Goal: Task Accomplishment & Management: Use online tool/utility

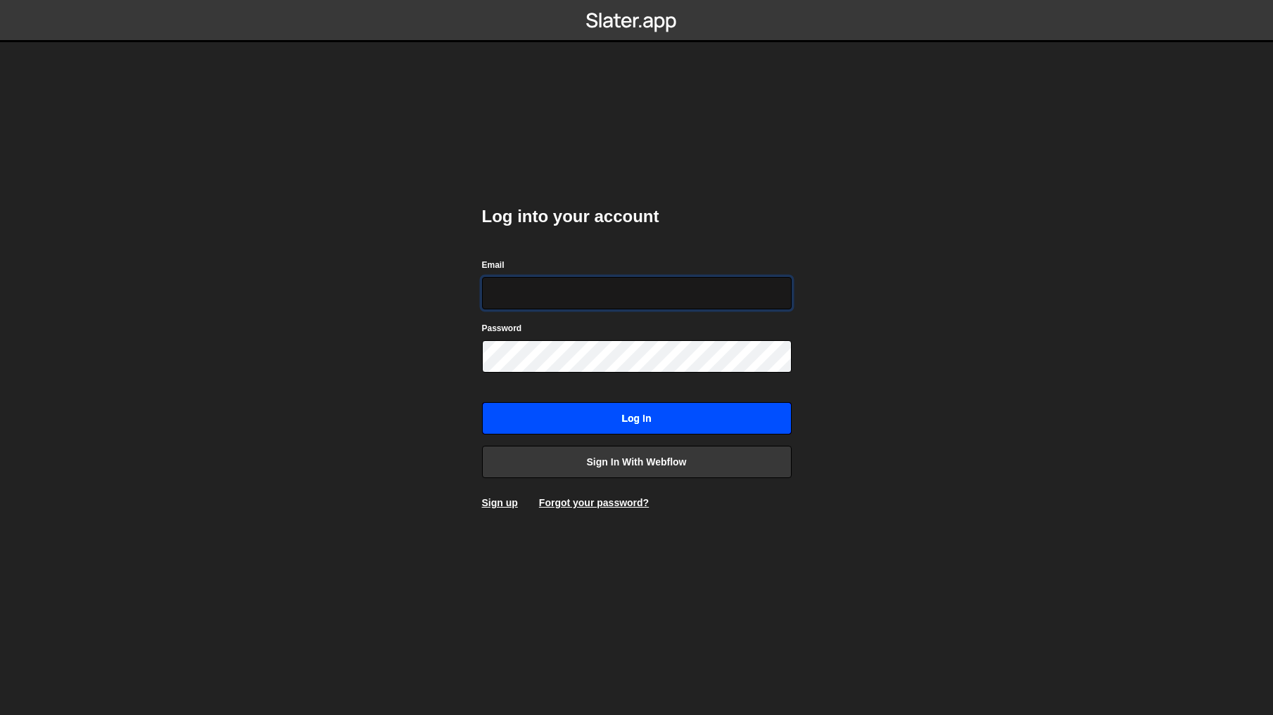
type input "[PERSON_NAME][EMAIL_ADDRESS][DOMAIN_NAME]"
click at [614, 420] on input "Log in" at bounding box center [637, 418] width 310 height 32
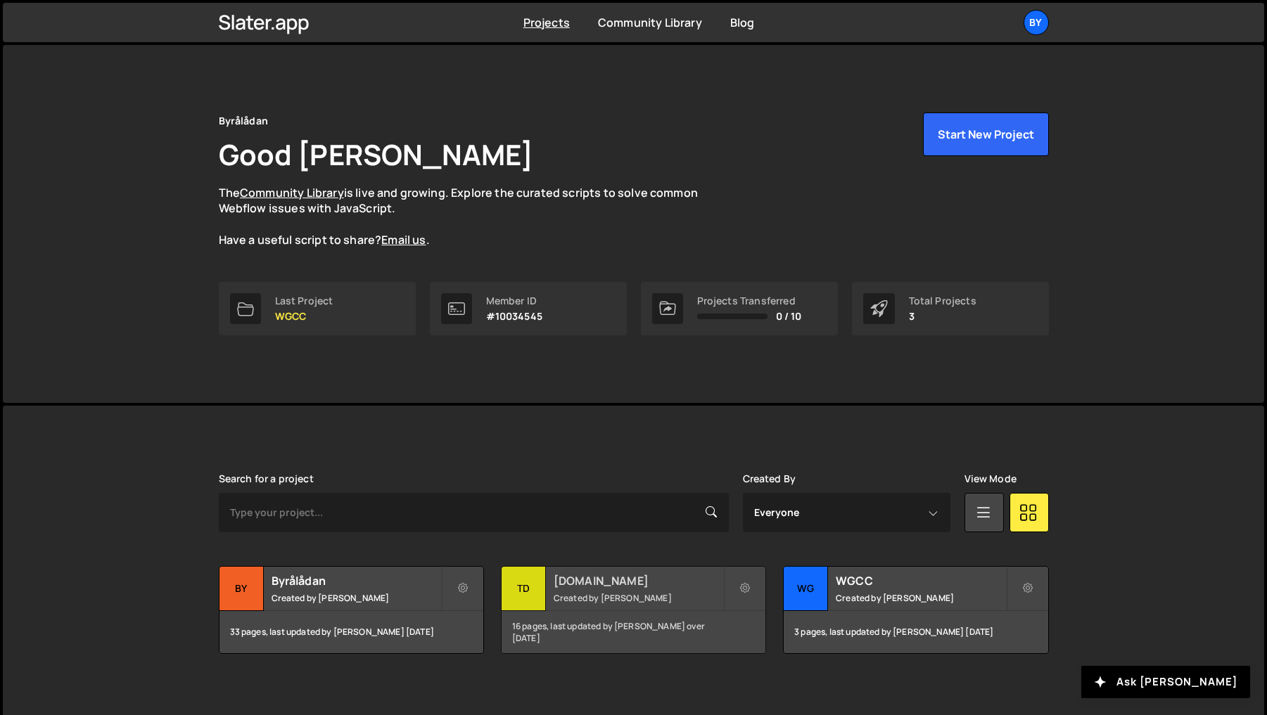
scroll to position [9, 0]
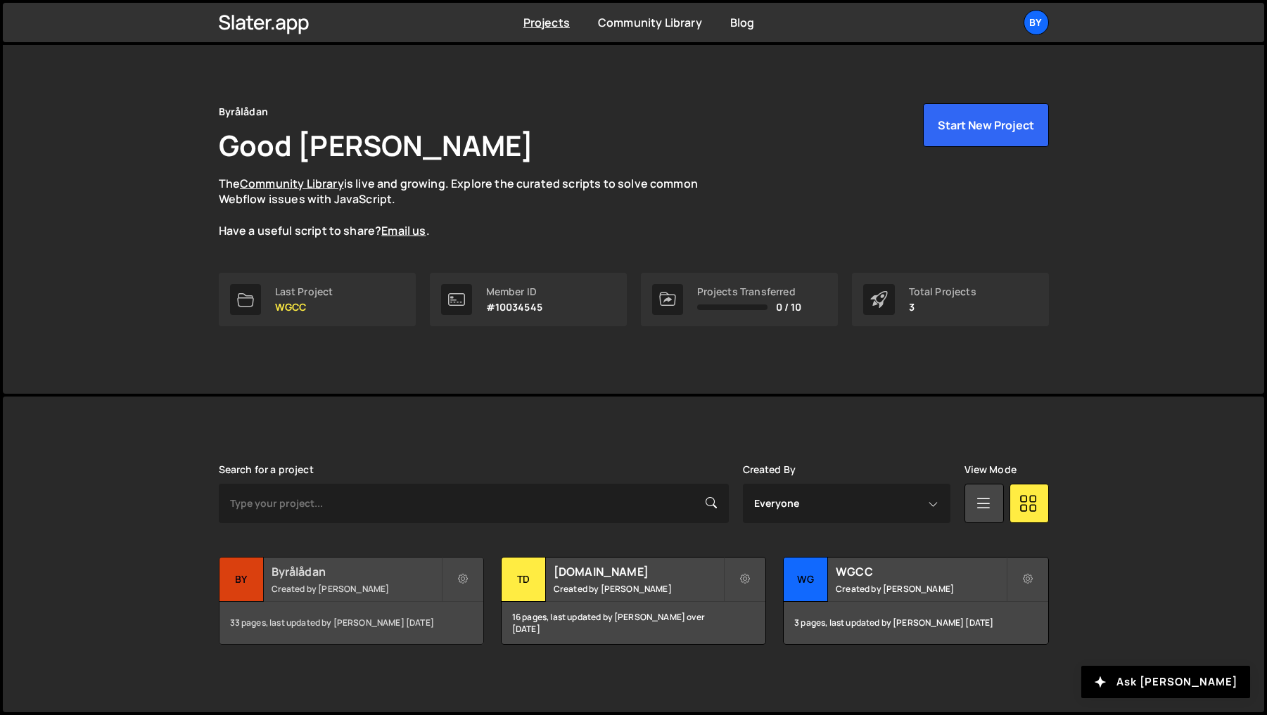
click at [297, 565] on h2 "Byrålådan" at bounding box center [357, 571] width 170 height 15
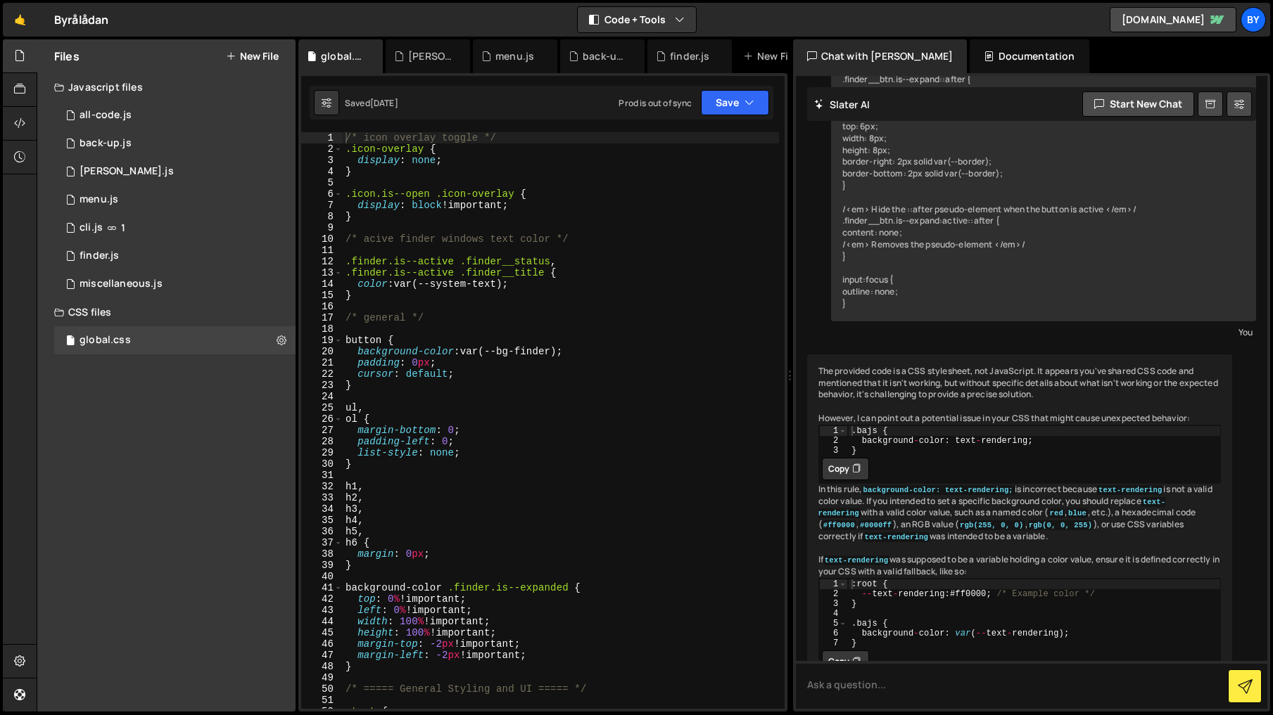
scroll to position [8506, 0]
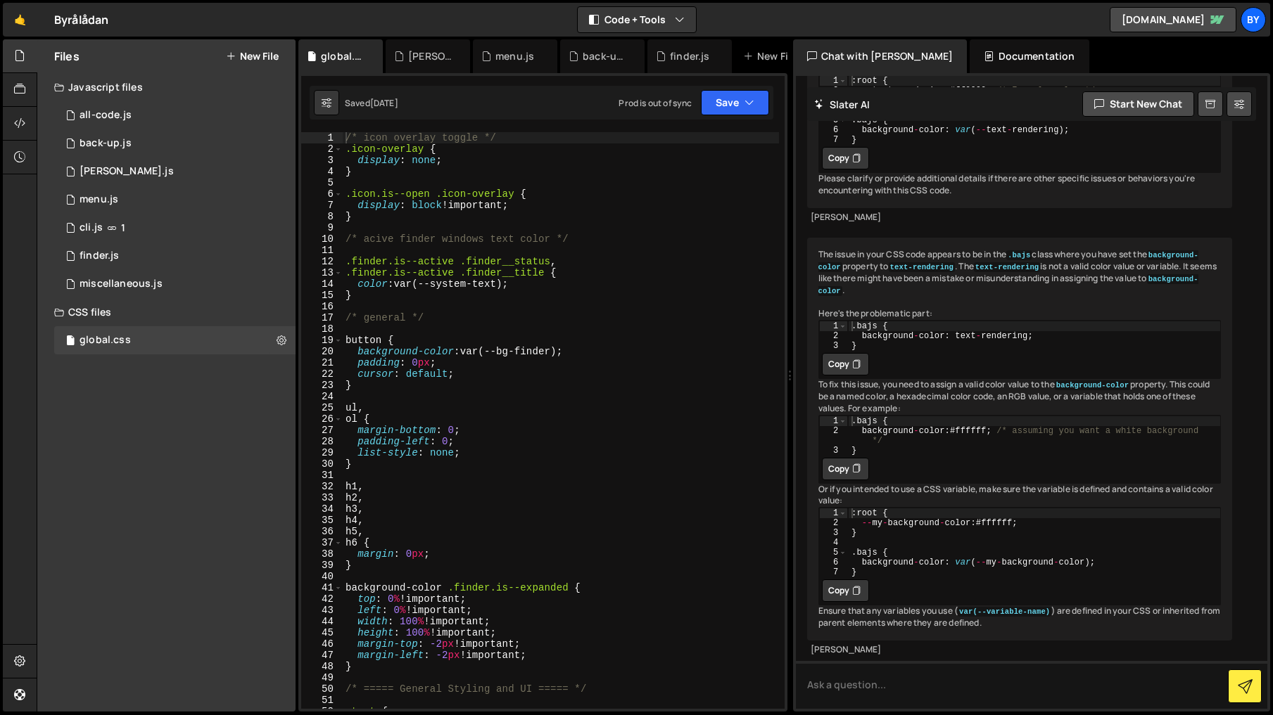
type textarea "button {"
click at [513, 337] on div "/* icon overlay toggle */ .icon-overlay { display : none ; } .icon.is--open .ic…" at bounding box center [561, 431] width 436 height 599
click at [477, 338] on div "/* icon overlay toggle */ .icon-overlay { display : none ; } .icon.is--open .ic…" at bounding box center [561, 431] width 436 height 599
click at [478, 254] on div "/* icon overlay toggle */ .icon-overlay { display : none ; } .icon.is--open .ic…" at bounding box center [561, 431] width 436 height 599
click at [585, 265] on div "/* icon overlay toggle */ .icon-overlay { display : none ; } .icon.is--open .ic…" at bounding box center [561, 431] width 436 height 599
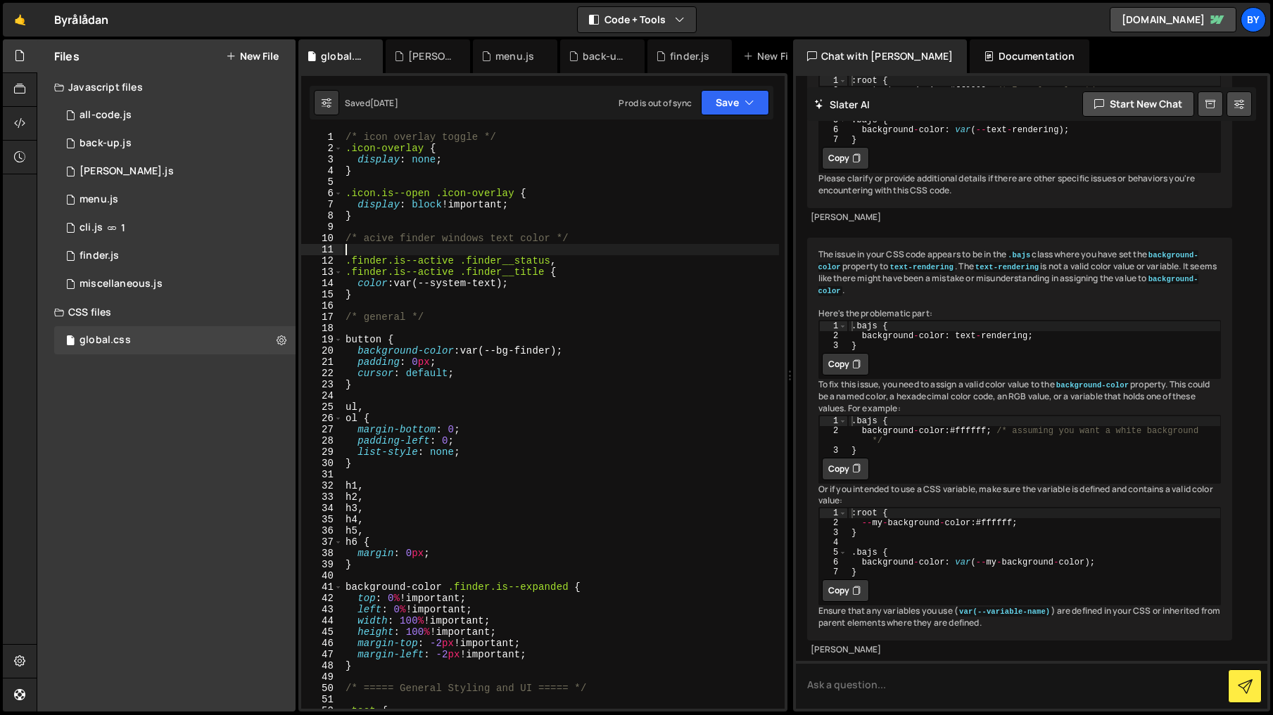
type textarea ".finder.is--active .finder__status,"
click at [509, 309] on div "/* icon overlay toggle */ .icon-overlay { display : none ; } .icon.is--open .ic…" at bounding box center [561, 428] width 436 height 599
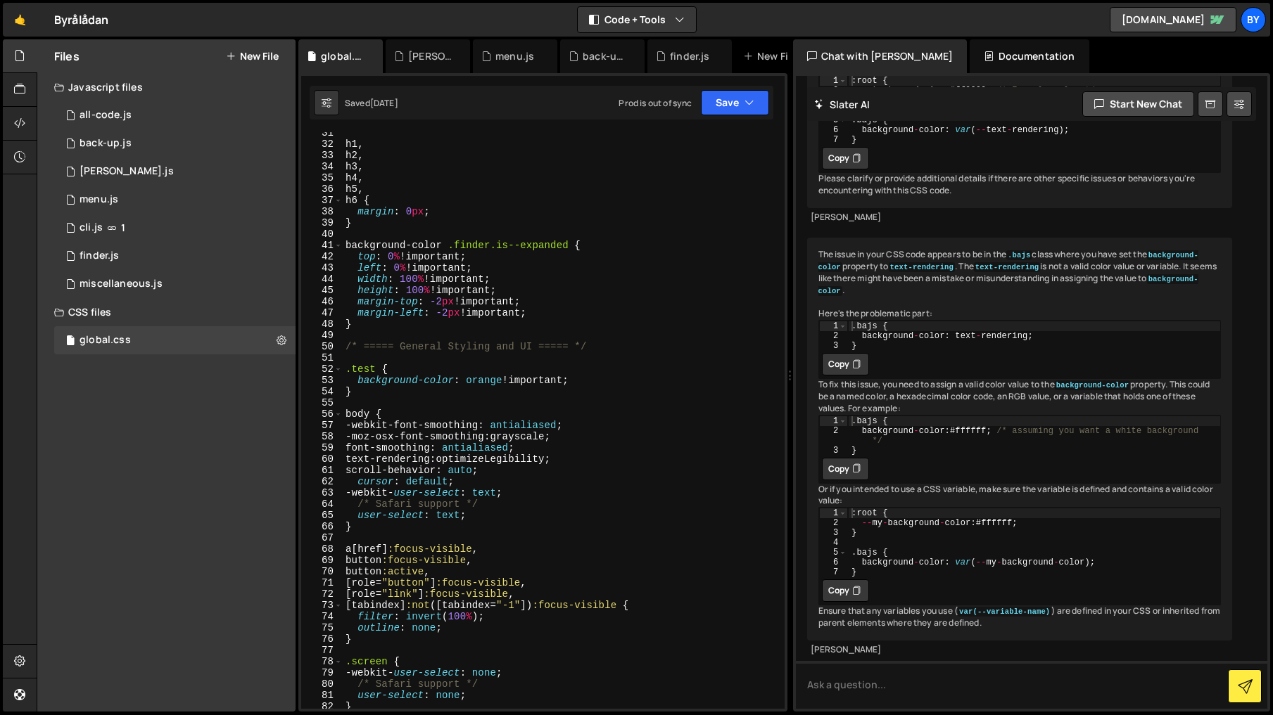
scroll to position [343, 0]
drag, startPoint x: 582, startPoint y: 378, endPoint x: 332, endPoint y: 385, distance: 249.8
click at [332, 385] on div "31 32 33 34 35 36 37 38 39 40 41 42 43 44 45 46 47 48 49 50 51 52 53 54 55 56 5…" at bounding box center [542, 420] width 483 height 577
click at [373, 393] on div "h1 , h2 , h3 , h4 , h5 , h6 { margin : 0 px ; } background-color .finder.is--ex…" at bounding box center [561, 426] width 436 height 599
type textarea "}"
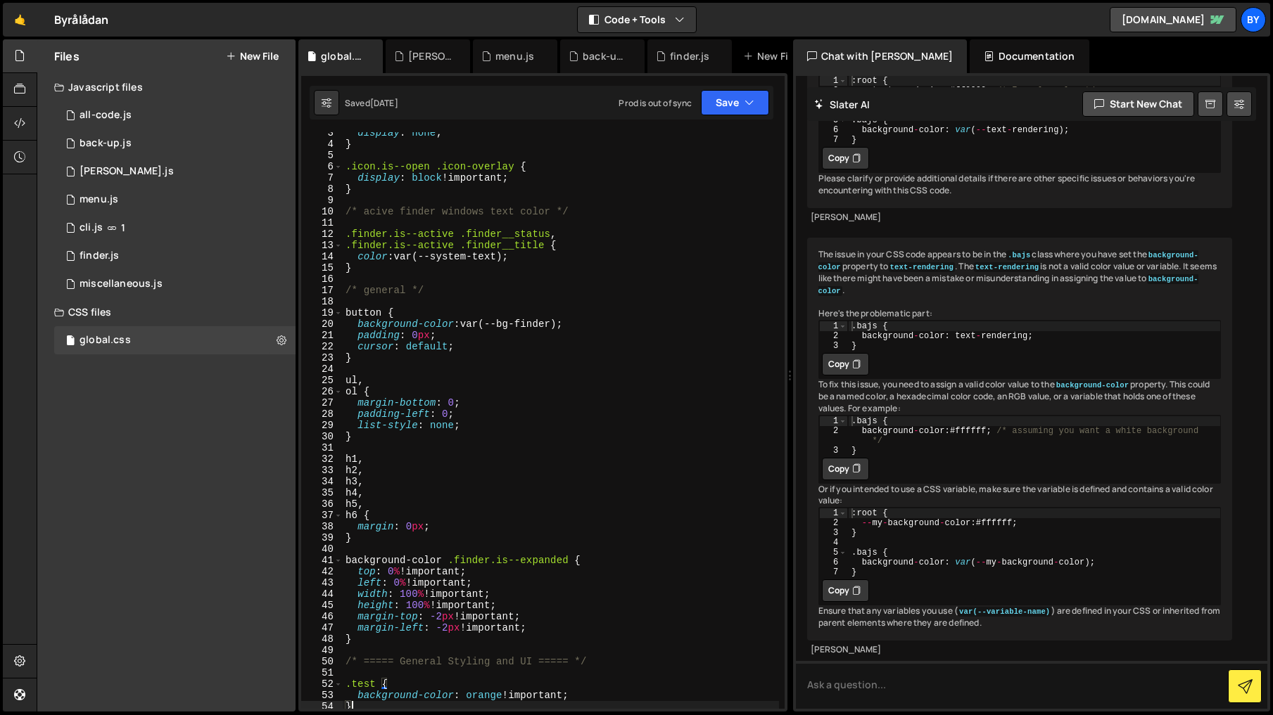
scroll to position [0, 0]
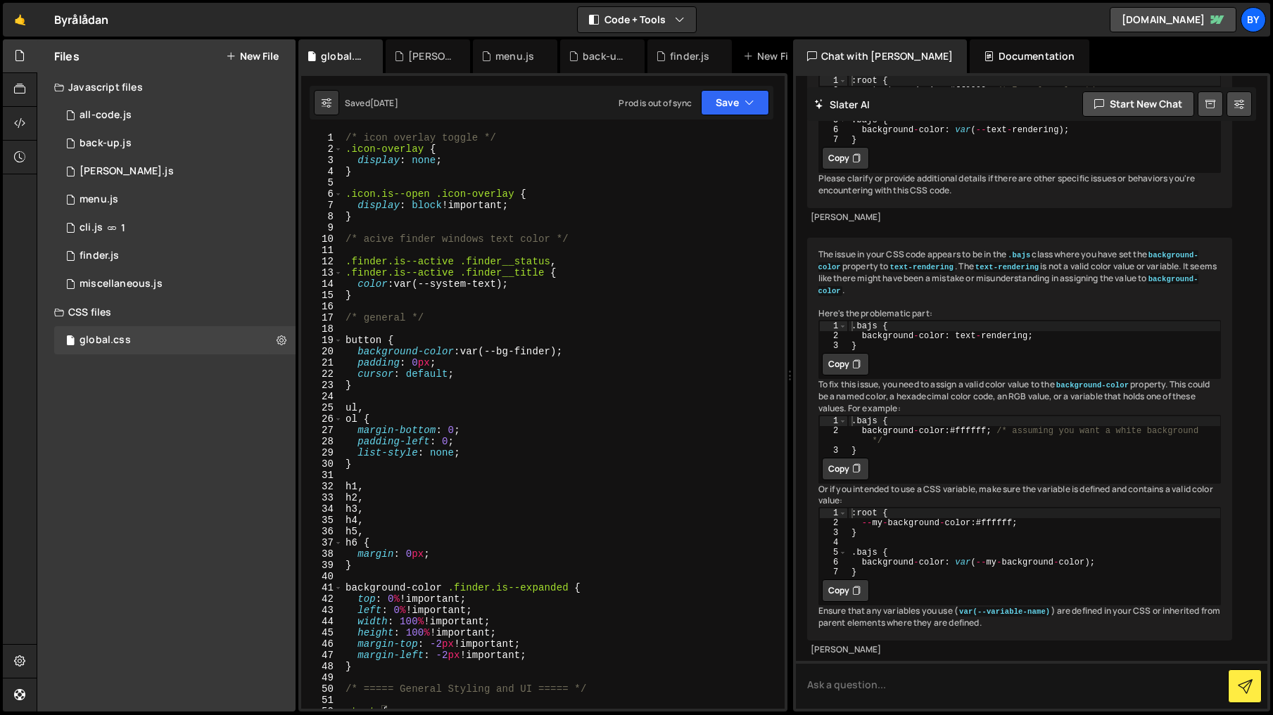
click at [431, 231] on div "/* icon overlay toggle */ .icon-overlay { display : none ; } .icon.is--open .ic…" at bounding box center [561, 431] width 436 height 599
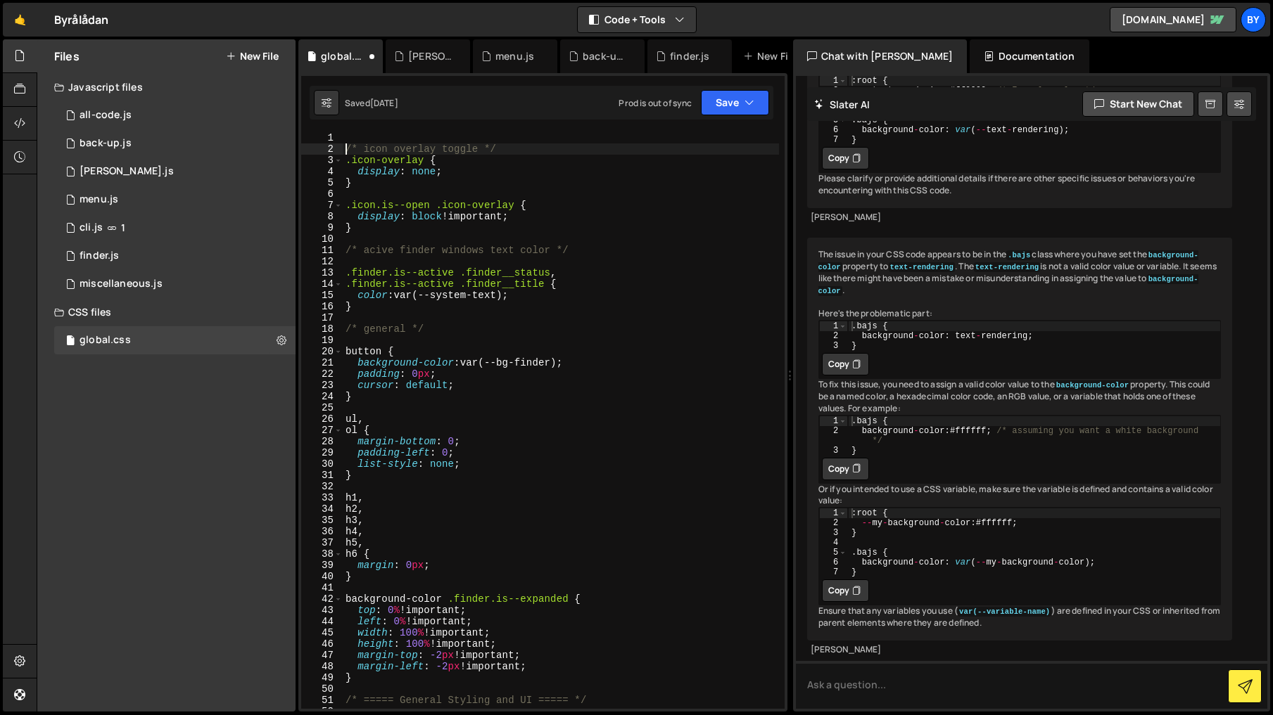
type textarea "/* icon overlay toggle */"
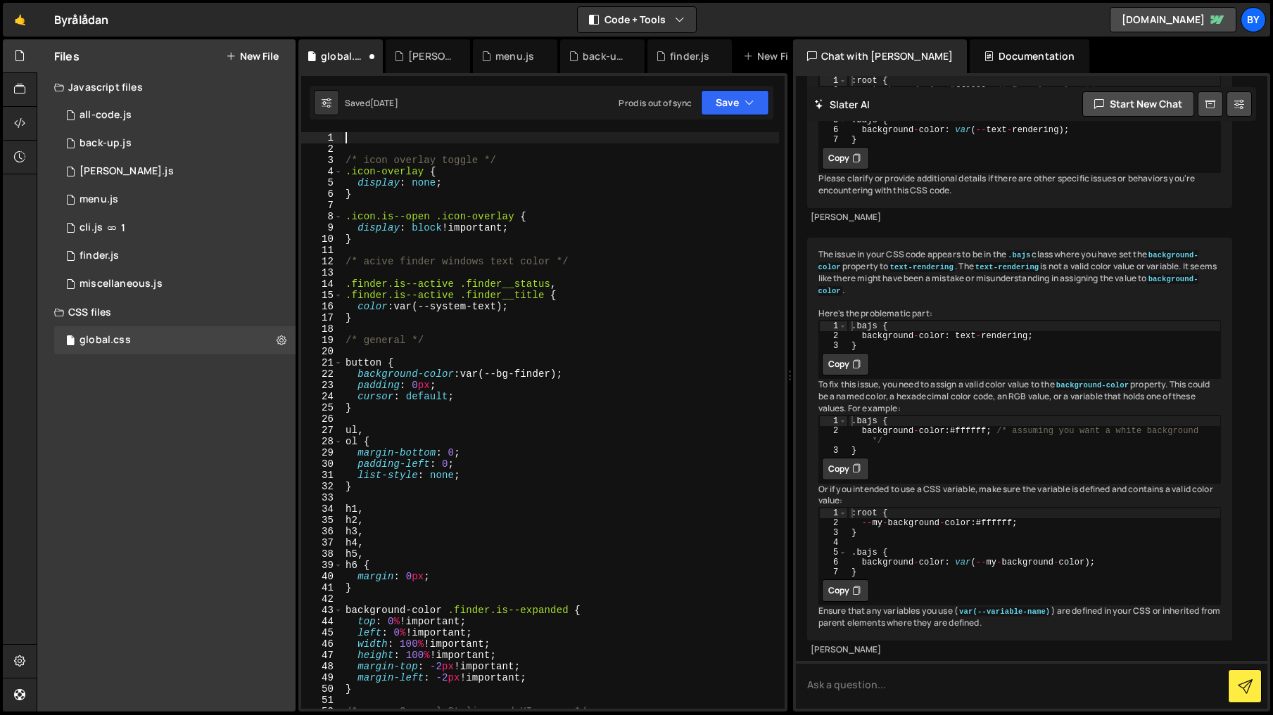
paste textarea "}"
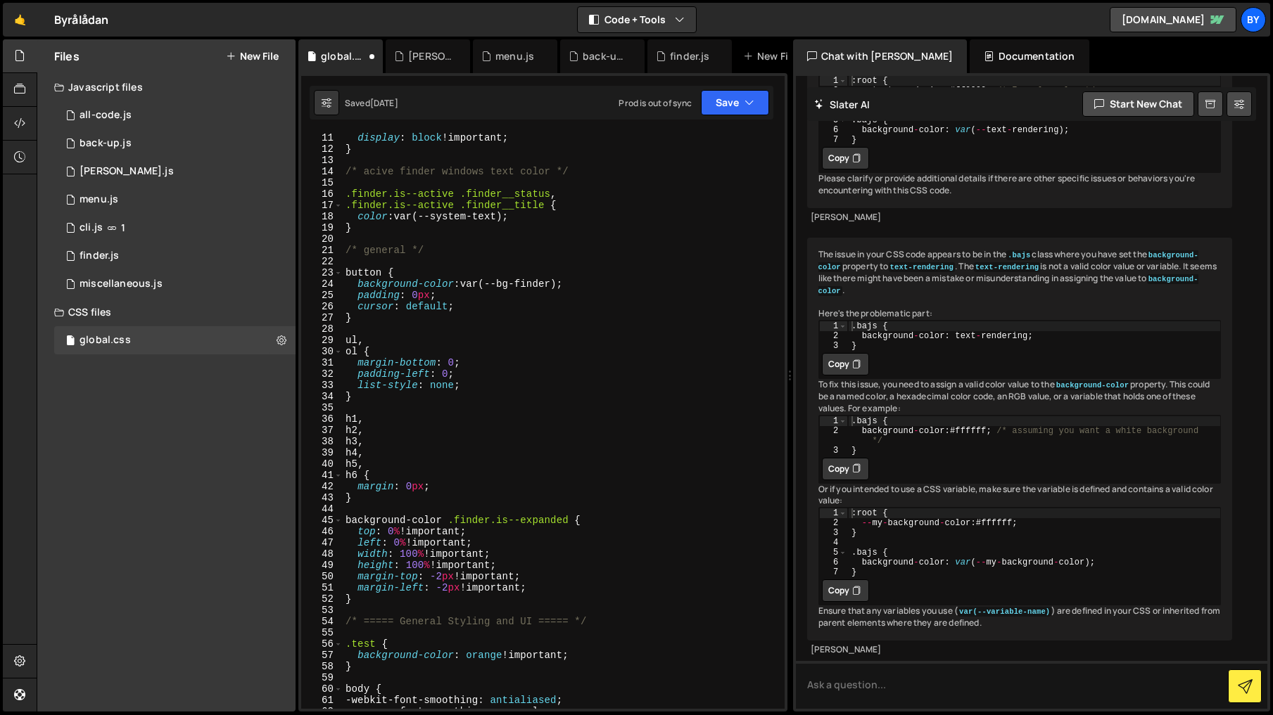
click at [536, 367] on div "display : block !important ; } /* acive finder windows text color */ .finder.is…" at bounding box center [561, 431] width 436 height 599
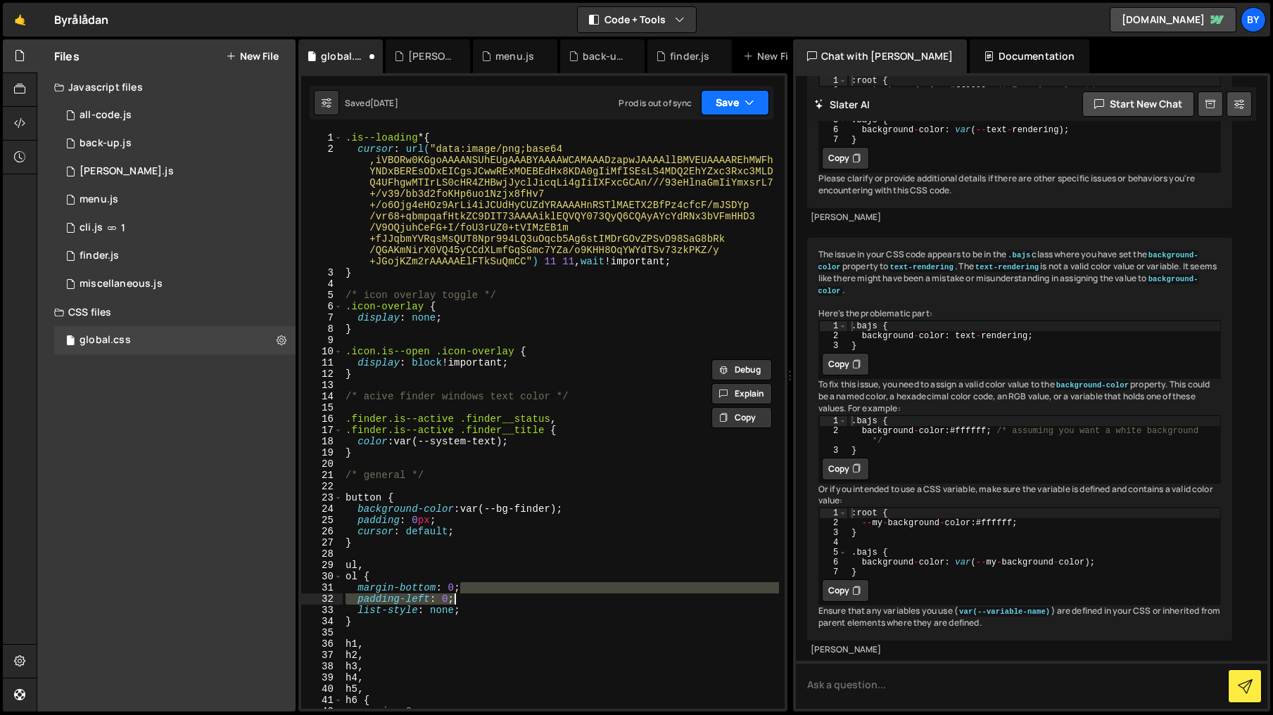
click at [745, 107] on icon "button" at bounding box center [749, 103] width 10 height 14
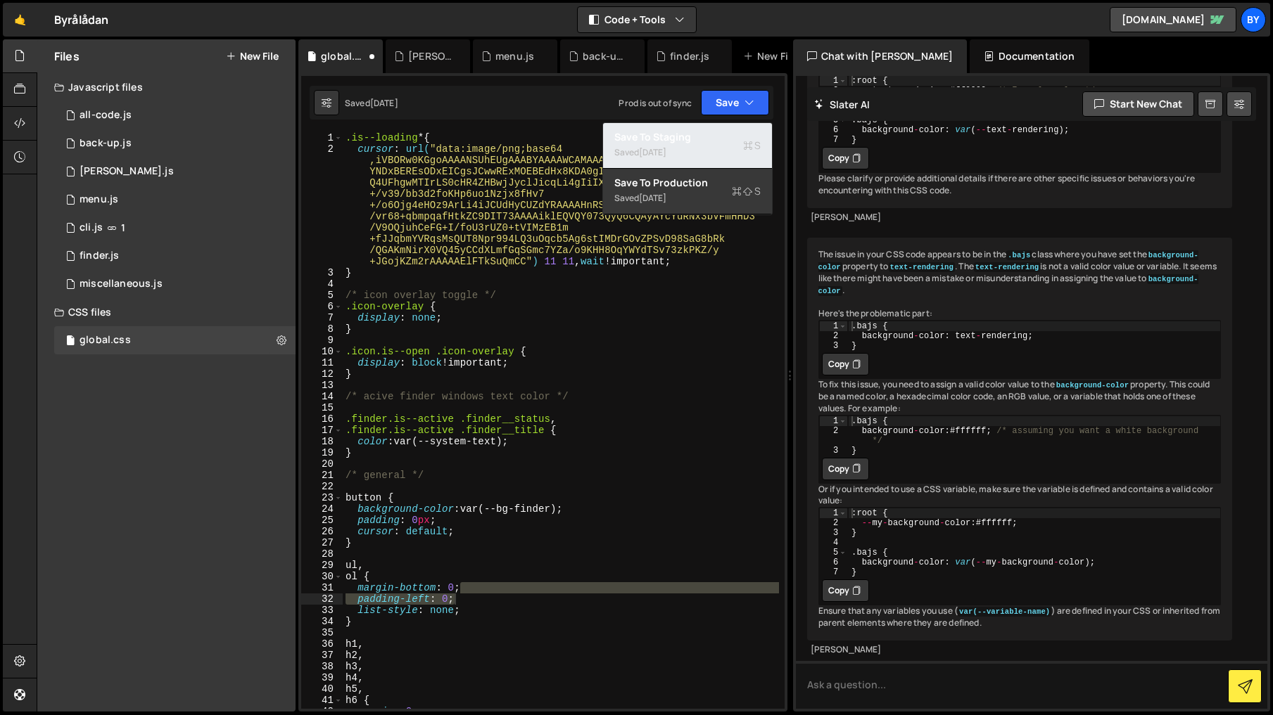
click at [702, 153] on div "Saved 3 days ago" at bounding box center [687, 152] width 146 height 17
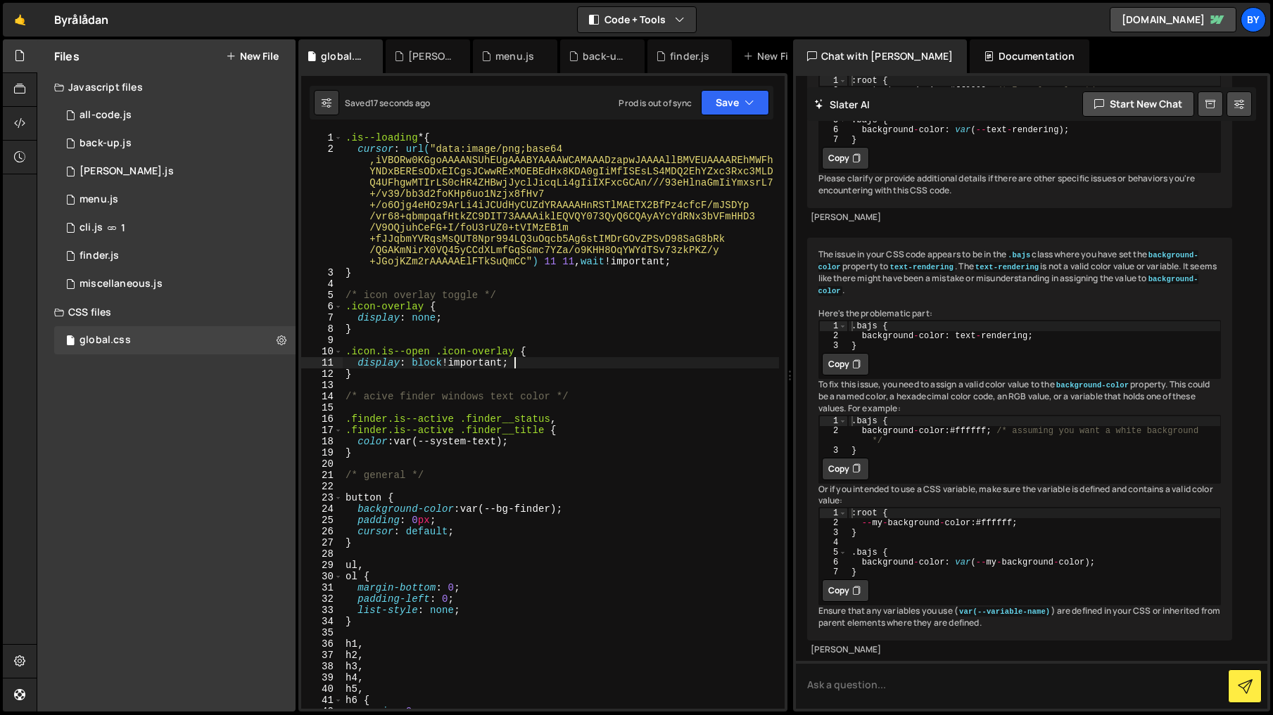
click at [530, 364] on div ".is--loading * { cursor : url( "data:image/png;base64 ,iVBORw0KGgoAAAANSUhEUgAA…" at bounding box center [561, 431] width 436 height 599
click at [660, 431] on div ".is--loading * { cursor : url( "data:image/png;base64 ,iVBORw0KGgoAAAANSUhEUgAA…" at bounding box center [561, 431] width 436 height 599
type textarea ".finder.is--active .finder__title {"
drag, startPoint x: 643, startPoint y: 432, endPoint x: 589, endPoint y: 375, distance: 78.1
click at [643, 432] on div ".is--loading * { cursor : url( "data:image/png;base64 ,iVBORw0KGgoAAAANSUhEUgAA…" at bounding box center [561, 431] width 436 height 599
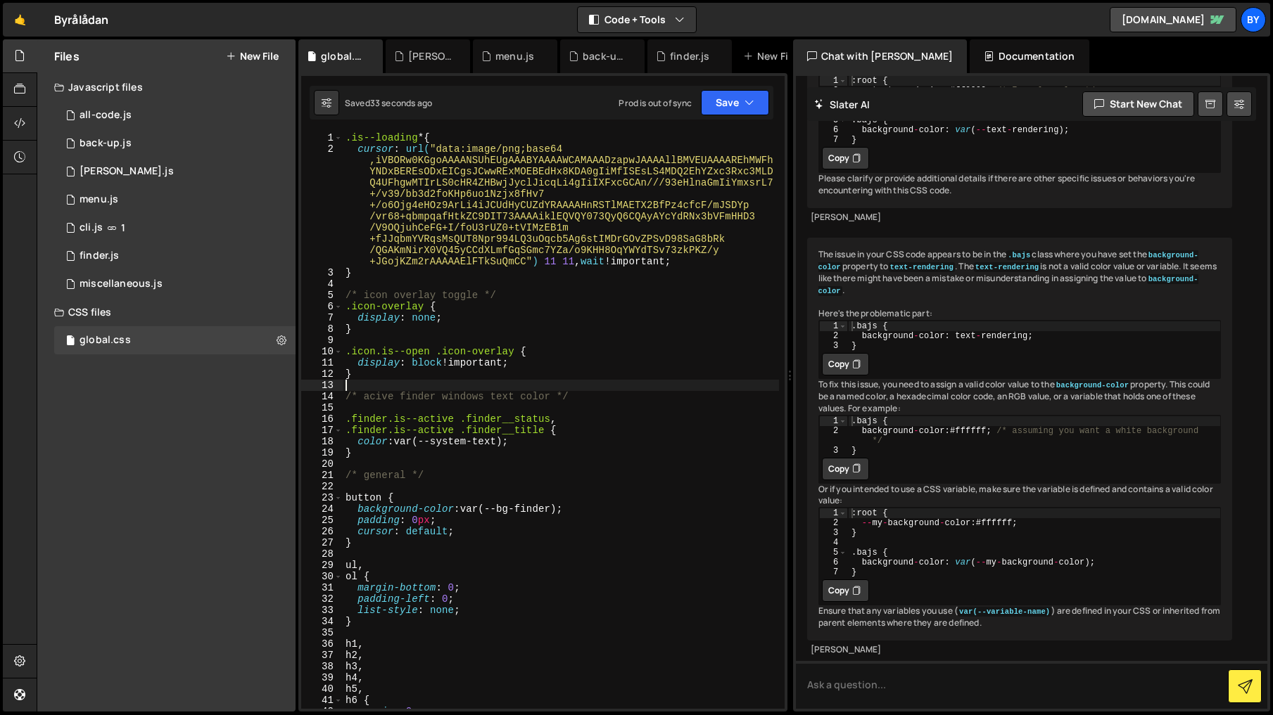
click at [571, 382] on div ".is--loading * { cursor : url( "data:image/png;base64 ,iVBORw0KGgoAAAANSUhEUgAA…" at bounding box center [561, 431] width 436 height 599
type textarea "}"
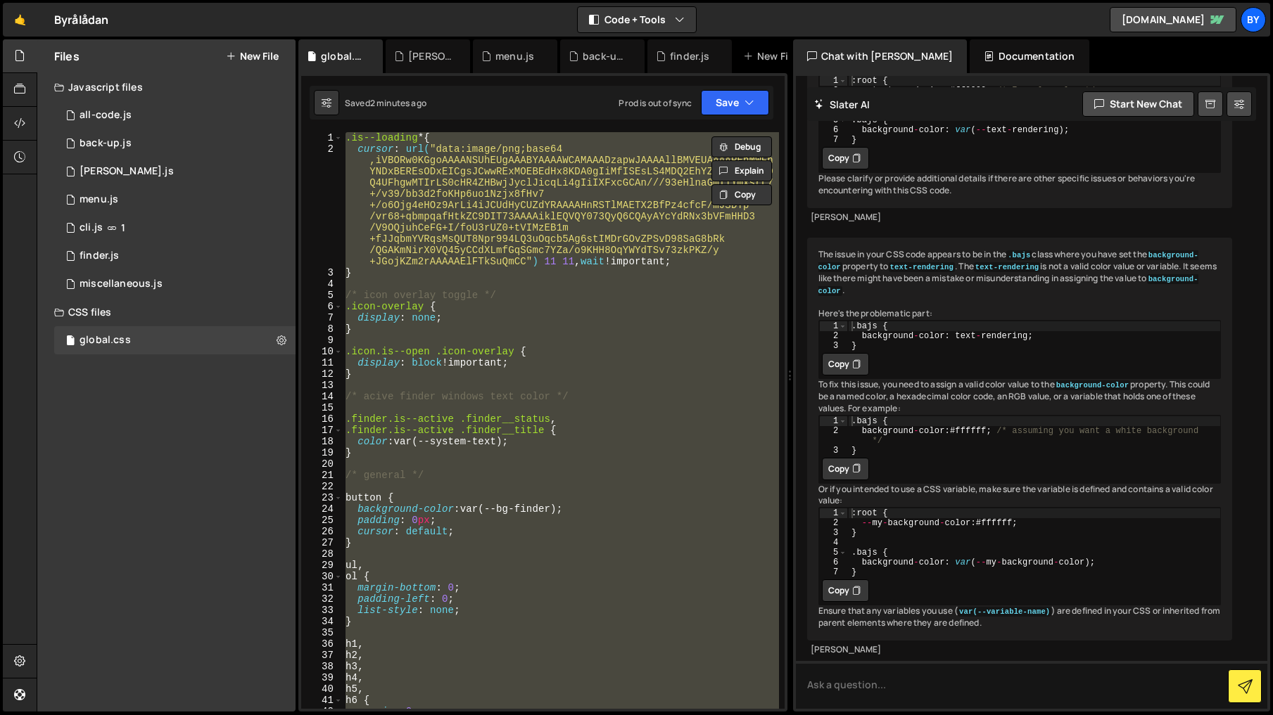
click at [626, 408] on div ".is--loading * { cursor : url( "data:image/png;base64 ,iVBORw0KGgoAAAANSUhEUgAA…" at bounding box center [561, 420] width 436 height 577
click at [480, 375] on div ".is--loading * { cursor : url( "data:image/png;base64 ,iVBORw0KGgoAAAANSUhEUgAA…" at bounding box center [561, 420] width 436 height 577
paste textarea
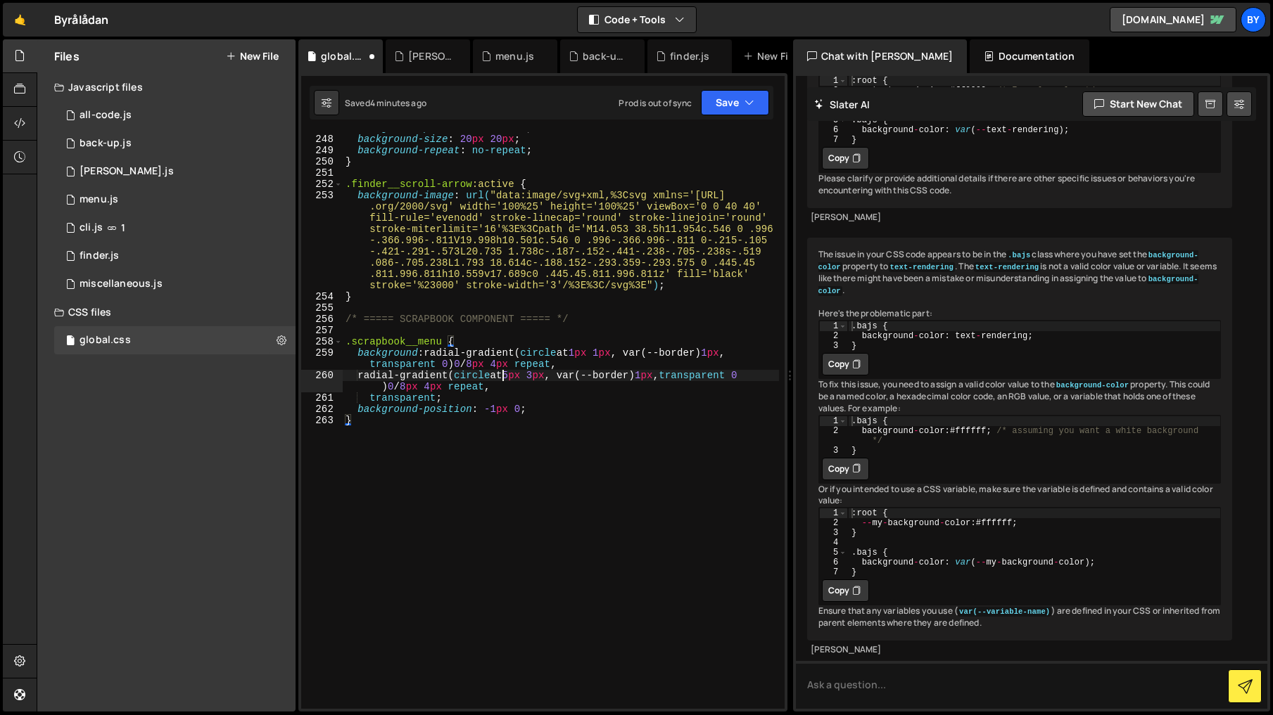
click at [501, 376] on div "background-position : 50 % 50 % ; background-size : 20 px 20 px ; background-re…" at bounding box center [561, 421] width 436 height 599
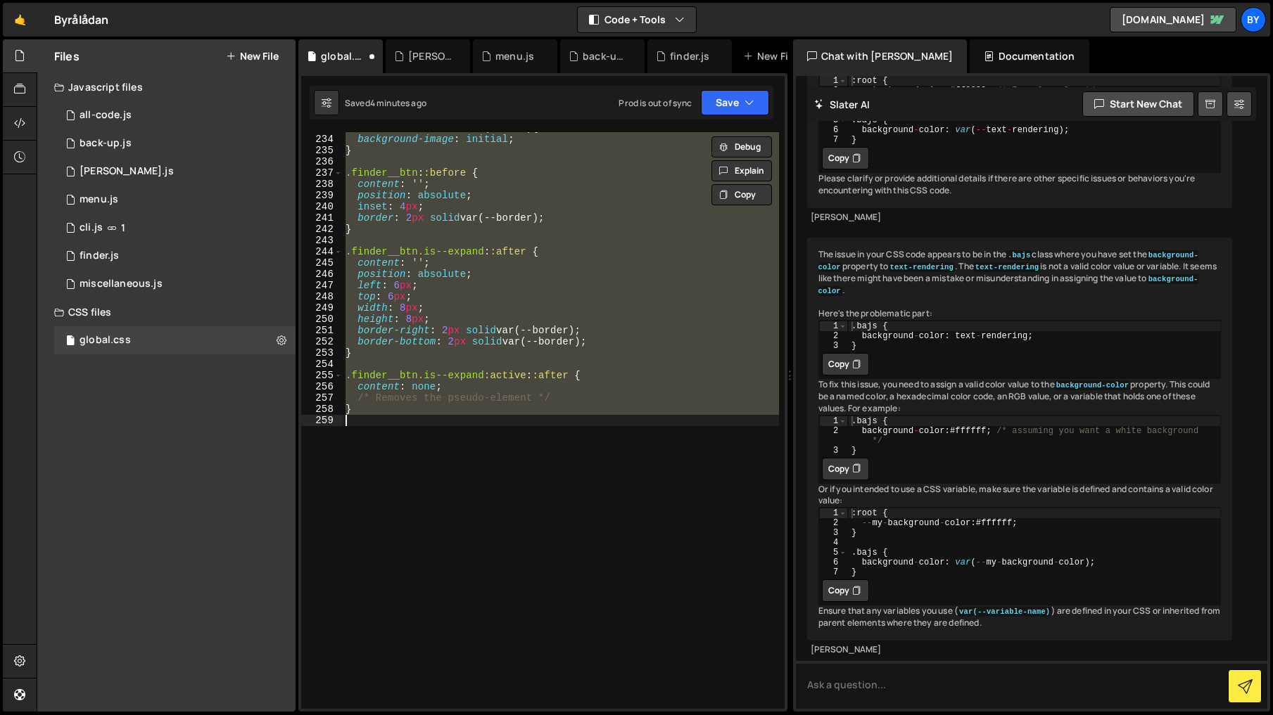
scroll to position [3004, 0]
paste textarea
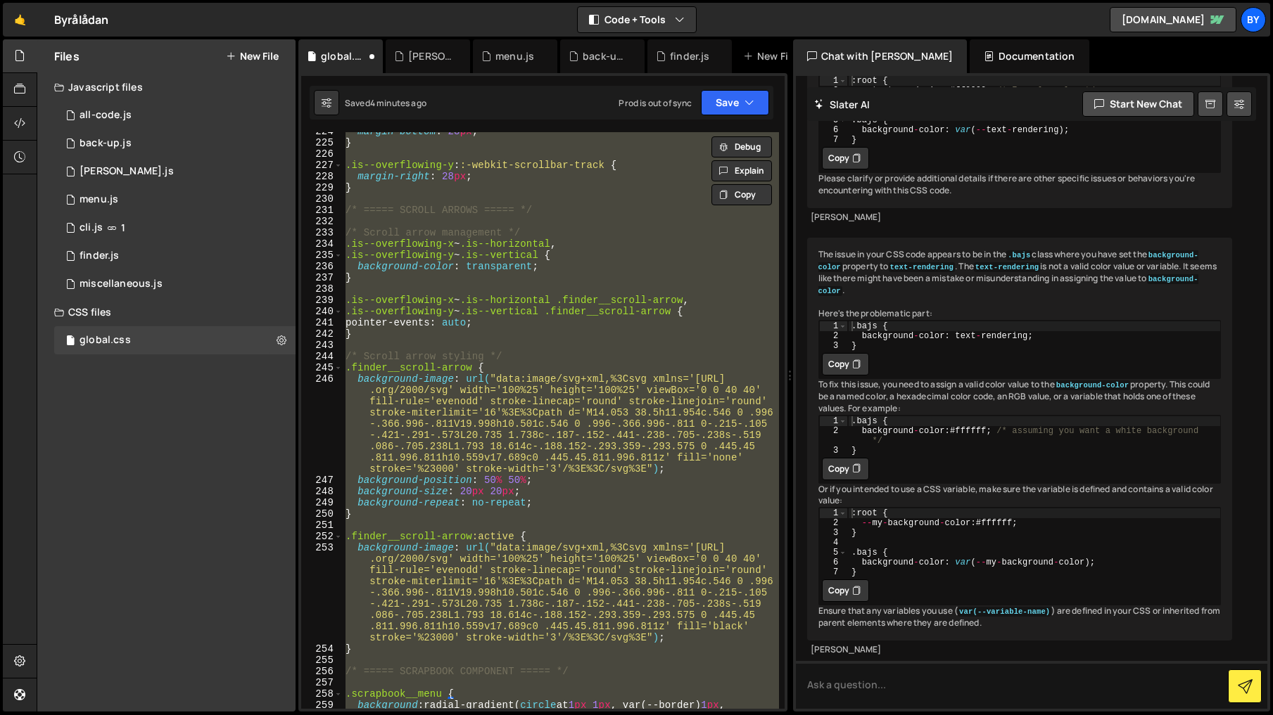
scroll to position [3042, 0]
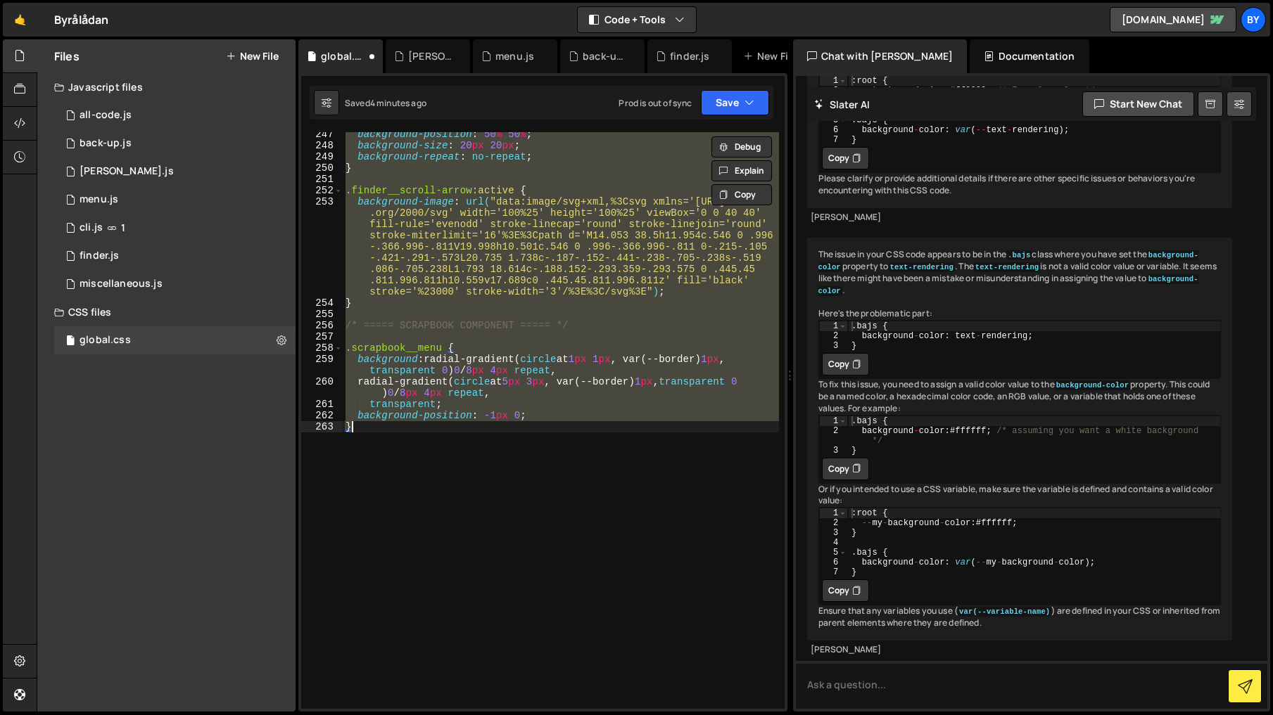
paste textarea
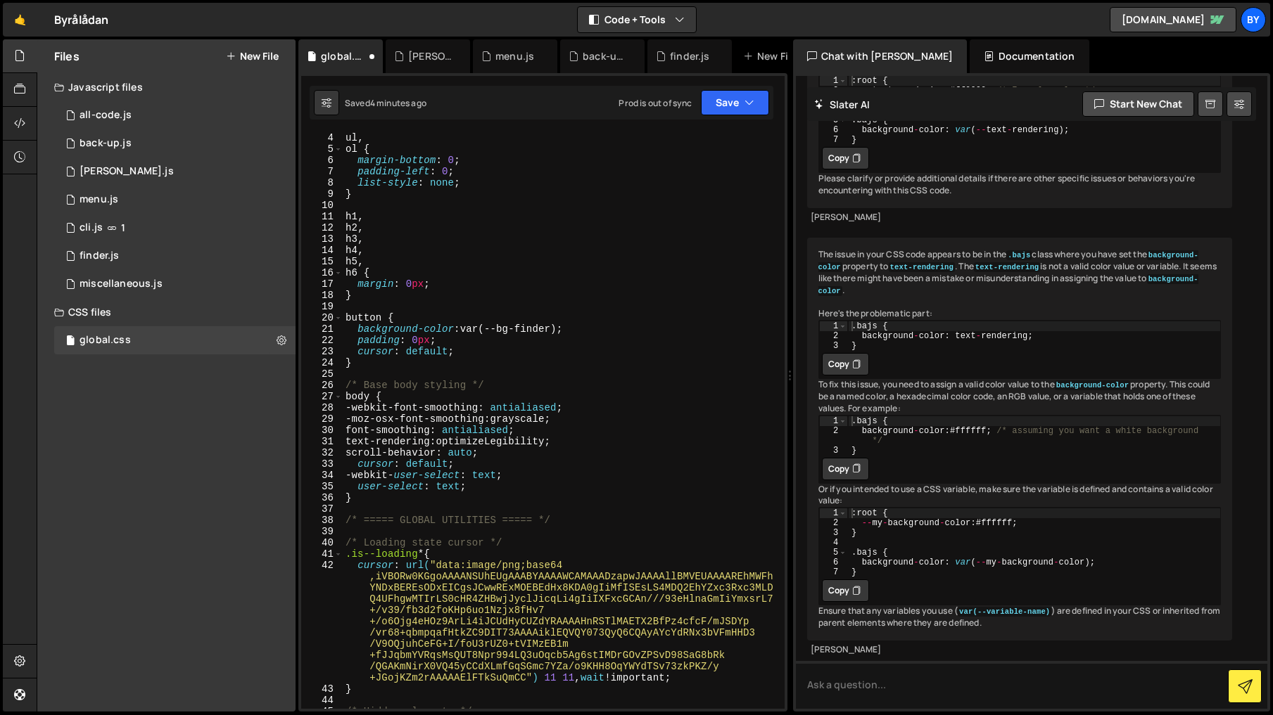
scroll to position [0, 0]
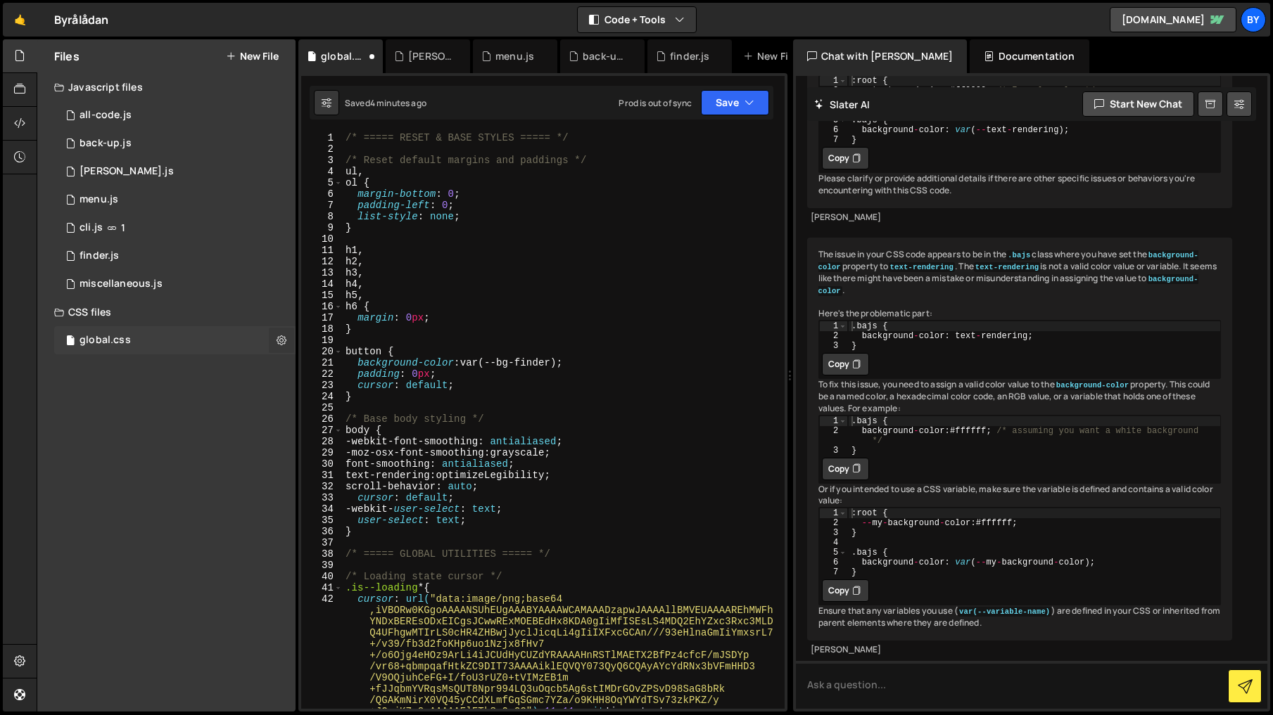
click at [281, 344] on icon at bounding box center [281, 339] width 10 height 13
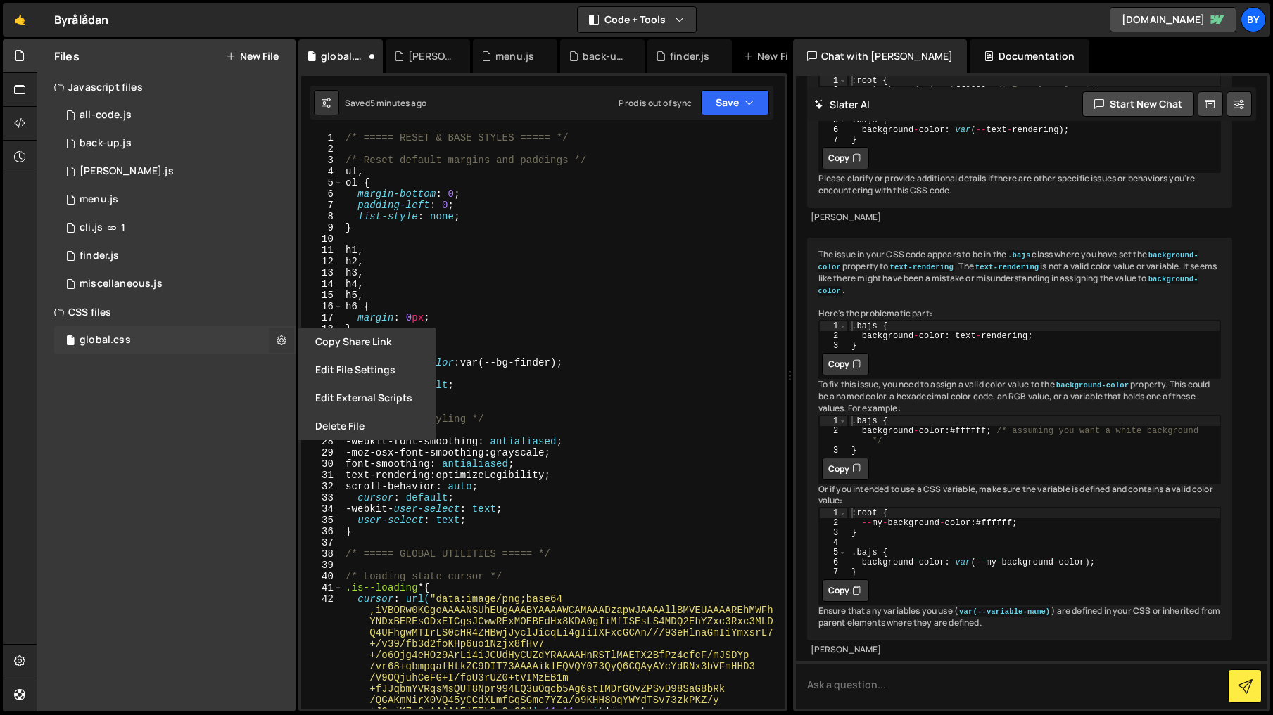
click at [281, 344] on icon at bounding box center [281, 339] width 10 height 13
click at [209, 442] on div "Files New File Javascript files 1 all-code.js 0 1 back-up.js 0 1 claude.js 0 1 1" at bounding box center [166, 375] width 258 height 673
click at [538, 455] on div "/* ===== RESET & BASE STYLES ===== */ /* Reset default margins and paddings */ …" at bounding box center [561, 431] width 436 height 599
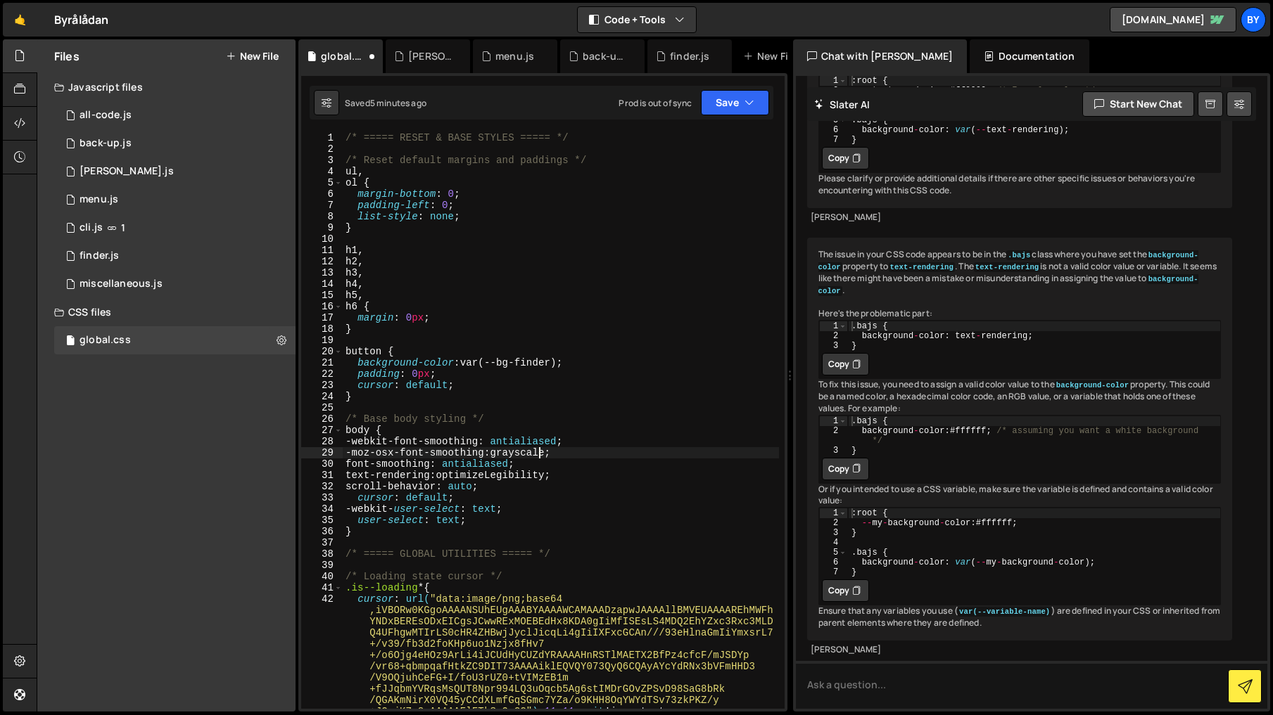
click at [454, 362] on div "/* ===== RESET & BASE STYLES ===== */ /* Reset default margins and paddings */ …" at bounding box center [561, 431] width 436 height 599
drag, startPoint x: 438, startPoint y: 136, endPoint x: 388, endPoint y: 137, distance: 50.0
click at [388, 137] on div "/* ===== RESET & BASE STYLES ===== */ /* Reset default margins and paddings */ …" at bounding box center [561, 431] width 436 height 599
drag, startPoint x: 750, startPoint y: 103, endPoint x: 744, endPoint y: 134, distance: 30.8
click at [749, 106] on icon "button" at bounding box center [749, 103] width 10 height 14
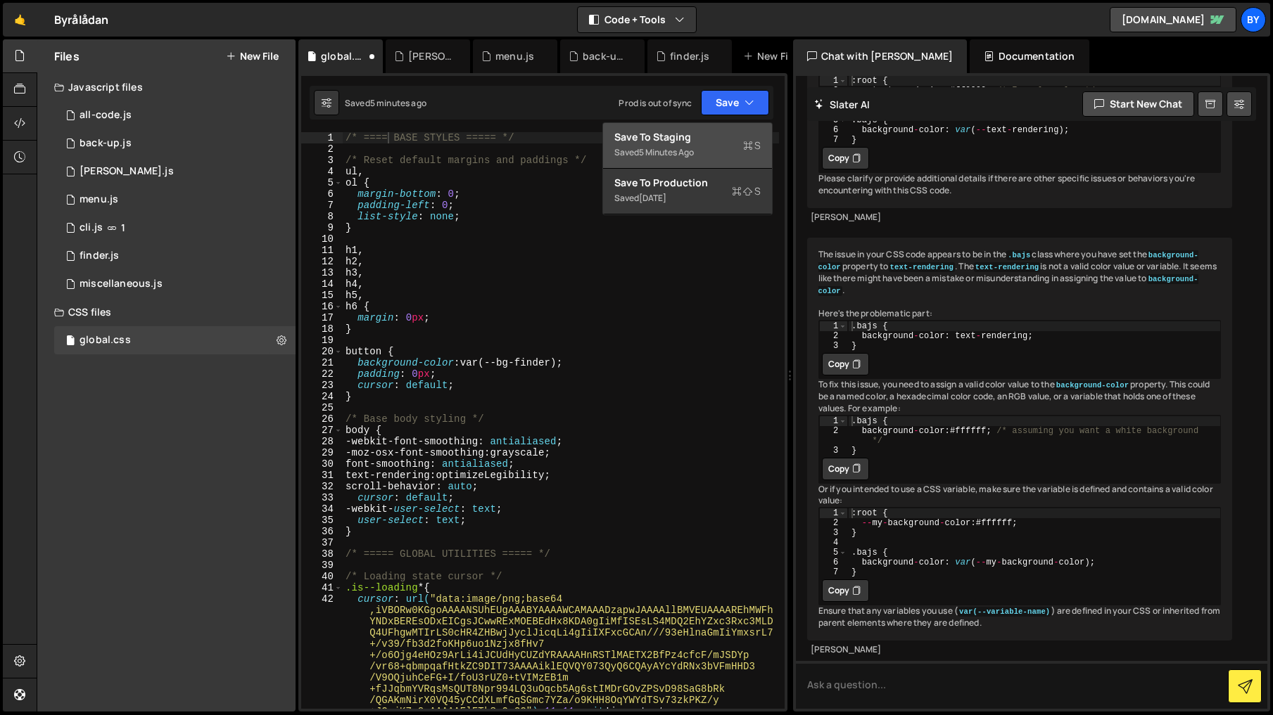
click at [742, 135] on div "Save to Staging S" at bounding box center [687, 137] width 146 height 14
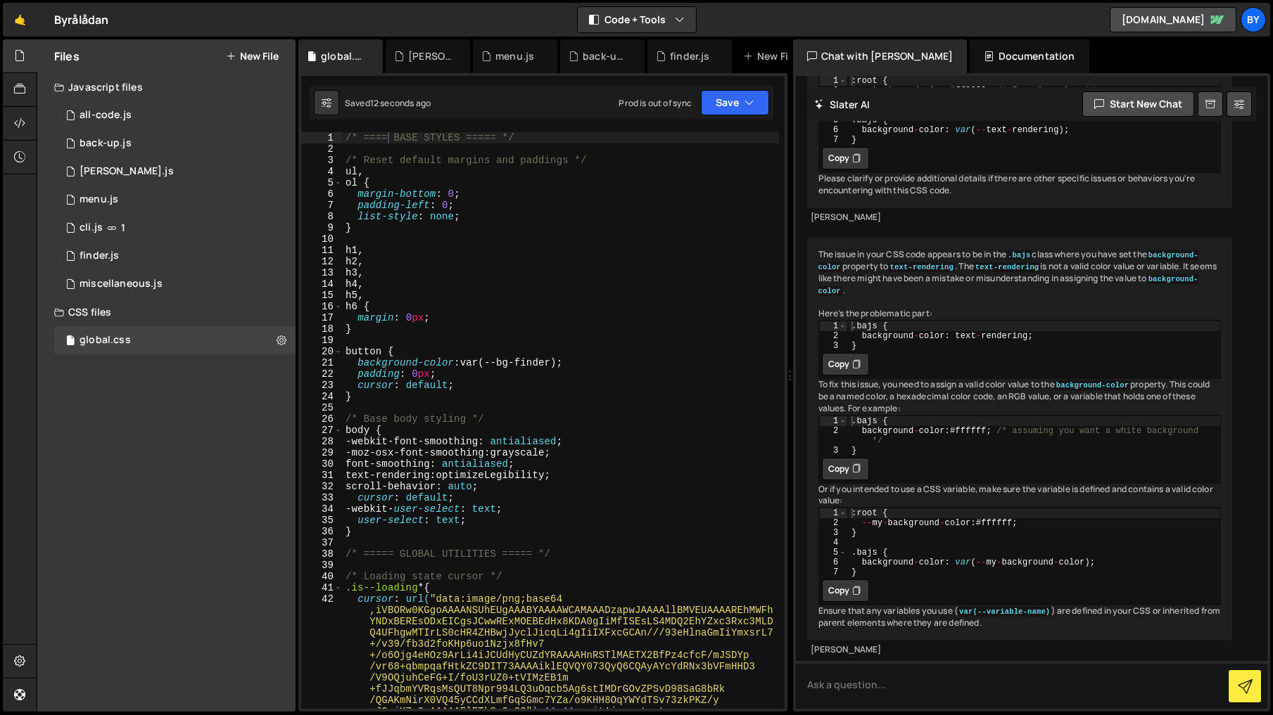
click at [647, 317] on div "/* ==== BASE STYLES ===== */ /* Reset default margins and paddings */ ul , ol {…" at bounding box center [561, 431] width 436 height 599
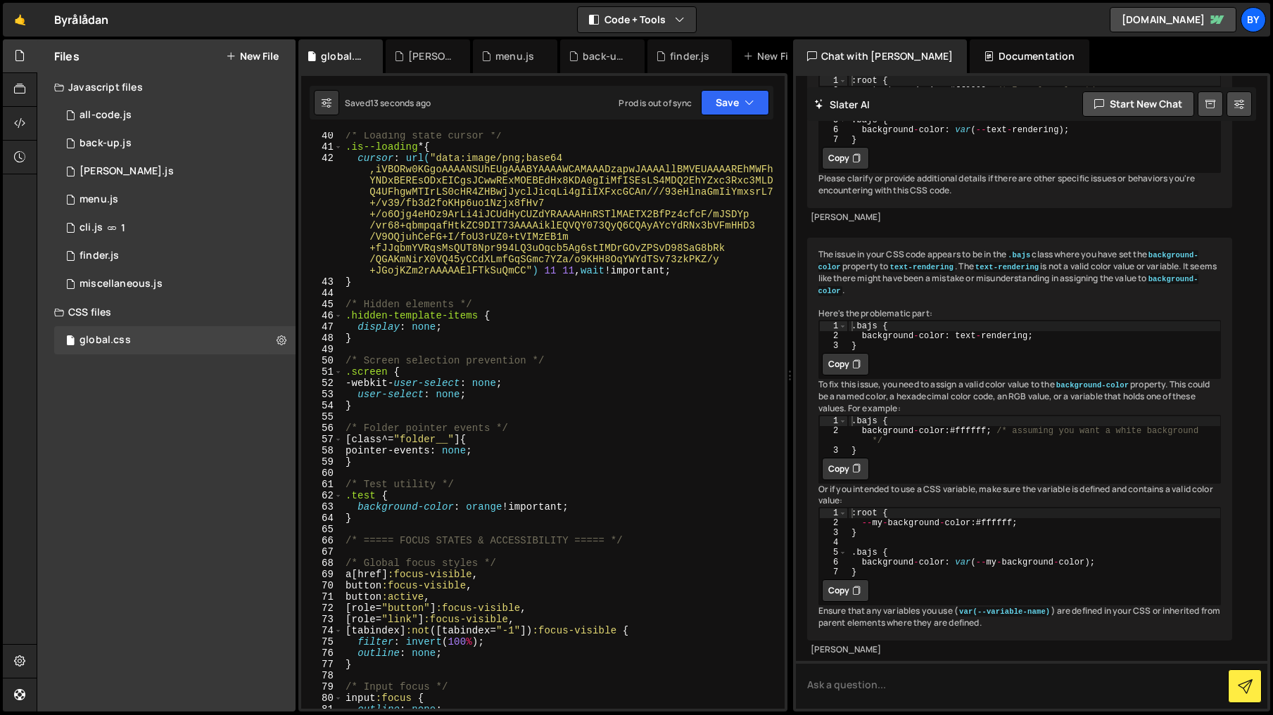
scroll to position [337, 0]
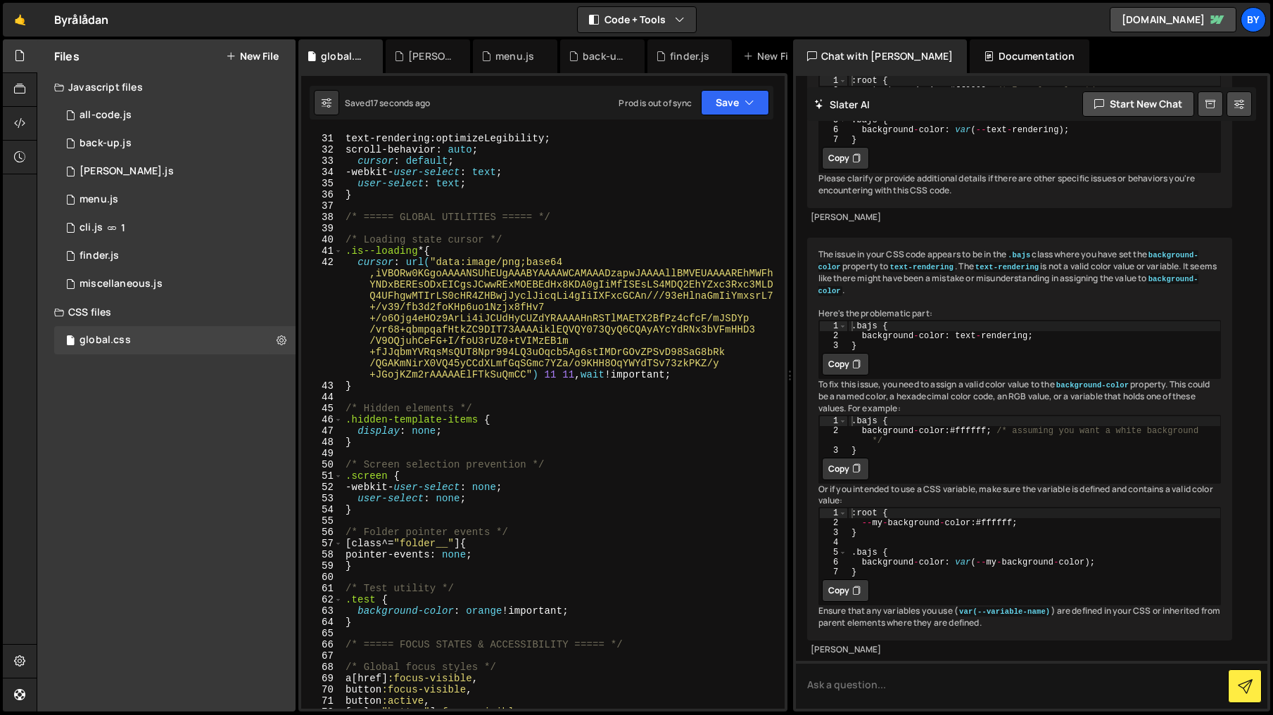
click at [472, 300] on div "font-smoothing : antialiased ; text-rendering : optimizeLegibility ; scroll-beh…" at bounding box center [561, 421] width 436 height 599
type textarea "cursor: url("data:image/png;base64,iVBORw0KGgoAAAANSUhEUgAAABYAAAAWCAMAAADzapwJ…"
click at [618, 334] on div "font-smoothing : antialiased ; text-rendering : optimizeLegibility ; scroll-beh…" at bounding box center [561, 421] width 436 height 599
click at [492, 334] on div "font-smoothing : antialiased ; text-rendering : optimizeLegibility ; scroll-beh…" at bounding box center [561, 421] width 436 height 599
drag, startPoint x: 751, startPoint y: 102, endPoint x: 749, endPoint y: 109, distance: 7.2
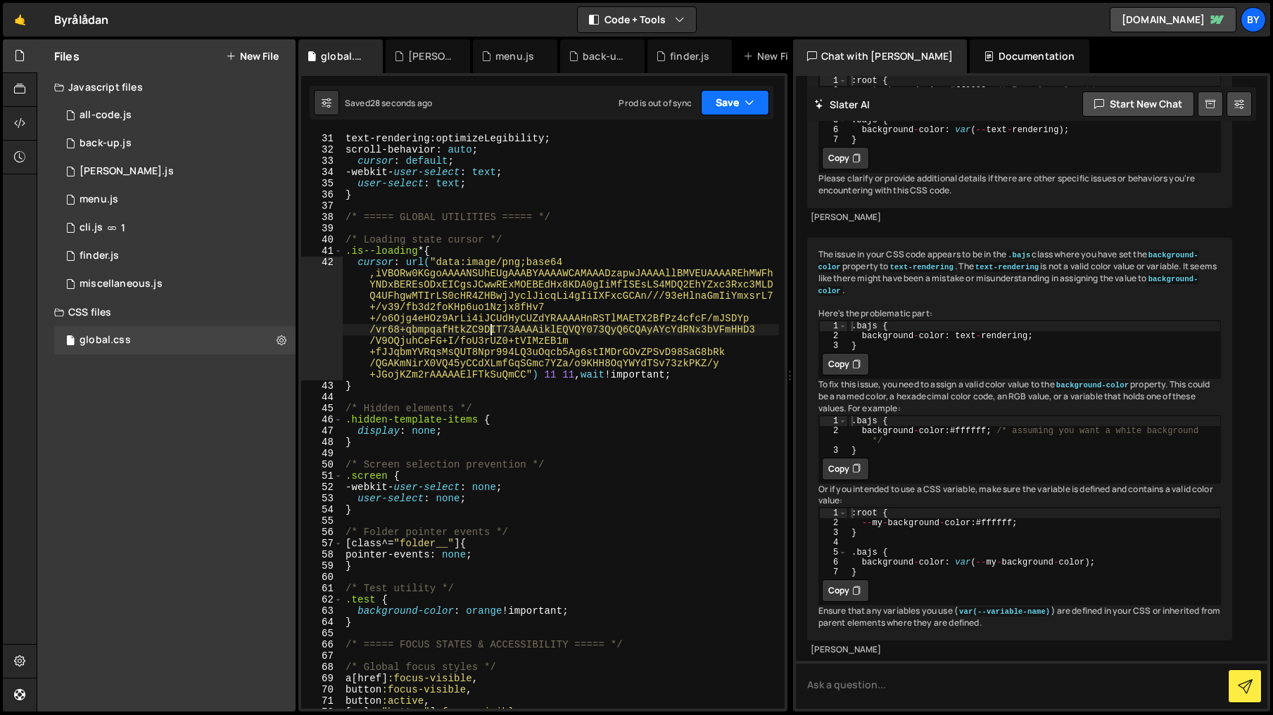
click at [751, 103] on icon "button" at bounding box center [749, 103] width 10 height 14
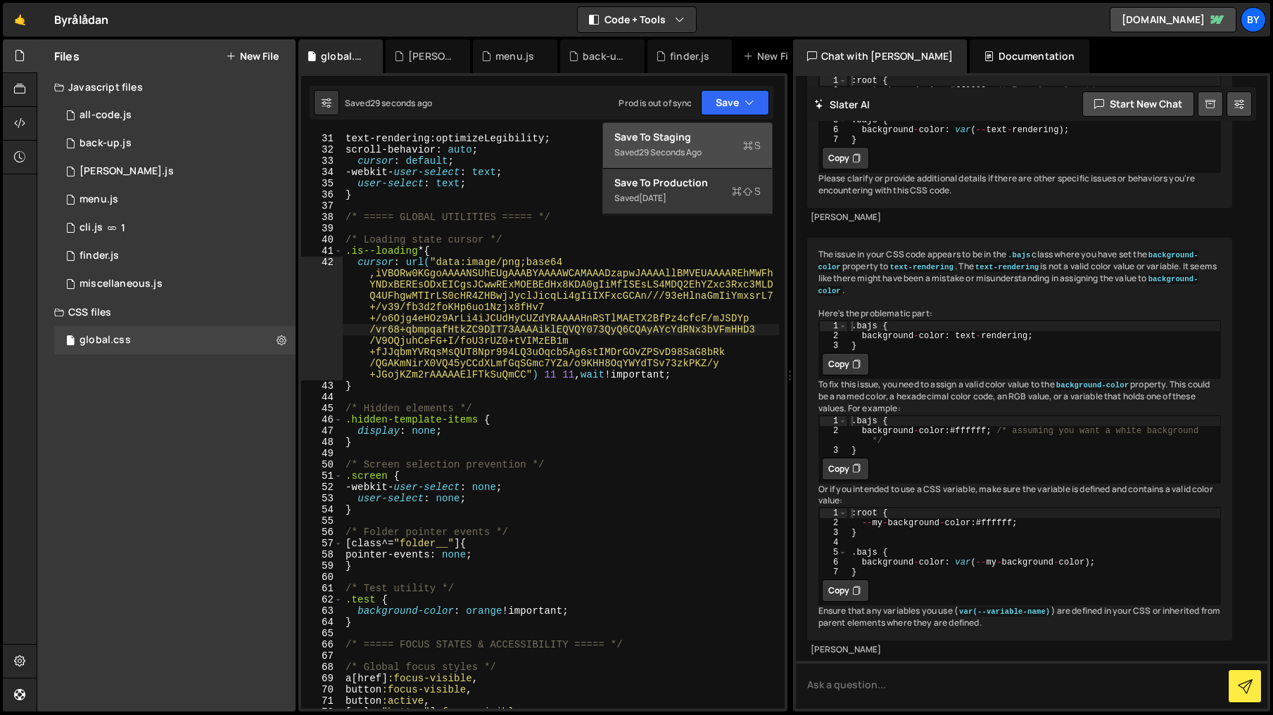
click at [715, 137] on div "Save to Staging S" at bounding box center [687, 137] width 146 height 14
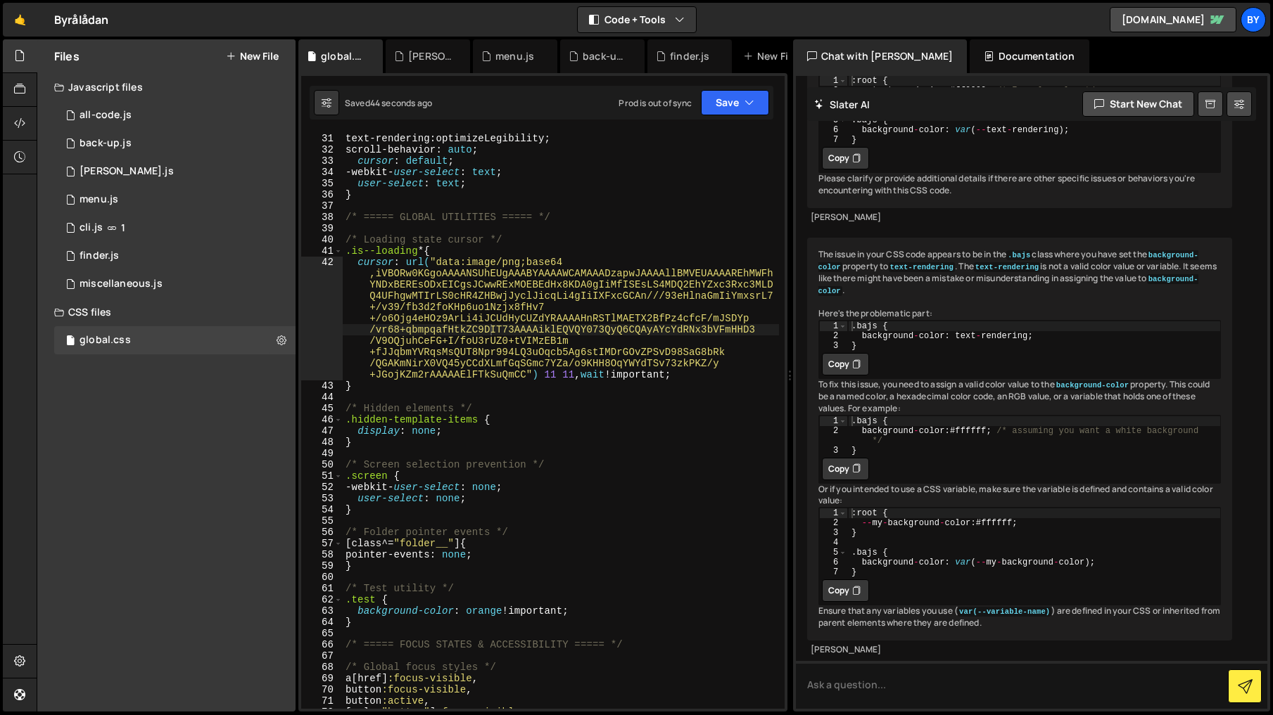
click at [604, 378] on div "font-smoothing : antialiased ; text-rendering : optimizeLegibility ; scroll-beh…" at bounding box center [561, 421] width 436 height 599
drag, startPoint x: 604, startPoint y: 378, endPoint x: 700, endPoint y: 464, distance: 128.5
click at [604, 378] on div "font-smoothing : antialiased ; text-rendering : optimizeLegibility ; scroll-beh…" at bounding box center [561, 421] width 436 height 599
click at [716, 103] on button "Save" at bounding box center [735, 102] width 68 height 25
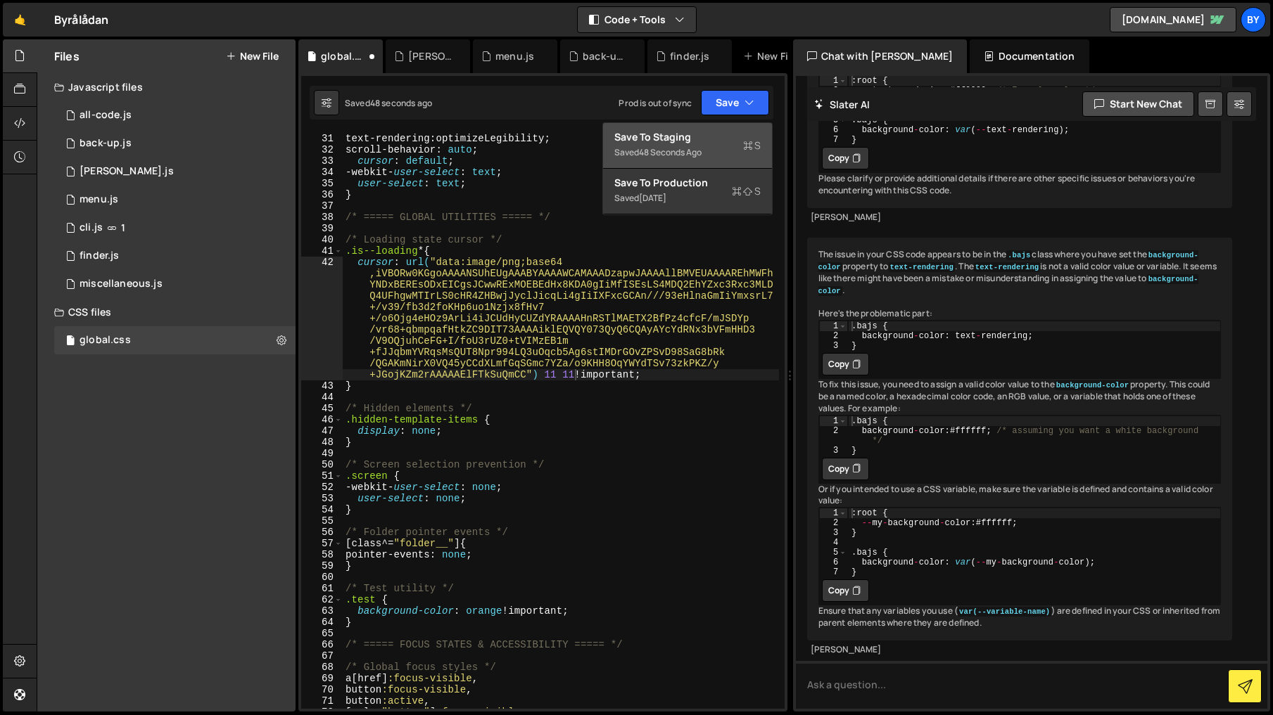
click at [706, 123] on button "Save to Staging S Saved 48 seconds ago" at bounding box center [687, 146] width 169 height 46
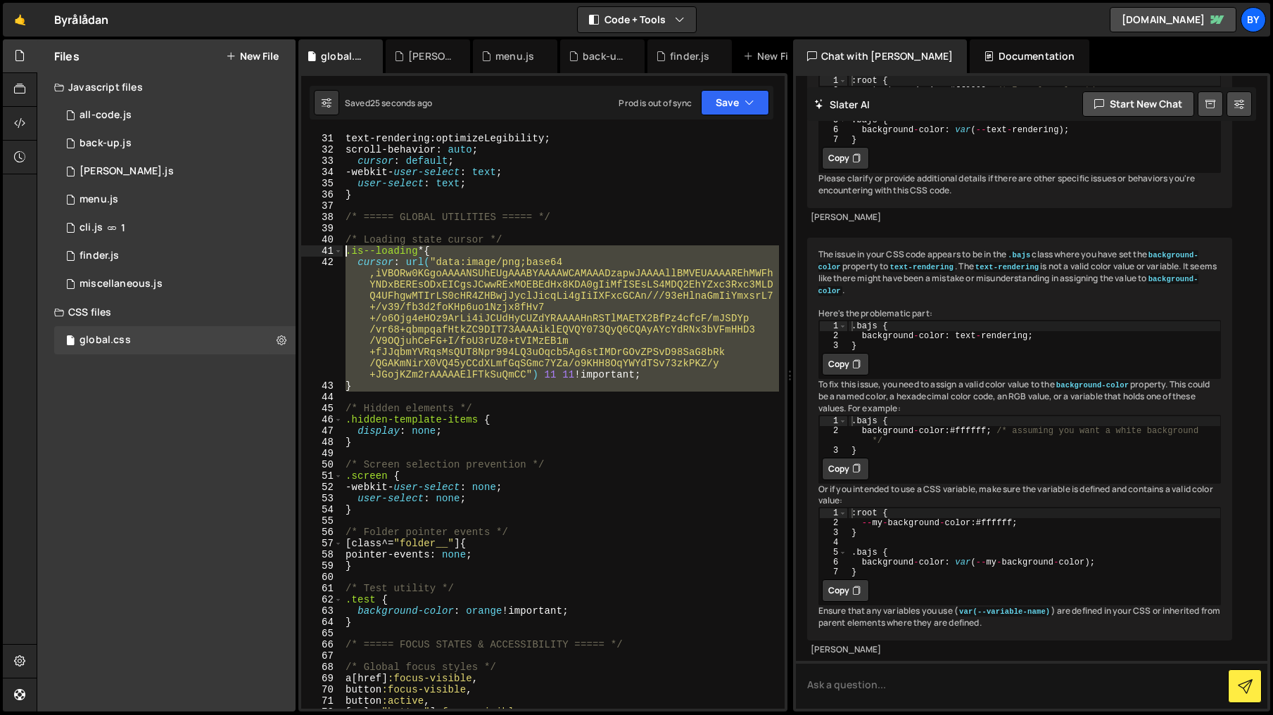
drag, startPoint x: 376, startPoint y: 393, endPoint x: 314, endPoint y: 253, distance: 153.4
click at [314, 253] on div "30 31 32 33 34 35 36 37 38 39 40 41 42 43 44 45 46 47 48 49 50 51 52 53 54 55 5…" at bounding box center [542, 420] width 483 height 577
paste textarea "}"
type textarea "}"
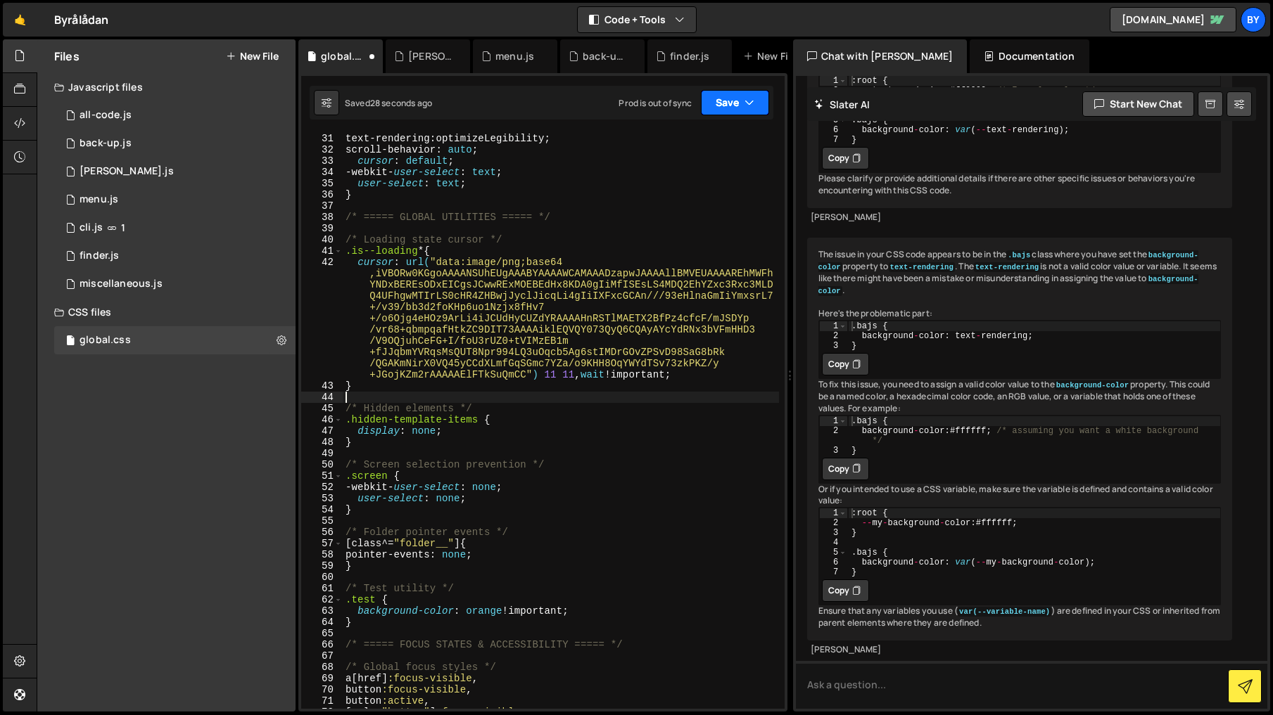
drag, startPoint x: 744, startPoint y: 101, endPoint x: 741, endPoint y: 132, distance: 31.8
click at [744, 108] on icon "button" at bounding box center [749, 103] width 10 height 14
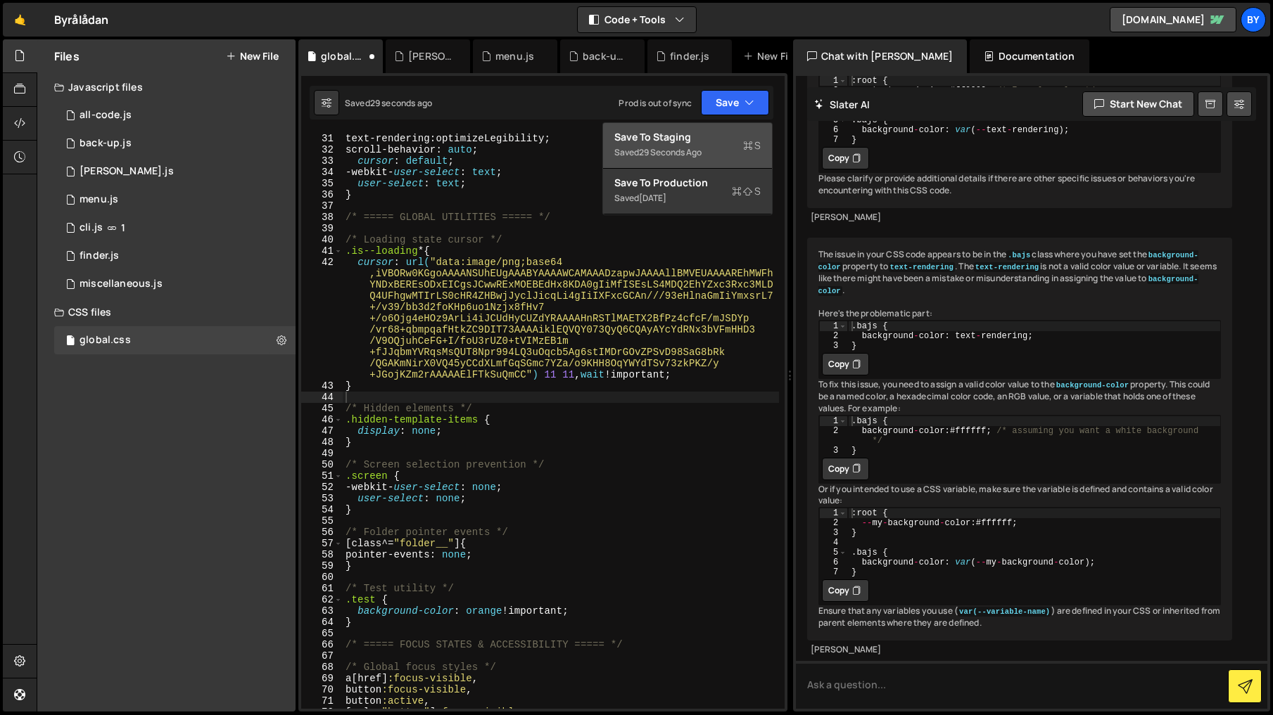
click at [728, 150] on div "Saved 29 seconds ago" at bounding box center [687, 152] width 146 height 17
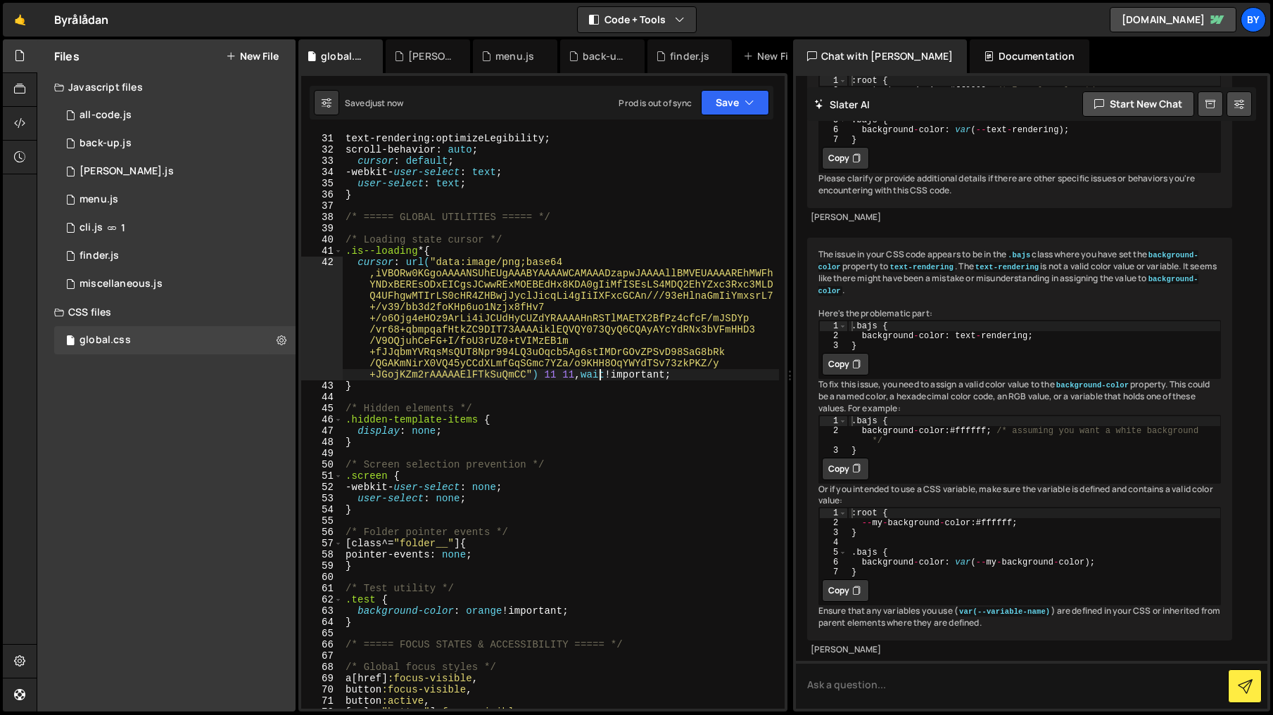
click at [599, 376] on div "font-smoothing : antialiased ; text-rendering : optimizeLegibility ; scroll-beh…" at bounding box center [561, 421] width 436 height 599
drag, startPoint x: 599, startPoint y: 376, endPoint x: 659, endPoint y: 436, distance: 85.1
click at [599, 376] on div "font-smoothing : antialiased ; text-rendering : optimizeLegibility ; scroll-beh…" at bounding box center [561, 421] width 436 height 599
drag, startPoint x: 731, startPoint y: 89, endPoint x: 736, endPoint y: 105, distance: 16.9
click at [731, 89] on div "Saved just now Prod is out of sync Upgrade to Edit Save Save to Staging S Saved…" at bounding box center [542, 103] width 464 height 34
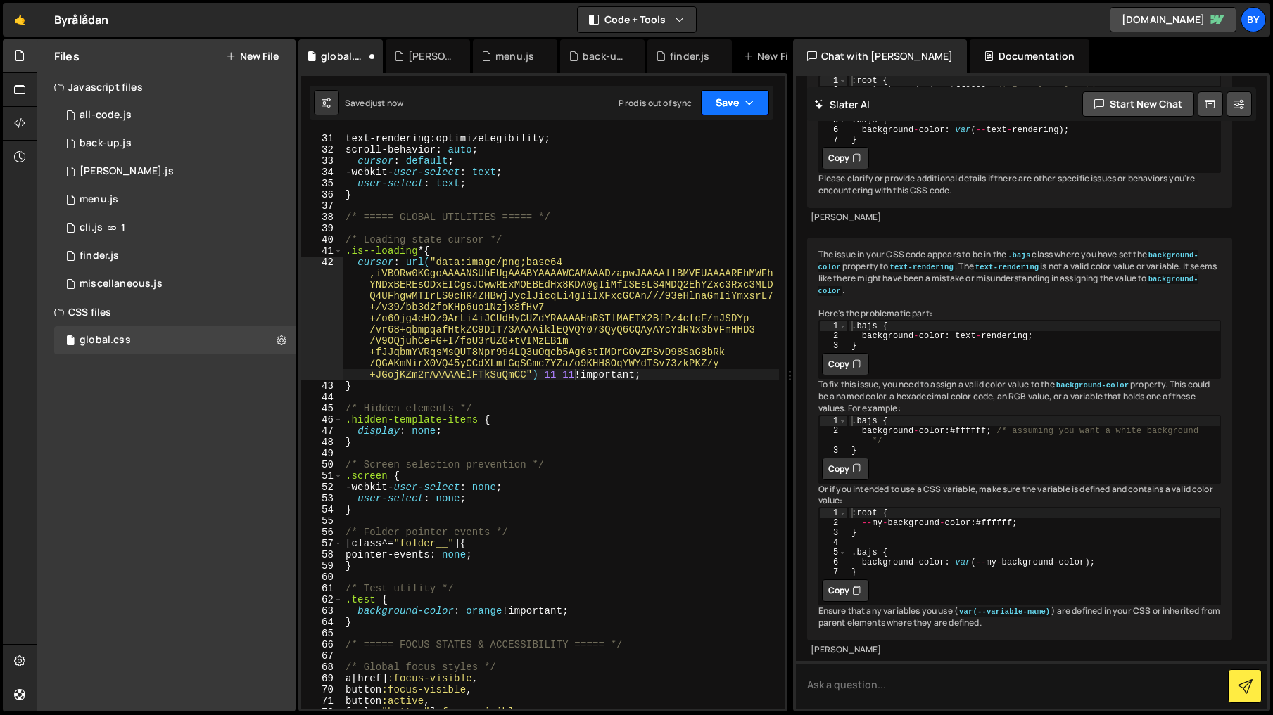
drag, startPoint x: 736, startPoint y: 105, endPoint x: 724, endPoint y: 137, distance: 34.5
click at [736, 106] on button "Save" at bounding box center [735, 102] width 68 height 25
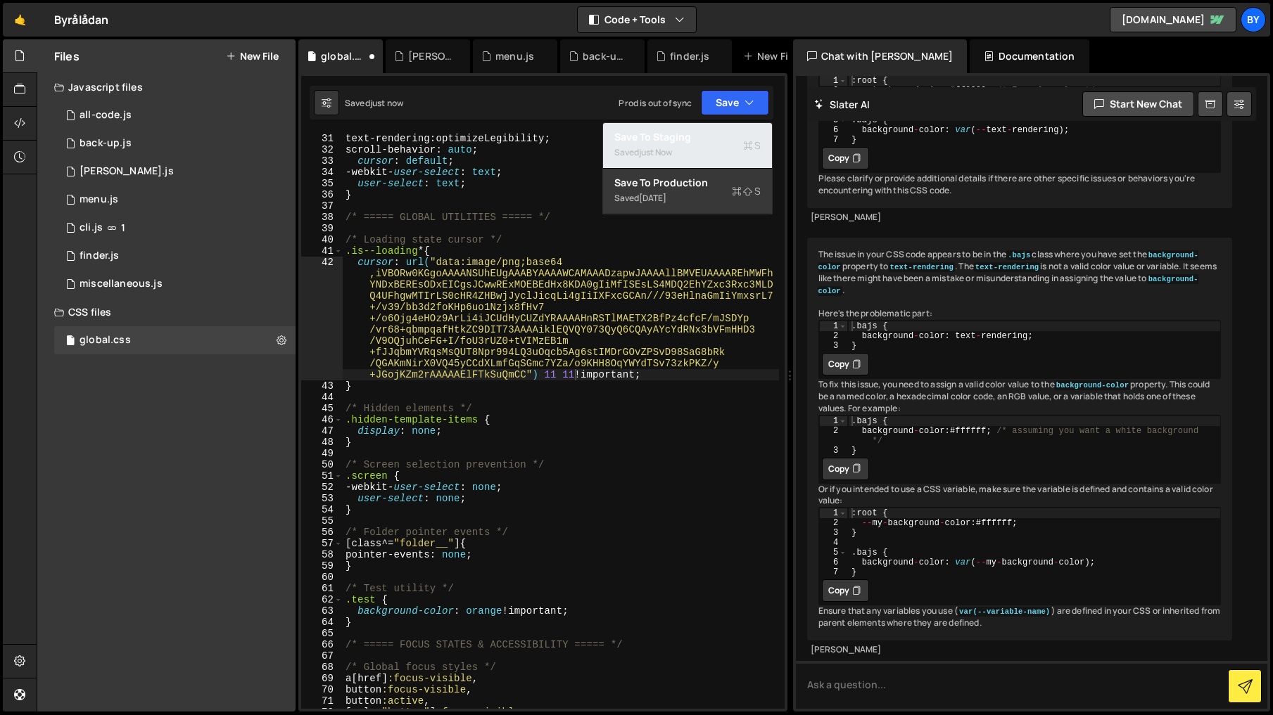
click at [724, 137] on div "Save to Staging S" at bounding box center [687, 137] width 146 height 14
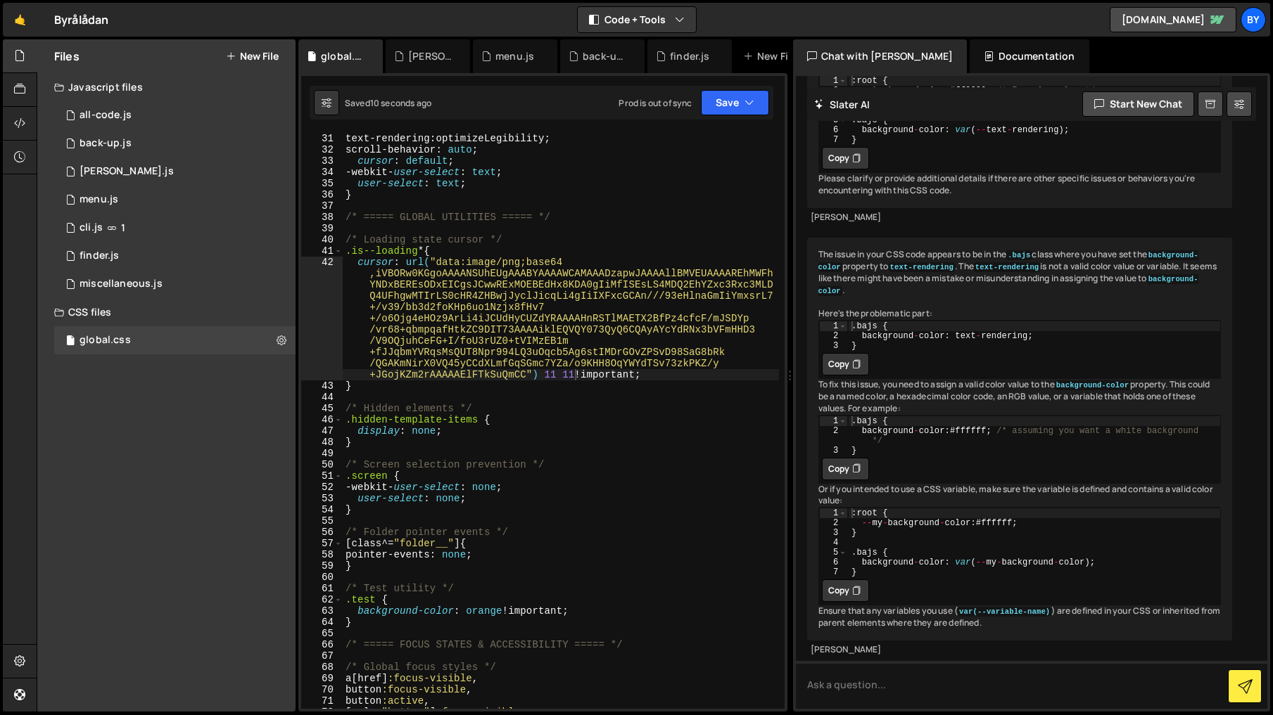
type textarea "/* Hidden elements */"
click at [603, 407] on div "font-smoothing : antialiased ; text-rendering : optimizeLegibility ; scroll-beh…" at bounding box center [561, 421] width 436 height 599
click at [578, 377] on div "font-smoothing : antialiased ; text-rendering : optimizeLegibility ; scroll-beh…" at bounding box center [561, 421] width 436 height 599
type textarea ","
click at [736, 95] on button "Save" at bounding box center [735, 102] width 68 height 25
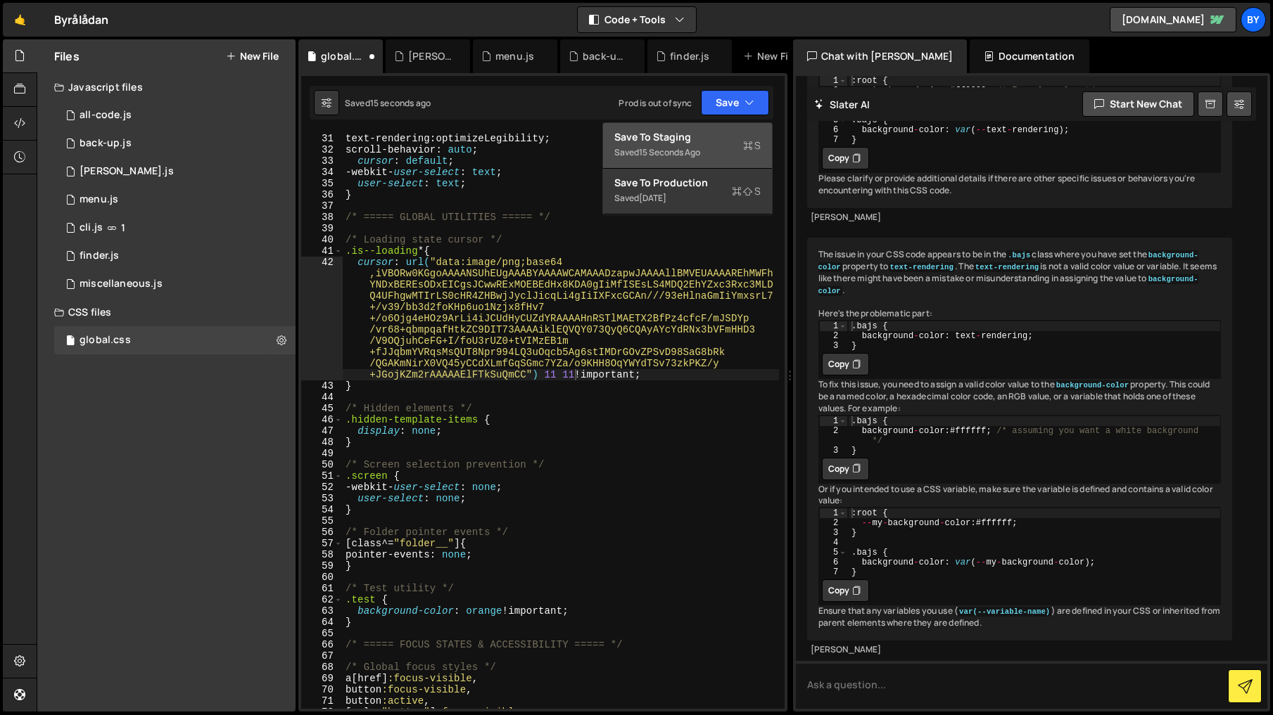
click at [722, 133] on div "Save to Staging S" at bounding box center [687, 137] width 146 height 14
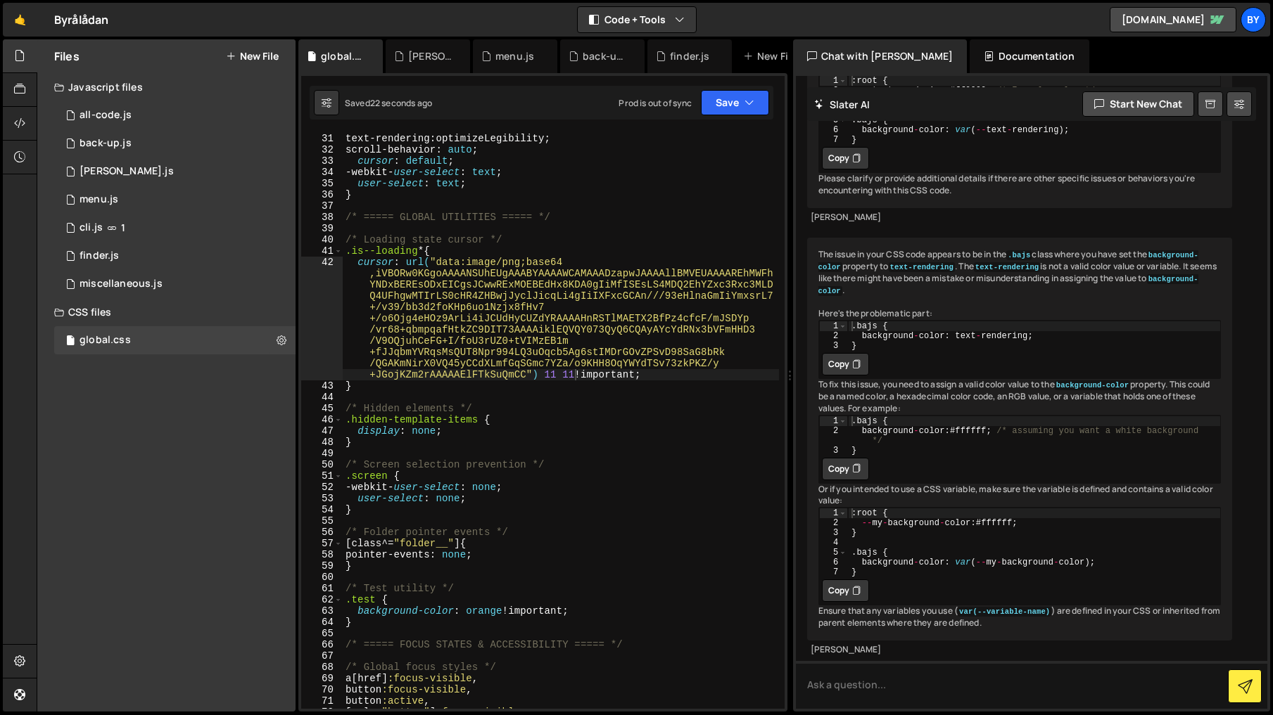
drag, startPoint x: 577, startPoint y: 375, endPoint x: 585, endPoint y: 377, distance: 8.7
click at [578, 375] on div "font-smoothing : antialiased ; text-rendering : optimizeLegibility ; scroll-beh…" at bounding box center [561, 421] width 436 height 599
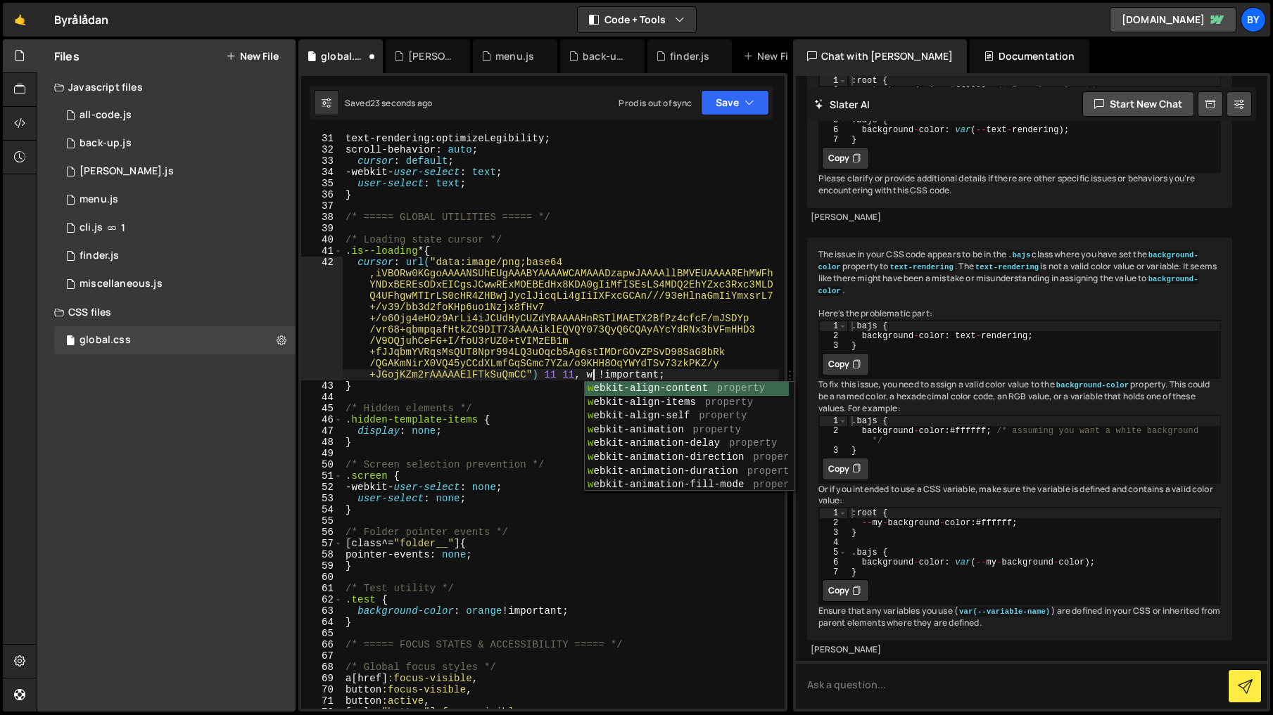
scroll to position [0, 1]
click at [664, 284] on div "font-smoothing : antialiased ; text-rendering : optimizeLegibility ; scroll-beh…" at bounding box center [561, 421] width 436 height 599
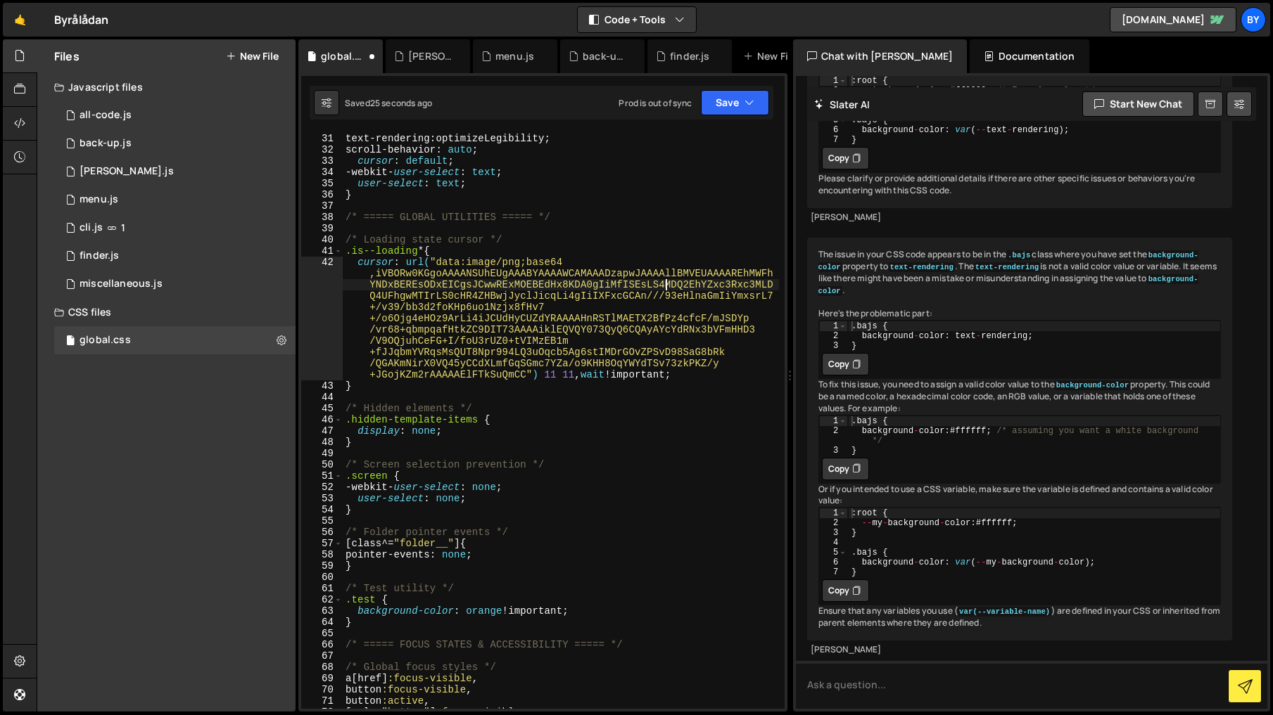
type textarea "cursor: url("data:image/png;base64,iVBORw0KGgoAAAANSUhEUgAAABYAAAAWCAMAAADzapwJ…"
click at [737, 114] on button "Save" at bounding box center [735, 102] width 68 height 25
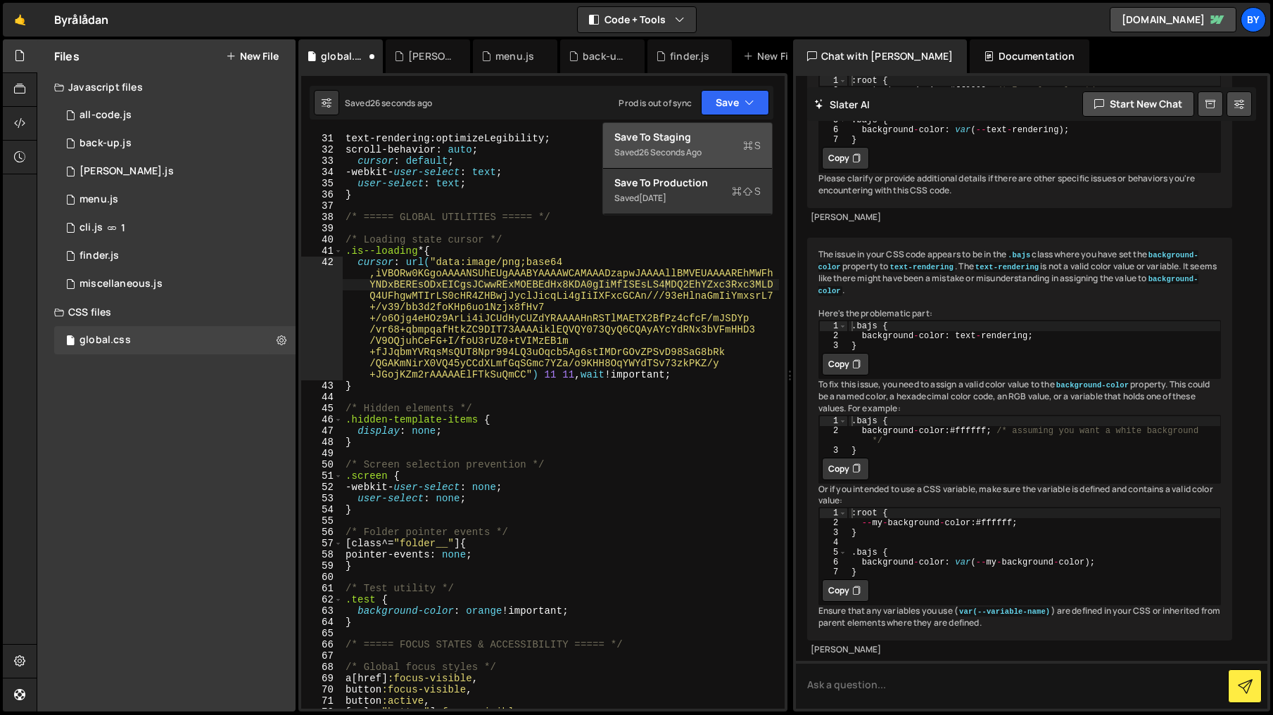
click at [727, 132] on div "Save to Staging S" at bounding box center [687, 137] width 146 height 14
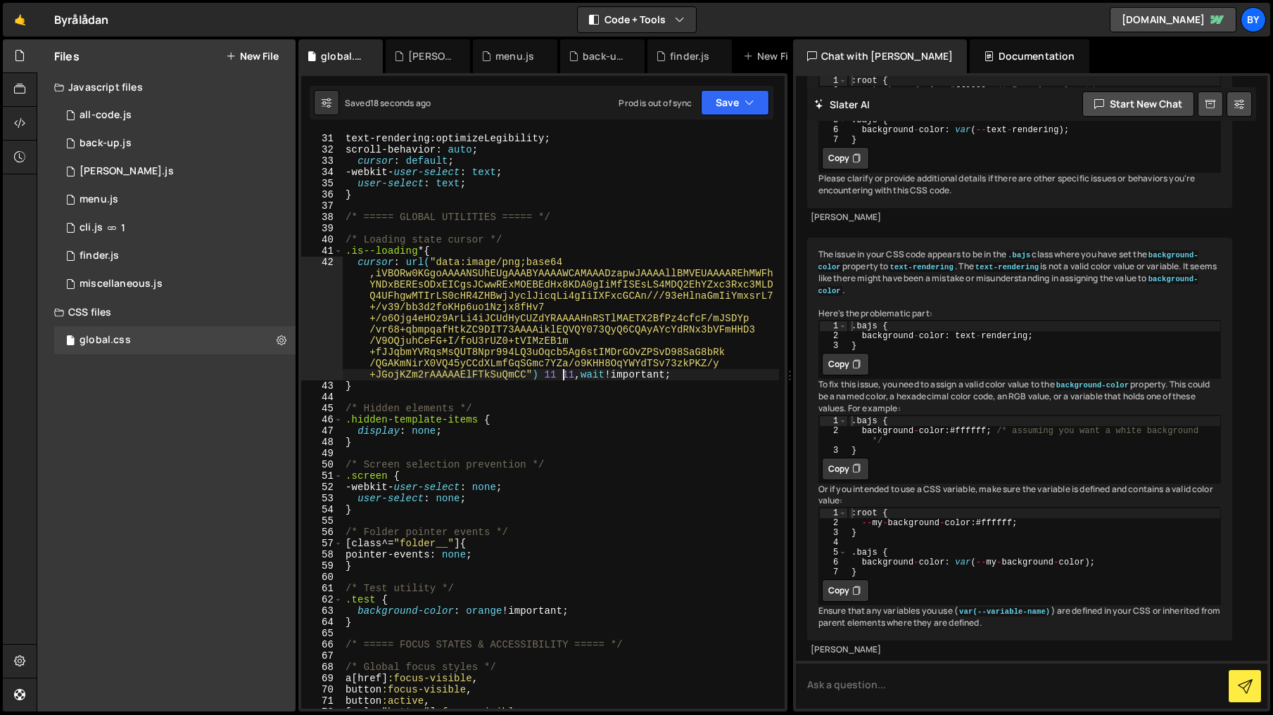
scroll to position [0, 0]
click at [565, 374] on div "font-smoothing : antialiased ; text-rendering : optimizeLegibility ; scroll-beh…" at bounding box center [561, 421] width 436 height 599
click at [576, 376] on div "font-smoothing : antialiased ; text-rendering : optimizeLegibility ; scroll-beh…" at bounding box center [561, 420] width 436 height 577
click at [576, 376] on div "font-smoothing : antialiased ; text-rendering : optimizeLegibility ; scroll-beh…" at bounding box center [561, 421] width 436 height 599
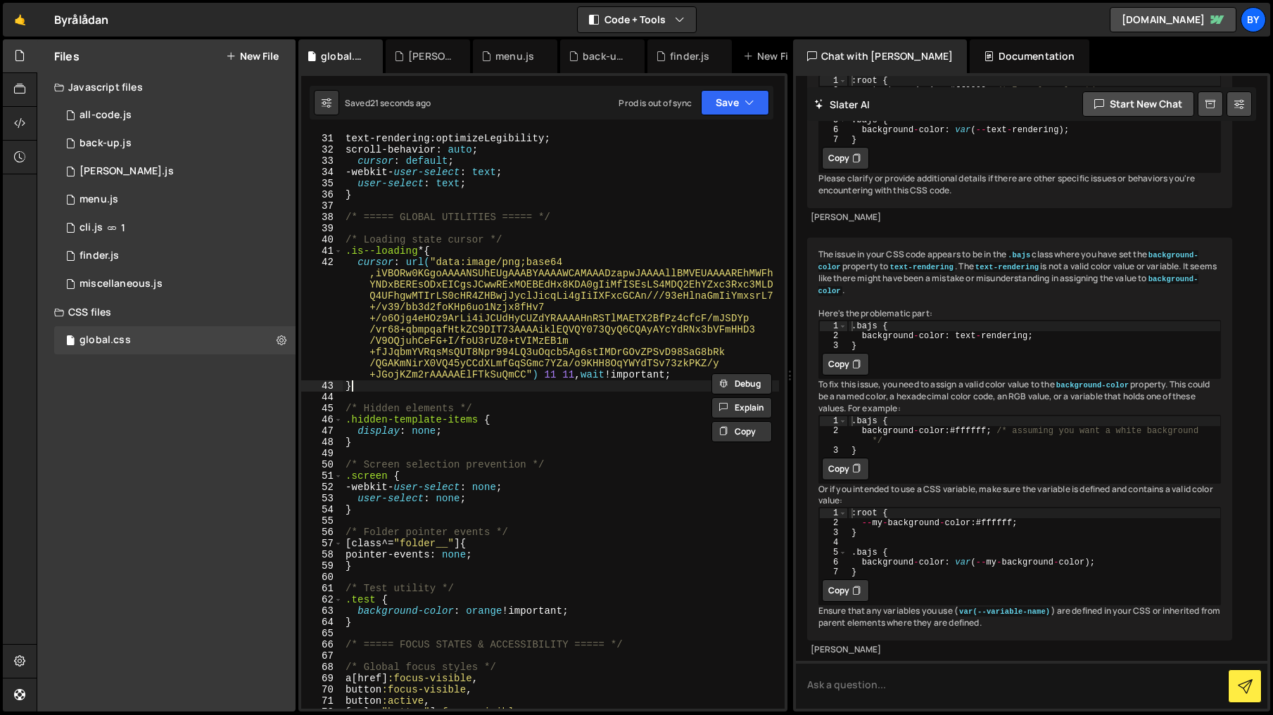
click at [659, 388] on div "font-smoothing : antialiased ; text-rendering : optimizeLegibility ; scroll-beh…" at bounding box center [561, 421] width 436 height 599
type textarea "}"
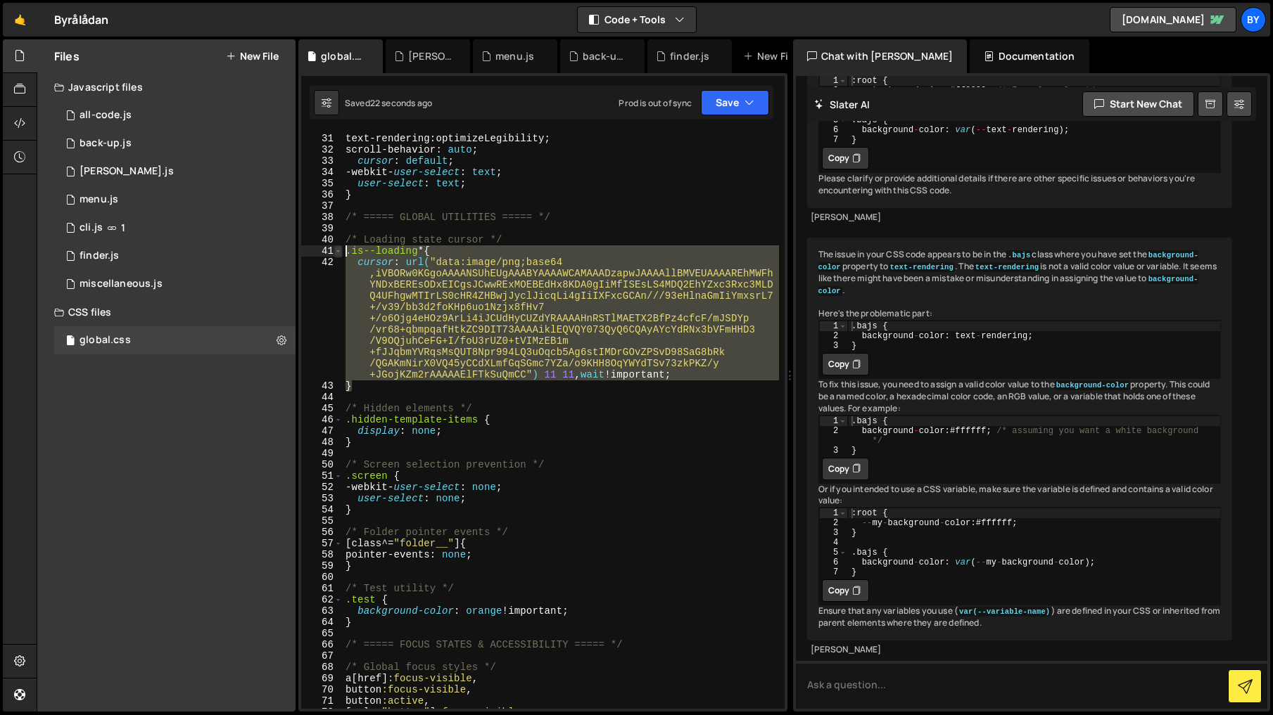
drag, startPoint x: 706, startPoint y: 381, endPoint x: 336, endPoint y: 248, distance: 392.9
click at [336, 248] on div "} 30 31 32 33 34 35 36 37 38 39 40 41 42 43 44 45 46 47 48 49 50 51 52 53 54 55…" at bounding box center [542, 420] width 483 height 577
drag, startPoint x: 582, startPoint y: 397, endPoint x: 599, endPoint y: 385, distance: 20.3
click at [582, 397] on div "font-smoothing : antialiased ; text-rendering : optimizeLegibility ; scroll-beh…" at bounding box center [561, 421] width 436 height 599
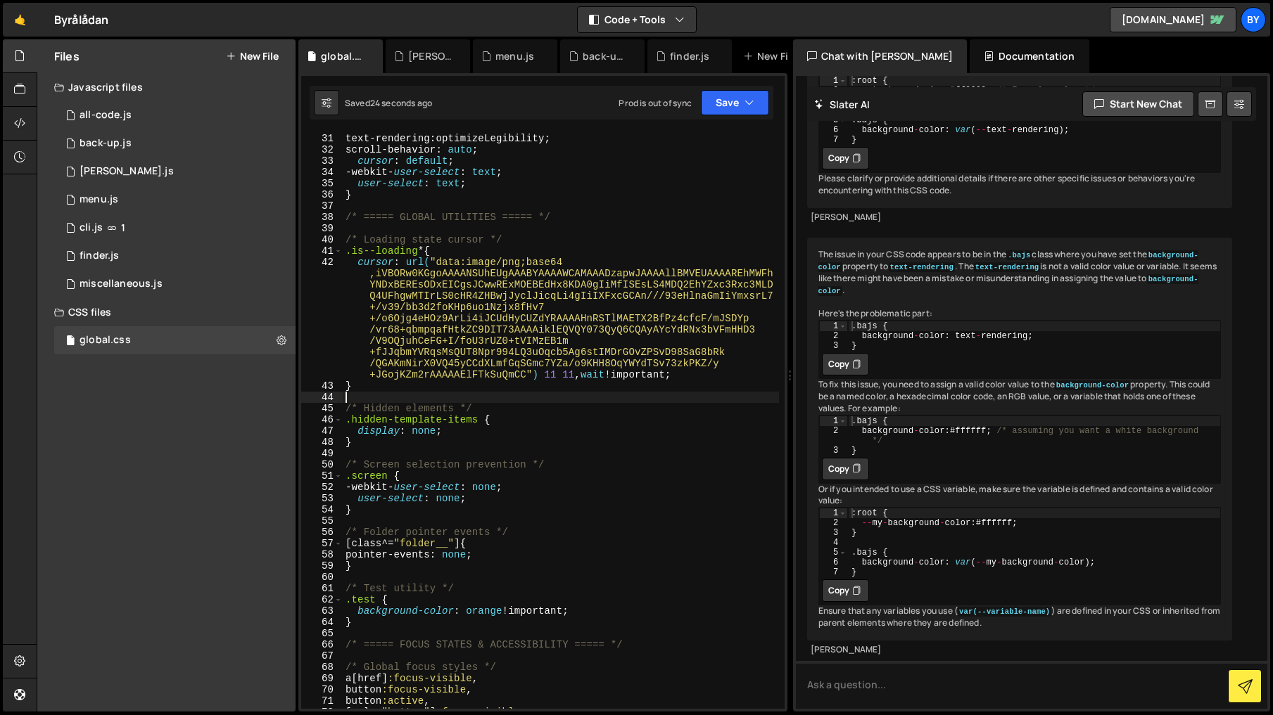
click at [574, 375] on div "font-smoothing : antialiased ; text-rendering : optimizeLegibility ; scroll-beh…" at bounding box center [561, 421] width 436 height 599
click at [567, 374] on div "font-smoothing : antialiased ; text-rendering : optimizeLegibility ; scroll-beh…" at bounding box center [561, 420] width 436 height 577
drag, startPoint x: 567, startPoint y: 374, endPoint x: 587, endPoint y: 397, distance: 29.9
click at [567, 374] on div "font-smoothing : antialiased ; text-rendering : optimizeLegibility ; scroll-beh…" at bounding box center [561, 421] width 436 height 599
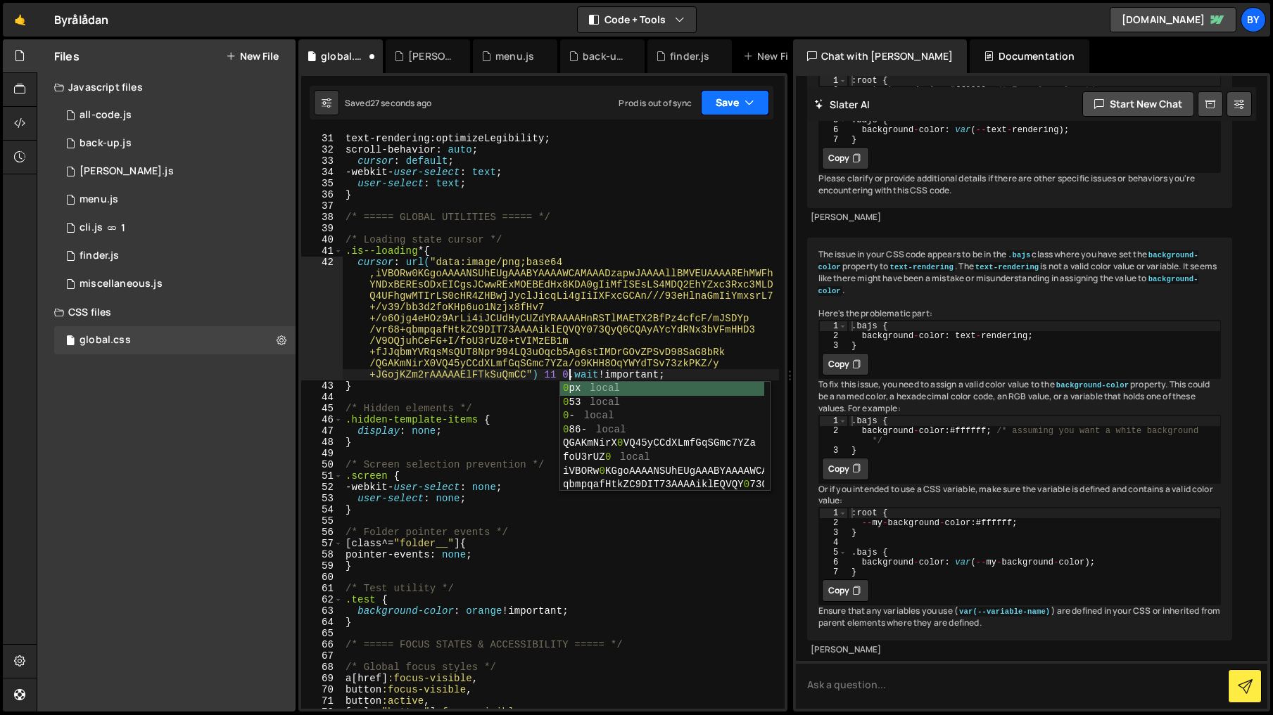
type textarea "0"
drag, startPoint x: 766, startPoint y: 110, endPoint x: 750, endPoint y: 125, distance: 22.4
click at [765, 111] on button "Save" at bounding box center [735, 102] width 68 height 25
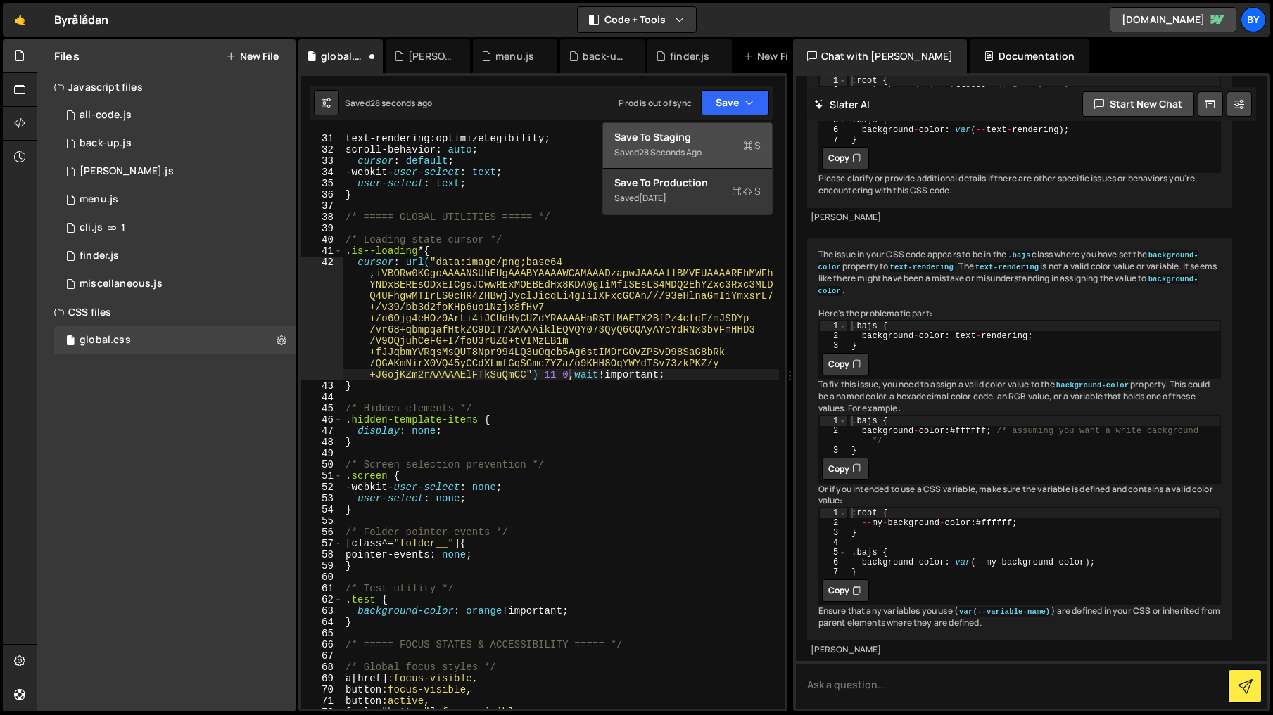
click at [738, 136] on div "Save to Staging S" at bounding box center [687, 137] width 146 height 14
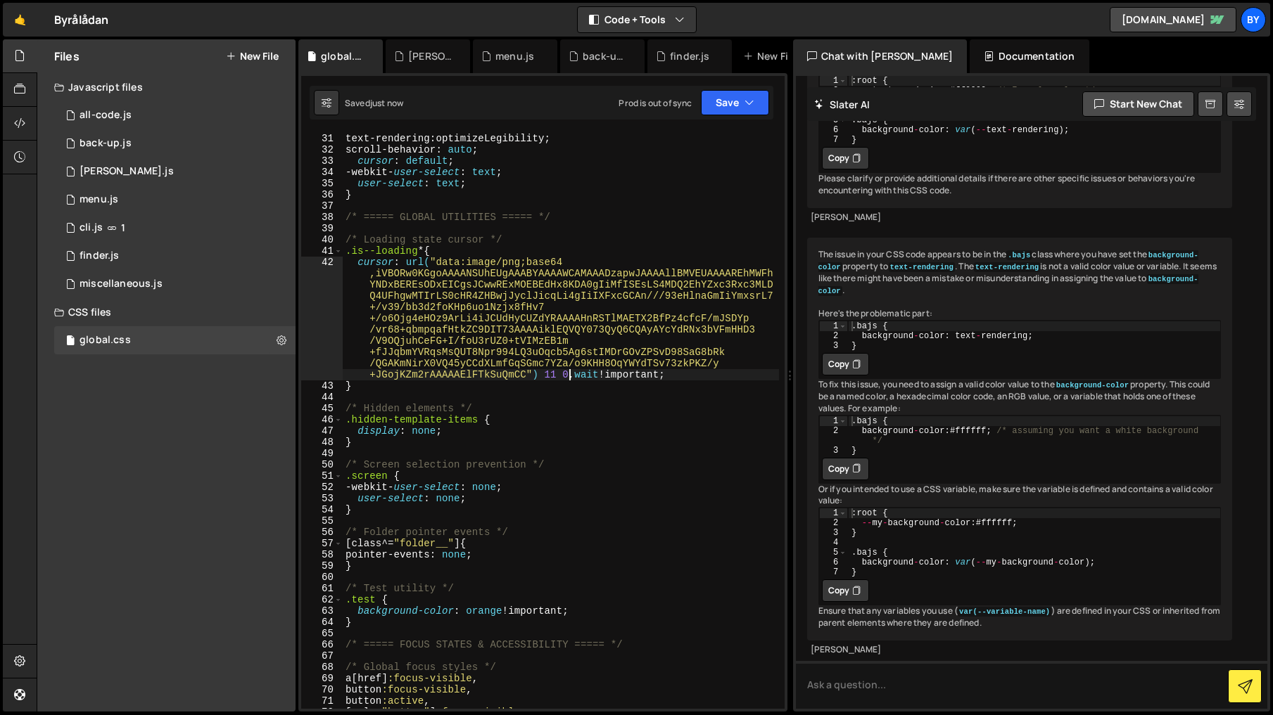
click at [568, 375] on div "font-smoothing : antialiased ; text-rendering : optimizeLegibility ; scroll-beh…" at bounding box center [561, 421] width 436 height 599
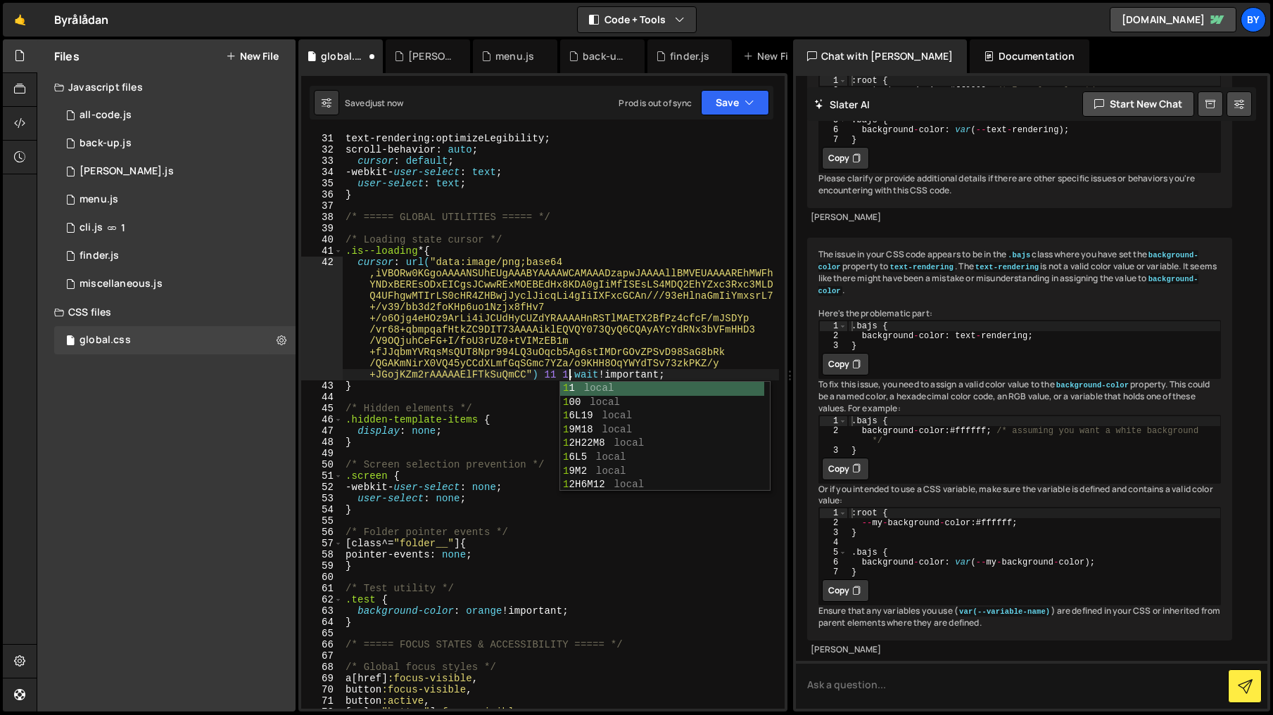
type textarea "11"
click at [559, 375] on div "font-smoothing : antialiased ; text-rendering : optimizeLegibility ; scroll-beh…" at bounding box center [561, 421] width 436 height 599
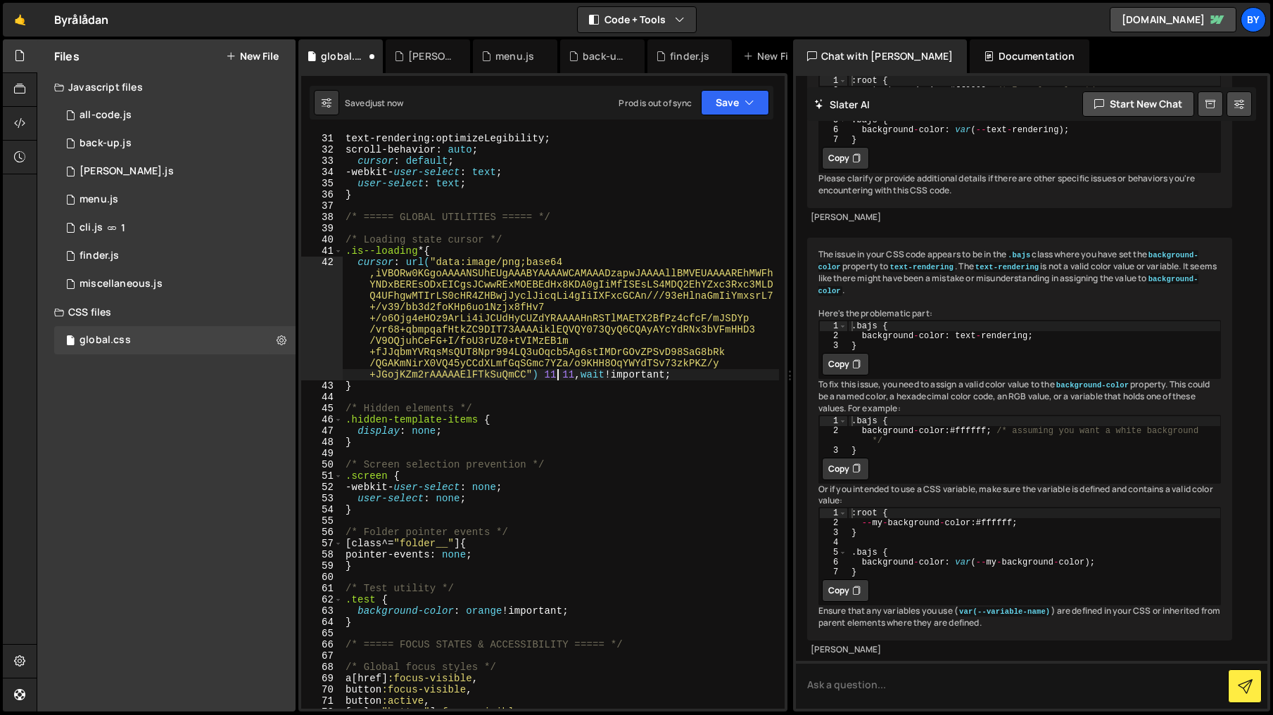
click at [554, 376] on div "font-smoothing : antialiased ; text-rendering : optimizeLegibility ; scroll-beh…" at bounding box center [561, 421] width 436 height 599
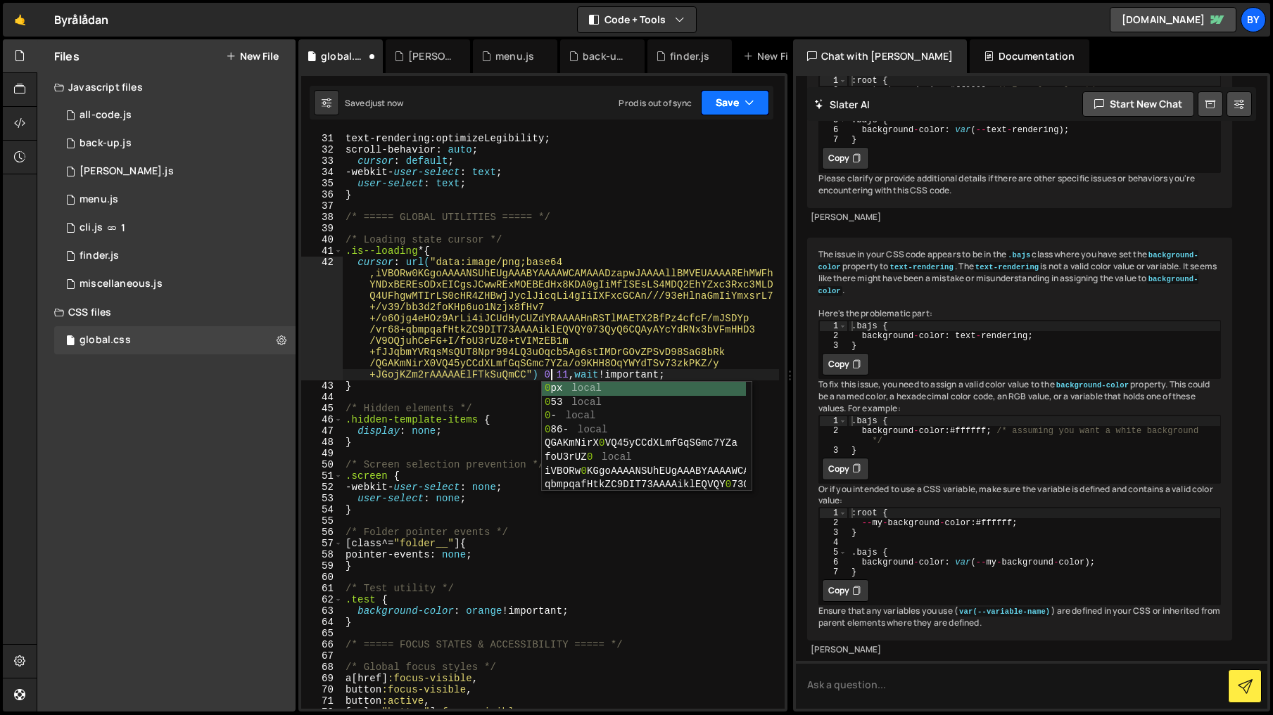
type textarea "0"
click at [745, 106] on icon "button" at bounding box center [749, 103] width 10 height 14
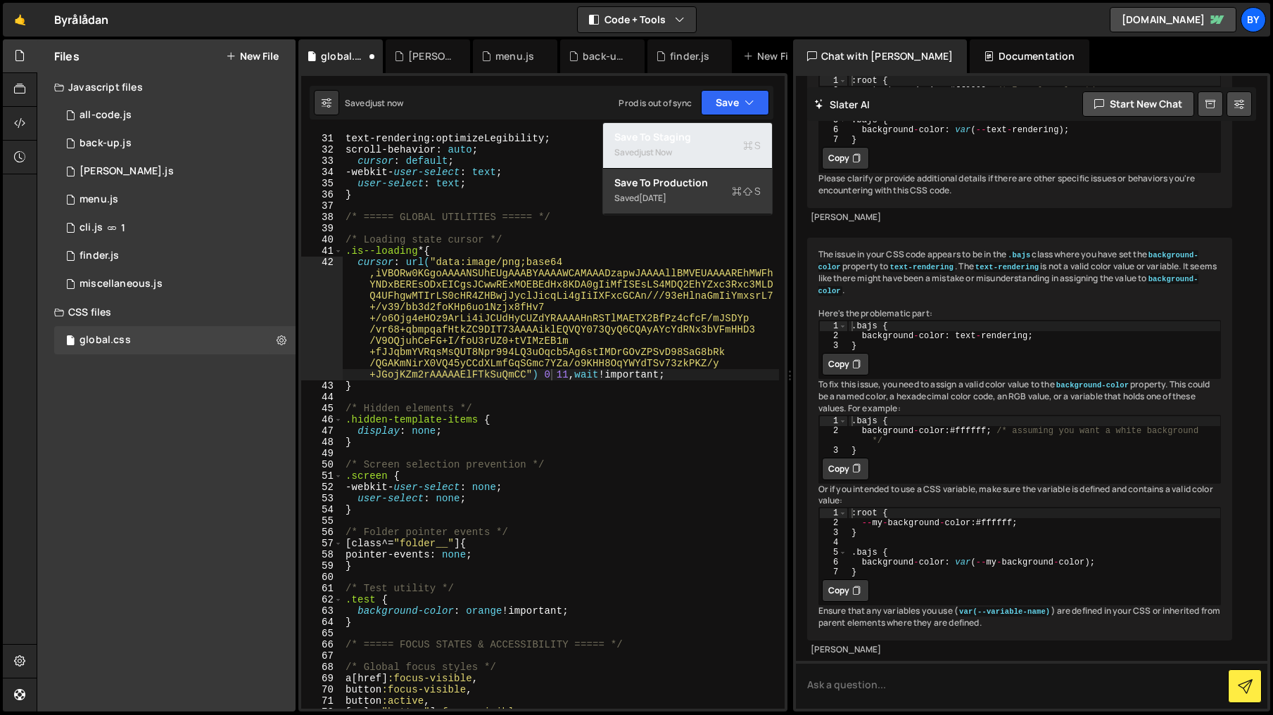
drag, startPoint x: 720, startPoint y: 134, endPoint x: 732, endPoint y: 136, distance: 12.1
click at [720, 134] on div "Save to Staging S" at bounding box center [687, 137] width 146 height 14
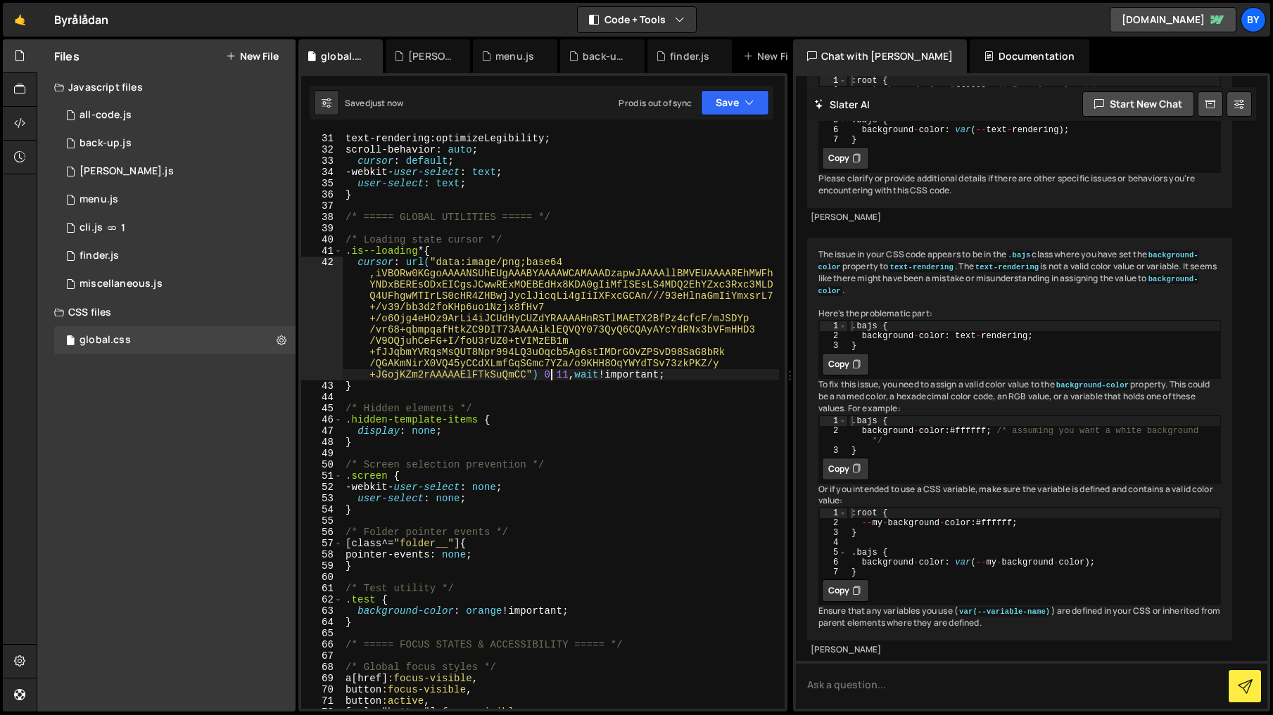
click at [550, 376] on div "font-smoothing : antialiased ; text-rendering : optimizeLegibility ; scroll-beh…" at bounding box center [561, 421] width 436 height 599
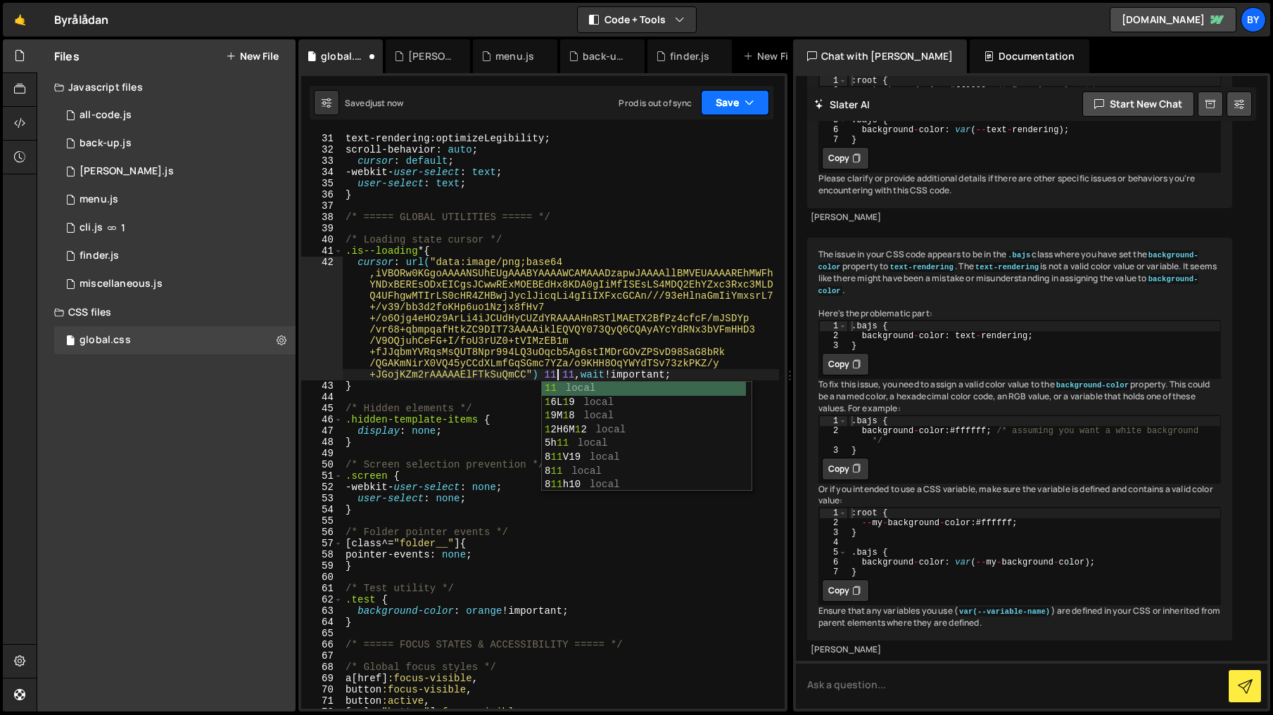
click at [733, 108] on button "Save" at bounding box center [735, 102] width 68 height 25
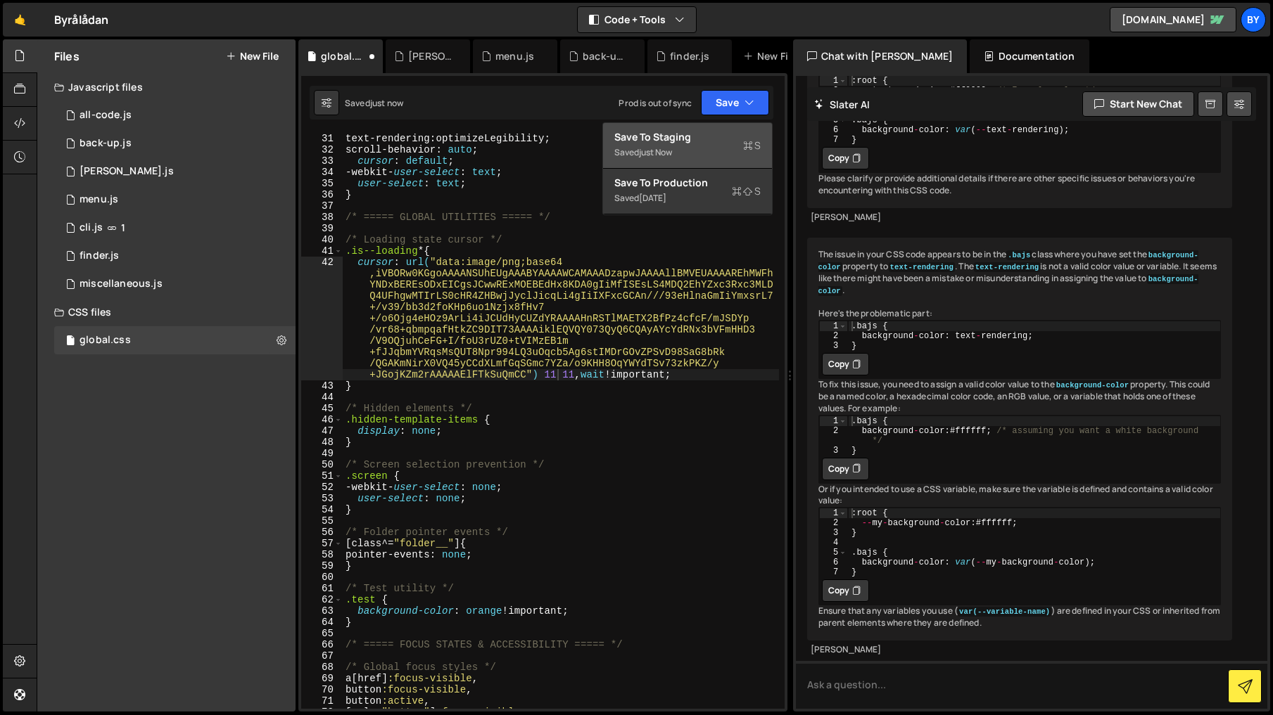
click at [727, 137] on div "Save to Staging S" at bounding box center [687, 137] width 146 height 14
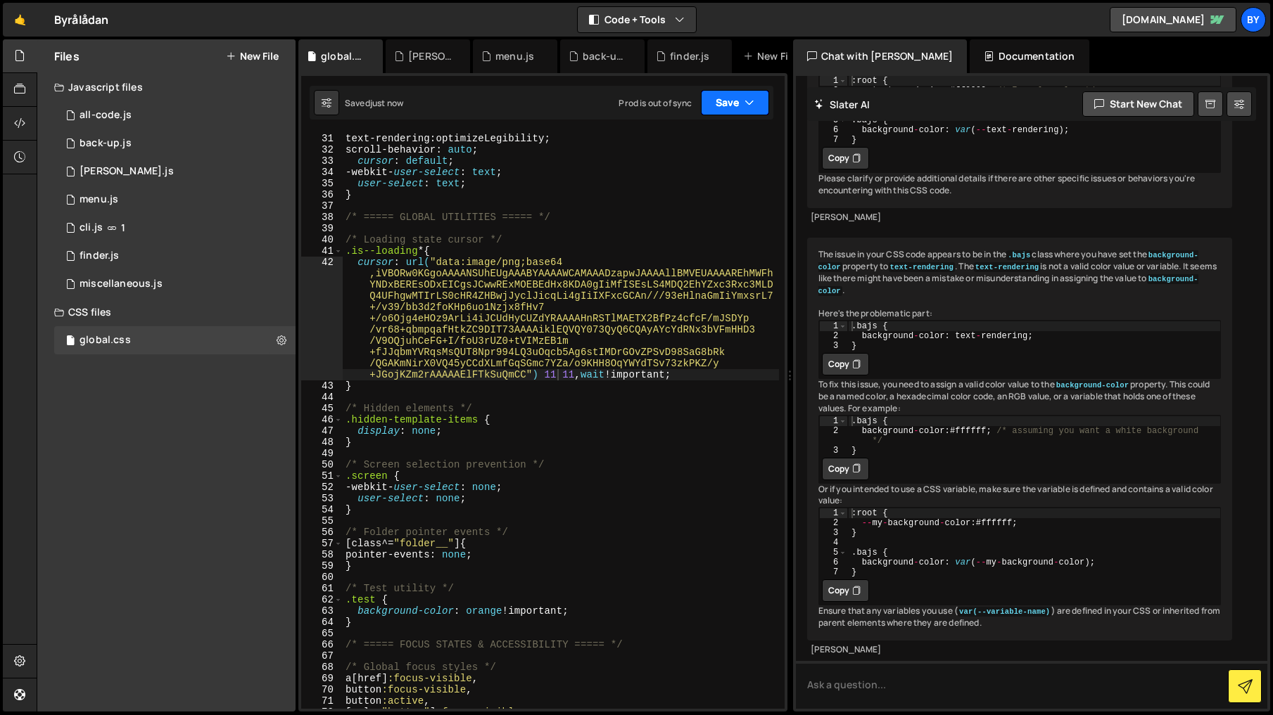
drag, startPoint x: 753, startPoint y: 103, endPoint x: 727, endPoint y: 132, distance: 38.8
click at [753, 103] on icon "button" at bounding box center [749, 103] width 10 height 14
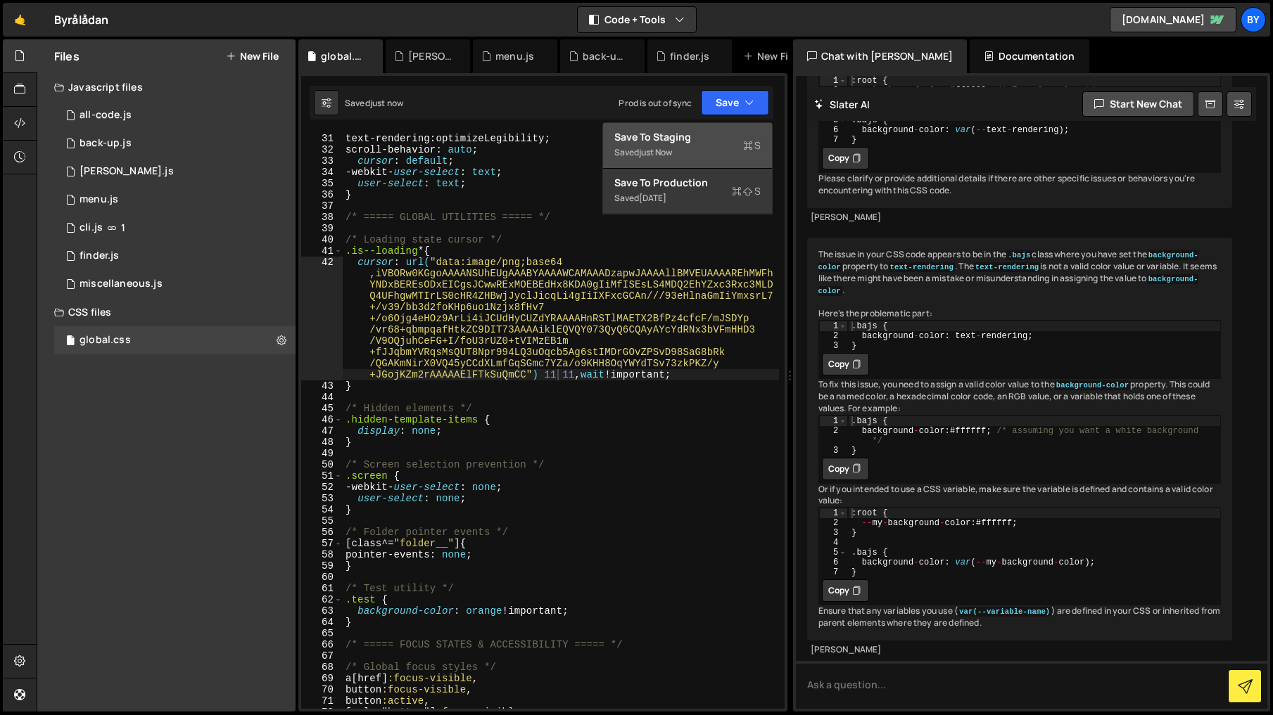
click at [719, 137] on div "Save to Staging S" at bounding box center [687, 137] width 146 height 14
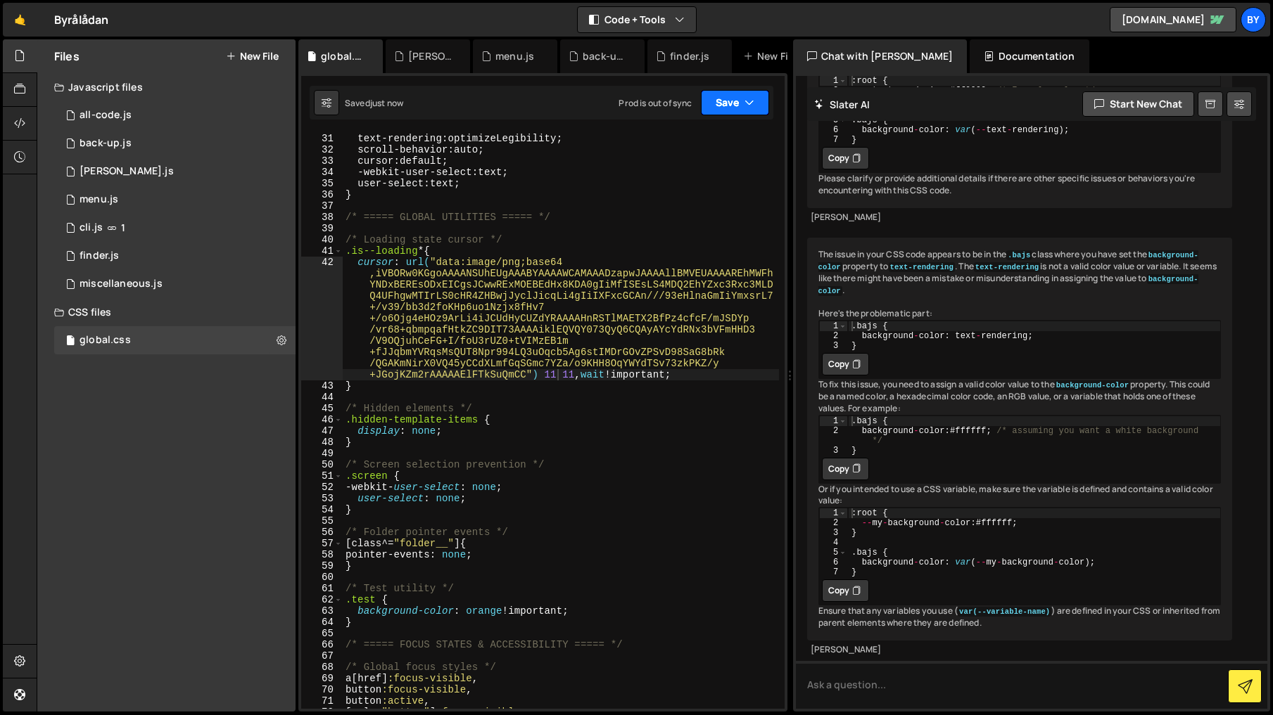
drag, startPoint x: 750, startPoint y: 102, endPoint x: 744, endPoint y: 118, distance: 17.4
click at [748, 106] on icon "button" at bounding box center [749, 103] width 10 height 14
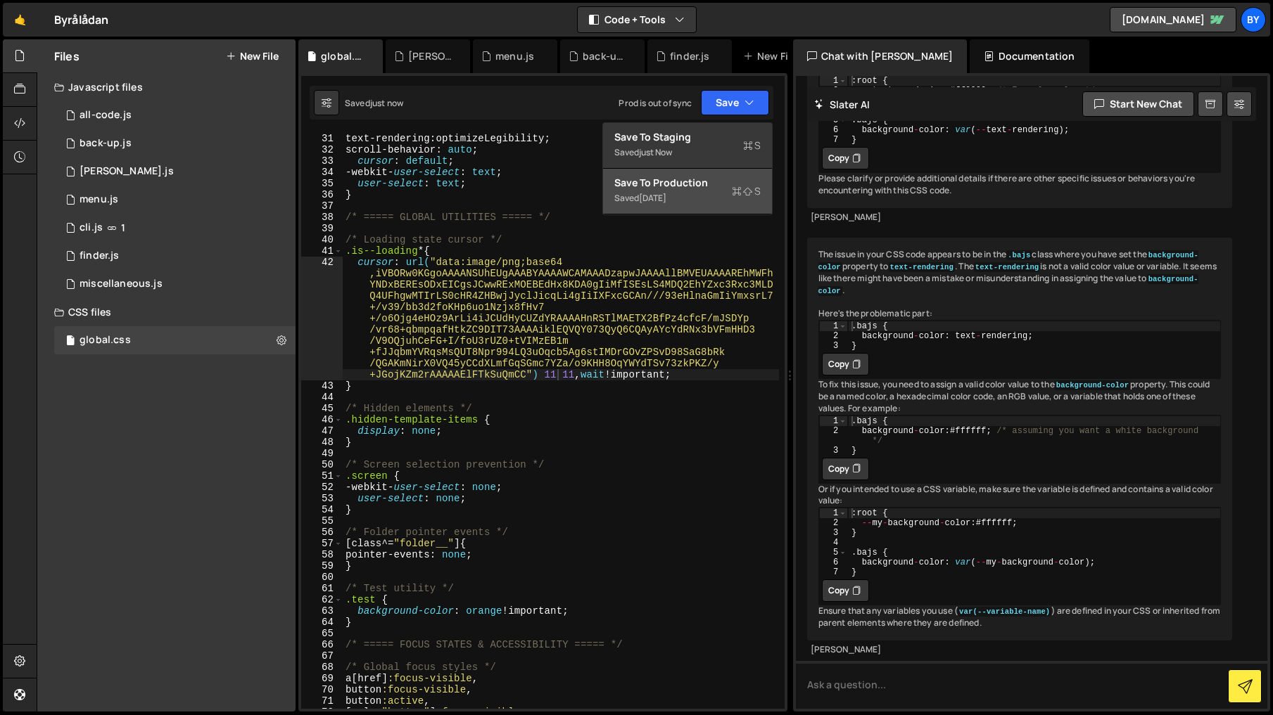
click at [724, 174] on button "Save to Production S Saved 5 days ago" at bounding box center [687, 192] width 169 height 46
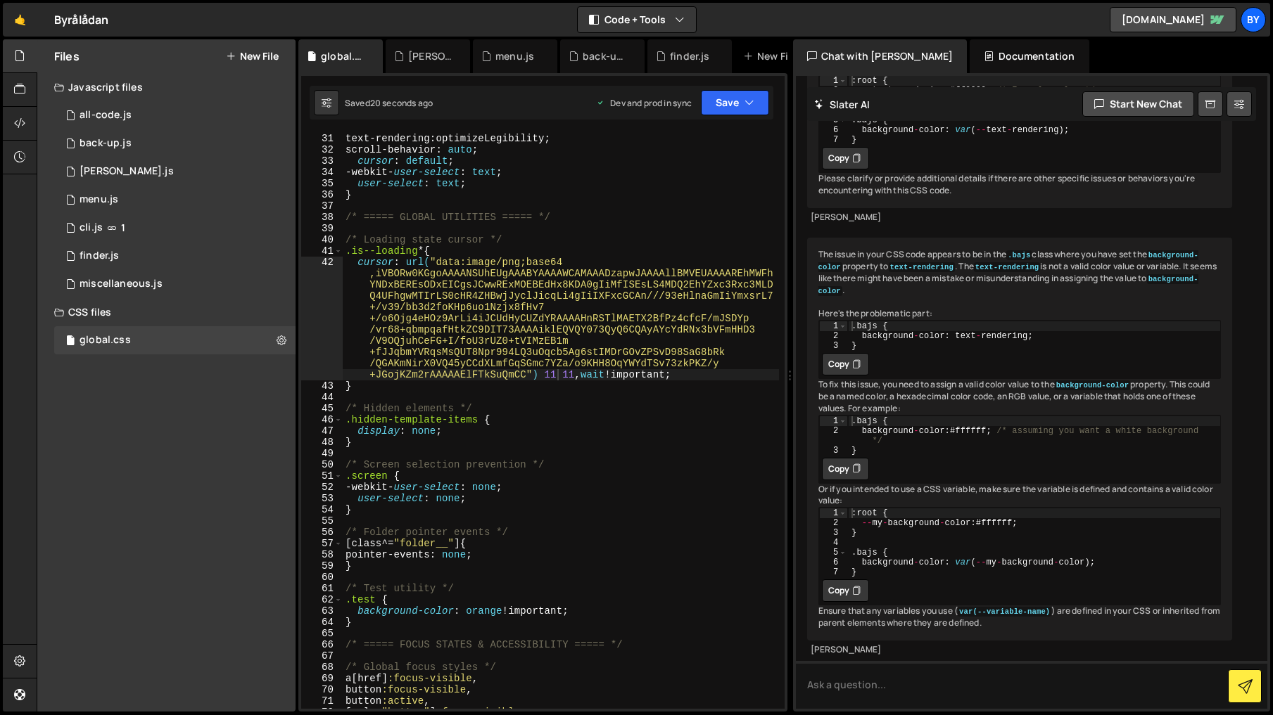
type textarea "cursor: url("data:image/png;base64,iVBORw0KGgoAAAANSUhEUgAAABYAAAAWCAMAAADzapwJ…"
click at [617, 329] on div "font-smoothing : antialiased ; text-rendering : optimizeLegibility ; scroll-beh…" at bounding box center [561, 421] width 436 height 599
drag, startPoint x: 612, startPoint y: 376, endPoint x: 579, endPoint y: 378, distance: 33.1
click at [579, 378] on div "font-smoothing : antialiased ; text-rendering : optimizeLegibility ; scroll-beh…" at bounding box center [561, 421] width 436 height 599
click at [604, 378] on div "font-smoothing : antialiased ; text-rendering : optimizeLegibility ; scroll-beh…" at bounding box center [561, 420] width 436 height 577
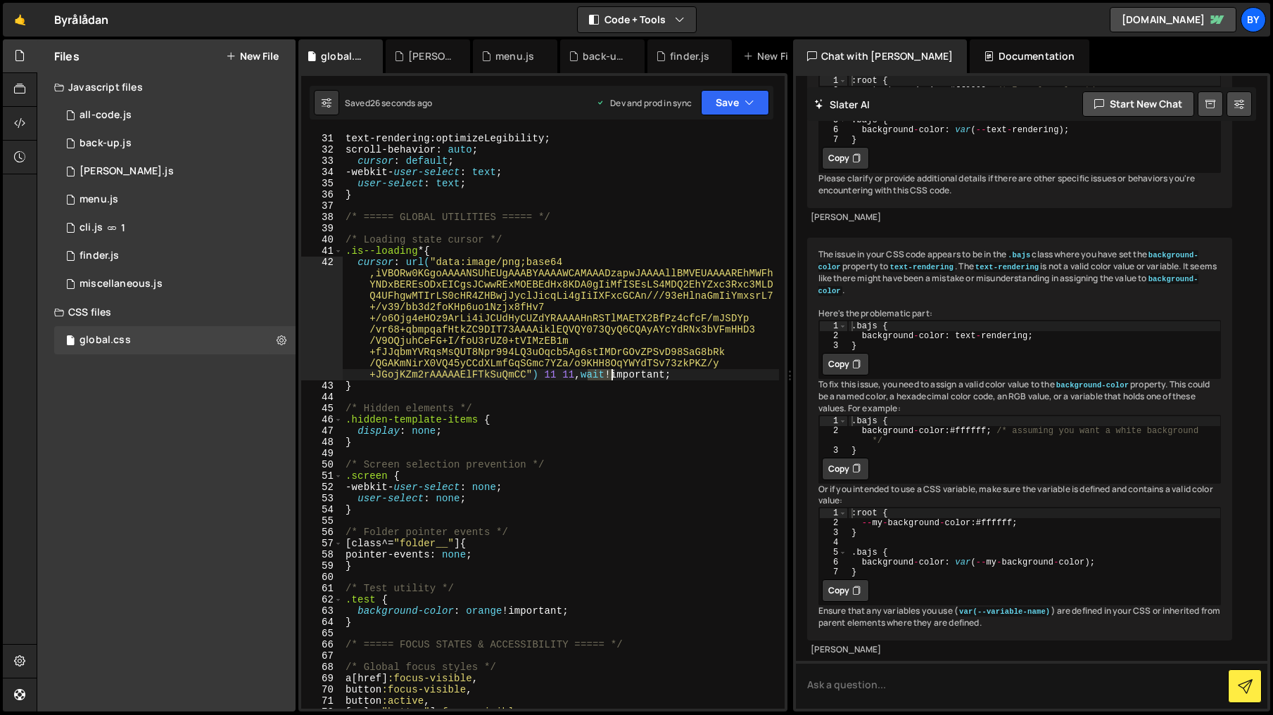
click at [604, 378] on div "font-smoothing : antialiased ; text-rendering : optimizeLegibility ; scroll-beh…" at bounding box center [561, 421] width 436 height 599
click at [526, 389] on div "font-smoothing : antialiased ; text-rendering : optimizeLegibility ; scroll-beh…" at bounding box center [561, 421] width 436 height 599
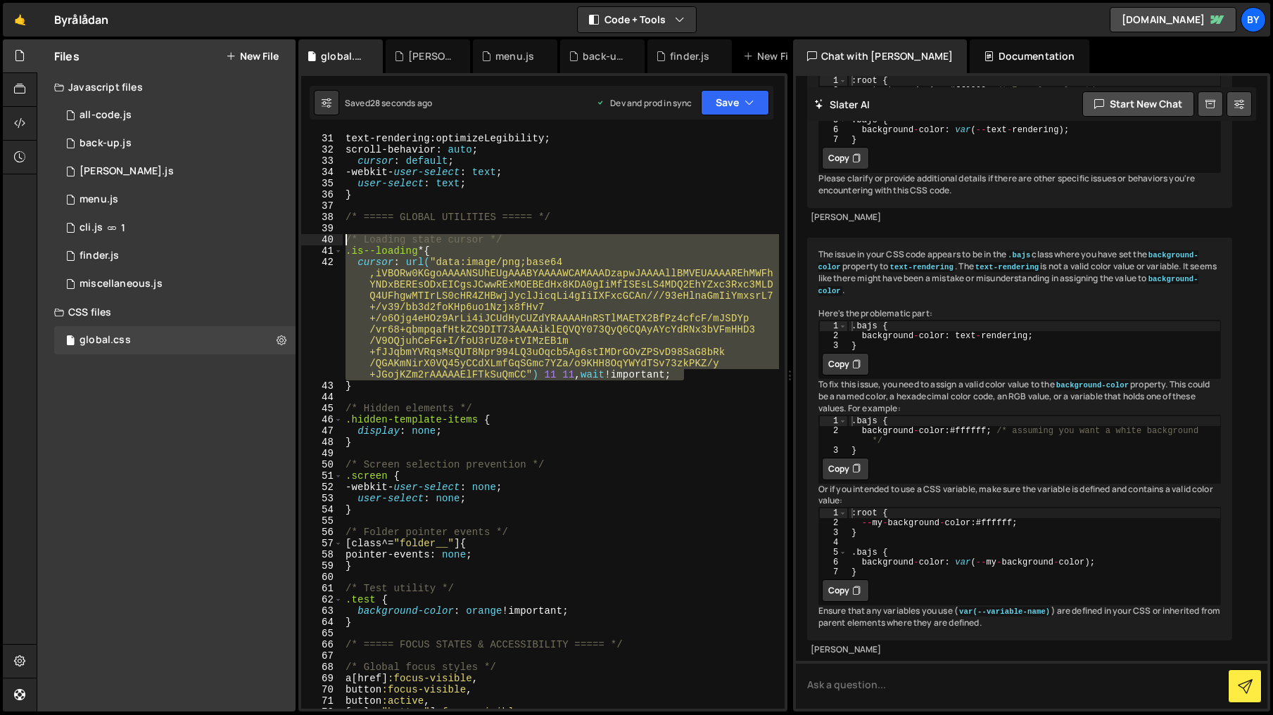
drag, startPoint x: 744, startPoint y: 379, endPoint x: 344, endPoint y: 237, distance: 424.7
click at [344, 237] on div "font-smoothing : antialiased ; text-rendering : optimizeLegibility ; scroll-beh…" at bounding box center [561, 421] width 436 height 599
type textarea "/* Loading state cursor */ .is--loading * {"
click at [420, 370] on div "font-smoothing : antialiased ; text-rendering : optimizeLegibility ; scroll-beh…" at bounding box center [561, 420] width 436 height 577
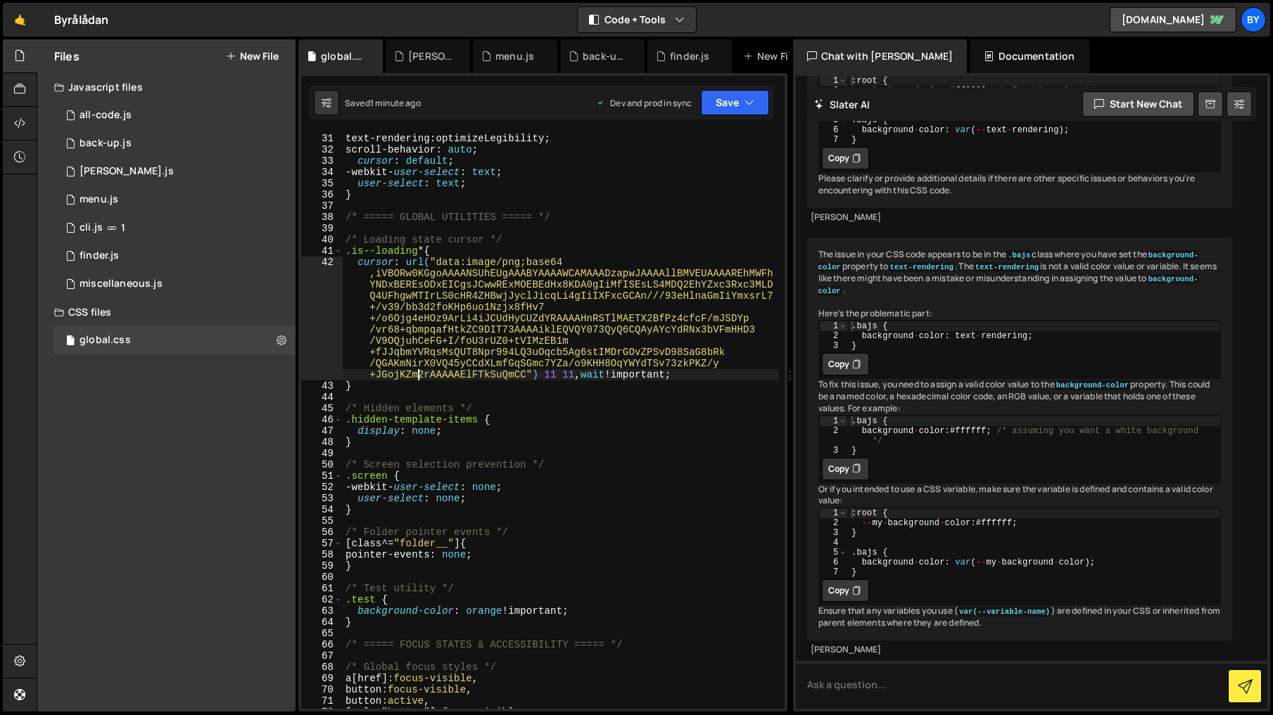
click at [609, 381] on div "font-smoothing : antialiased ; text-rendering : optimizeLegibility ; scroll-beh…" at bounding box center [561, 421] width 436 height 599
type textarea "}"
click at [601, 378] on div "font-smoothing : antialiased ; text-rendering : optimizeLegibility ; scroll-beh…" at bounding box center [561, 421] width 436 height 599
drag, startPoint x: 756, startPoint y: 96, endPoint x: 737, endPoint y: 125, distance: 34.5
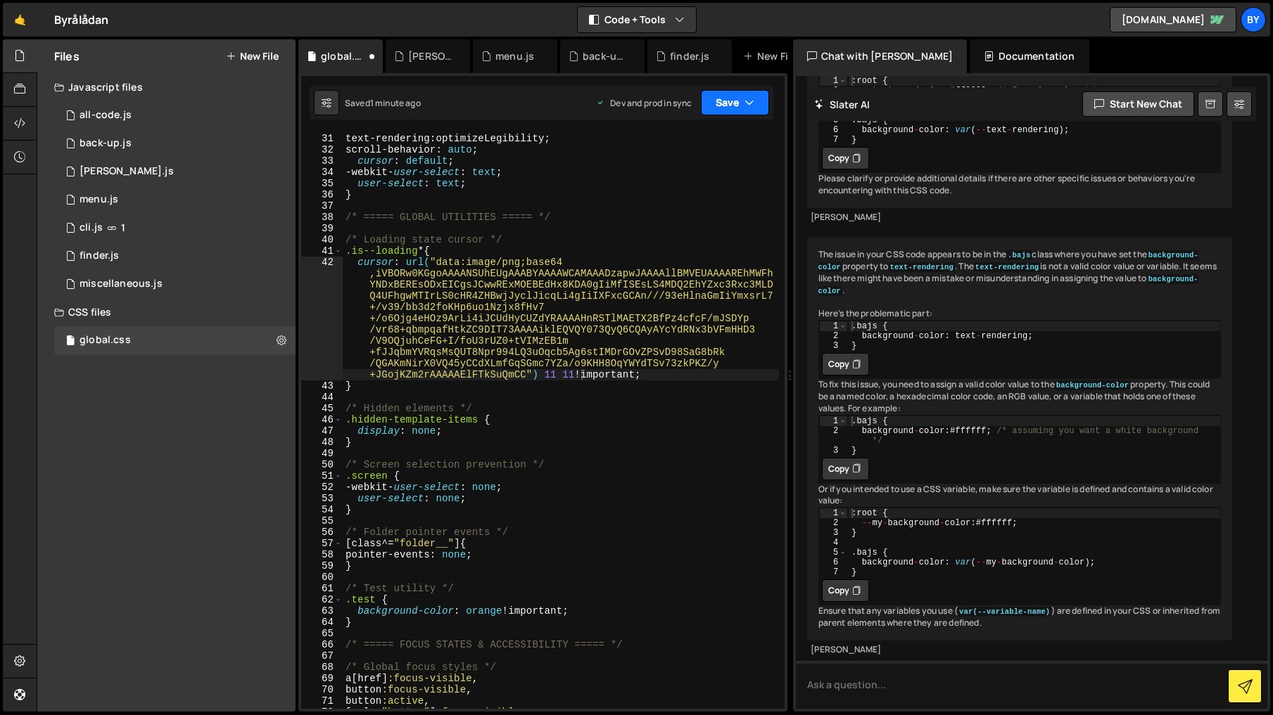
click at [756, 96] on button "Save" at bounding box center [735, 102] width 68 height 25
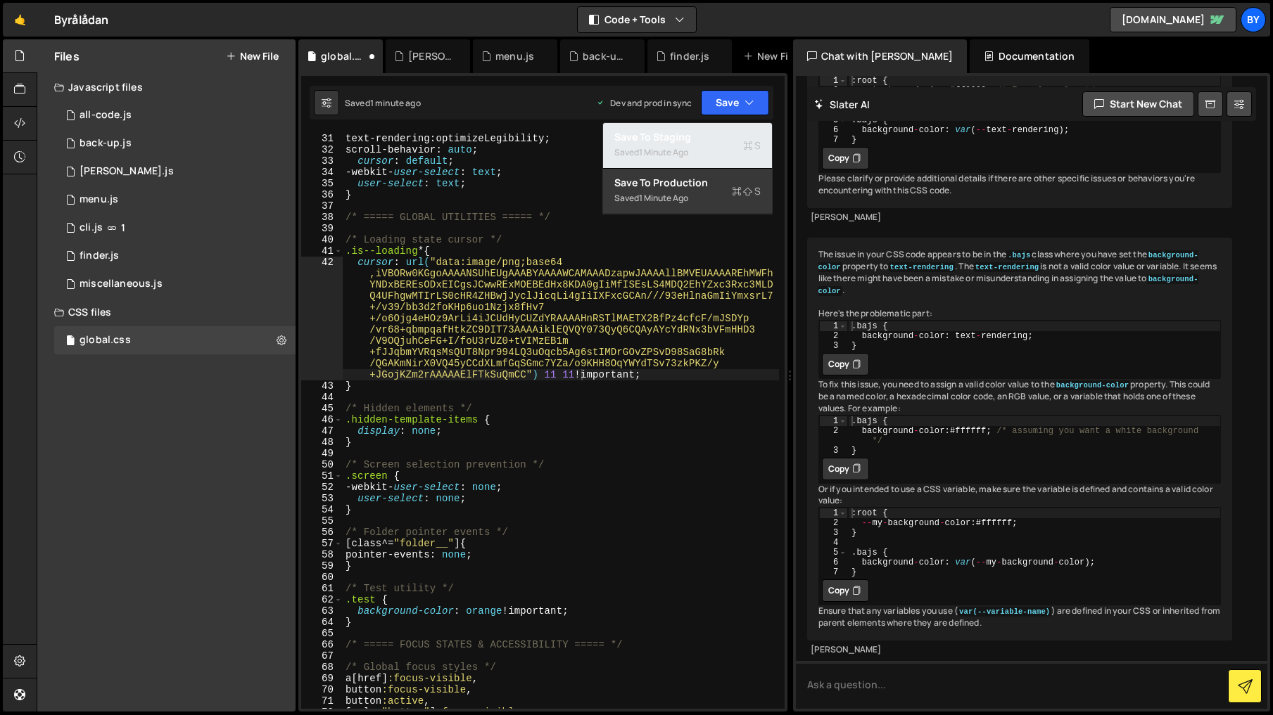
click at [721, 136] on div "Save to Staging S" at bounding box center [687, 137] width 146 height 14
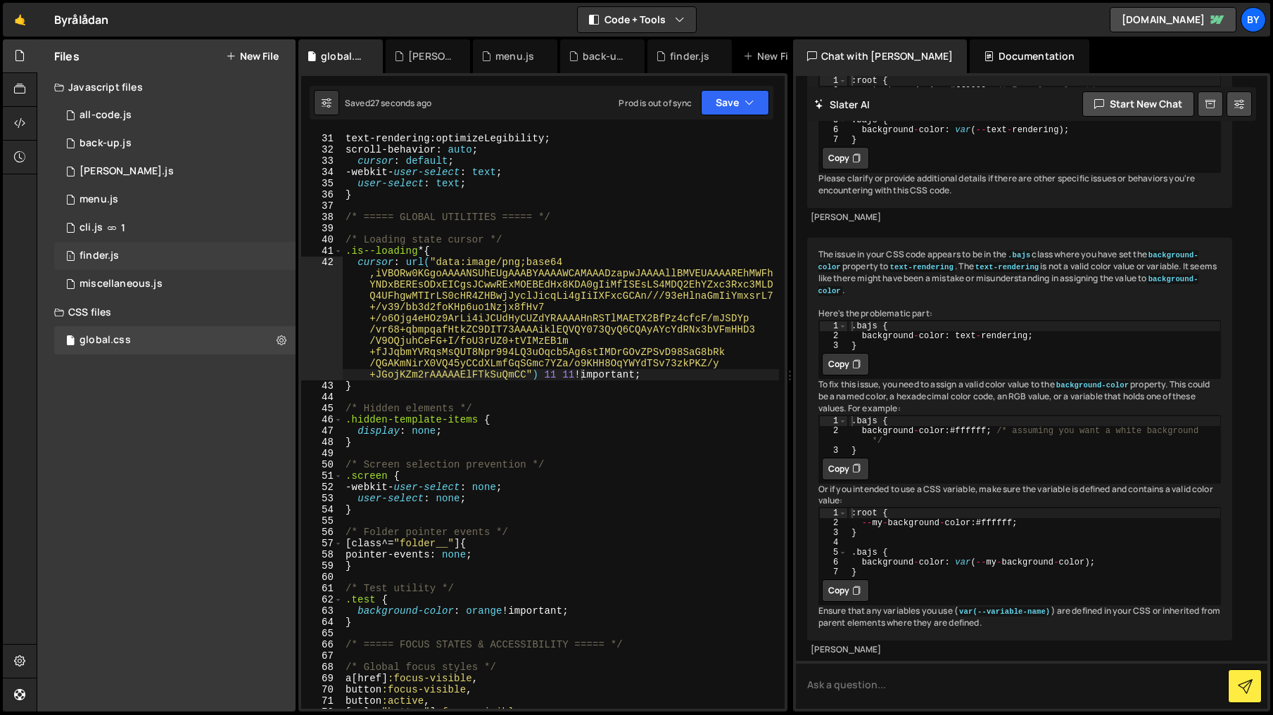
click at [190, 246] on div "1 finder.js 0" at bounding box center [174, 256] width 241 height 28
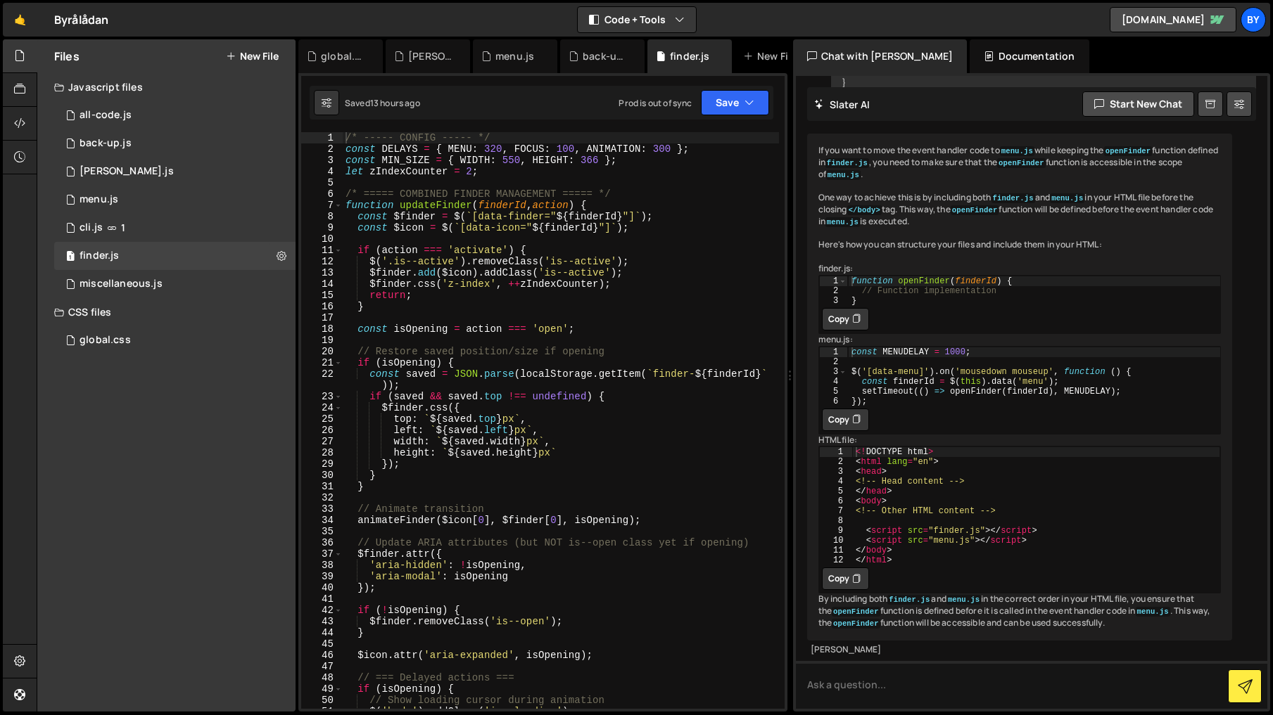
scroll to position [1144, 0]
click at [514, 350] on div "/* ----- CONFIG ----- */ const DELAYS = { MENU : 320 , FOCUS : 100 , ANIMATION …" at bounding box center [561, 431] width 436 height 599
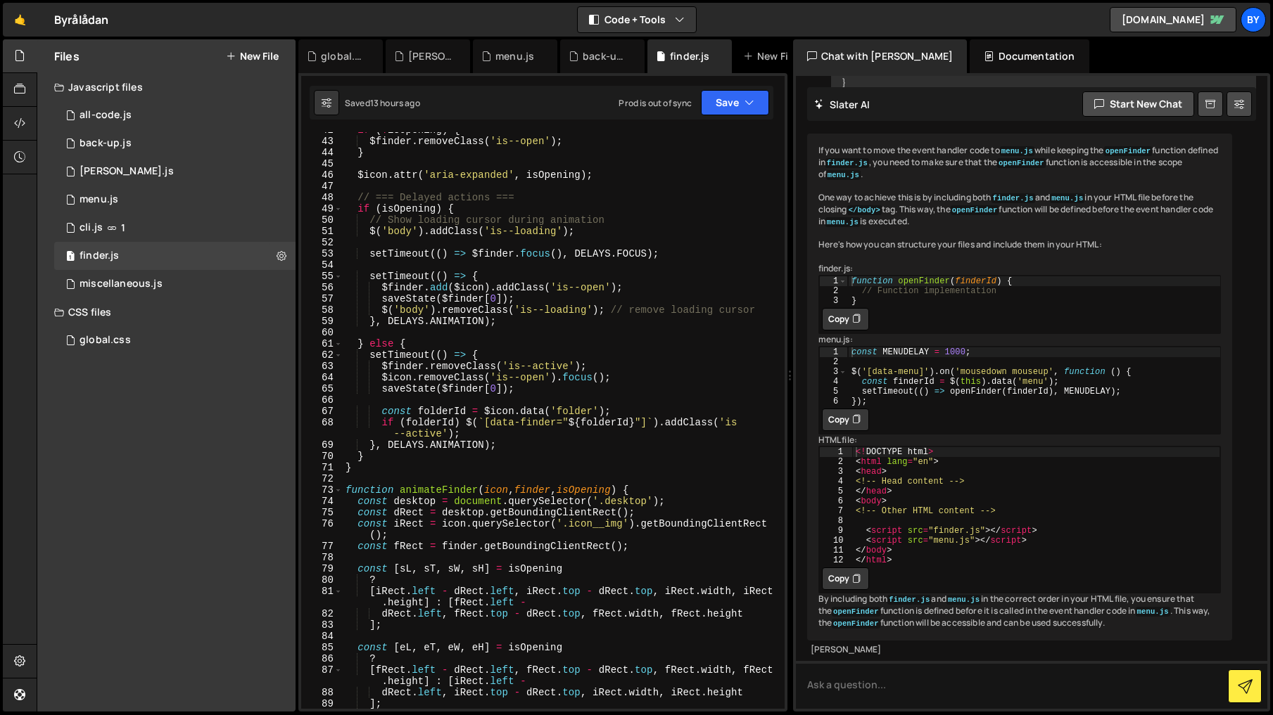
scroll to position [466, 0]
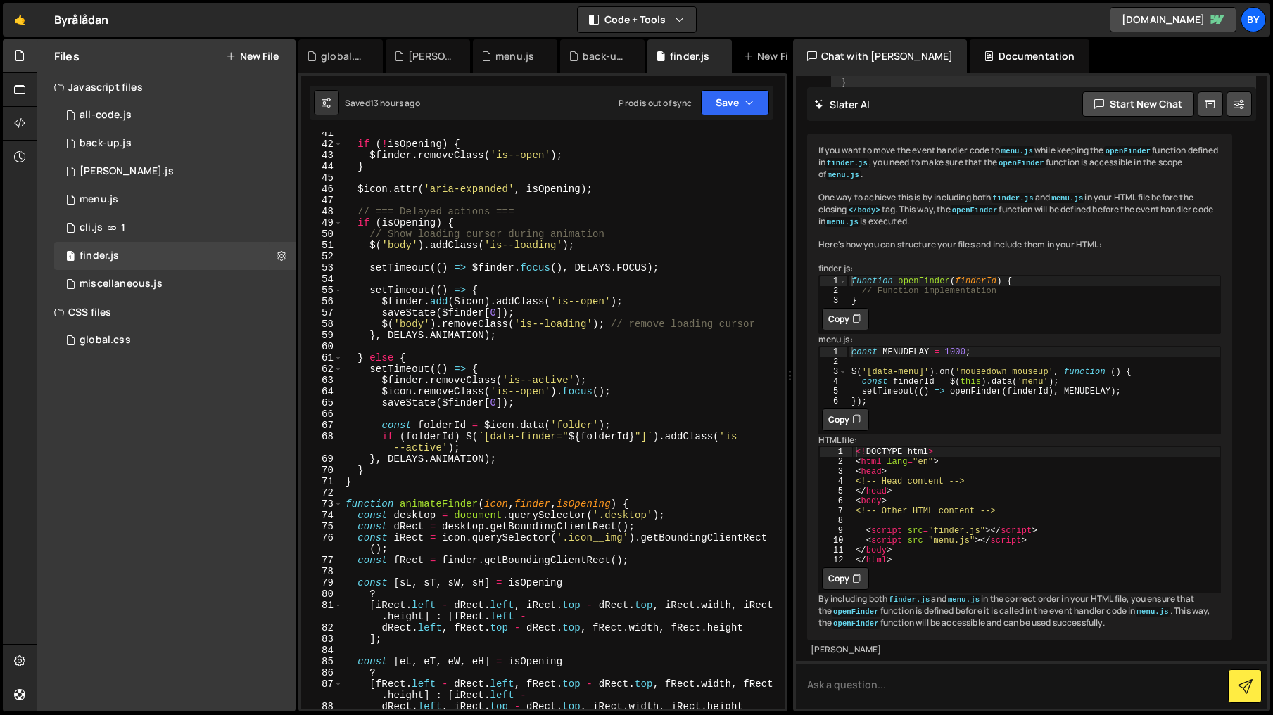
click at [644, 378] on div "if ( ! isOpening ) { $finder . removeClass ( 'is--open' ) ; } $icon . attr ( 'a…" at bounding box center [561, 426] width 436 height 599
type textarea "$finder.removeClass('is--active');"
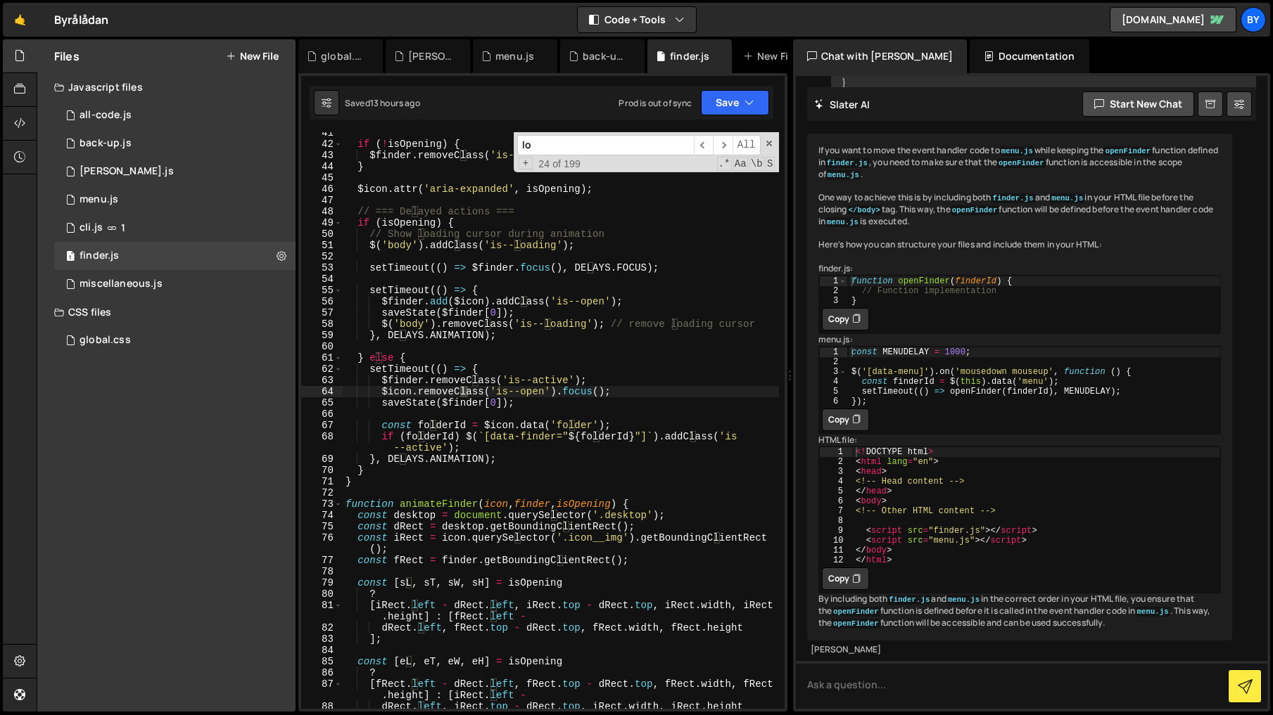
scroll to position [826, 0]
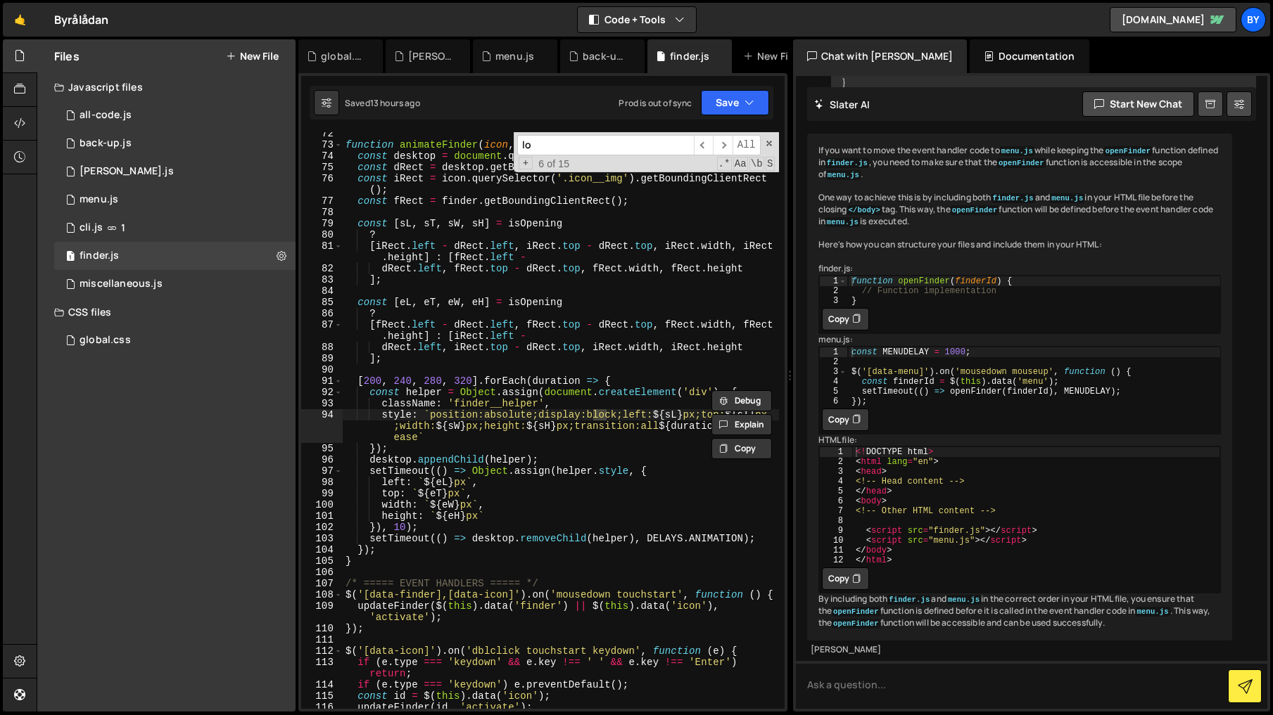
type input "l"
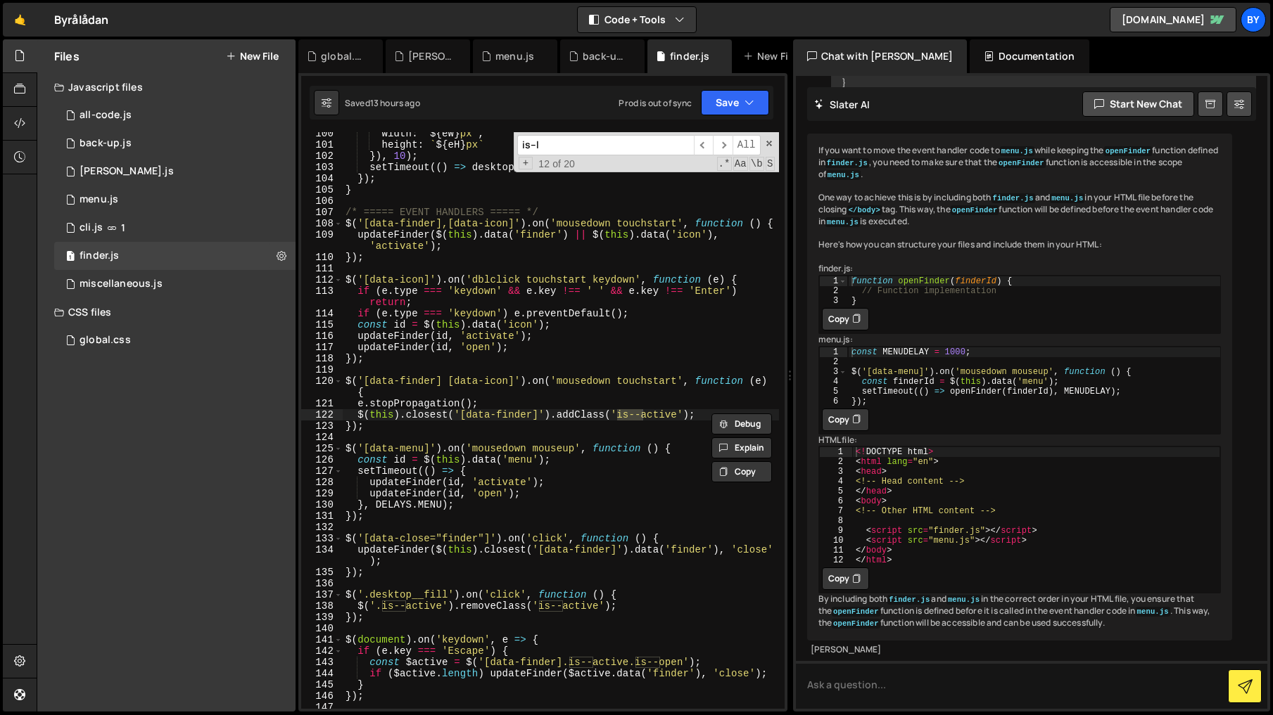
scroll to position [286, 0]
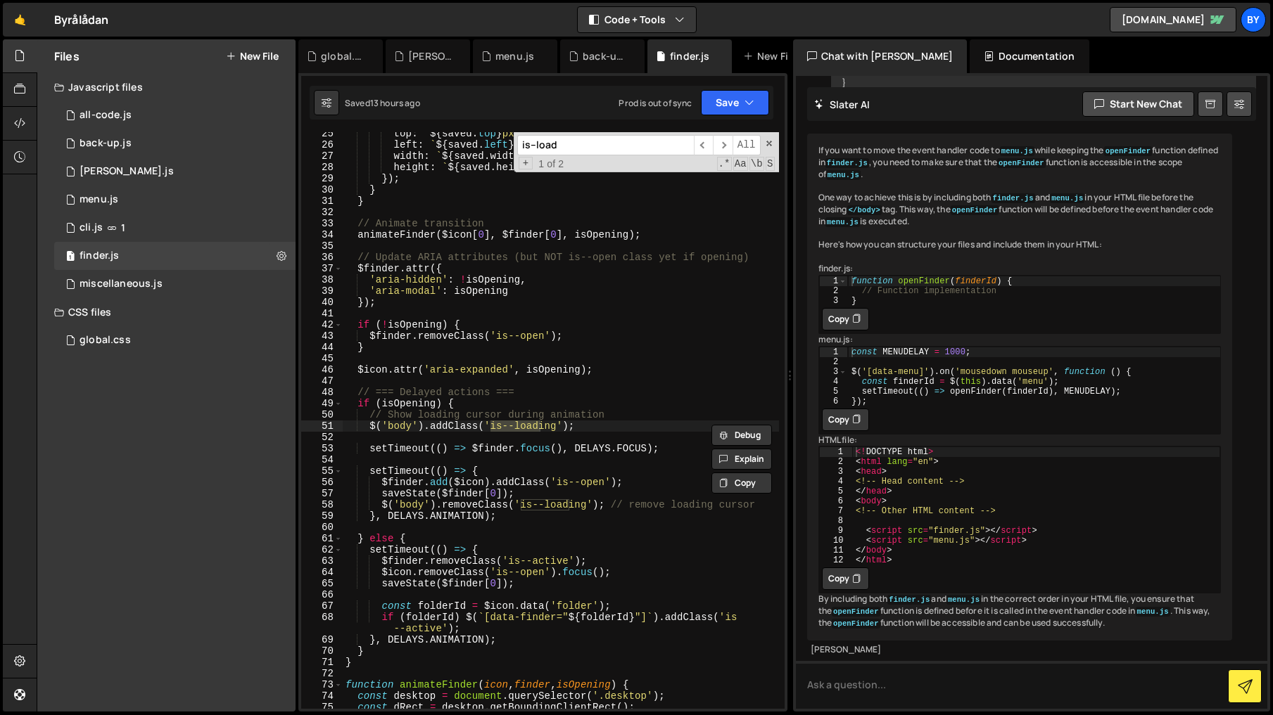
type input "is--load"
click at [550, 438] on div "top : ` ${ saved . top } px ` , left : ` ${ saved . left } px ` , width : ` ${ …" at bounding box center [561, 433] width 436 height 611
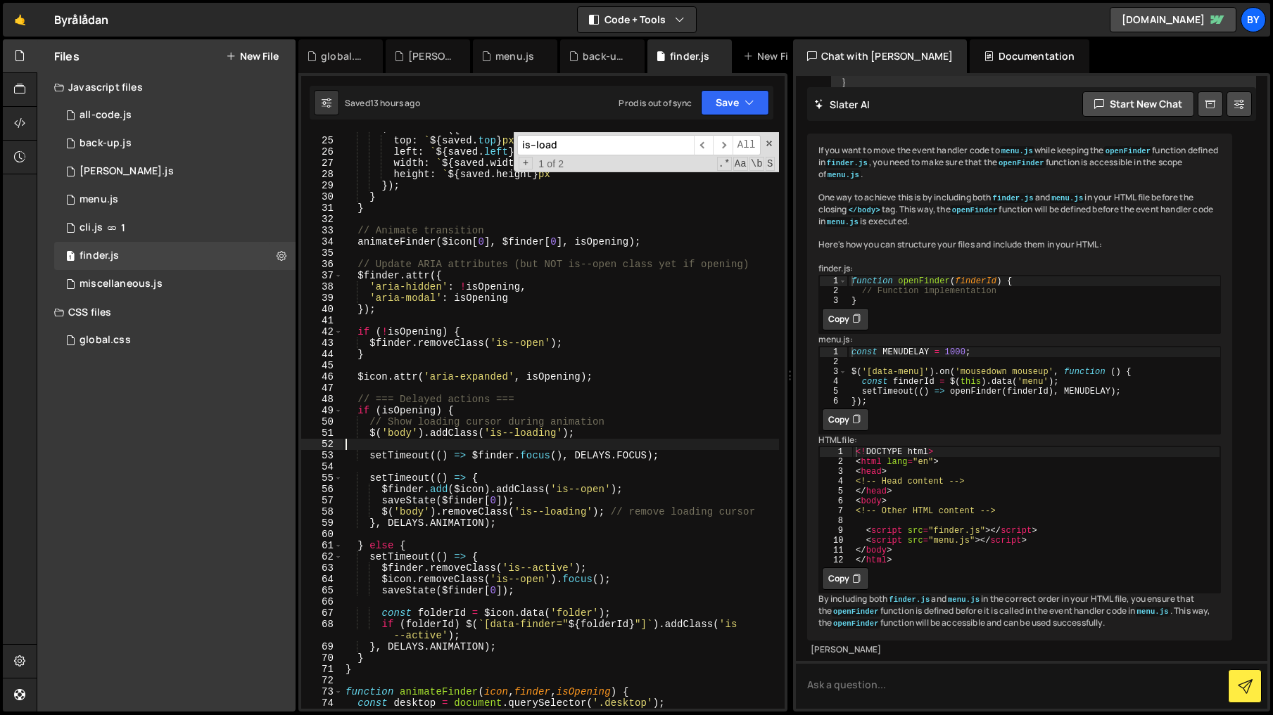
scroll to position [278, 0]
click at [128, 336] on div "global.css" at bounding box center [104, 340] width 51 height 13
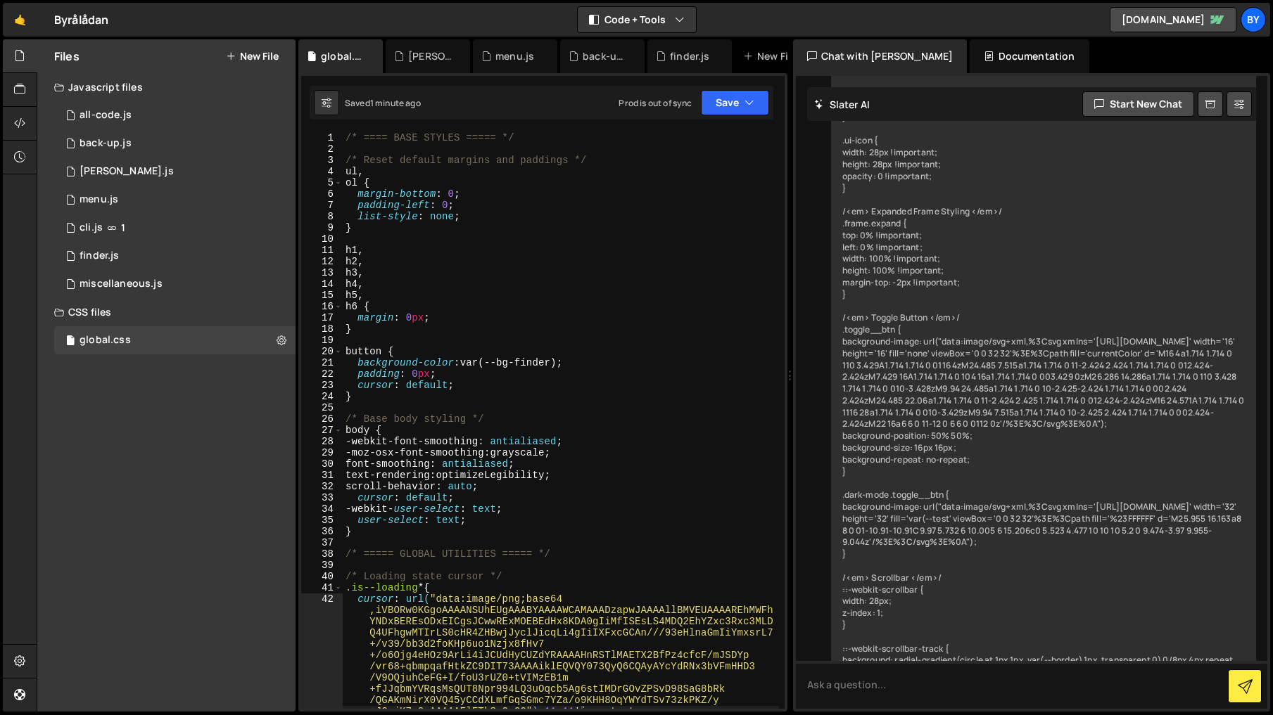
scroll to position [8506, 0]
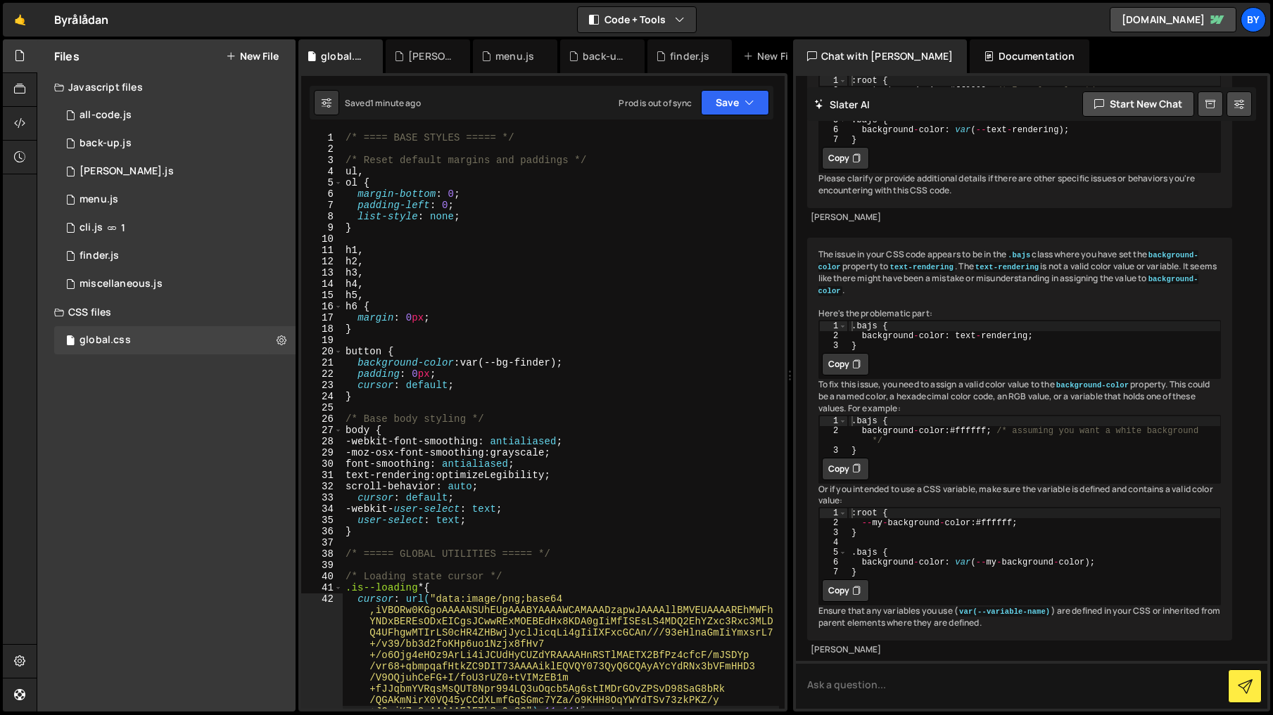
type textarea "padding: 0px;"
click at [641, 370] on div "/* ==== BASE STYLES ===== */ /* Reset default margins and paddings */ ul , ol {…" at bounding box center [561, 431] width 436 height 599
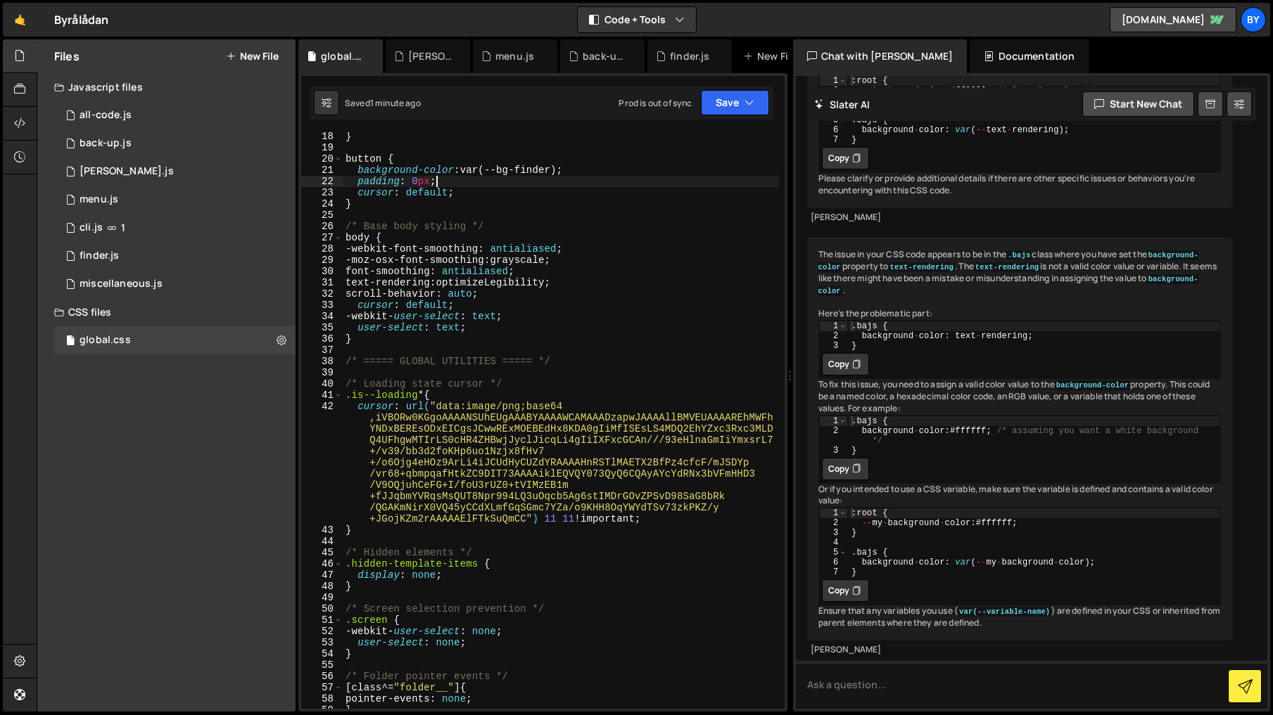
scroll to position [286, 0]
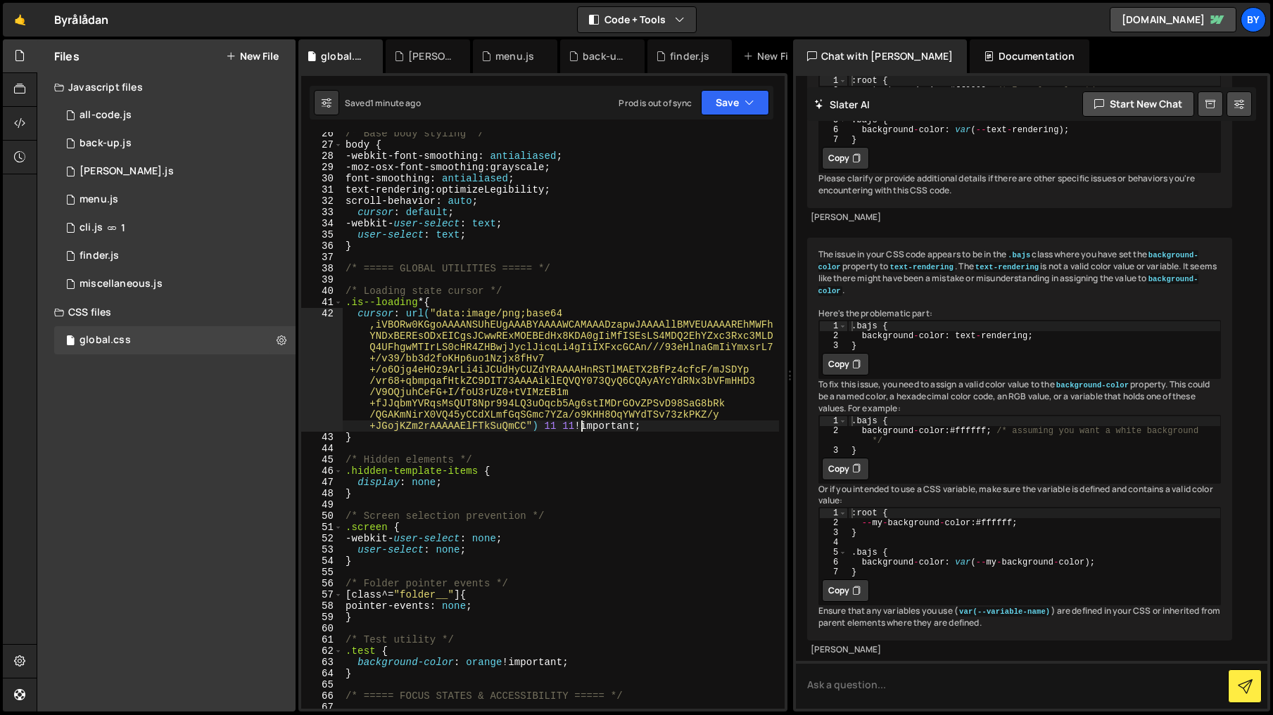
drag, startPoint x: 582, startPoint y: 421, endPoint x: 631, endPoint y: 436, distance: 51.4
click at [581, 421] on div "/* Base body styling */ body { -webkit-font-smoothing : antialiased ; -moz-osx-…" at bounding box center [561, 427] width 436 height 599
type textarea "."
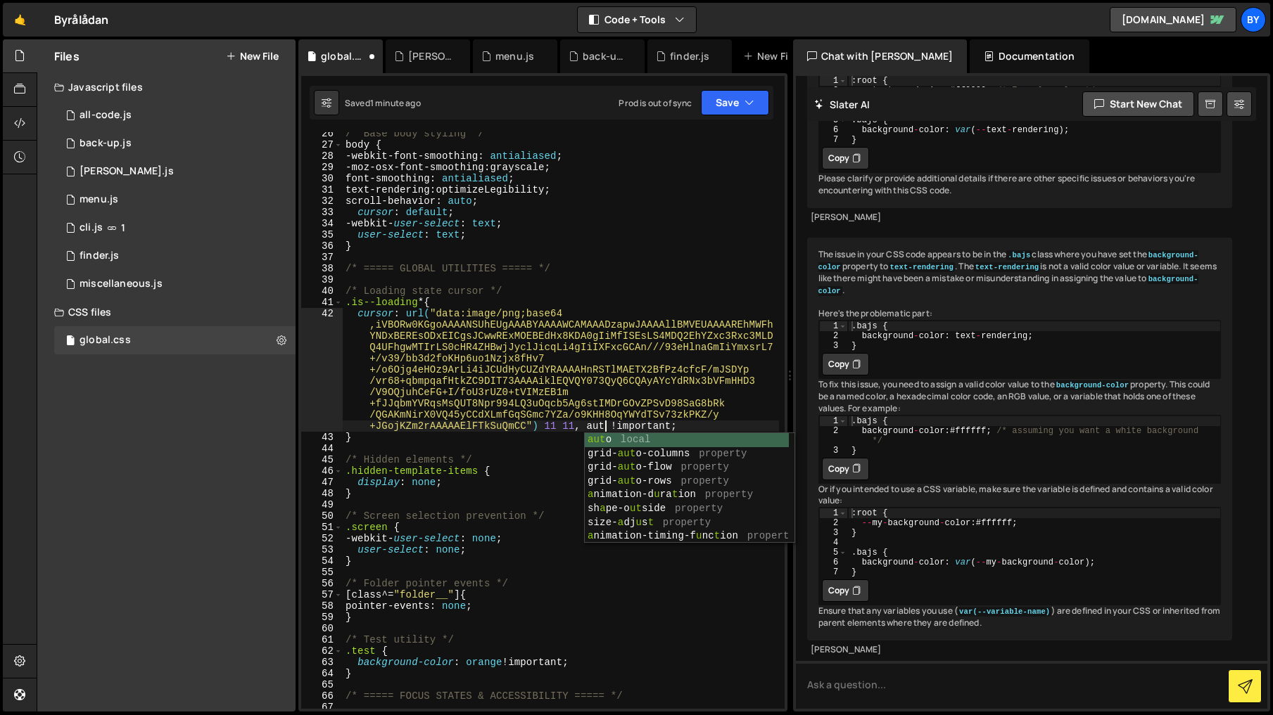
scroll to position [0, 1]
click at [613, 250] on div "/* Base body styling */ body { -webkit-font-smoothing : antialiased ; -moz-osx-…" at bounding box center [561, 427] width 436 height 599
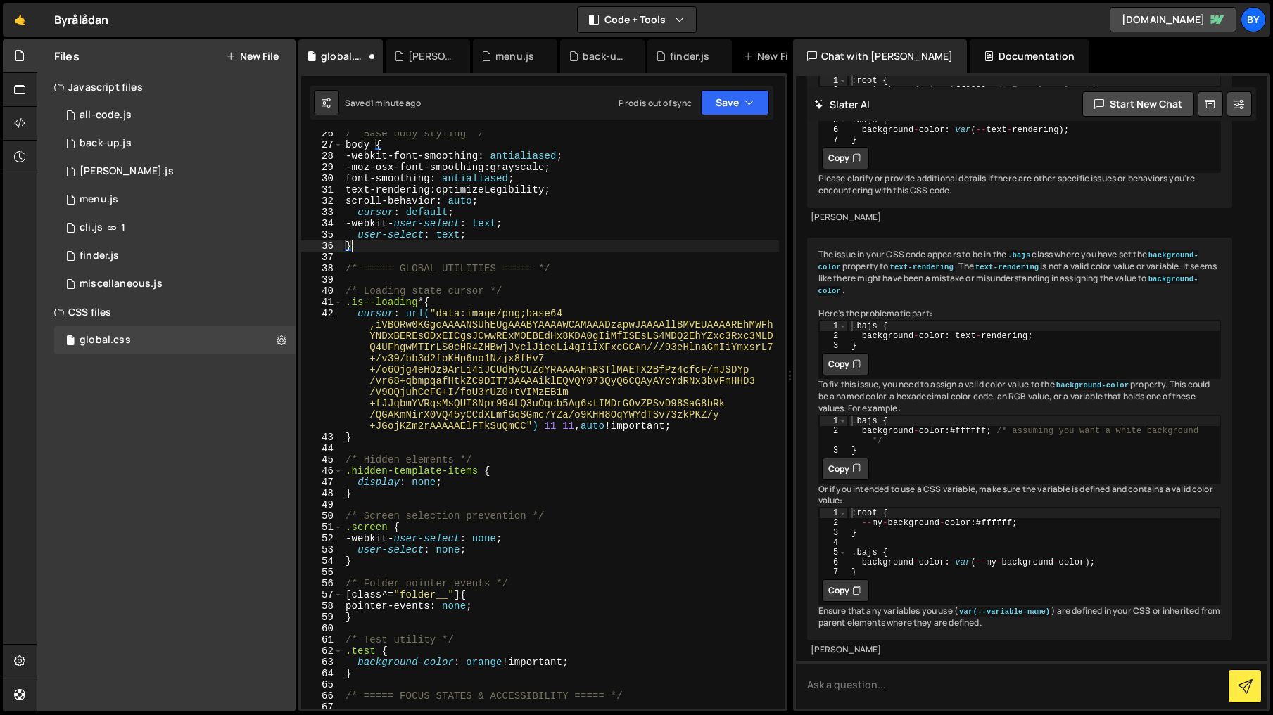
scroll to position [0, 0]
type textarea "}"
drag, startPoint x: 723, startPoint y: 102, endPoint x: 695, endPoint y: 139, distance: 46.7
click at [723, 103] on button "Save" at bounding box center [735, 102] width 68 height 25
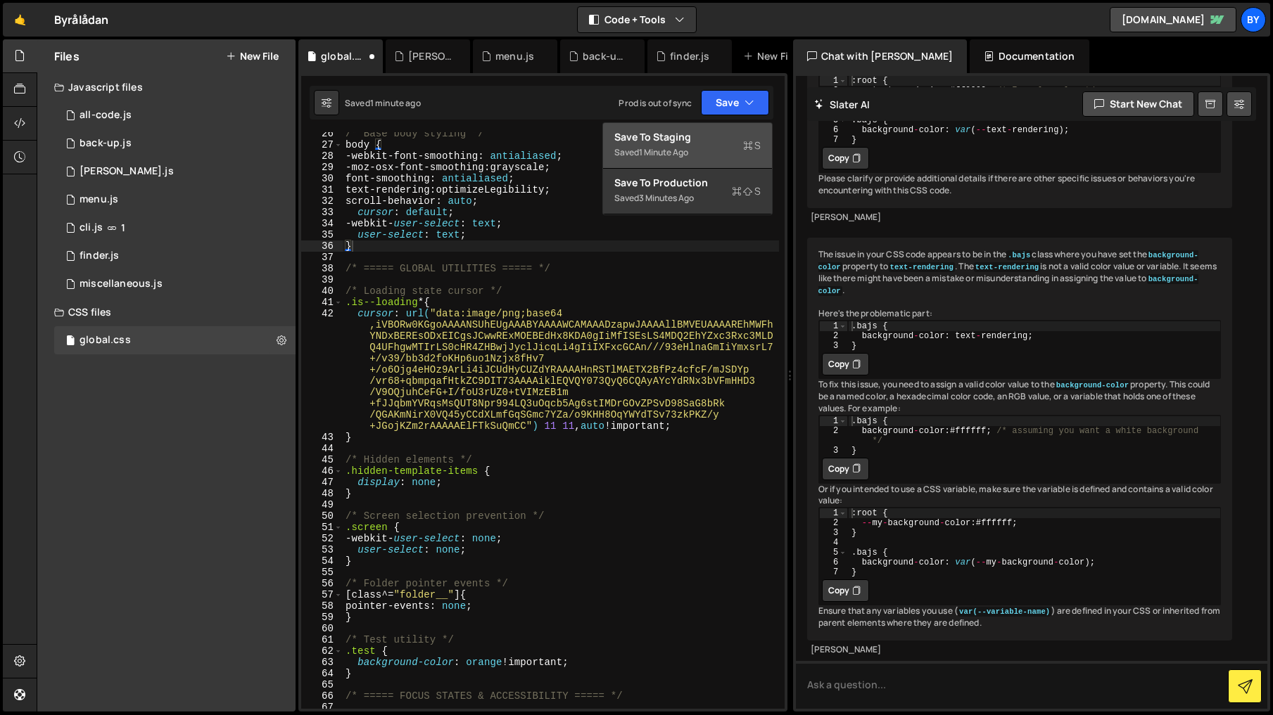
click at [692, 144] on div "Saved 1 minute ago" at bounding box center [687, 152] width 146 height 17
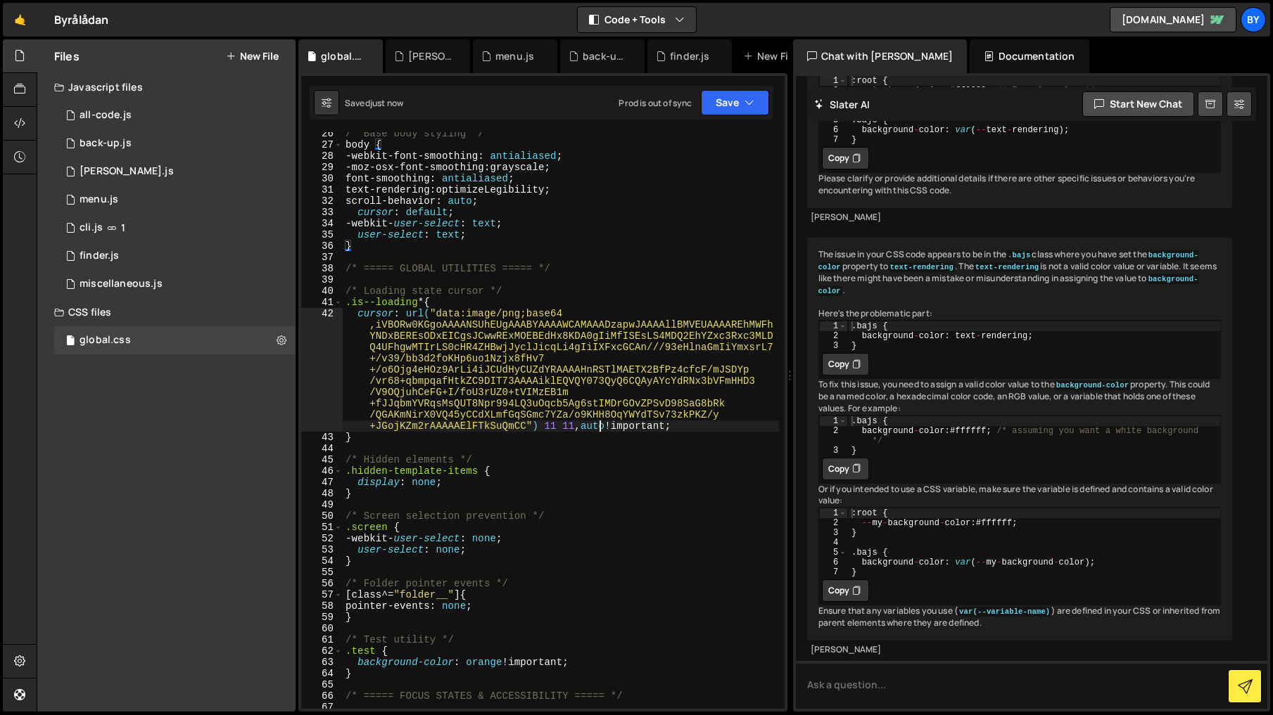
click at [601, 423] on div "/* Base body styling */ body { -webkit-font-smoothing : antialiased ; -moz-osx-…" at bounding box center [561, 427] width 436 height 599
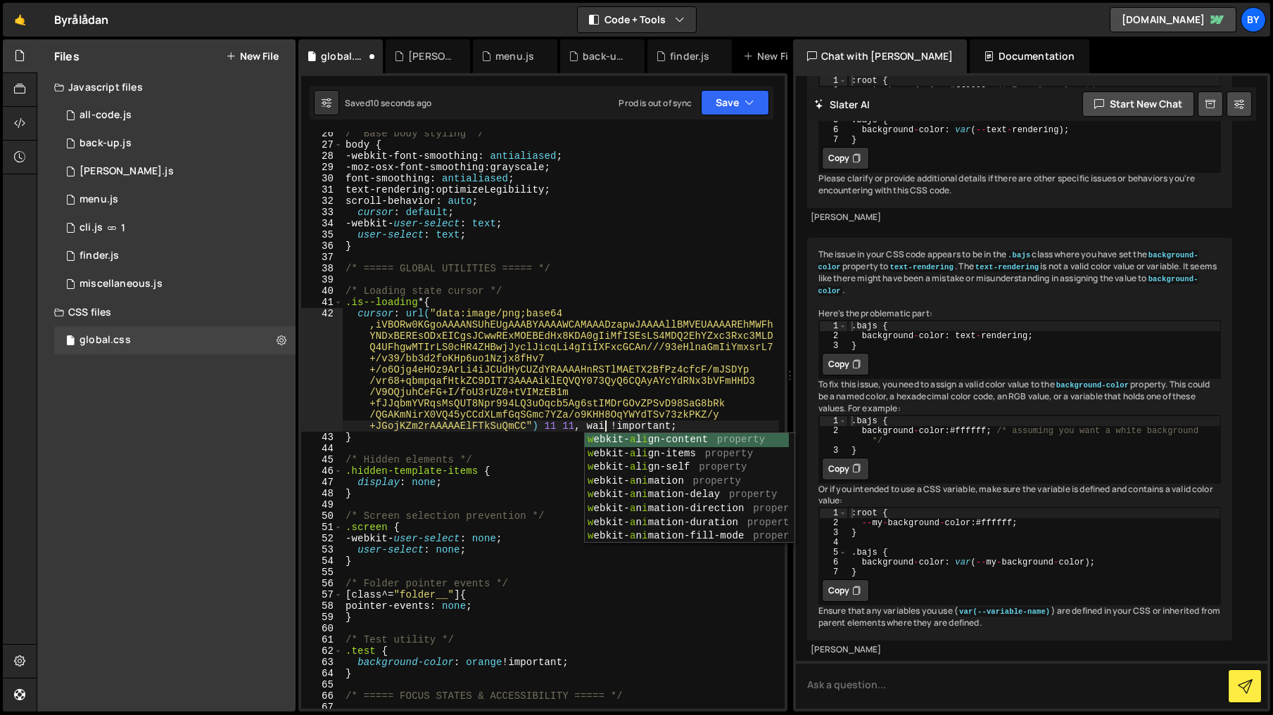
scroll to position [0, 1]
click at [632, 292] on div "/* Base body styling */ body { -webkit-font-smoothing : antialiased ; -moz-osx-…" at bounding box center [561, 427] width 436 height 599
type textarea "/* Loading state cursor */"
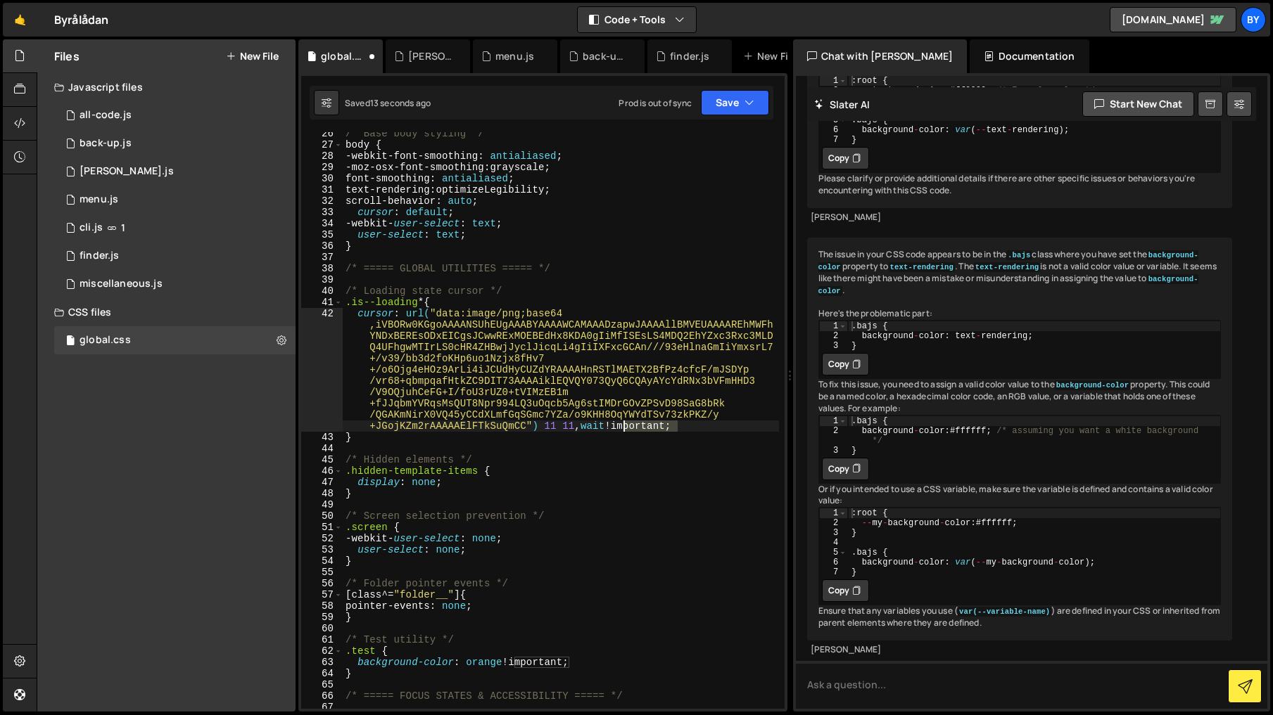
drag, startPoint x: 680, startPoint y: 431, endPoint x: 634, endPoint y: 430, distance: 46.4
click at [621, 429] on div "/* Base body styling */ body { -webkit-font-smoothing : antialiased ; -moz-osx-…" at bounding box center [561, 427] width 436 height 599
click at [718, 112] on button "Save" at bounding box center [735, 102] width 68 height 25
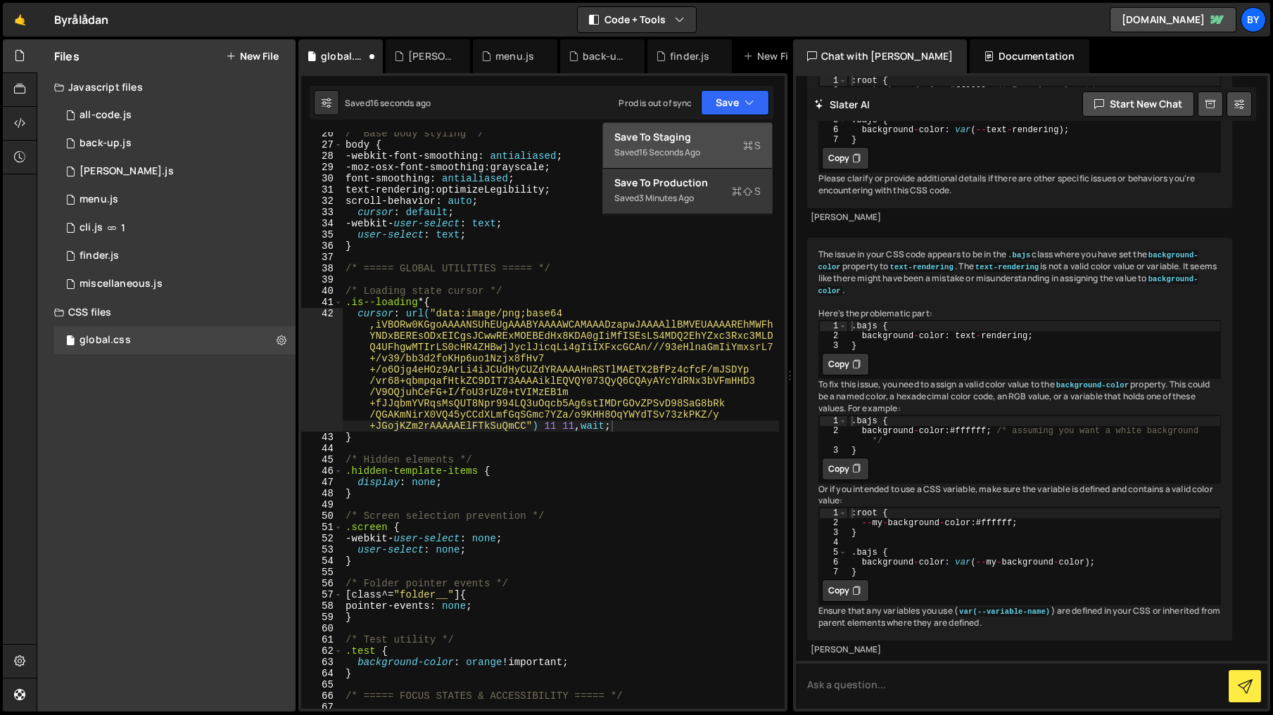
click at [720, 139] on div "Save to Staging S" at bounding box center [687, 137] width 146 height 14
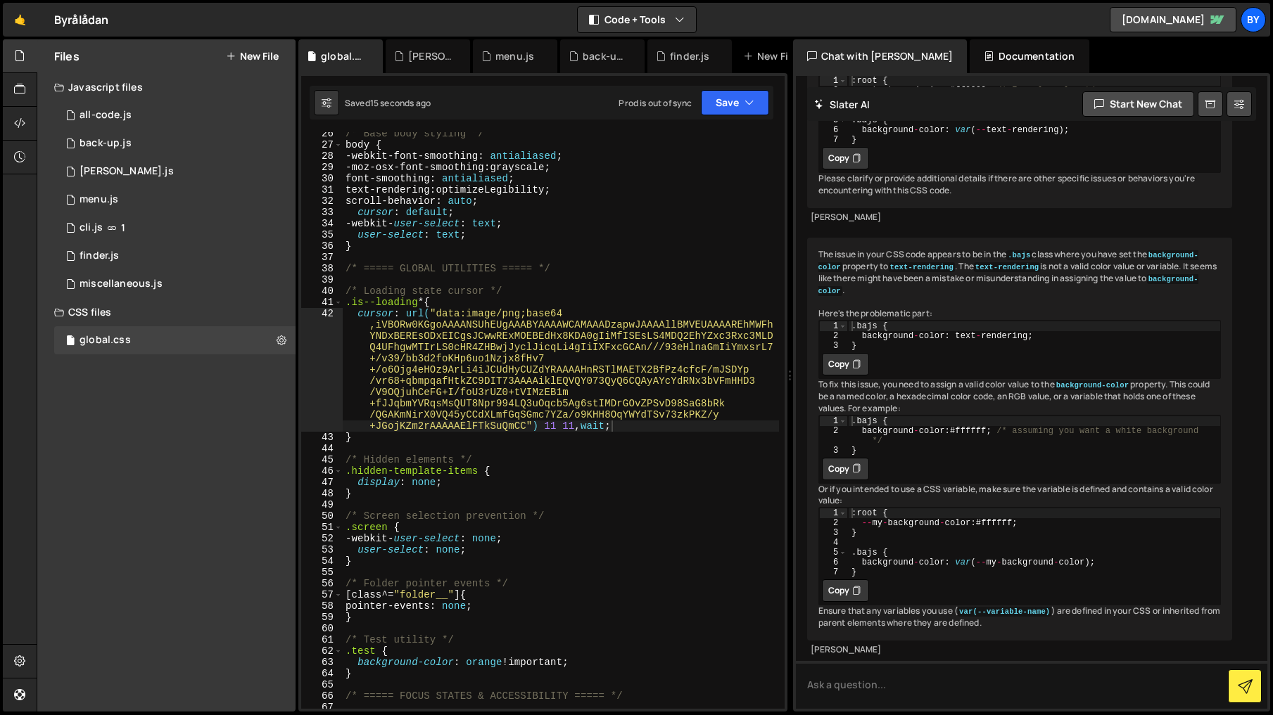
type textarea "font-smoothing: antialiased;"
click at [694, 181] on div "/* Base body styling */ body { -webkit-font-smoothing : antialiased ; -moz-osx-…" at bounding box center [561, 427] width 436 height 599
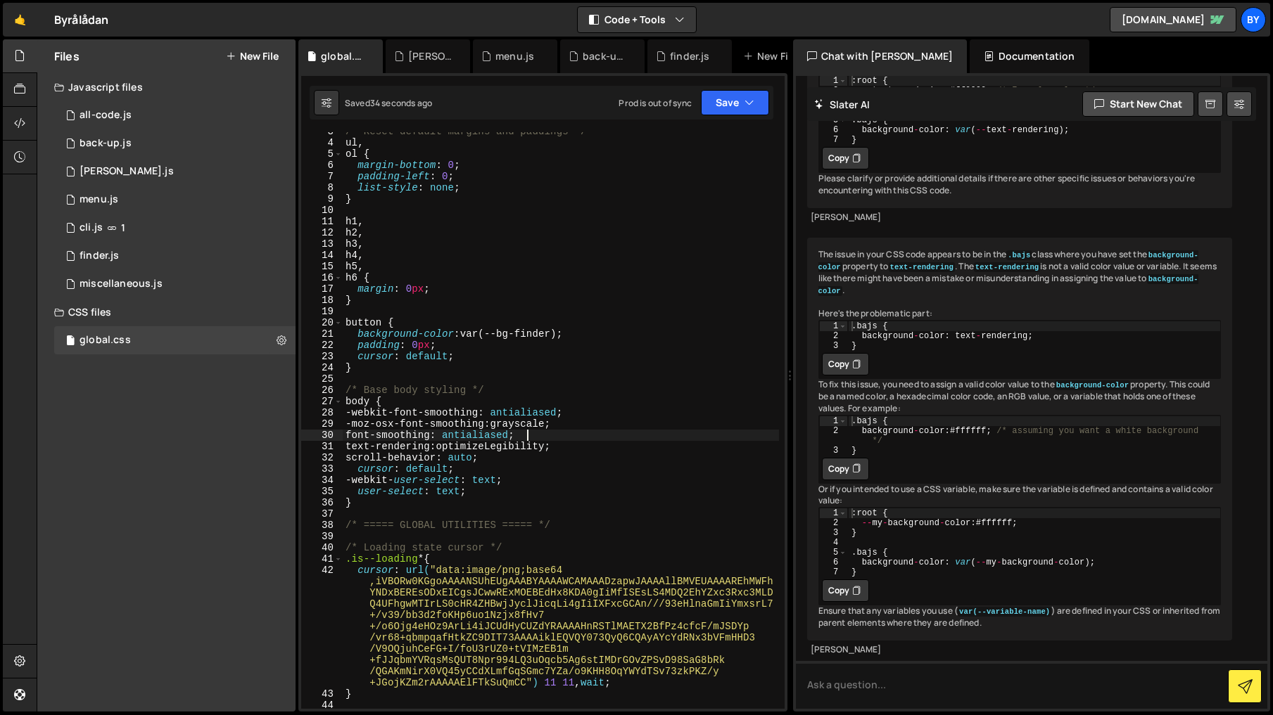
scroll to position [44, 0]
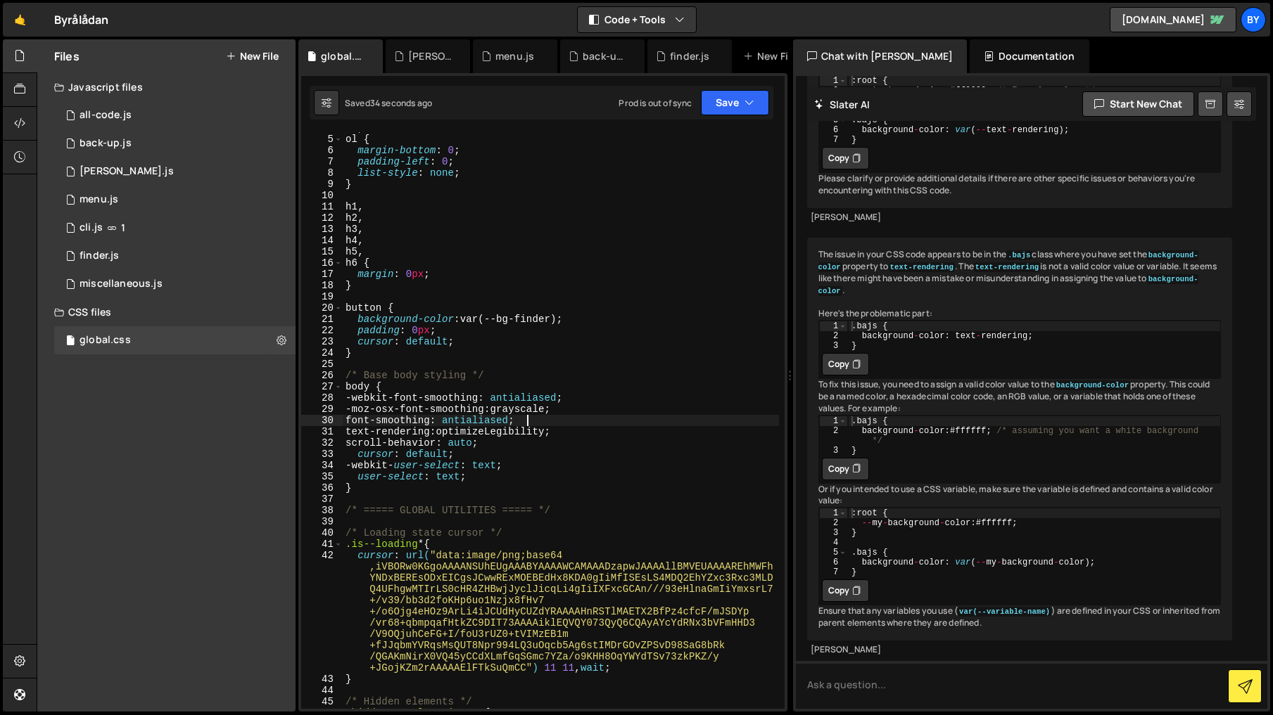
click at [597, 367] on div "ul , ol { margin-bottom : 0 ; padding-left : 0 ; list-style : none ; } h1 , h2 …" at bounding box center [561, 421] width 436 height 599
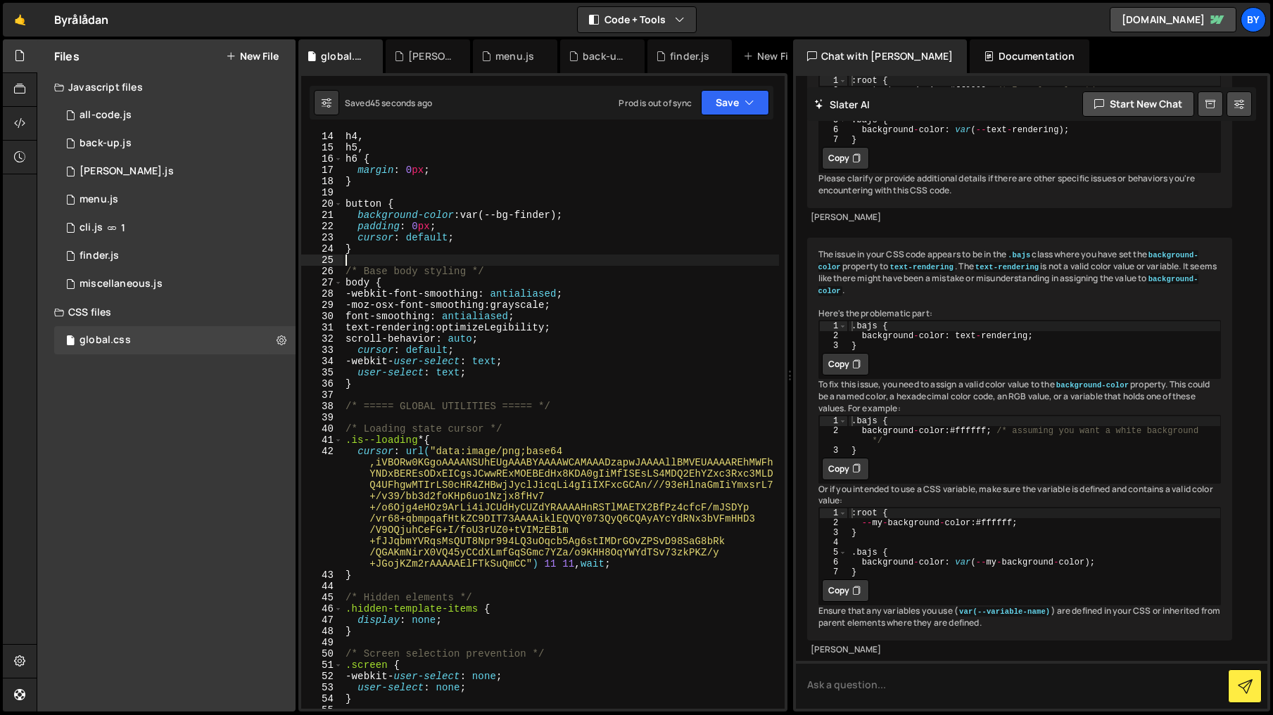
scroll to position [150, 0]
click at [525, 504] on div "h4 , h5 , h6 { margin : 0 px ; } button { background-color : var(--bg-finder) ;…" at bounding box center [561, 428] width 436 height 599
click at [486, 381] on div "h4 , h5 , h6 { margin : 0 px ; } button { background-color : var(--bg-finder) ;…" at bounding box center [561, 428] width 436 height 599
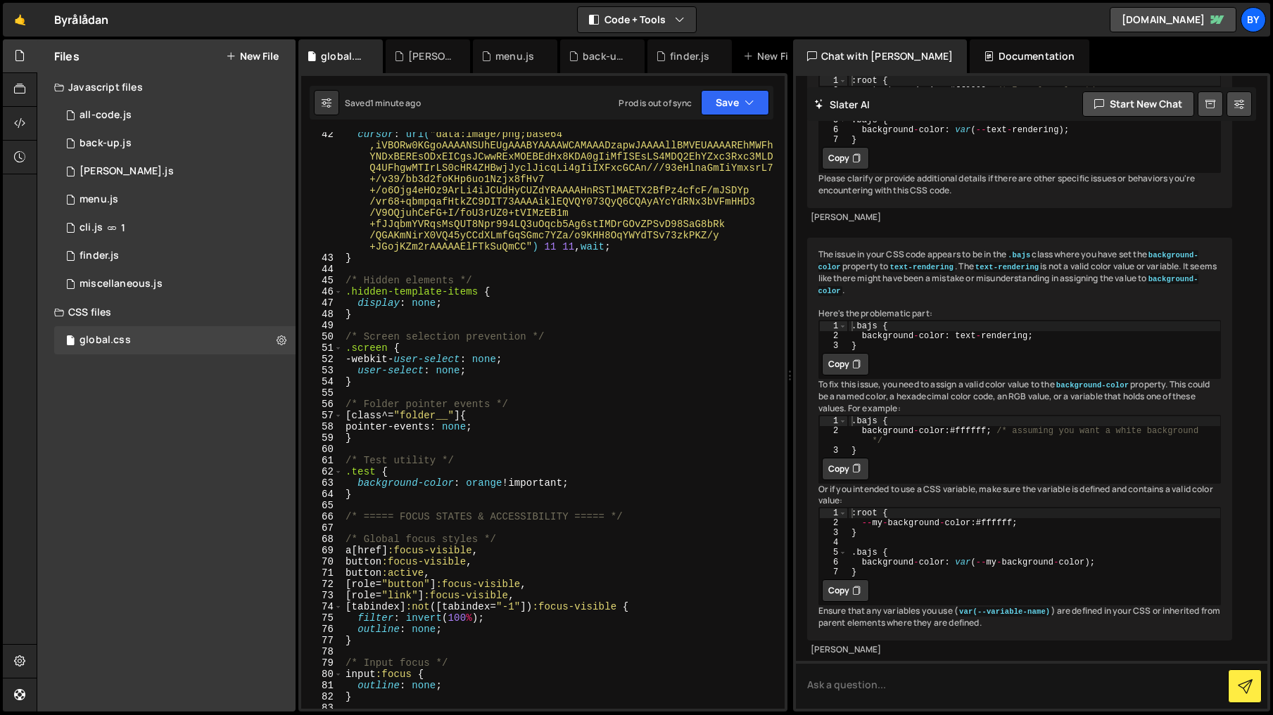
scroll to position [492, 0]
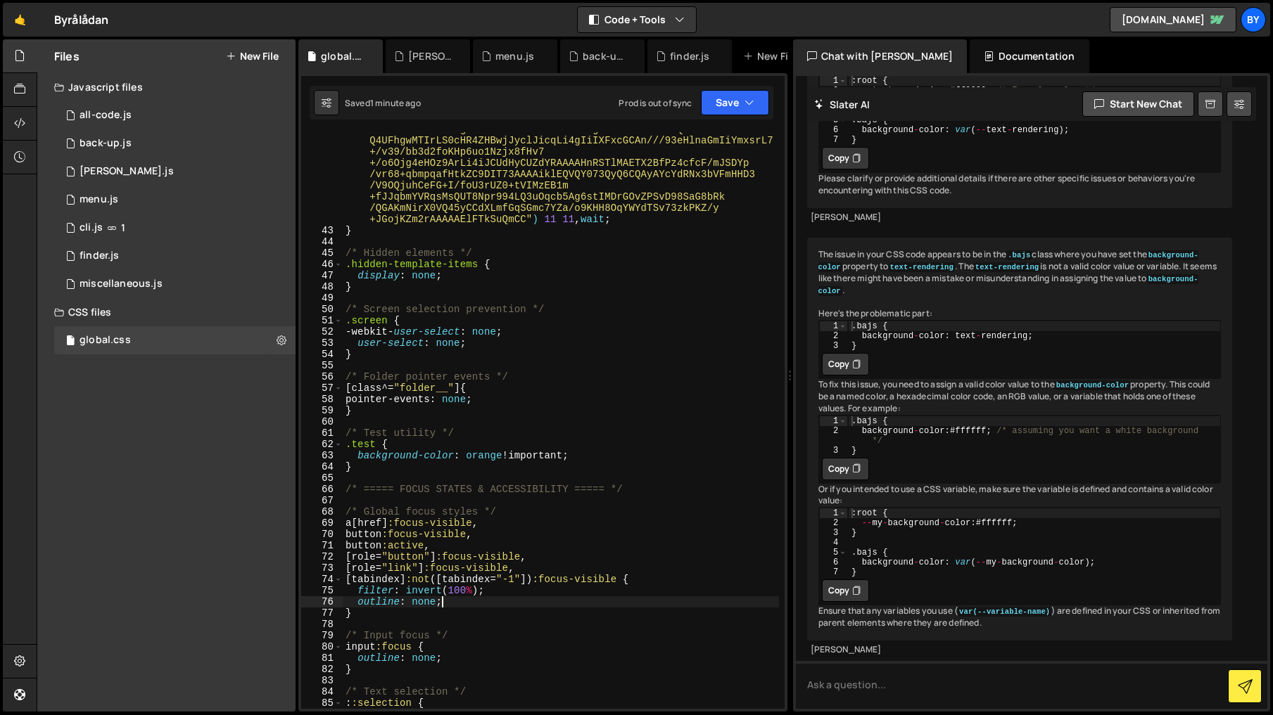
drag, startPoint x: 505, startPoint y: 600, endPoint x: 516, endPoint y: 597, distance: 11.8
click at [505, 600] on div "cursor : url( "data:image/png;base64 ,iVBORw0KGgoAAAANSUhEUgAAABYAAAAWCAMAAADza…" at bounding box center [561, 457] width 436 height 712
type textarea "outline: none;"
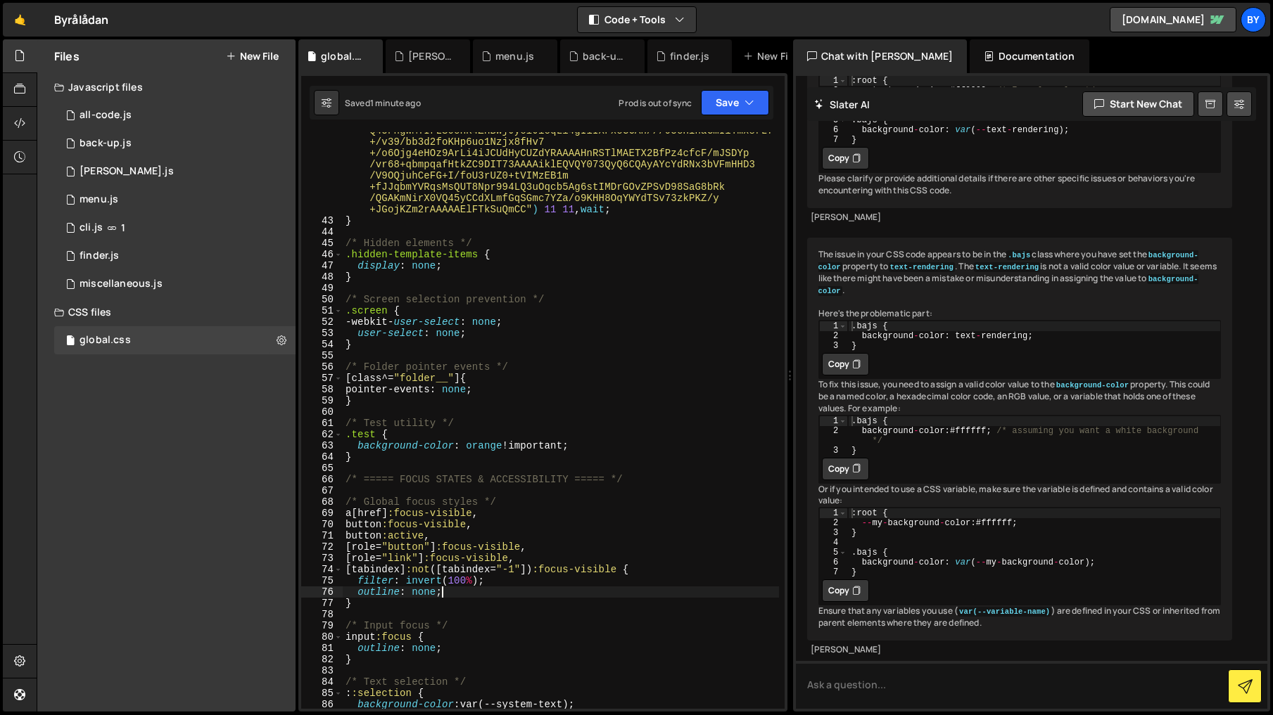
scroll to position [523, 0]
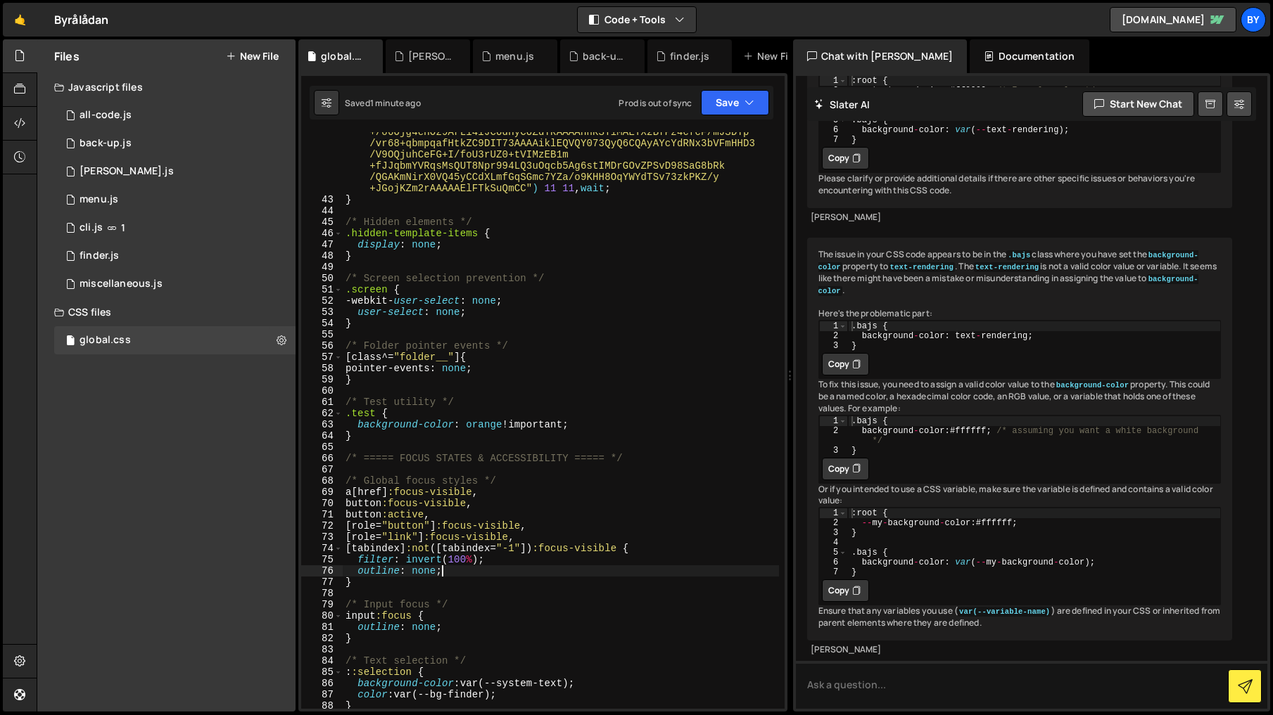
click at [552, 589] on div "cursor : url( "data:image/png;base64 ,iVBORw0KGgoAAAANSUhEUgAAABYAAAAWCAMAAADza…" at bounding box center [561, 426] width 436 height 712
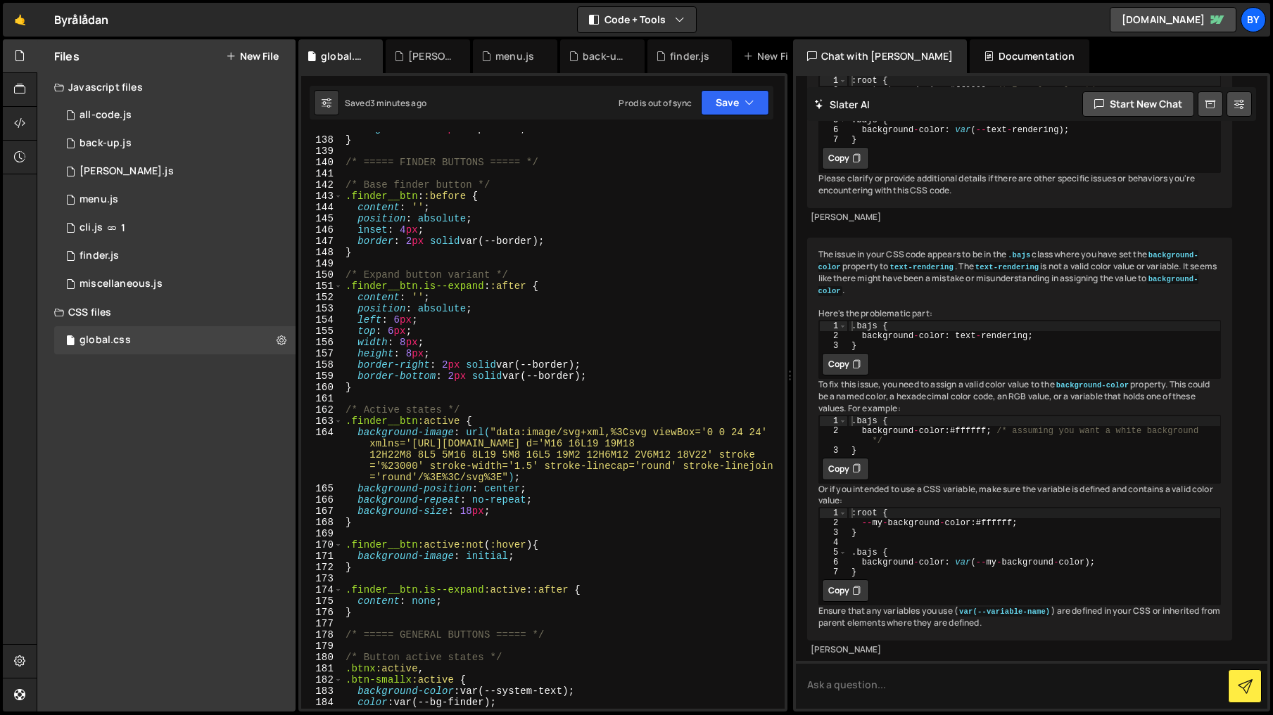
scroll to position [1658, 0]
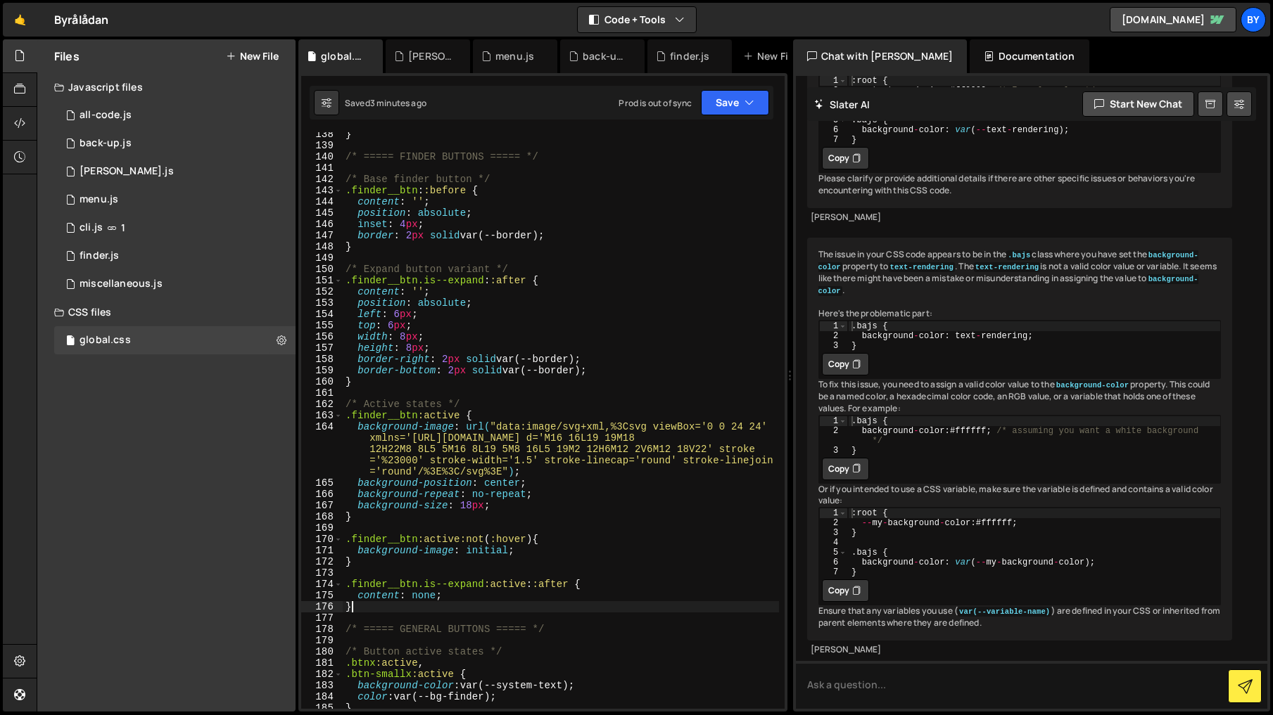
click at [401, 612] on div "} /* ===== FINDER BUTTONS ===== */ /* Base finder button */ .finder__btn : :bef…" at bounding box center [561, 428] width 436 height 599
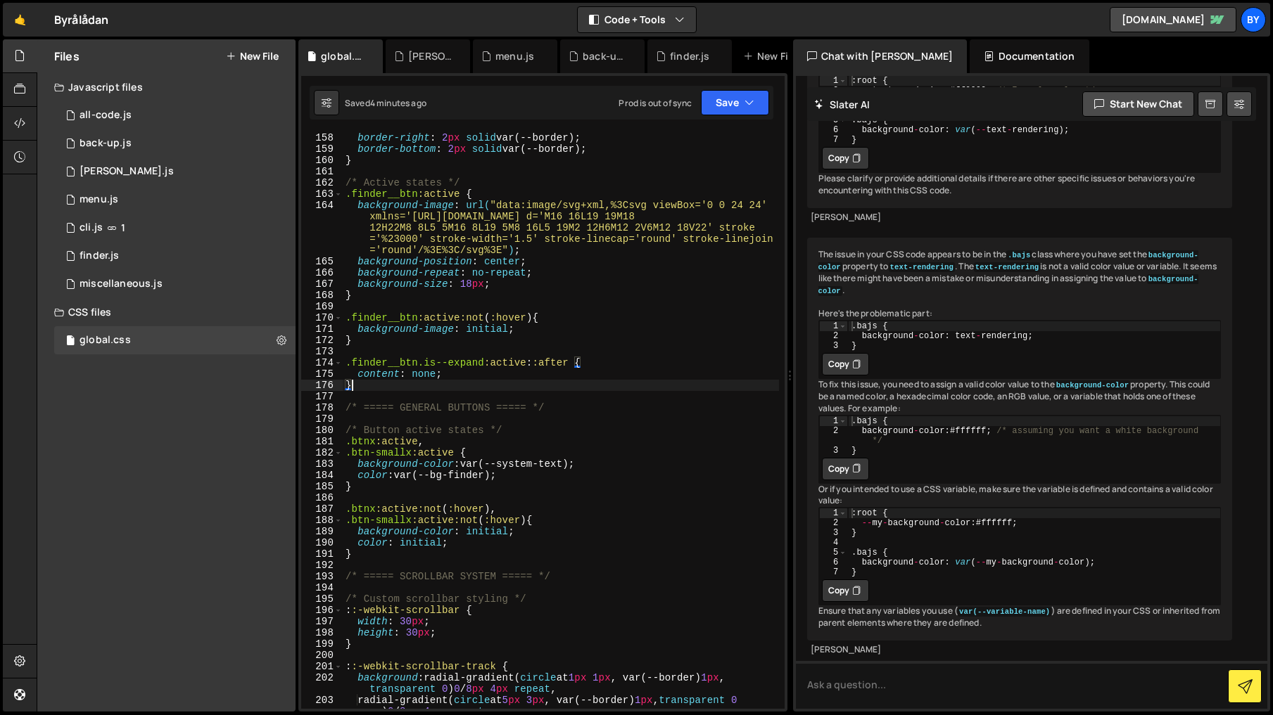
scroll to position [1873, 0]
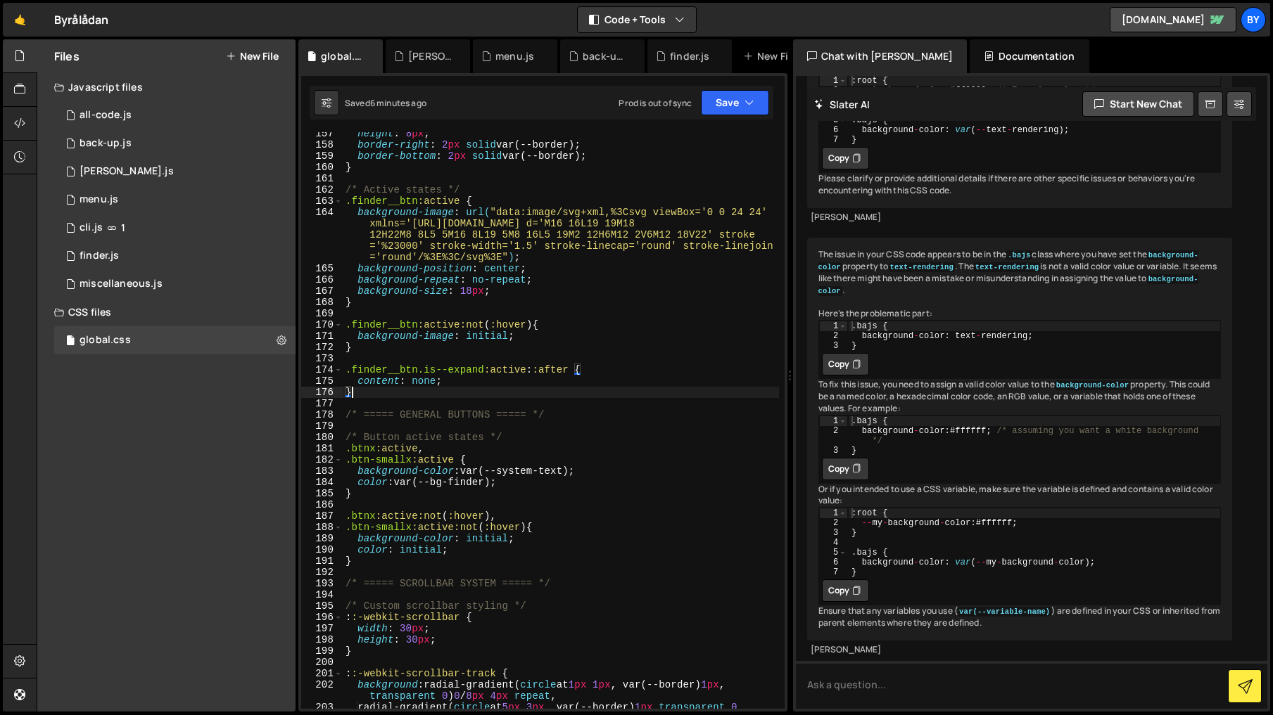
click at [488, 393] on div "height : 8 px ; border-right : 2 px solid var(--border) ; border-bottom : 2 px …" at bounding box center [561, 433] width 436 height 611
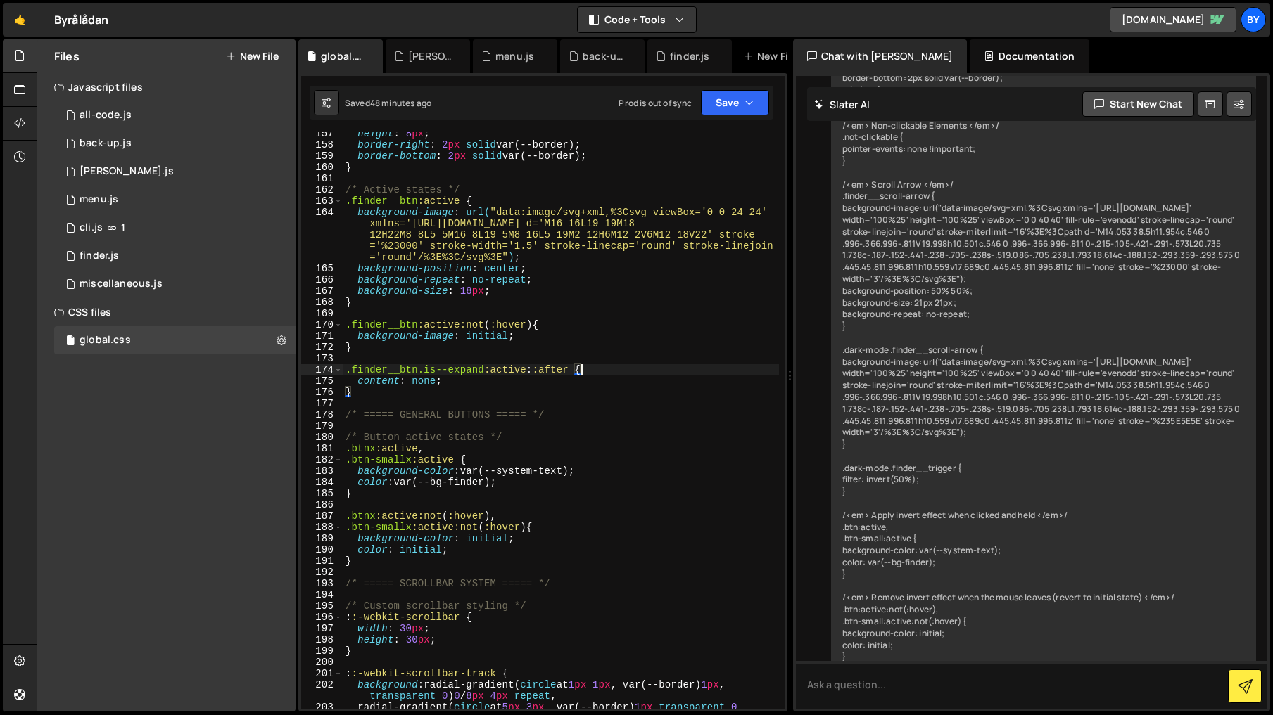
click at [627, 372] on div "height : 8 px ; border-right : 2 px solid var(--border) ; border-bottom : 2 px …" at bounding box center [561, 433] width 436 height 611
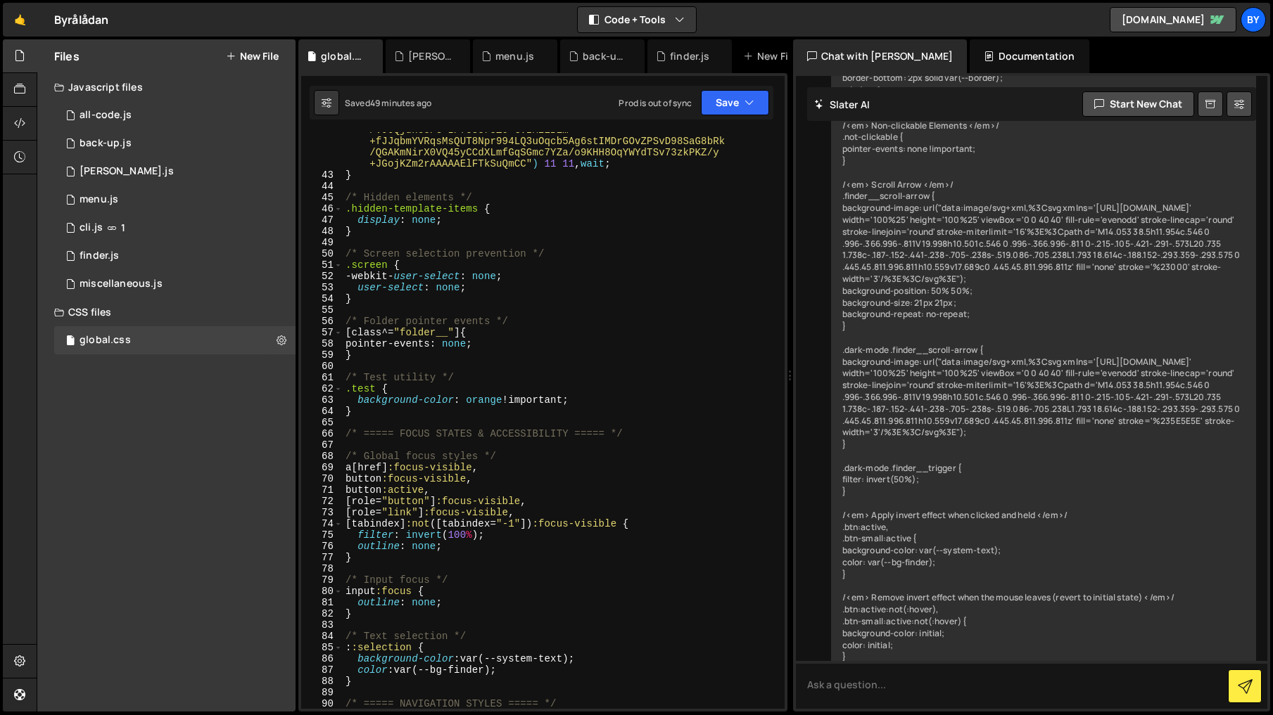
scroll to position [556, 0]
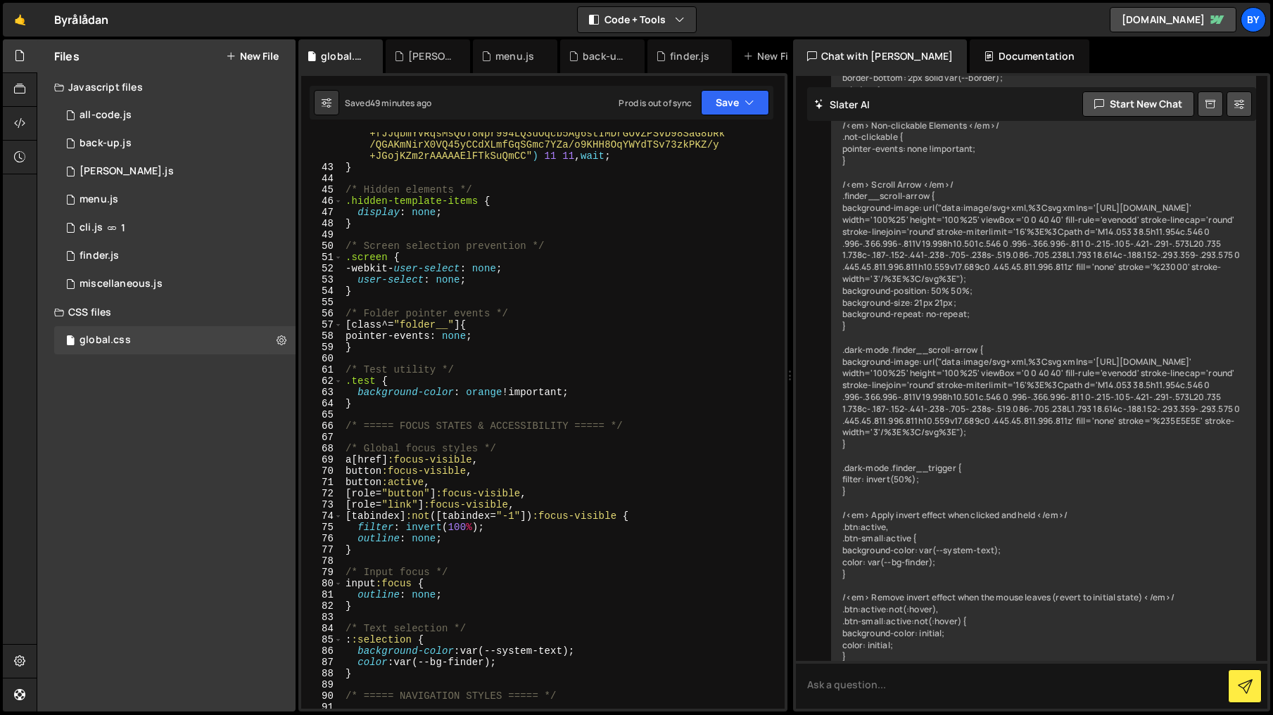
click at [423, 485] on div "cursor : url( "data:image/png;base64 ,iVBORw0KGgoAAAANSUhEUgAAABYAAAAWCAMAAADza…" at bounding box center [561, 394] width 436 height 712
click at [416, 484] on div "cursor : url( "data:image/png;base64 ,iVBORw0KGgoAAAANSUhEUgAAABYAAAAWCAMAAADza…" at bounding box center [561, 394] width 436 height 712
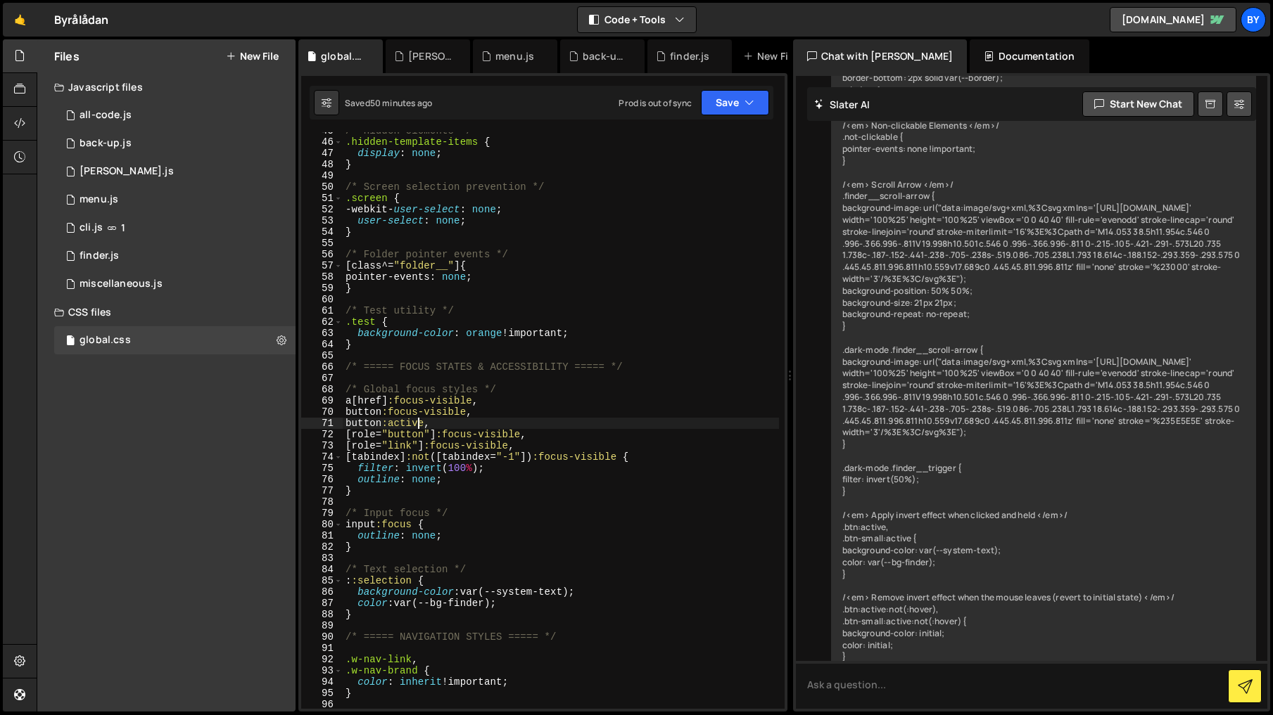
scroll to position [616, 0]
click at [406, 436] on div "/* Hidden elements */ .hidden-template-items { display : none ; } /* Screen sel…" at bounding box center [561, 424] width 436 height 599
drag, startPoint x: 562, startPoint y: 438, endPoint x: 382, endPoint y: 444, distance: 180.2
click at [382, 444] on div "/* Hidden elements */ .hidden-template-items { display : none ; } /* Screen sel…" at bounding box center [561, 424] width 436 height 599
click at [398, 444] on div "/* Hidden elements */ .hidden-template-items { display : none ; } /* Screen sel…" at bounding box center [561, 424] width 436 height 599
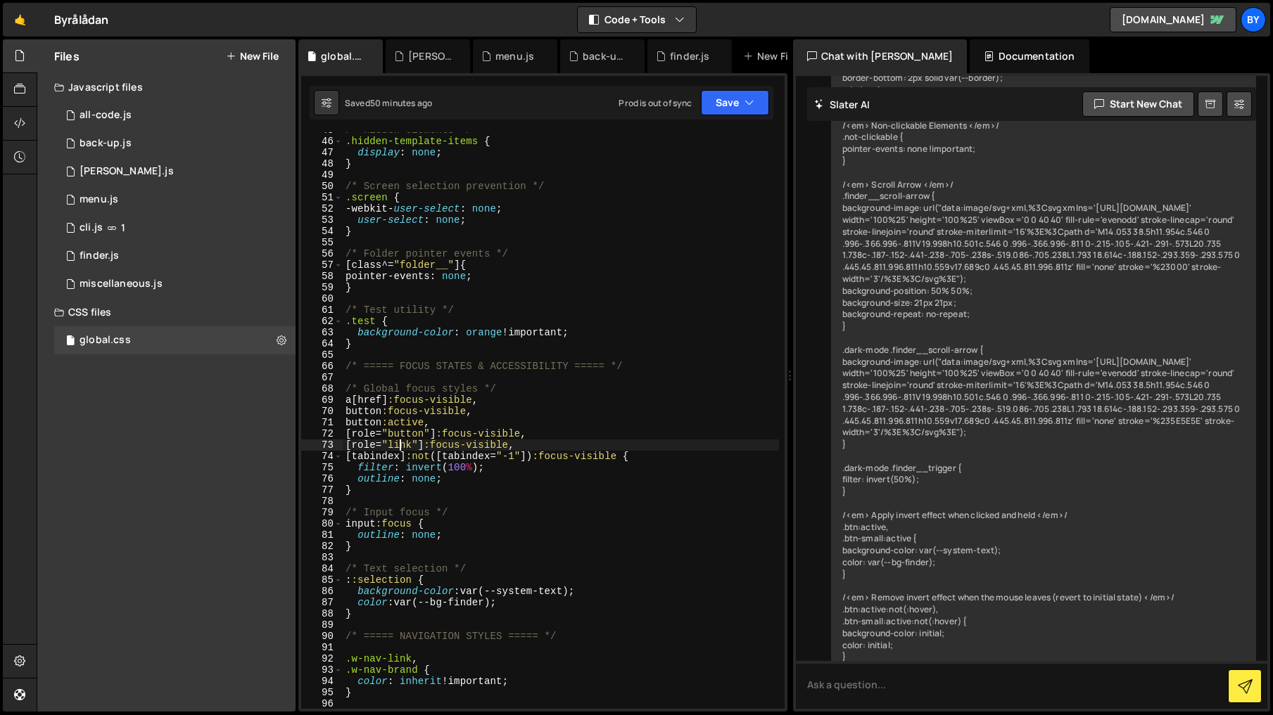
click at [428, 433] on div "/* Hidden elements */ .hidden-template-items { display : none ; } /* Screen sel…" at bounding box center [561, 424] width 436 height 599
click at [468, 434] on div "/* Hidden elements */ .hidden-template-items { display : none ; } /* Screen sel…" at bounding box center [561, 420] width 436 height 577
type textarea "[role="button"]:focus-visible,"
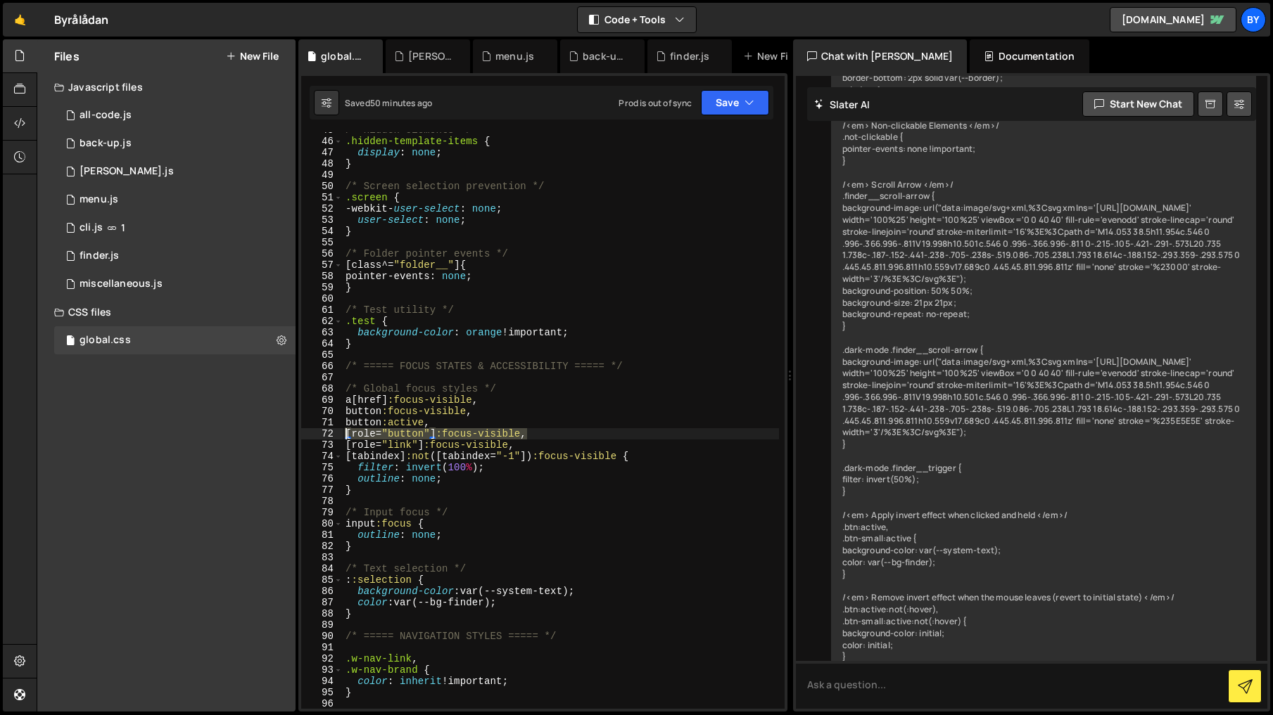
drag, startPoint x: 516, startPoint y: 439, endPoint x: 321, endPoint y: 437, distance: 194.9
click at [321, 437] on div "[role="button"]:focus-visible, 45 46 47 48 49 50 51 52 53 54 55 56 57 58 59 60 …" at bounding box center [542, 420] width 483 height 577
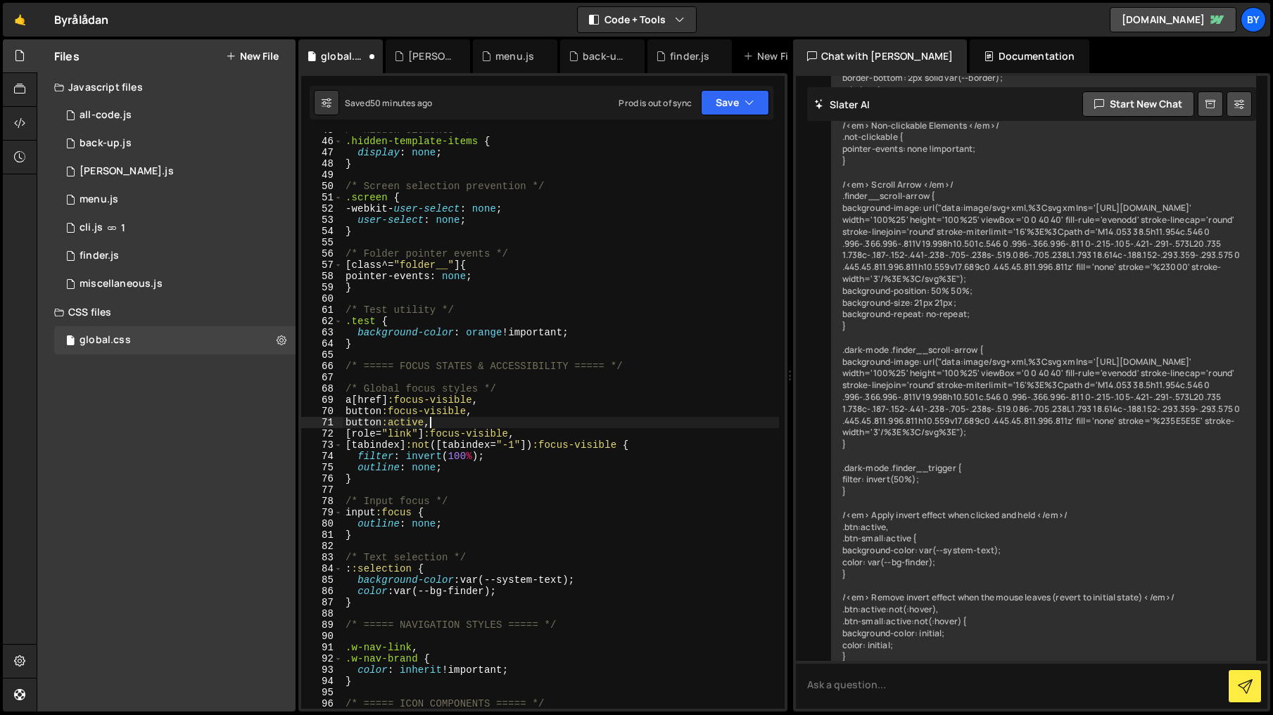
scroll to position [615, 0]
drag, startPoint x: 559, startPoint y: 435, endPoint x: 445, endPoint y: 446, distance: 115.2
click at [329, 440] on div "button:active, 45 46 47 48 49 50 51 52 53 54 55 56 57 58 59 60 61 62 63 64 65 6…" at bounding box center [542, 420] width 483 height 577
type textarea "[role="link"]:focus-visible,"
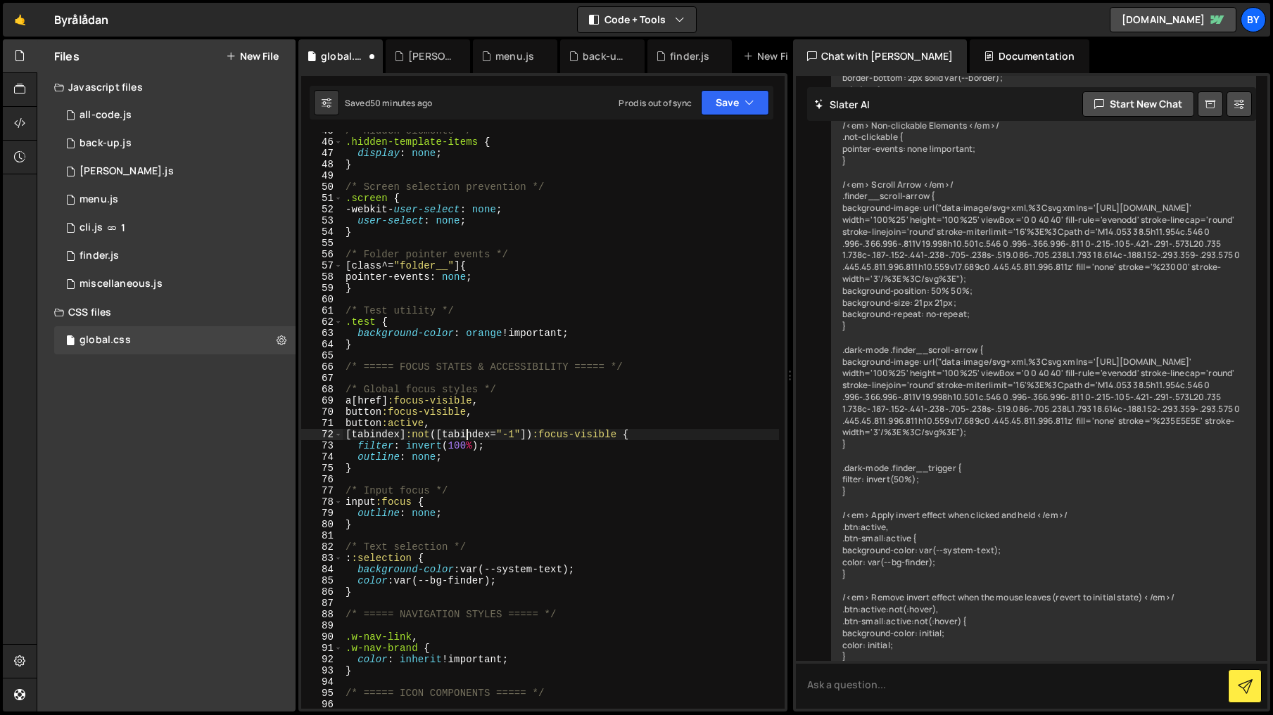
click at [463, 434] on div "/* Hidden elements */ .hidden-template-items { display : none ; } /* Screen sel…" at bounding box center [561, 424] width 436 height 599
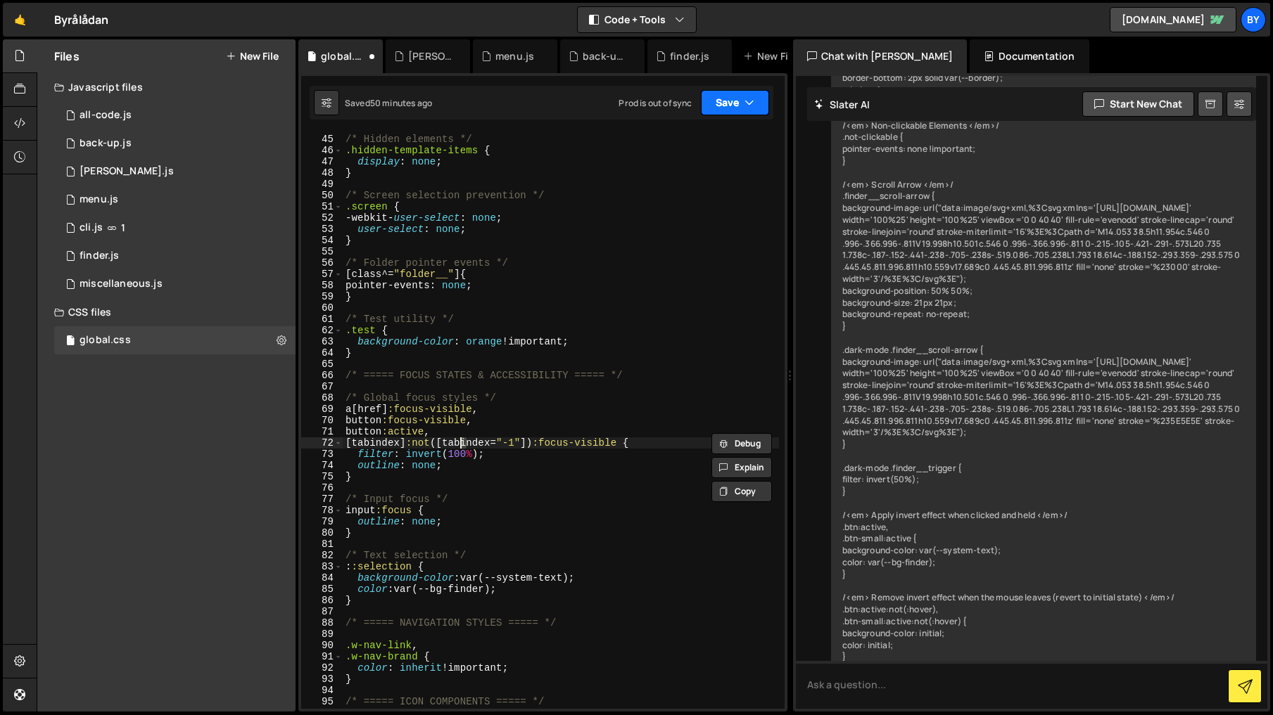
drag, startPoint x: 739, startPoint y: 94, endPoint x: 740, endPoint y: 119, distance: 24.6
click at [739, 94] on button "Save" at bounding box center [735, 102] width 68 height 25
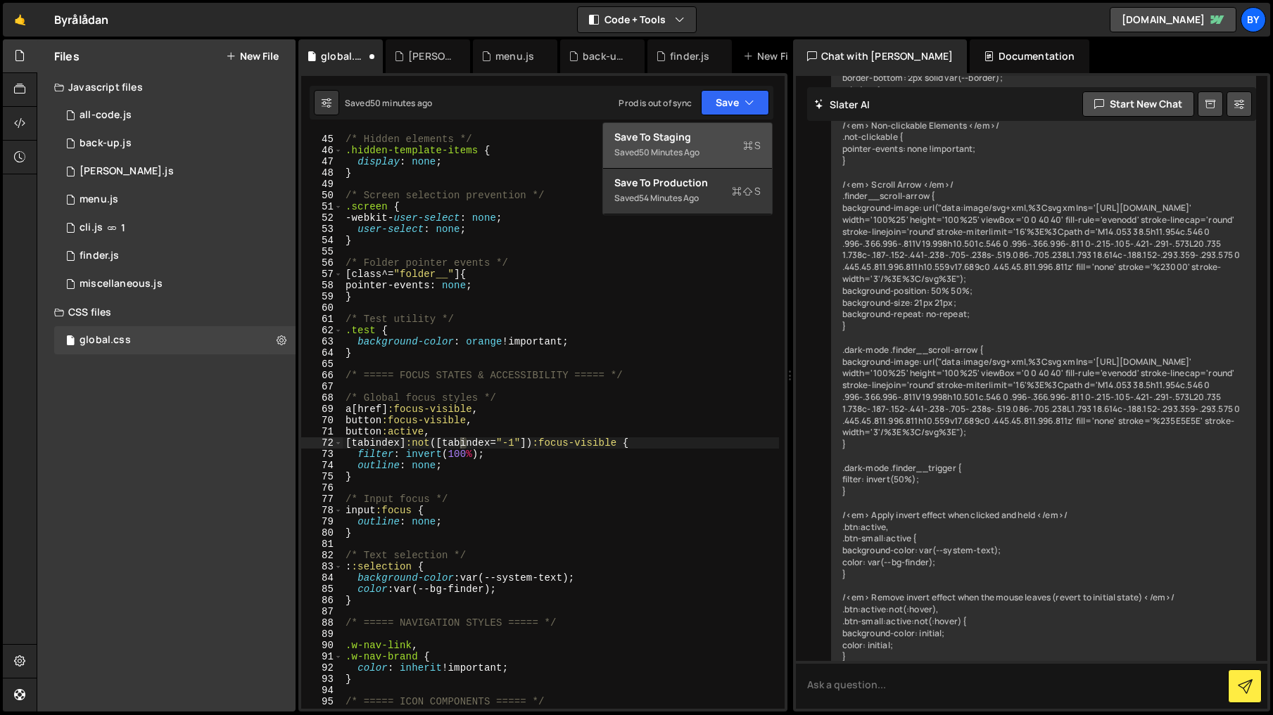
click at [733, 141] on div "Save to Staging S" at bounding box center [687, 137] width 146 height 14
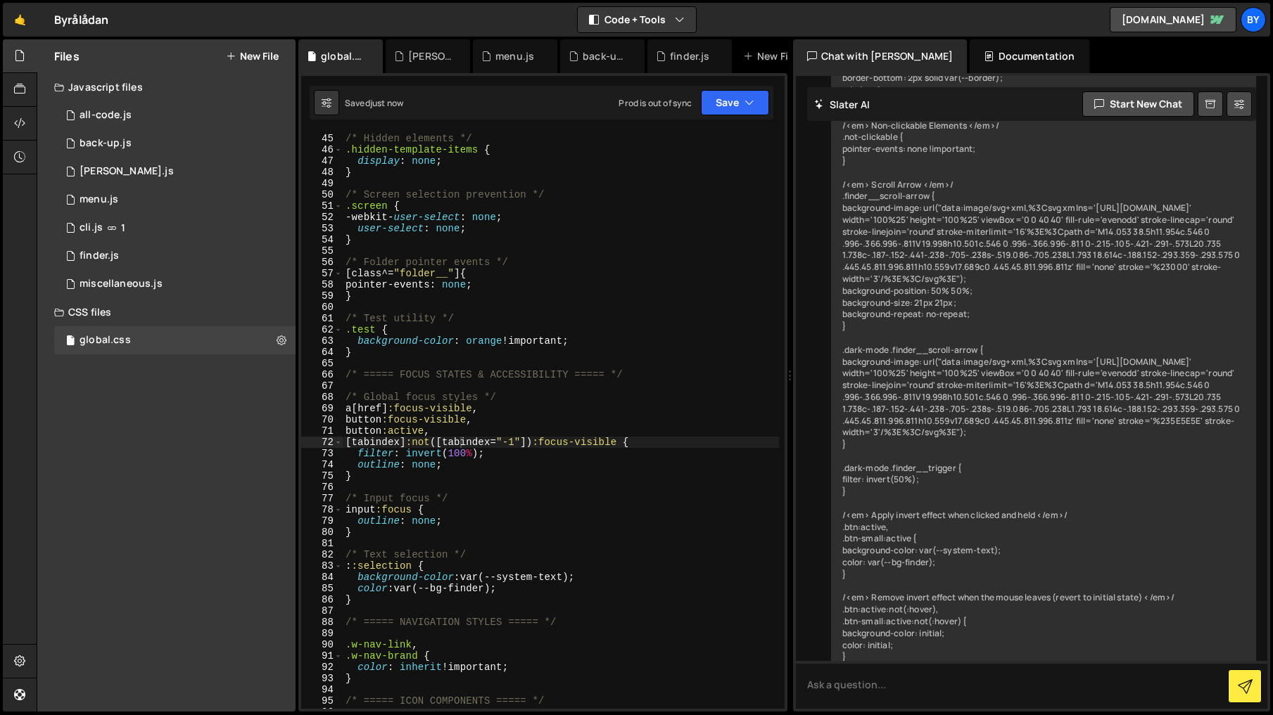
scroll to position [608, 0]
click at [408, 435] on div "/* Hidden elements */ .hidden-template-items { display : none ; } /* Screen sel…" at bounding box center [561, 431] width 436 height 599
click at [407, 435] on div "/* Hidden elements */ .hidden-template-items { display : none ; } /* Screen sel…" at bounding box center [561, 431] width 436 height 599
click at [385, 432] on div "/* Hidden elements */ .hidden-template-items { display : none ; } /* Screen sel…" at bounding box center [561, 420] width 436 height 577
click at [453, 433] on div "/* Hidden elements */ .hidden-template-items { display : none ; } /* Screen sel…" at bounding box center [561, 431] width 436 height 599
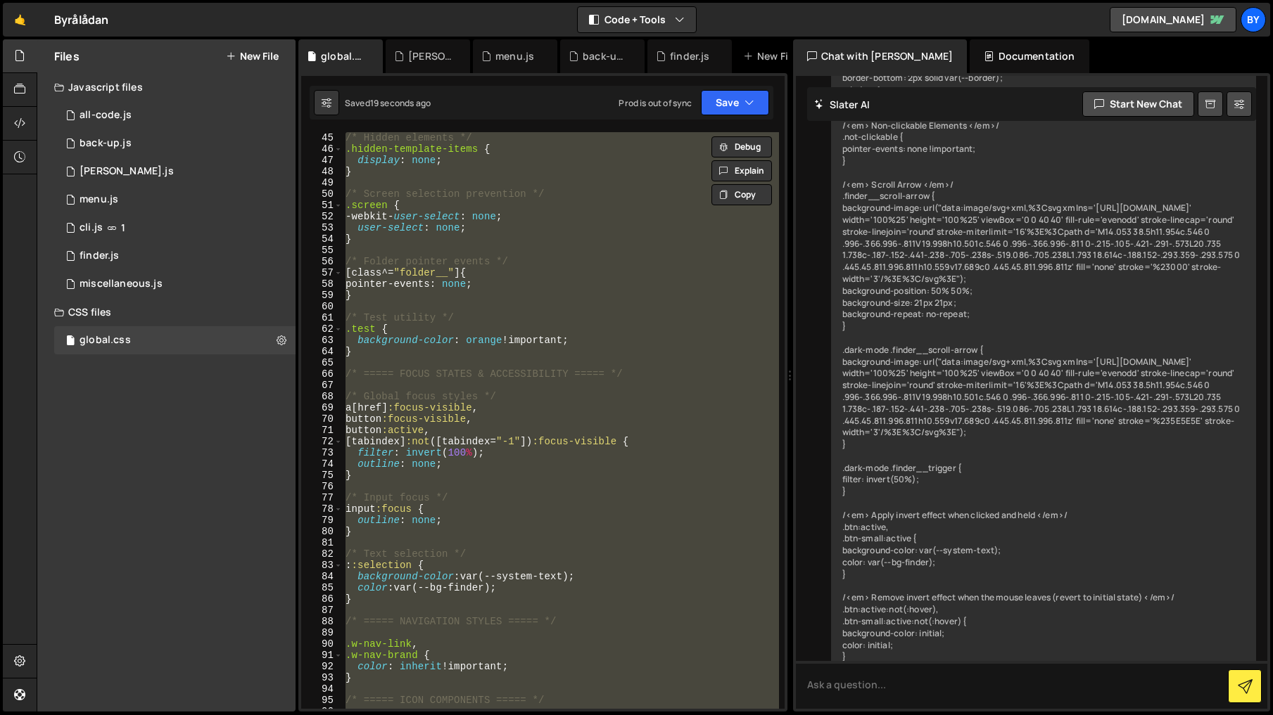
click at [453, 433] on div "/* Hidden elements */ .hidden-template-items { display : none ; } /* Screen sel…" at bounding box center [561, 420] width 436 height 577
type textarea "button:active,"
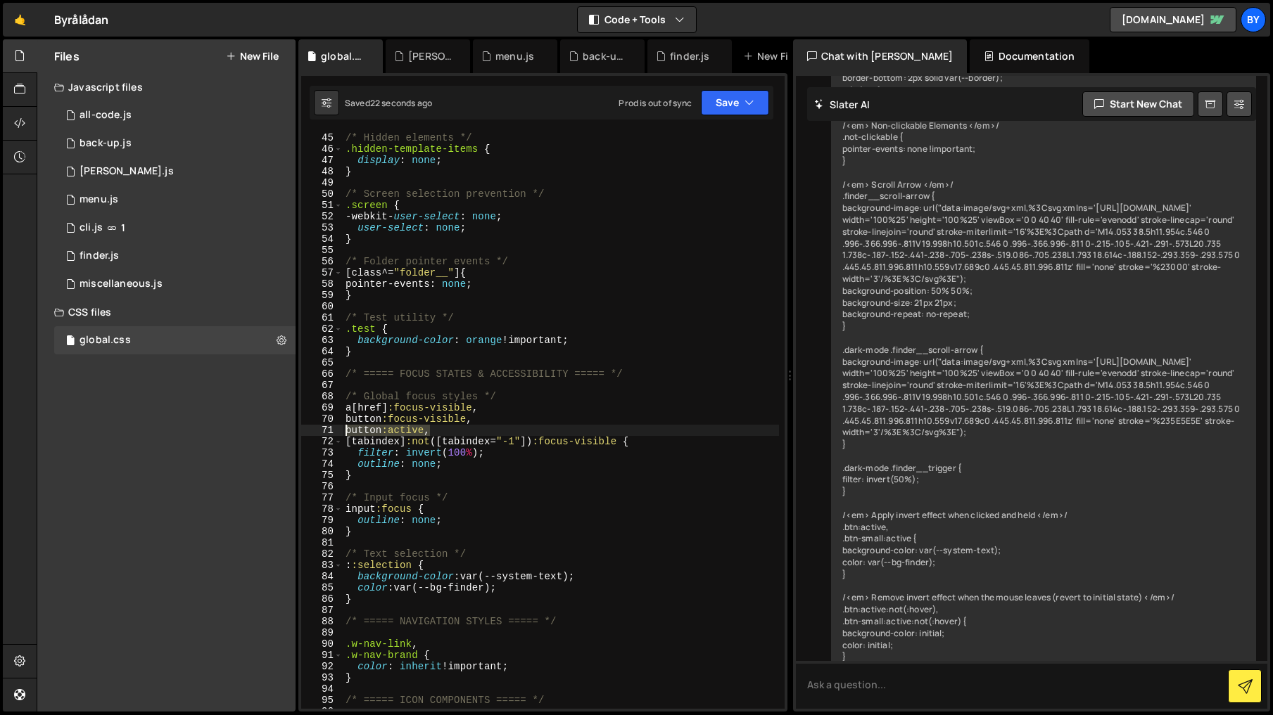
drag, startPoint x: 471, startPoint y: 428, endPoint x: 494, endPoint y: 450, distance: 31.9
click at [337, 426] on div "button:active, 45 46 47 48 49 50 51 52 53 54 55 56 57 58 59 60 61 62 63 64 65 6…" at bounding box center [542, 420] width 483 height 577
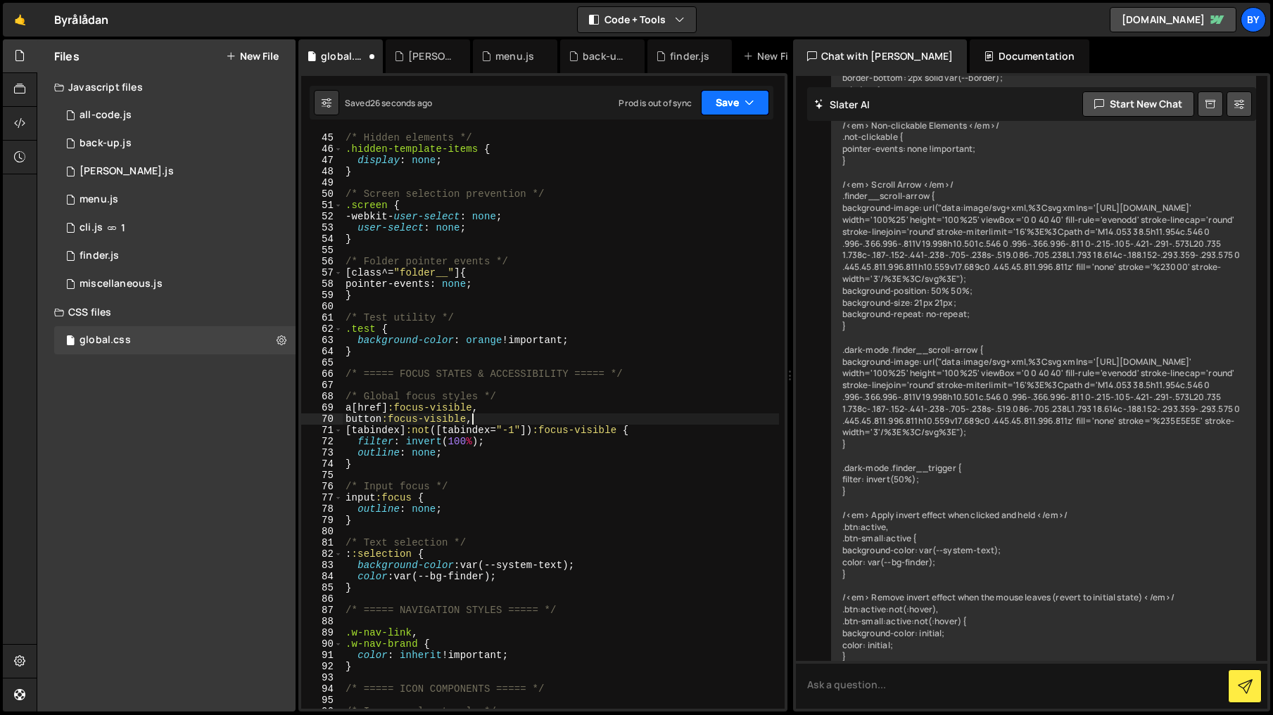
click at [716, 105] on button "Save" at bounding box center [735, 102] width 68 height 25
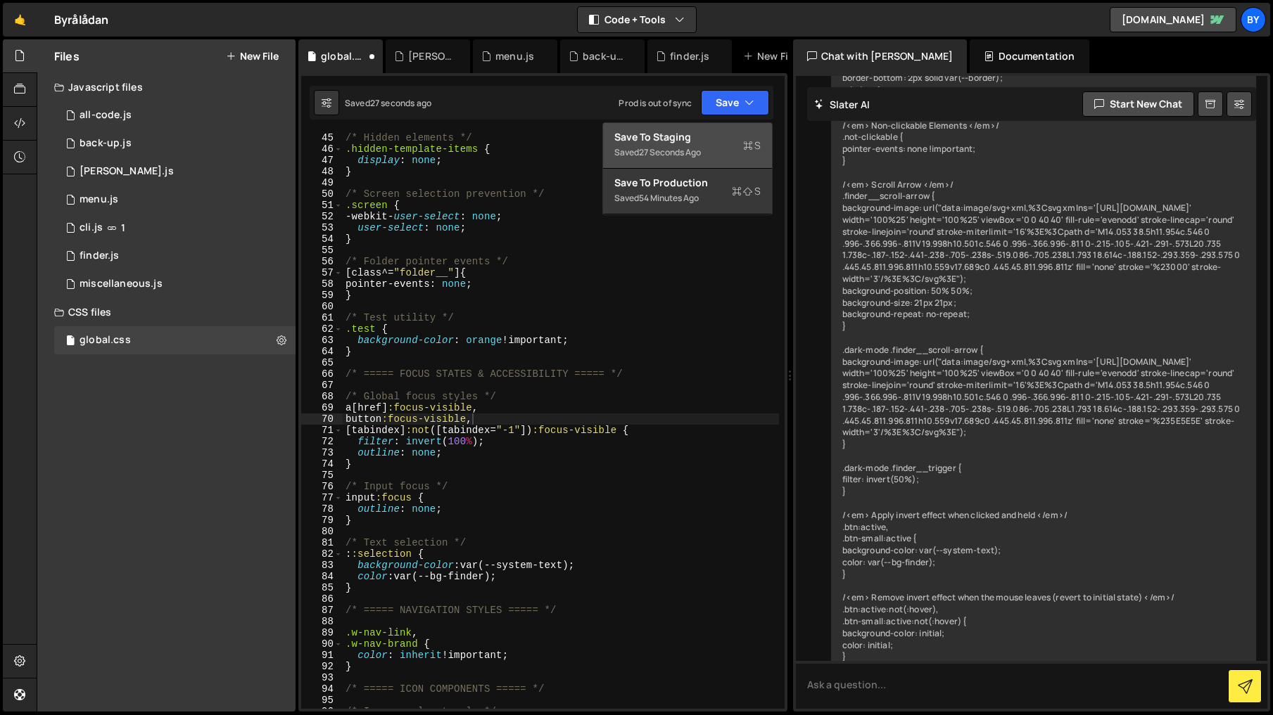
click at [722, 139] on div "Save to Staging S" at bounding box center [687, 137] width 146 height 14
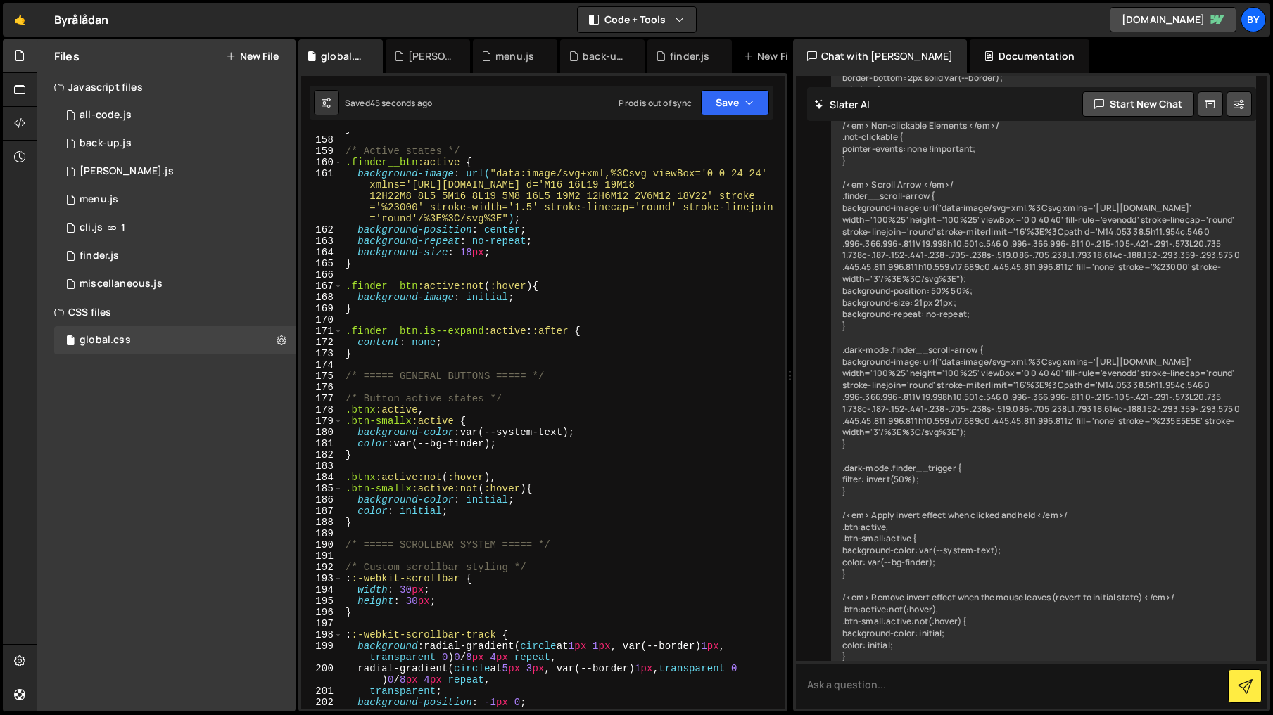
scroll to position [1878, 0]
click at [373, 409] on div "} /* Active states */ .finder__btn :active { background-image : url( "data:imag…" at bounding box center [561, 422] width 436 height 599
click at [751, 90] on button "Save" at bounding box center [735, 102] width 68 height 25
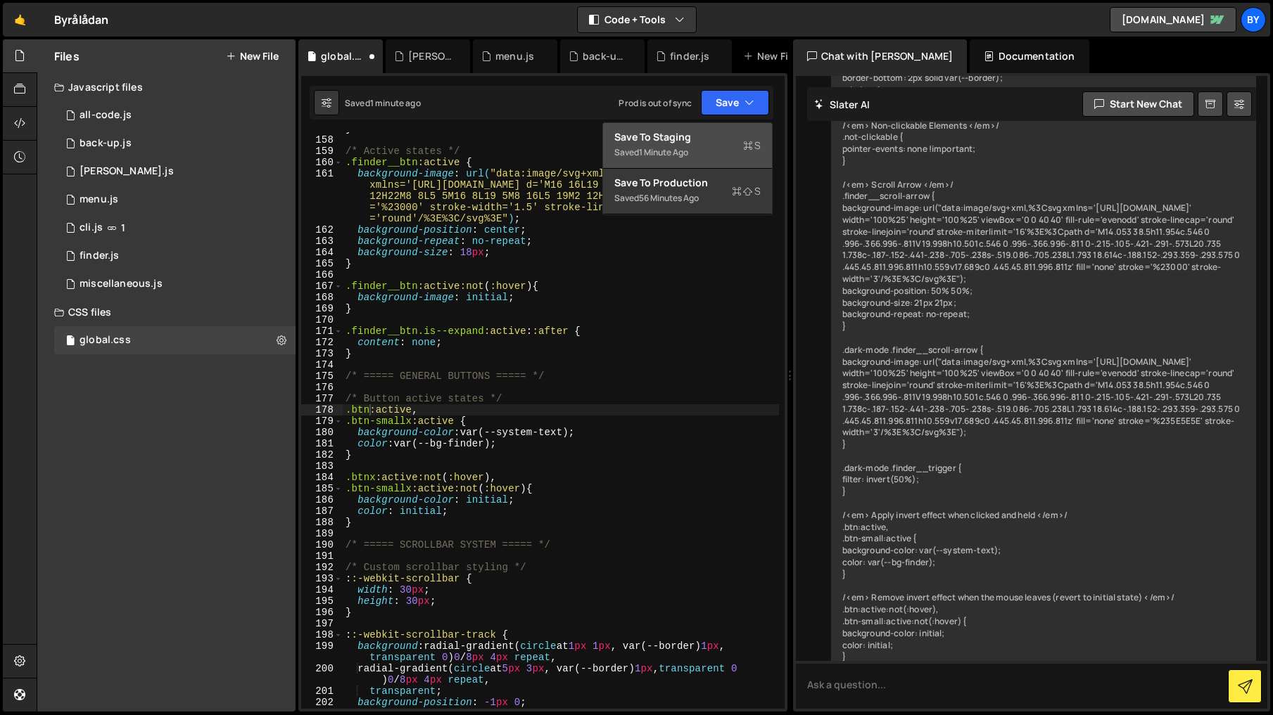
click at [741, 141] on div "Save to Staging S" at bounding box center [687, 137] width 146 height 14
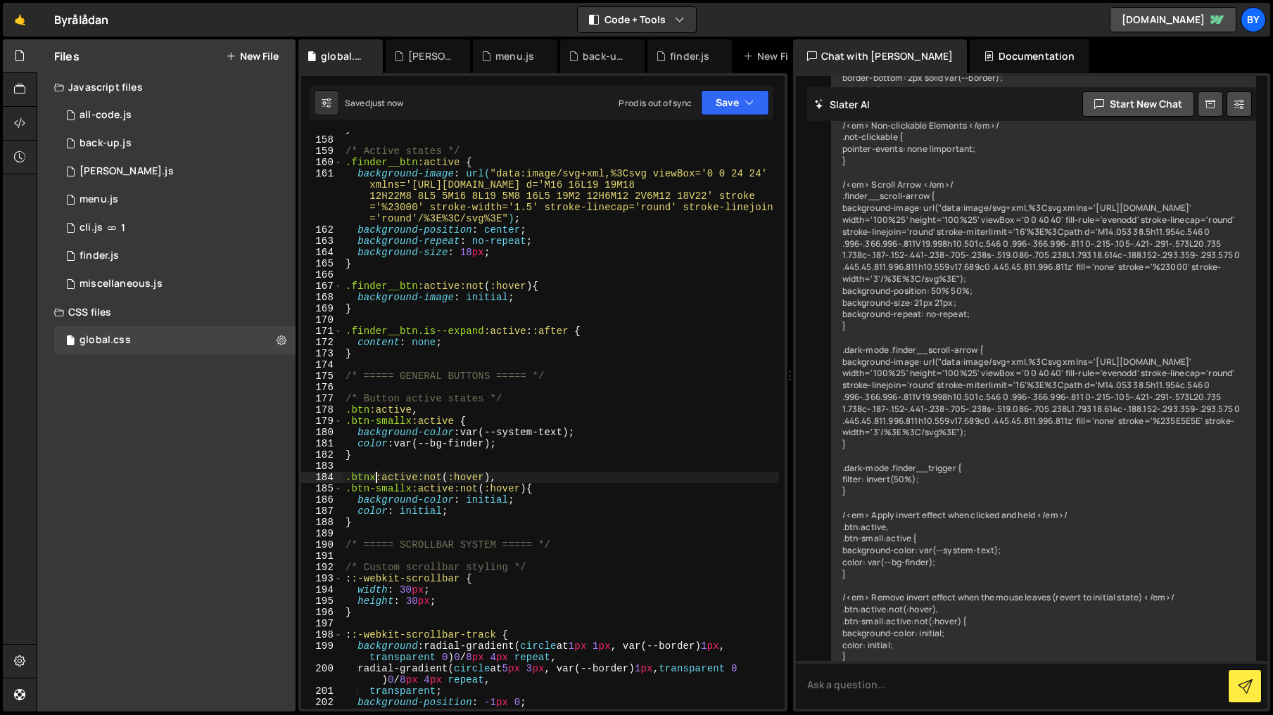
click at [375, 478] on div "} /* Active states */ .finder__btn :active { background-image : url( "data:imag…" at bounding box center [561, 422] width 436 height 599
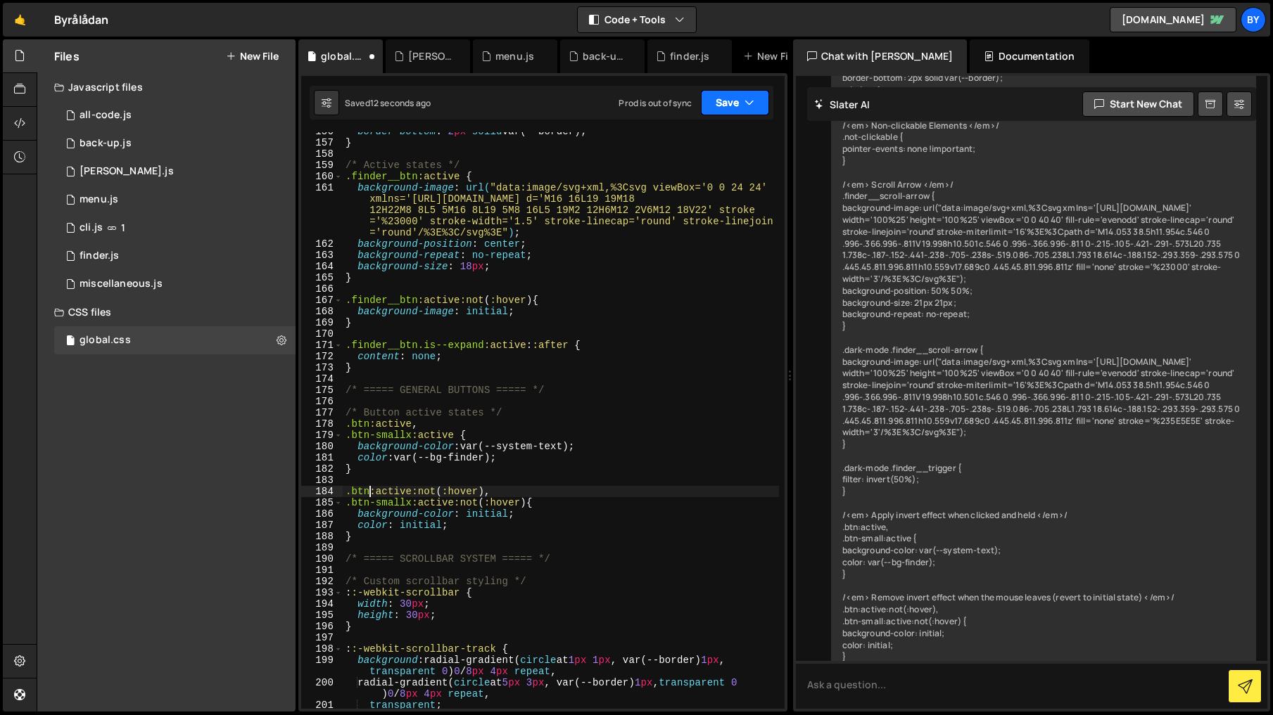
click at [742, 106] on button "Save" at bounding box center [735, 102] width 68 height 25
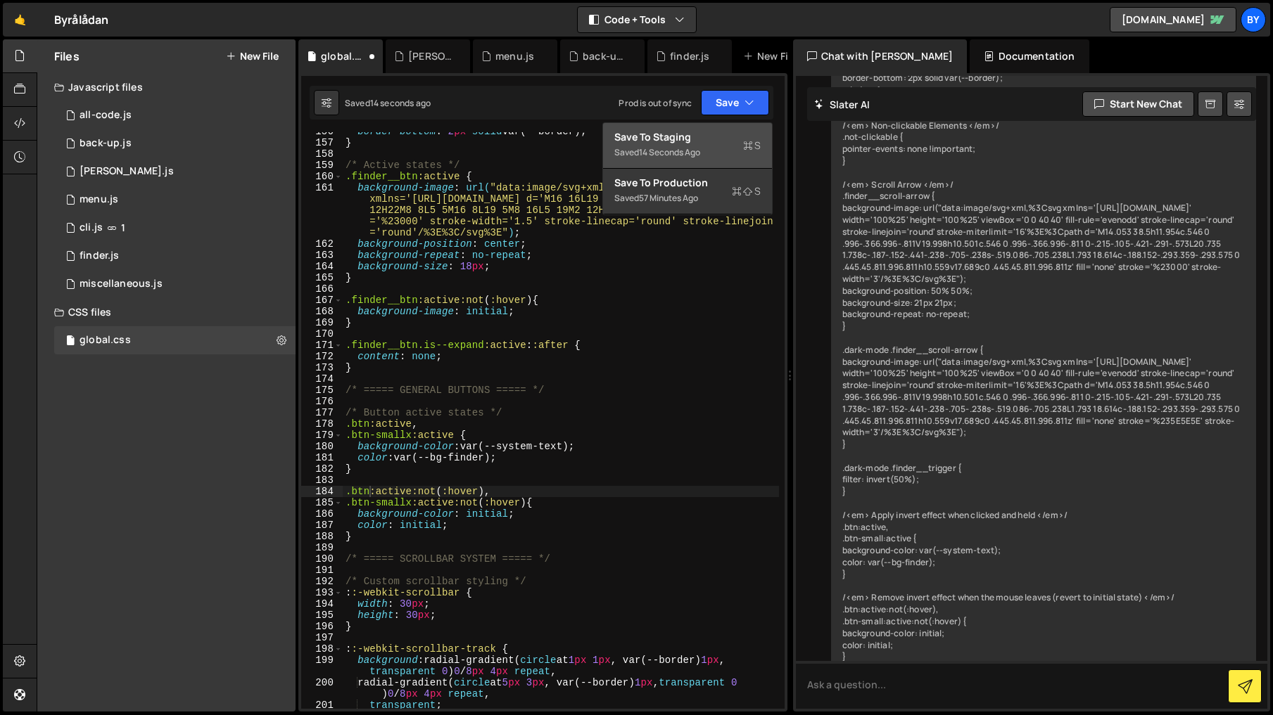
click at [735, 141] on div "Save to Staging S" at bounding box center [687, 137] width 146 height 14
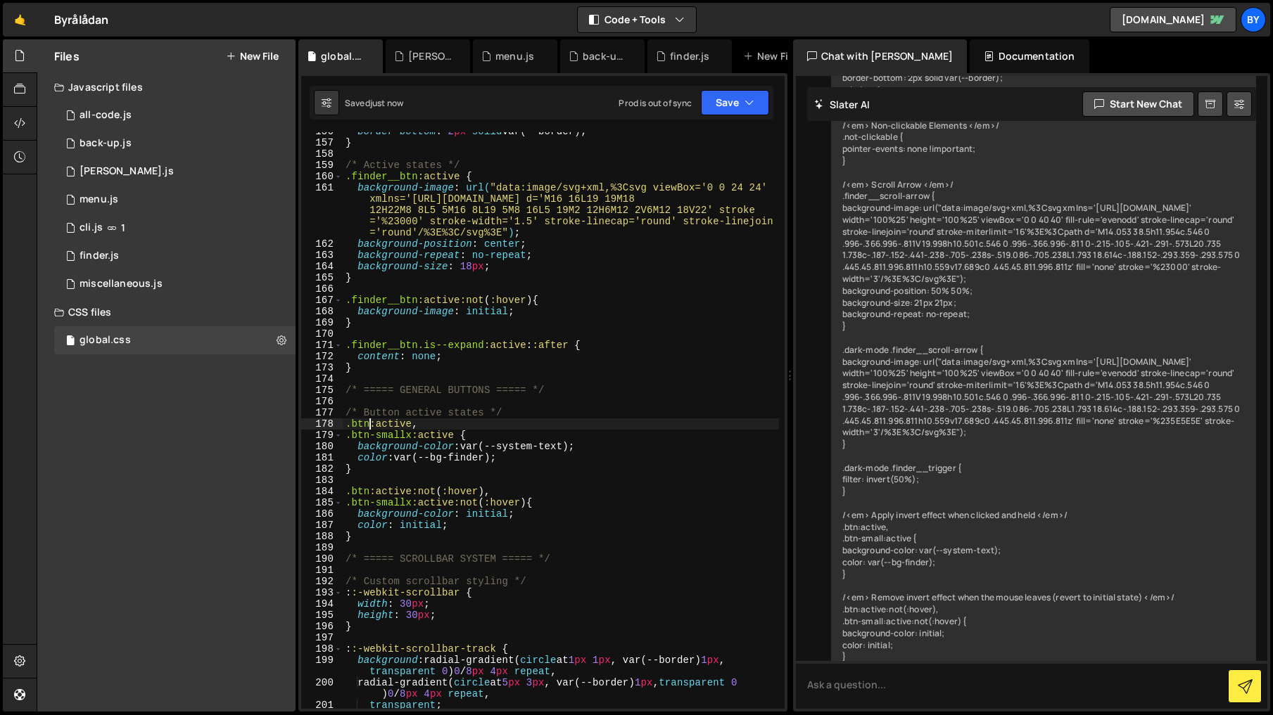
click at [371, 424] on div "border-bottom : 2 px solid var(--border) ; } /* Active states */ .finder__btn :…" at bounding box center [561, 425] width 436 height 599
click at [379, 504] on div "border-bottom : 2 px solid var(--border) ; } /* Active states */ .finder__btn :…" at bounding box center [561, 425] width 436 height 599
click at [561, 525] on div "border-bottom : 2 px solid var(--border) ; } /* Active states */ .finder__btn :…" at bounding box center [561, 425] width 436 height 599
click at [515, 461] on div "border-bottom : 2 px solid var(--border) ; } /* Active states */ .finder__btn :…" at bounding box center [561, 425] width 436 height 599
drag, startPoint x: 493, startPoint y: 462, endPoint x: 356, endPoint y: 444, distance: 138.4
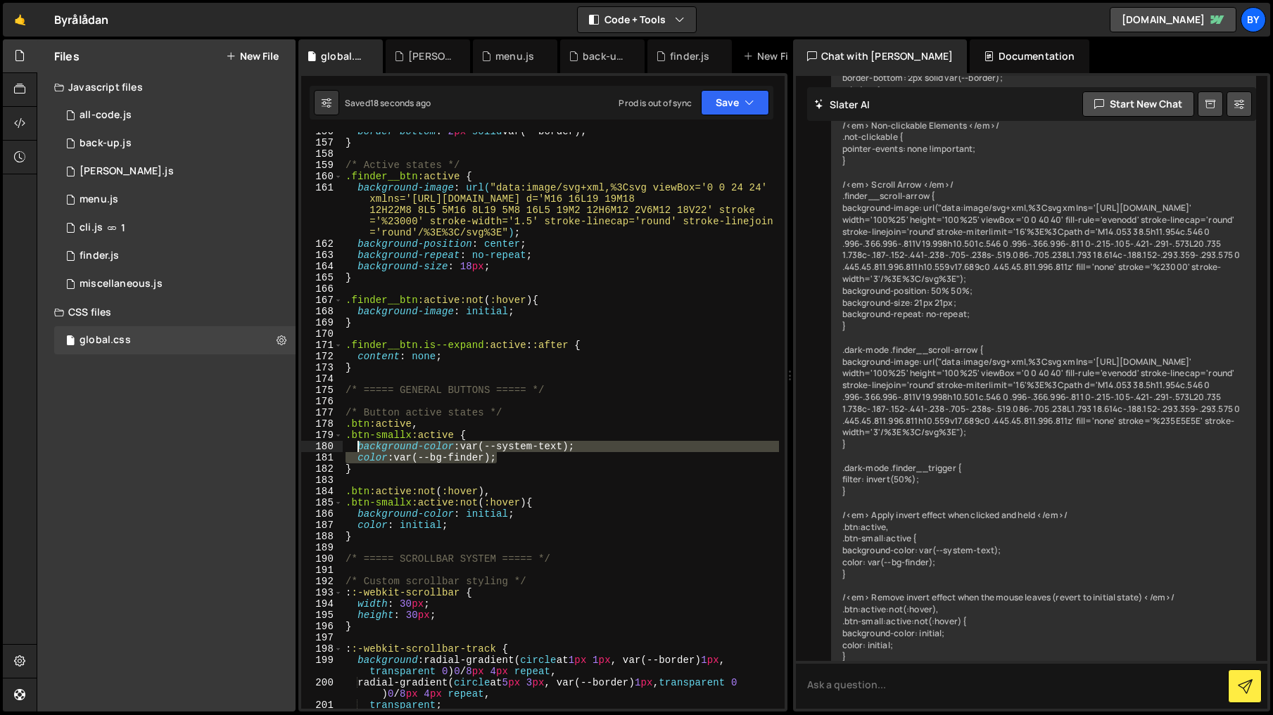
click at [356, 444] on div "border-bottom : 2 px solid var(--border) ; } /* Active states */ .finder__btn :…" at bounding box center [561, 425] width 436 height 599
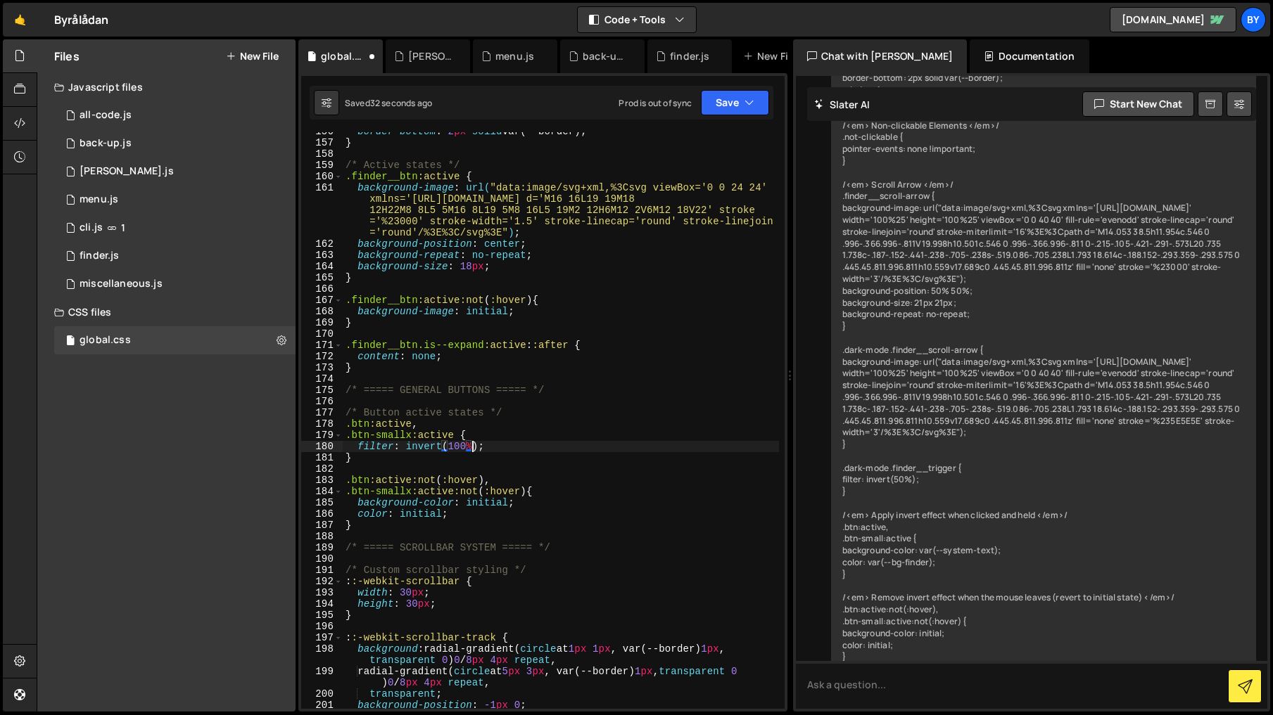
scroll to position [0, 8]
click at [695, 508] on div "border-bottom : 2 px solid var(--border) ; } /* Active states */ .finder__btn :…" at bounding box center [561, 425] width 436 height 599
drag, startPoint x: 768, startPoint y: 102, endPoint x: 746, endPoint y: 116, distance: 26.0
click at [767, 102] on button "Save" at bounding box center [735, 102] width 68 height 25
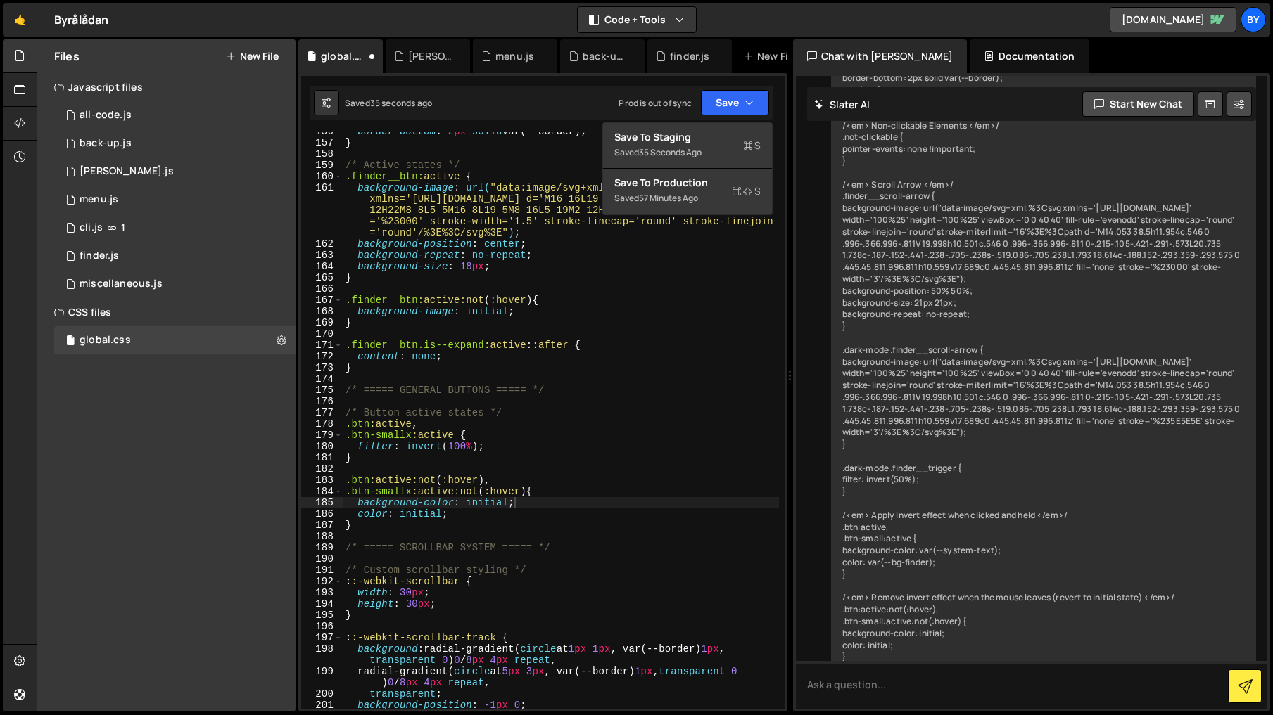
click at [744, 117] on div "Saved 35 seconds ago Prod is out of sync Upgrade to Edit Save Save to Staging S…" at bounding box center [542, 103] width 464 height 34
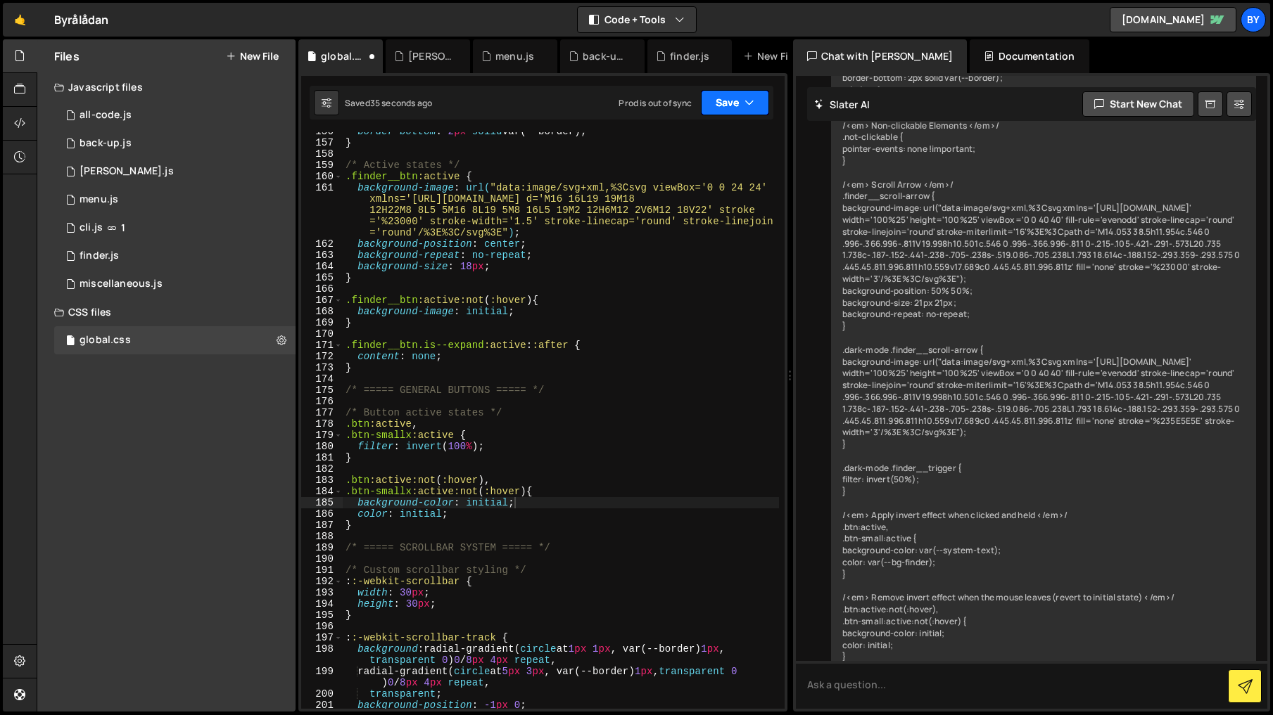
drag, startPoint x: 741, startPoint y: 110, endPoint x: 733, endPoint y: 140, distance: 31.2
click at [739, 114] on button "Save" at bounding box center [735, 102] width 68 height 25
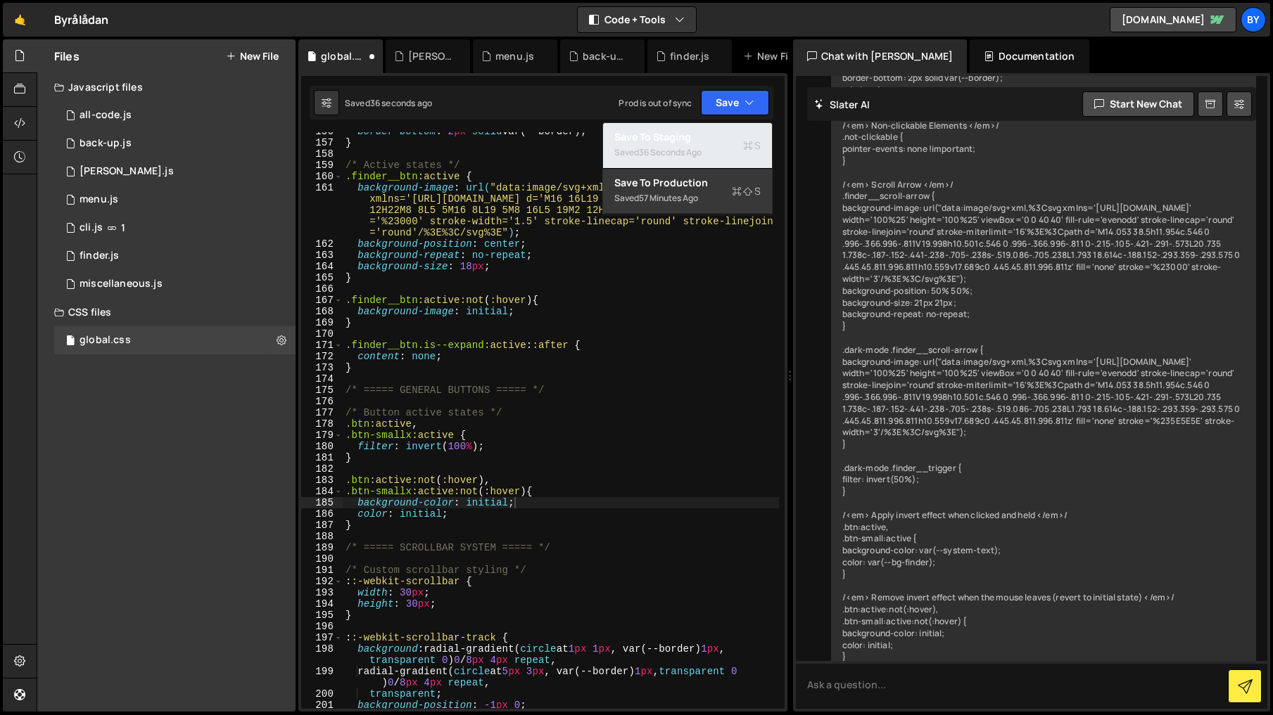
click at [729, 151] on div "Saved 36 seconds ago" at bounding box center [687, 152] width 146 height 17
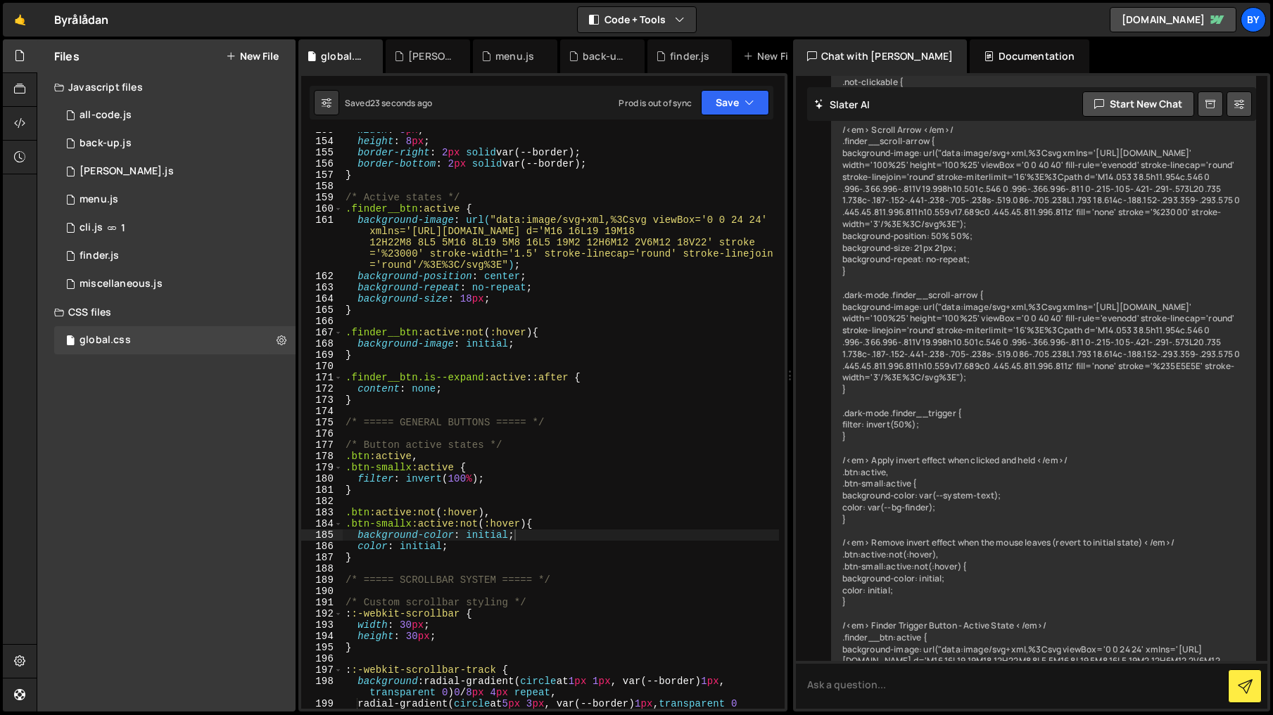
scroll to position [1829, 0]
drag, startPoint x: 493, startPoint y: 486, endPoint x: 357, endPoint y: 483, distance: 136.5
click at [357, 483] on div "width : 8 px ; height : 8 px ; border-right : 2 px solid var(--border) ; border…" at bounding box center [561, 432] width 436 height 611
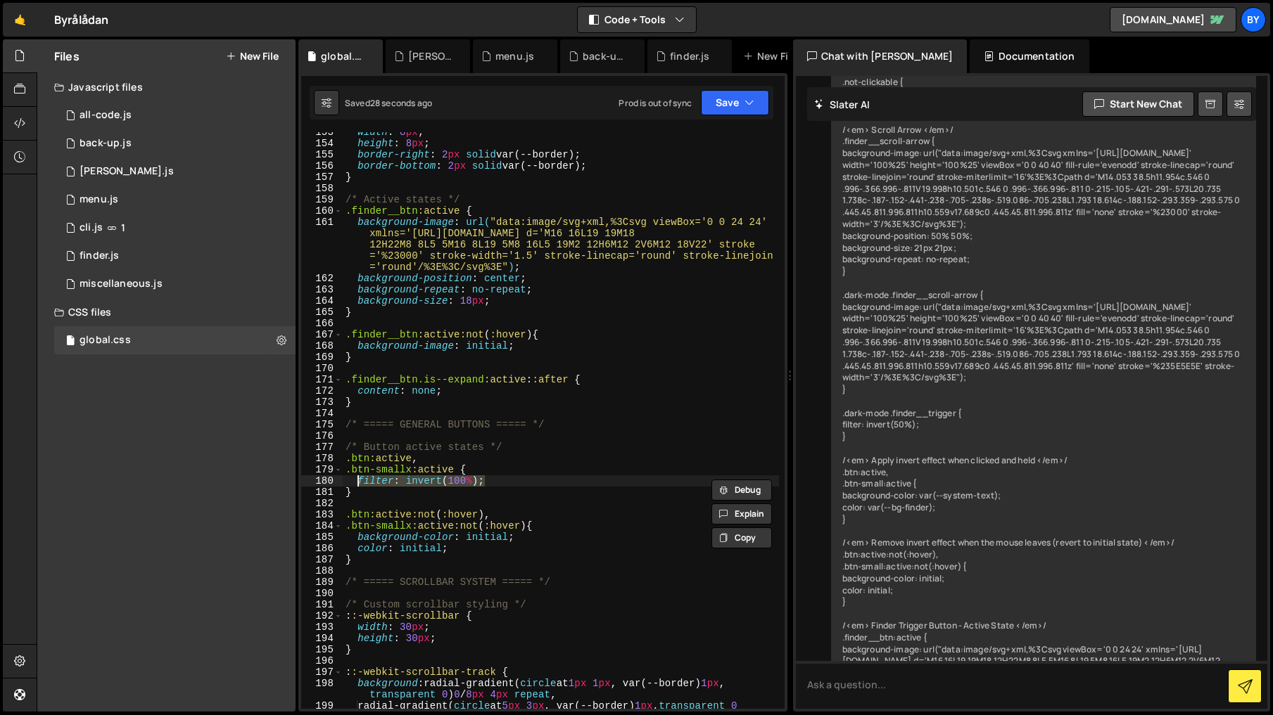
click at [481, 553] on div "width : 8 px ; height : 8 px ; border-right : 2 px solid var(--border) ; border…" at bounding box center [561, 432] width 436 height 611
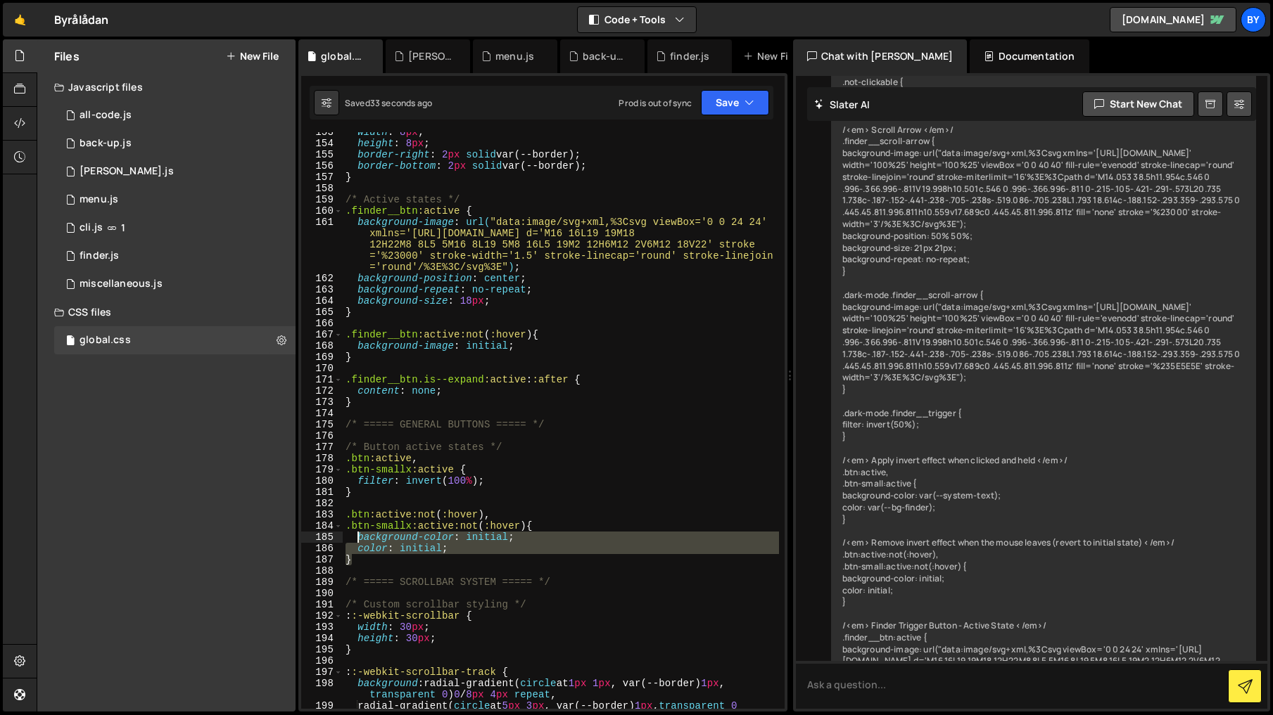
drag, startPoint x: 477, startPoint y: 556, endPoint x: 377, endPoint y: 543, distance: 100.8
click at [355, 542] on div "width : 8 px ; height : 8 px ; border-right : 2 px solid var(--border) ; border…" at bounding box center [561, 432] width 436 height 611
click at [407, 544] on div "width : 8 px ; height : 8 px ; border-right : 2 px solid var(--border) ; border…" at bounding box center [561, 420] width 436 height 577
drag, startPoint x: 441, startPoint y: 554, endPoint x: 355, endPoint y: 537, distance: 88.2
click at [355, 537] on div "width : 8 px ; height : 8 px ; border-right : 2 px solid var(--border) ; border…" at bounding box center [561, 432] width 436 height 611
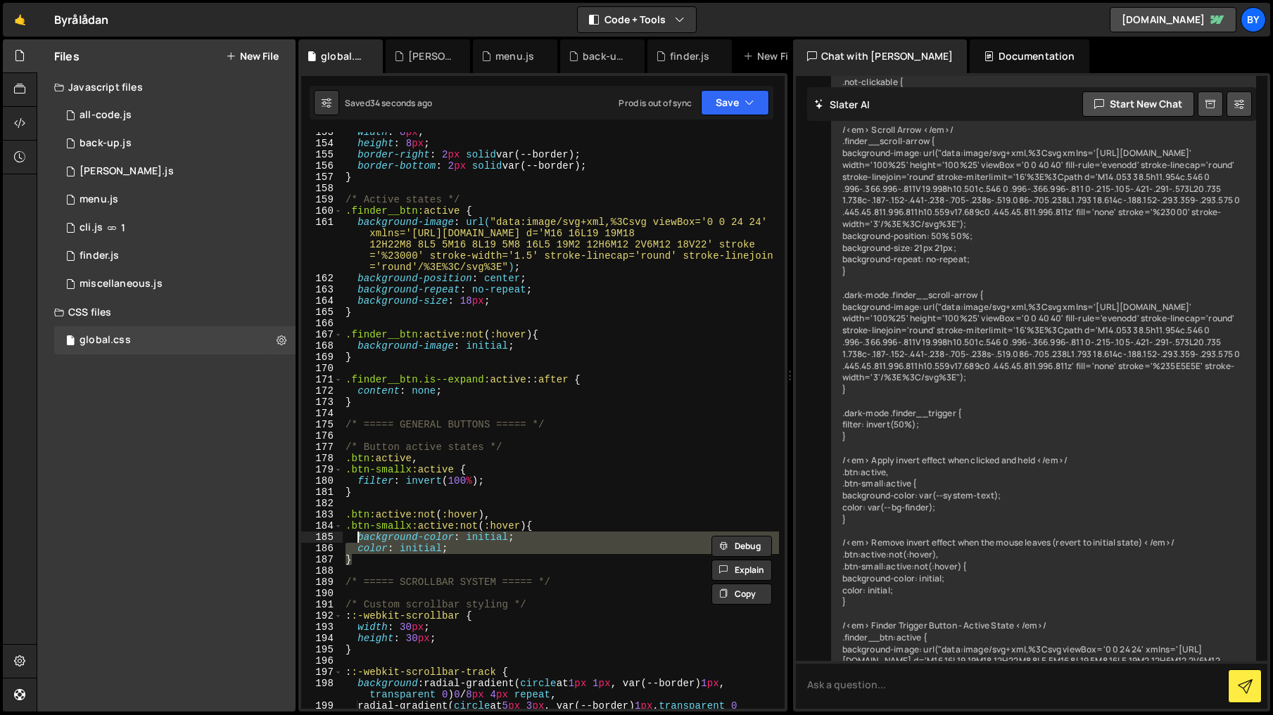
click at [355, 537] on div "width : 8 px ; height : 8 px ; border-right : 2 px solid var(--border) ; border…" at bounding box center [561, 420] width 436 height 577
drag, startPoint x: 459, startPoint y: 550, endPoint x: 392, endPoint y: 539, distance: 67.8
click at [355, 534] on div "width : 8 px ; height : 8 px ; border-right : 2 px solid var(--border) ; border…" at bounding box center [561, 432] width 436 height 611
paste textarea "filter: invert(100%)"
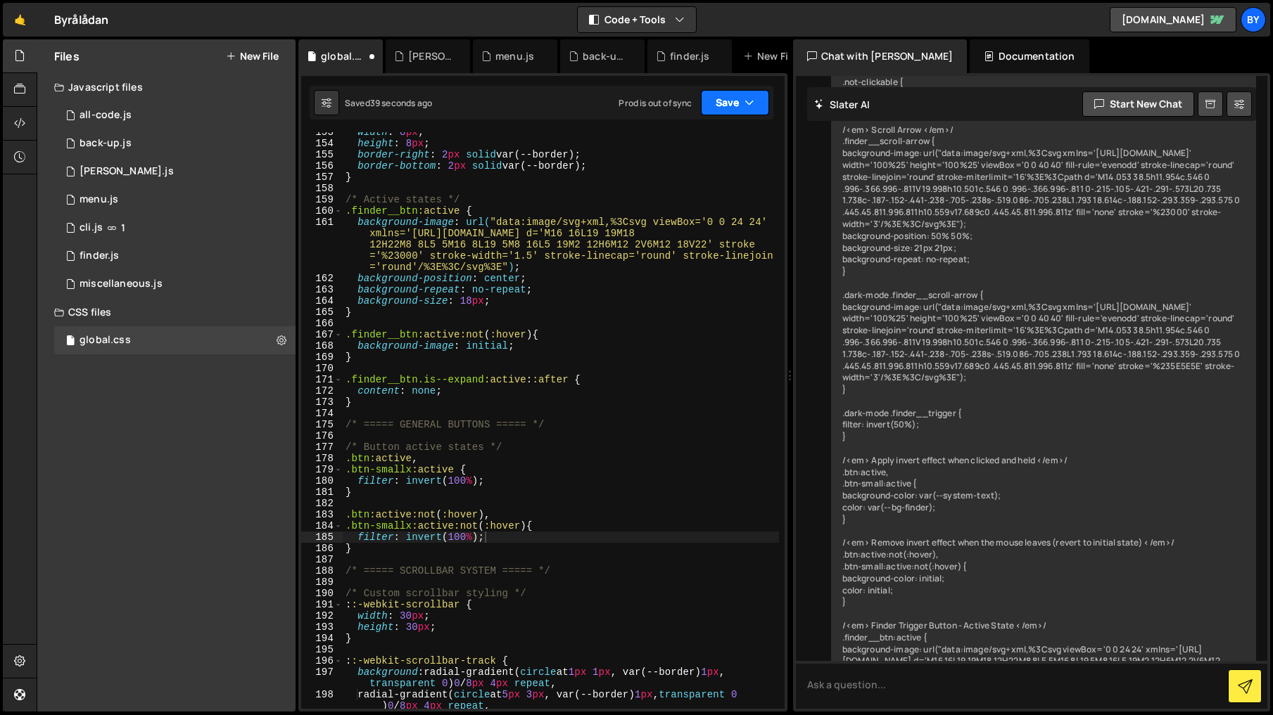
drag, startPoint x: 726, startPoint y: 101, endPoint x: 725, endPoint y: 111, distance: 10.6
click at [721, 116] on div "Saved 39 seconds ago Prod is out of sync Upgrade to Edit Save Save to Staging S…" at bounding box center [542, 103] width 464 height 34
drag, startPoint x: 730, startPoint y: 106, endPoint x: 717, endPoint y: 148, distance: 44.9
click at [729, 108] on button "Save" at bounding box center [735, 102] width 68 height 25
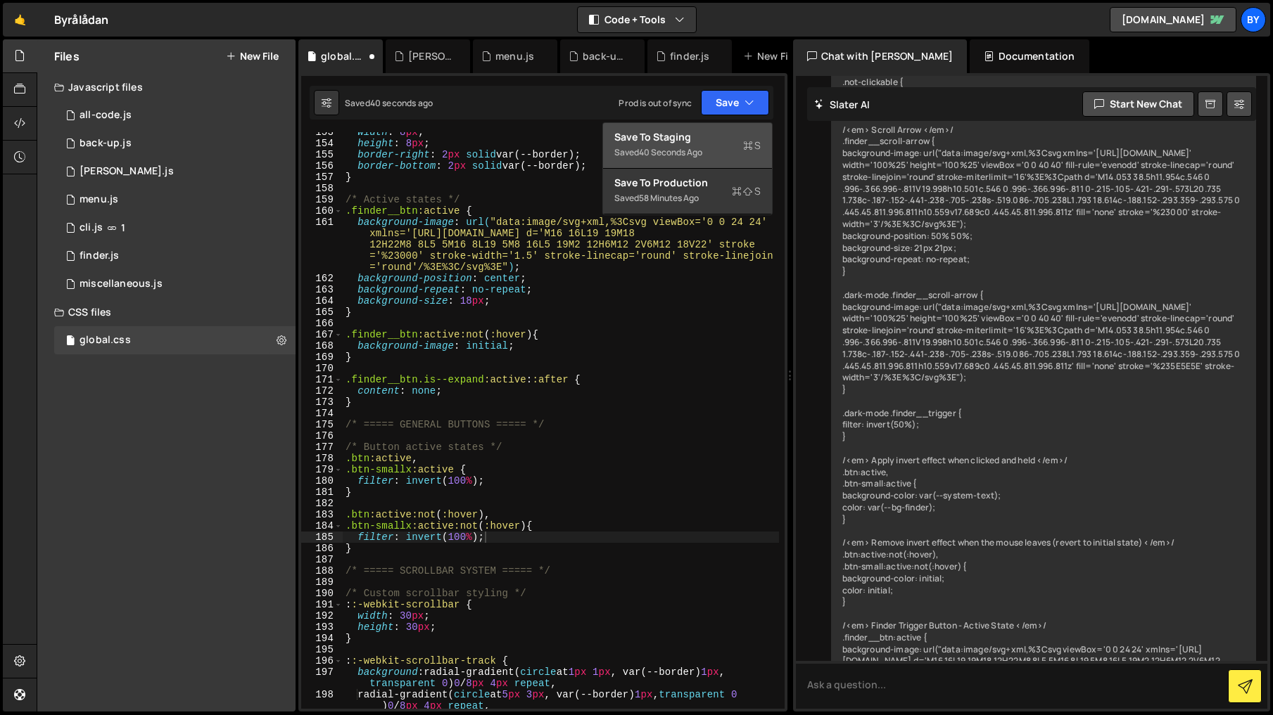
click at [717, 149] on div "Saved 40 seconds ago" at bounding box center [687, 152] width 146 height 17
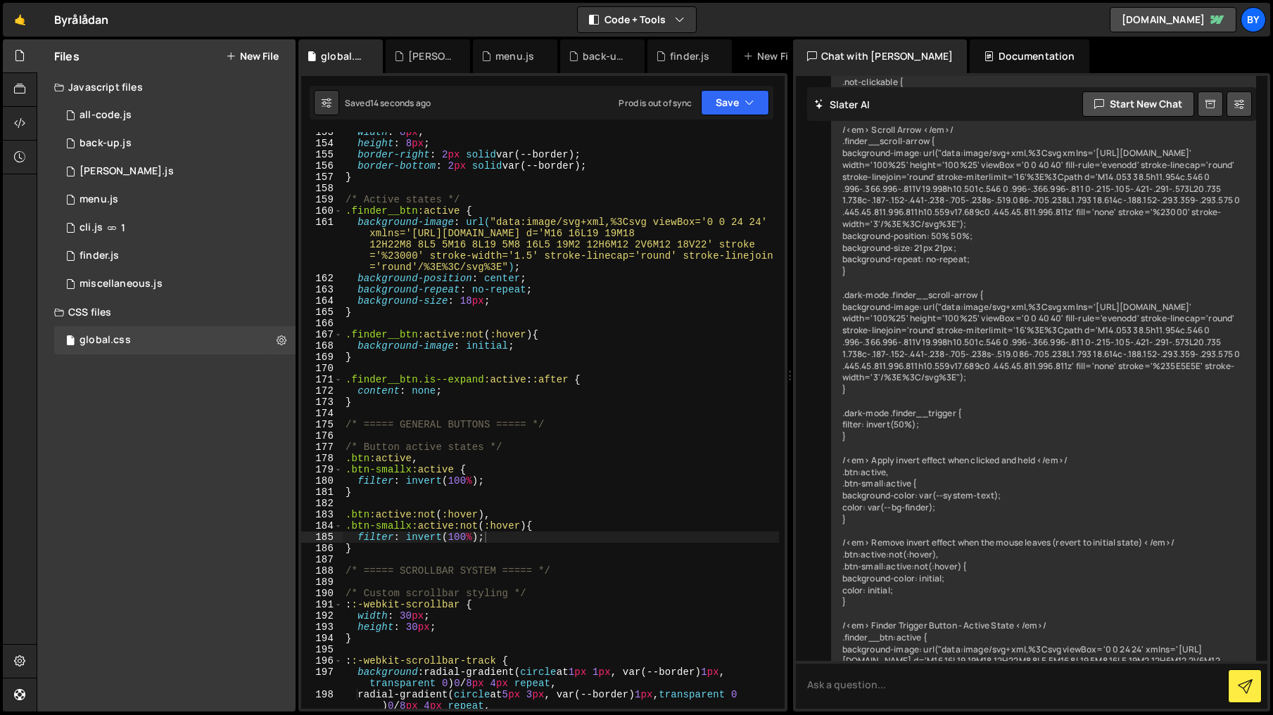
scroll to position [0, 0]
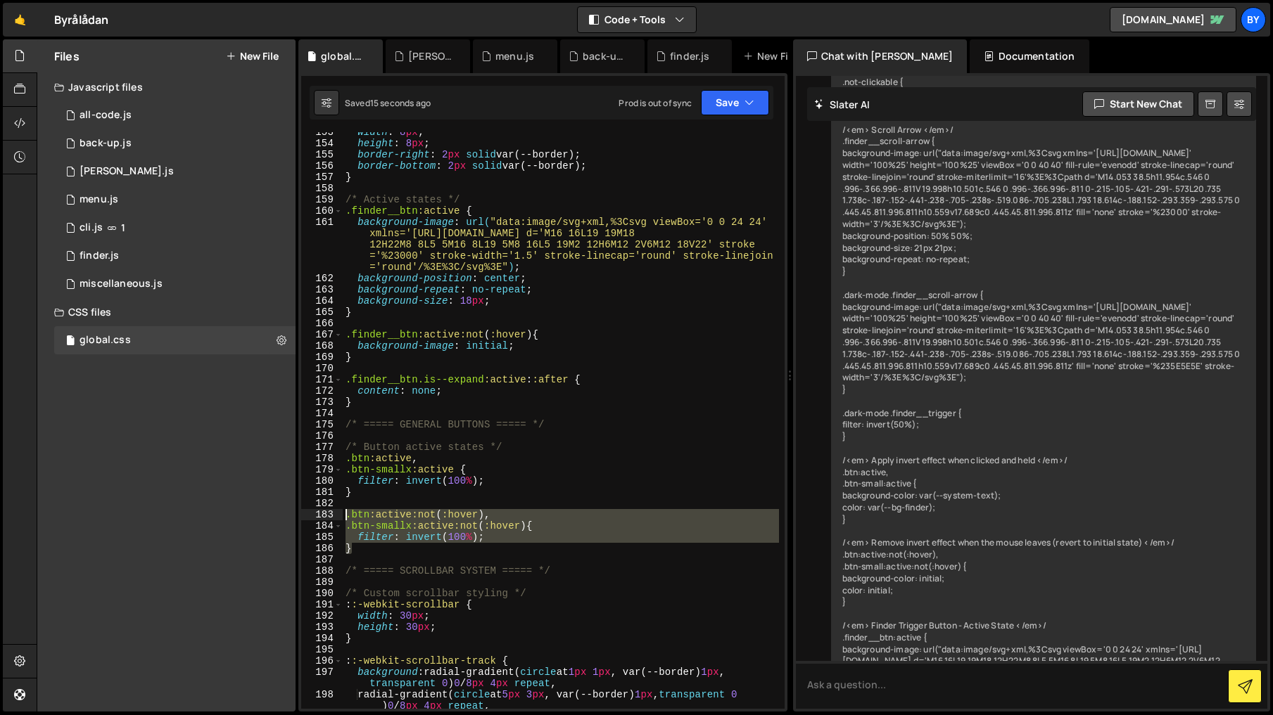
drag, startPoint x: 389, startPoint y: 549, endPoint x: 340, endPoint y: 516, distance: 59.1
click at [340, 516] on div "} 153 154 155 156 157 158 159 160 161 162 163 164 165 166 167 168 169 170 171 1…" at bounding box center [542, 420] width 483 height 577
type textarea ".btn:active:not(:hover), .btn-smallx:active:not(:hover) {"
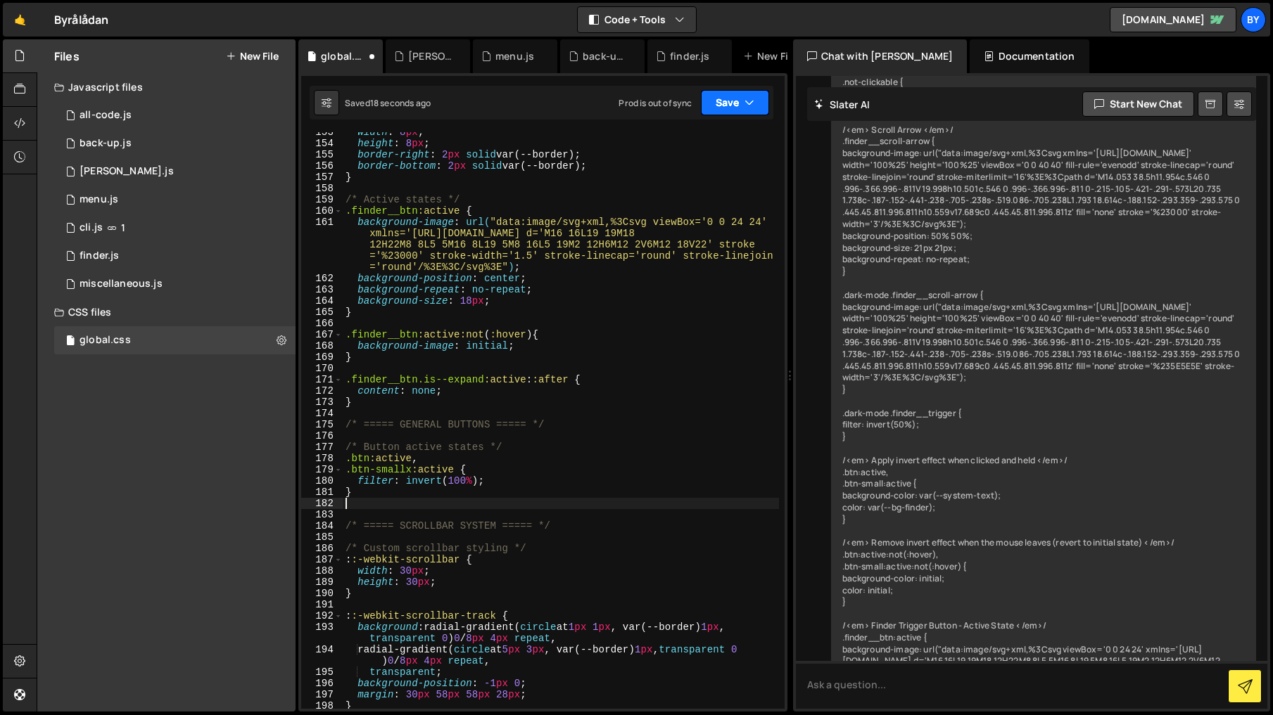
click at [766, 100] on button "Save" at bounding box center [735, 102] width 68 height 25
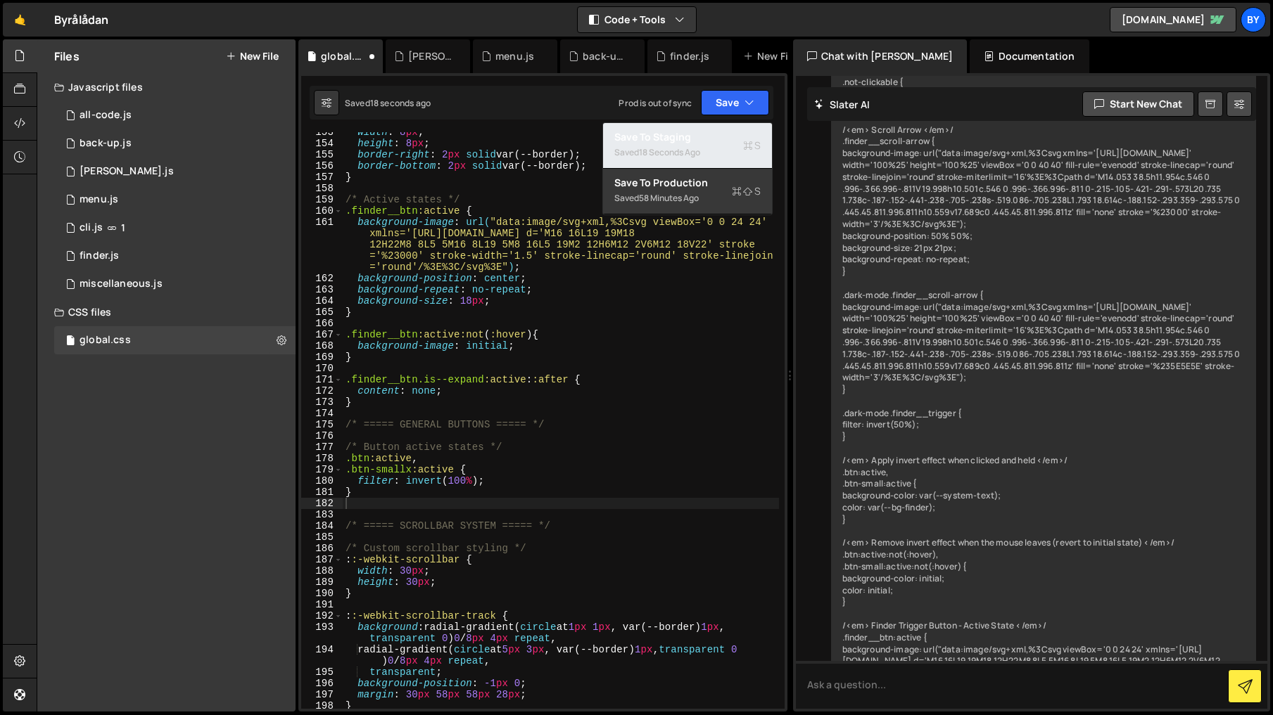
click at [718, 142] on div "Save to Staging S" at bounding box center [687, 137] width 146 height 14
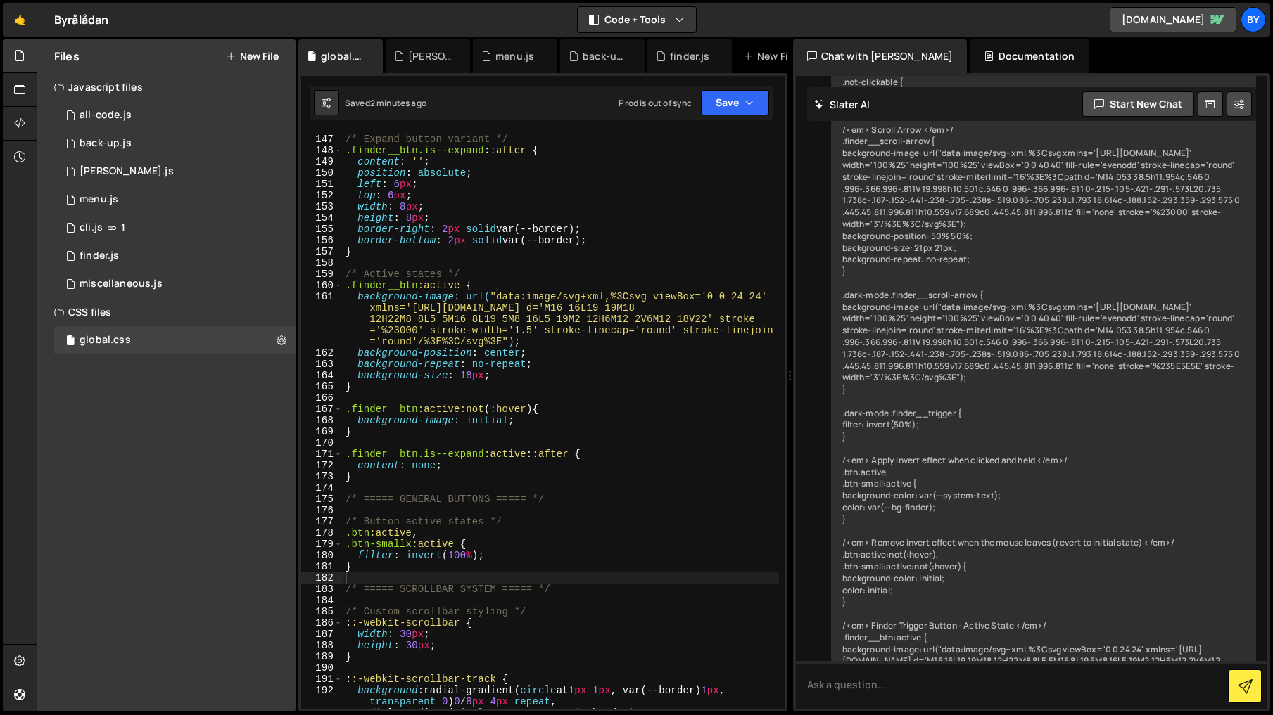
scroll to position [1754, 0]
click at [454, 575] on div "/* Expand button variant */ .finder__btn.is--expand : :after { content : ' ' ; …" at bounding box center [561, 427] width 436 height 611
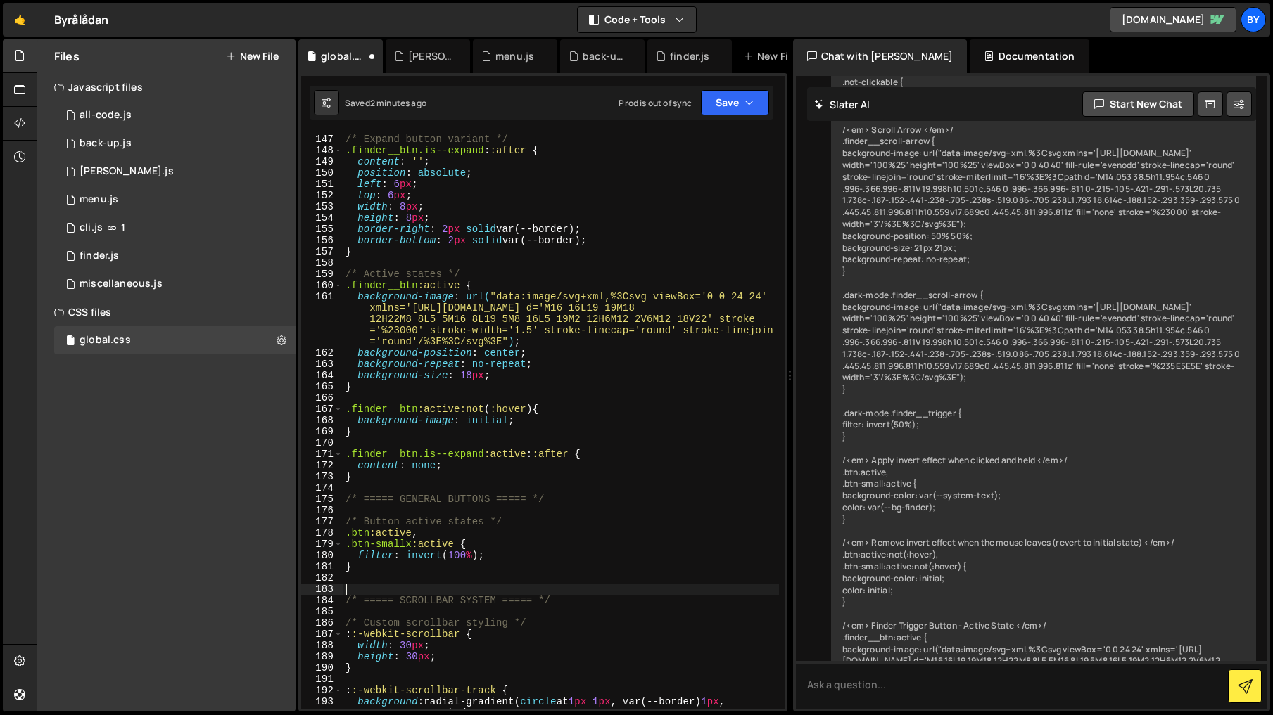
paste textarea
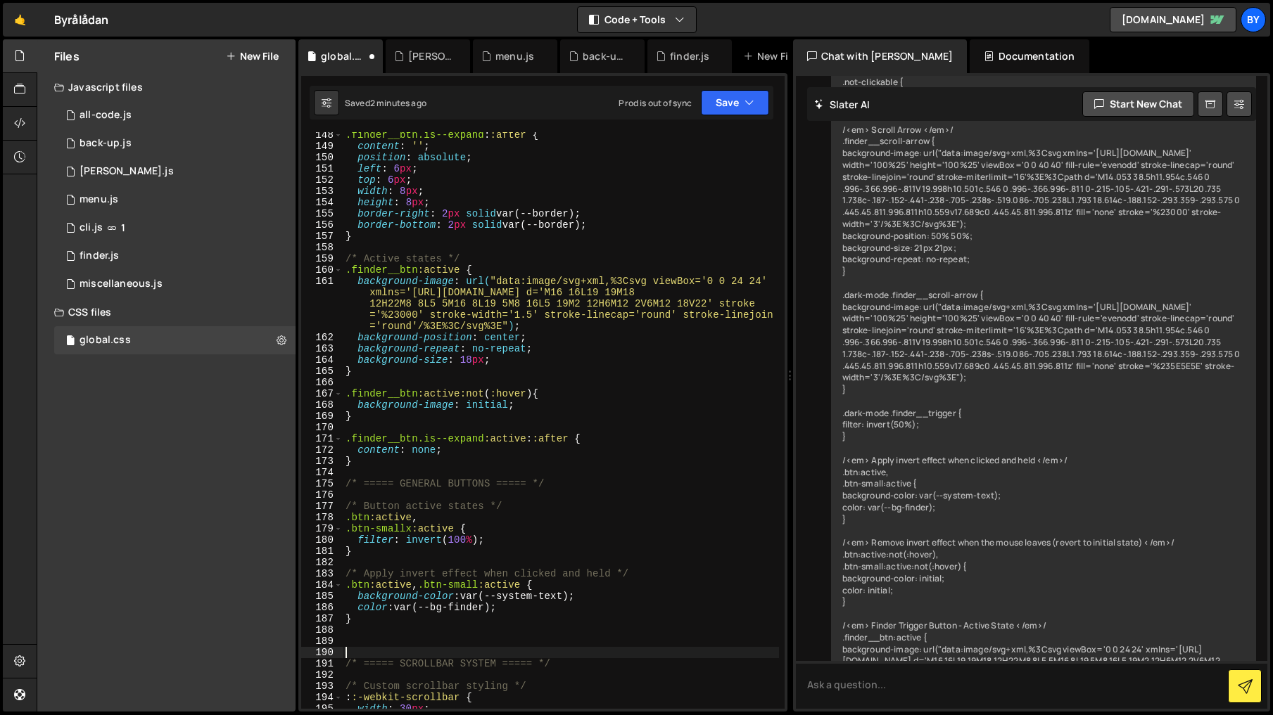
scroll to position [1770, 0]
click at [368, 521] on div ".finder__btn.is--expand : :after { content : ' ' ; position : absolute ; left :…" at bounding box center [561, 428] width 436 height 599
click at [426, 575] on div ".finder__btn.is--expand : :after { content : ' ' ; position : absolute ; left :…" at bounding box center [561, 428] width 436 height 599
click at [499, 547] on div ".finder__btn.is--expand : :after { content : ' ' ; position : absolute ; left :…" at bounding box center [561, 428] width 436 height 599
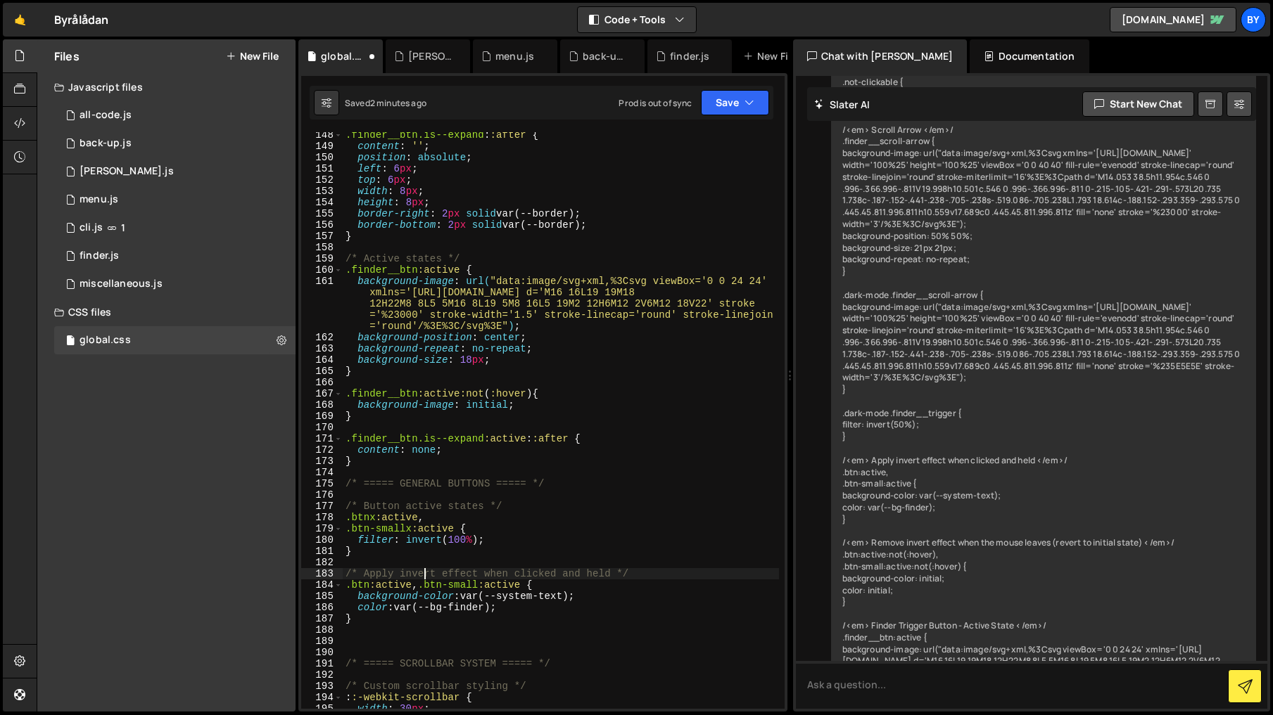
scroll to position [0, 0]
drag, startPoint x: 746, startPoint y: 113, endPoint x: 731, endPoint y: 134, distance: 26.2
click at [746, 114] on button "Save" at bounding box center [735, 102] width 68 height 25
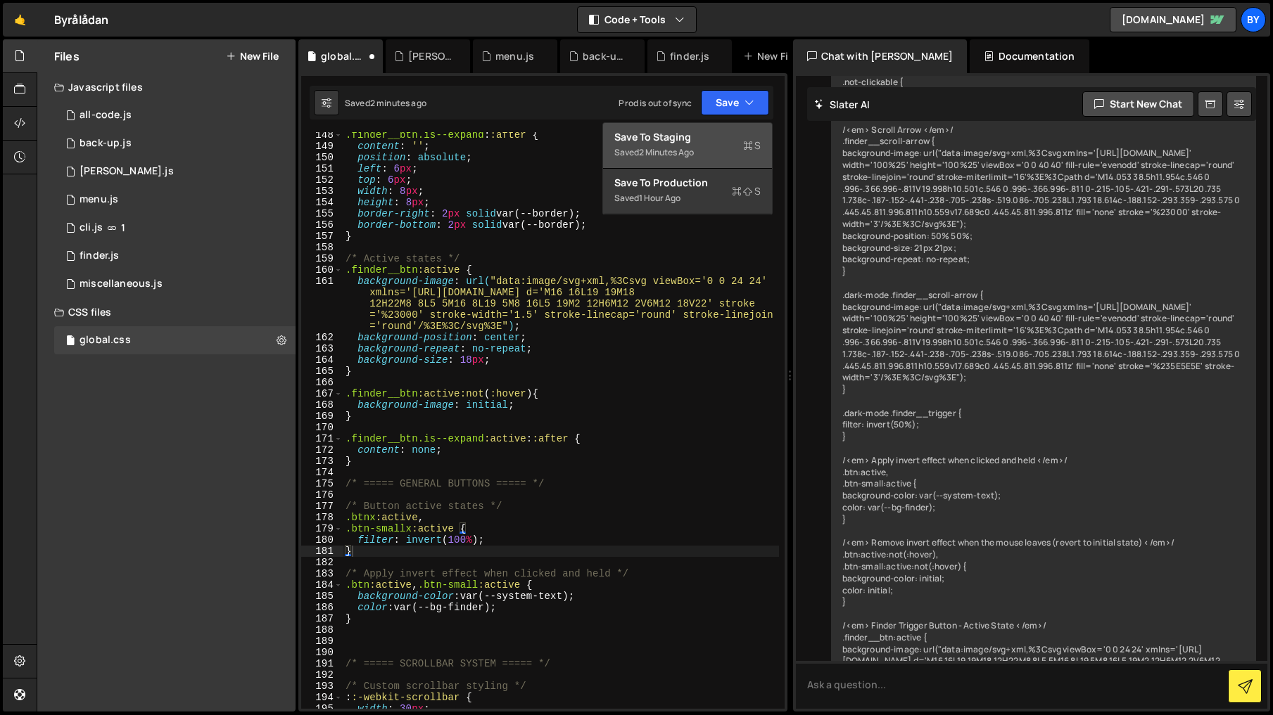
click at [727, 136] on div "Save to Staging S" at bounding box center [687, 137] width 146 height 14
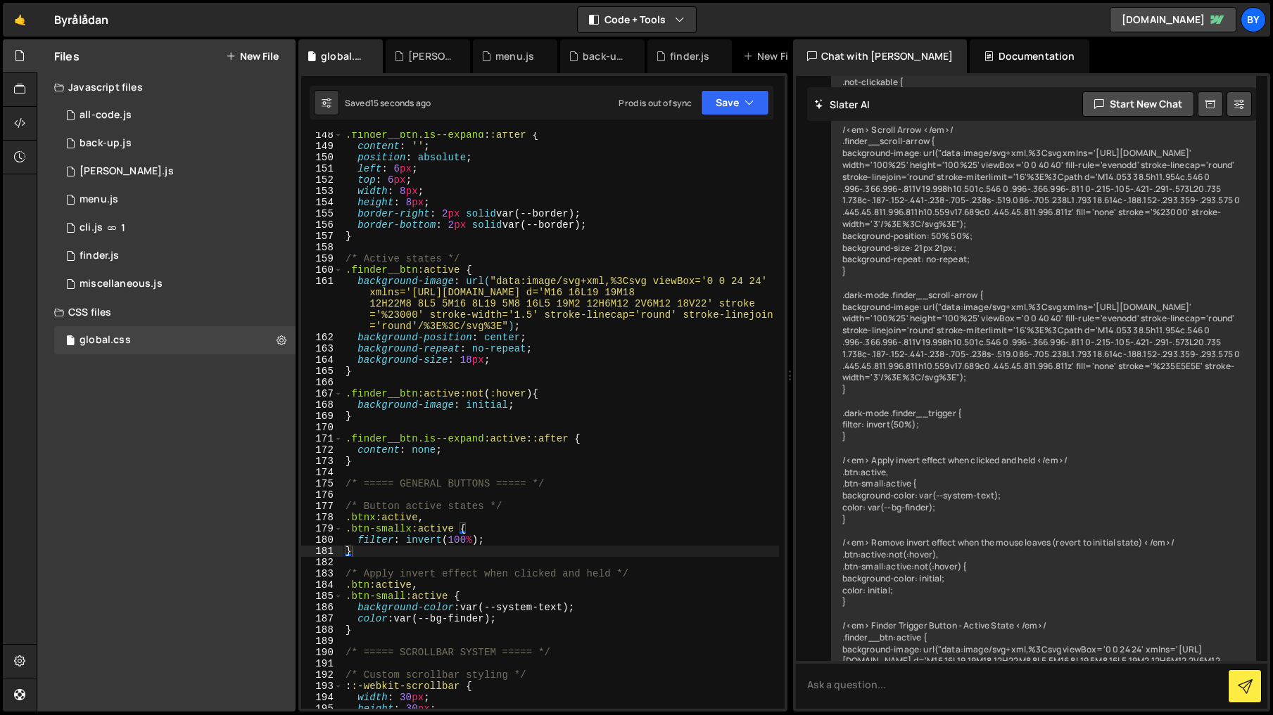
drag, startPoint x: 575, startPoint y: 572, endPoint x: 568, endPoint y: 532, distance: 40.7
click at [575, 571] on div ".finder__btn.is--expand : :after { content : ' ' ; position : absolute ; left :…" at bounding box center [561, 428] width 436 height 599
click at [412, 635] on div ".finder__btn.is--expand : :after { content : ' ' ; position : absolute ; left :…" at bounding box center [561, 428] width 436 height 599
type textarea "}"
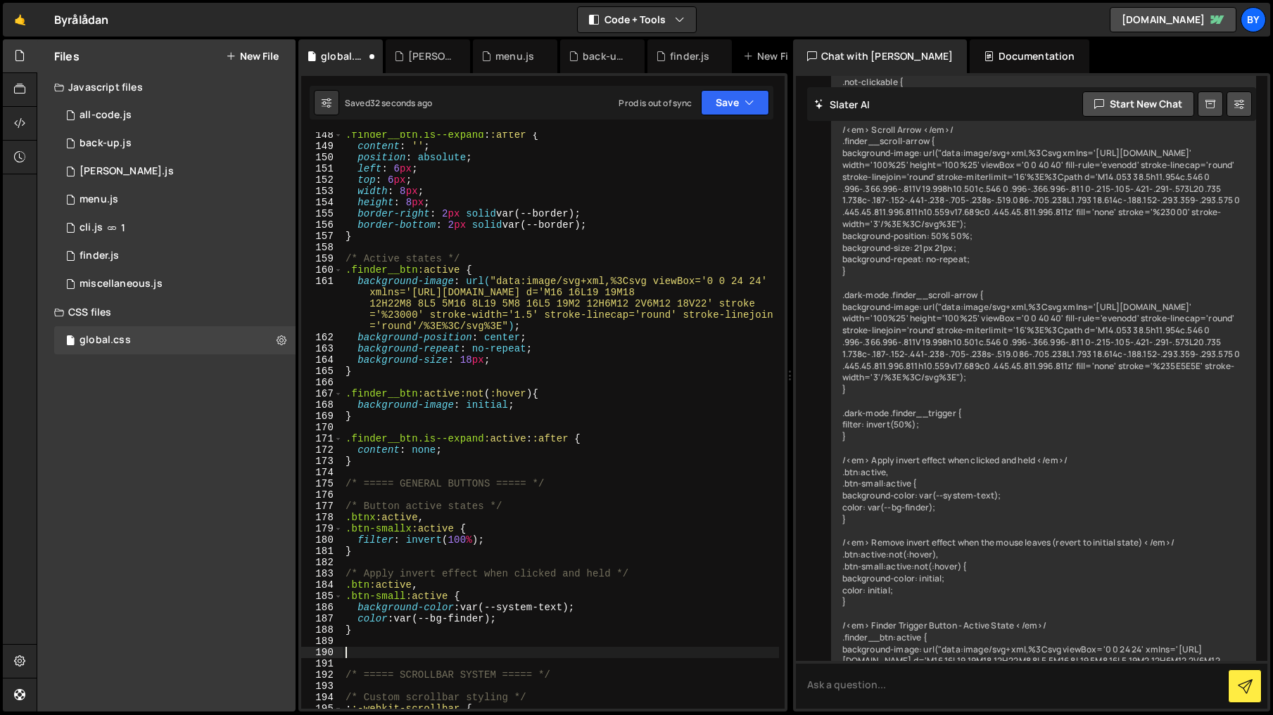
paste textarea "}"
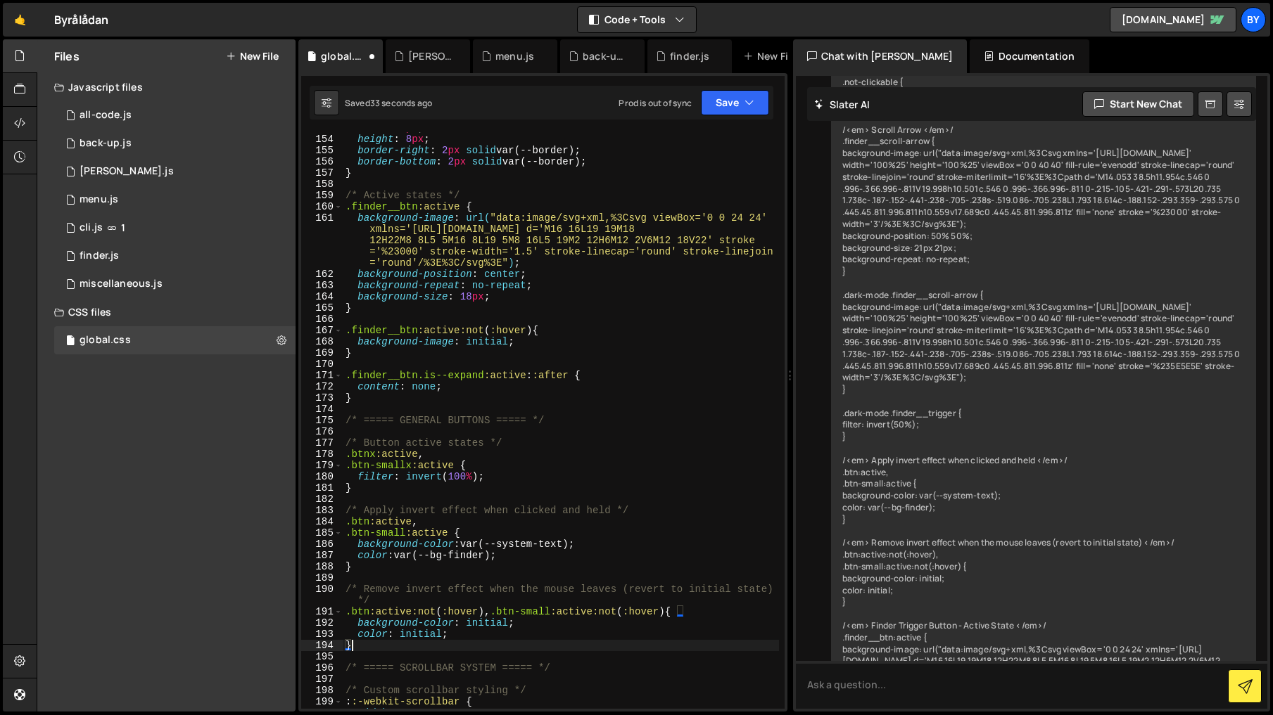
scroll to position [1836, 0]
drag, startPoint x: 743, startPoint y: 101, endPoint x: 721, endPoint y: 138, distance: 42.6
click at [742, 104] on button "Save" at bounding box center [735, 102] width 68 height 25
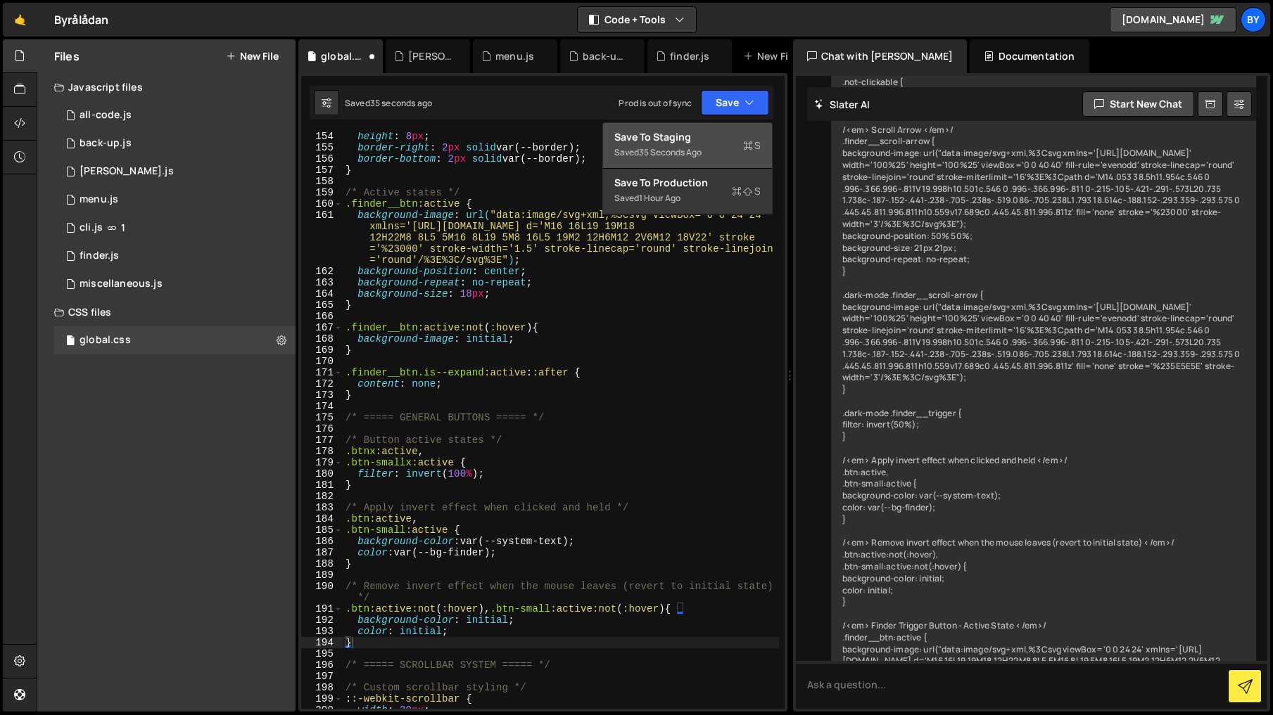
click at [719, 139] on div "Save to Staging S" at bounding box center [687, 137] width 146 height 14
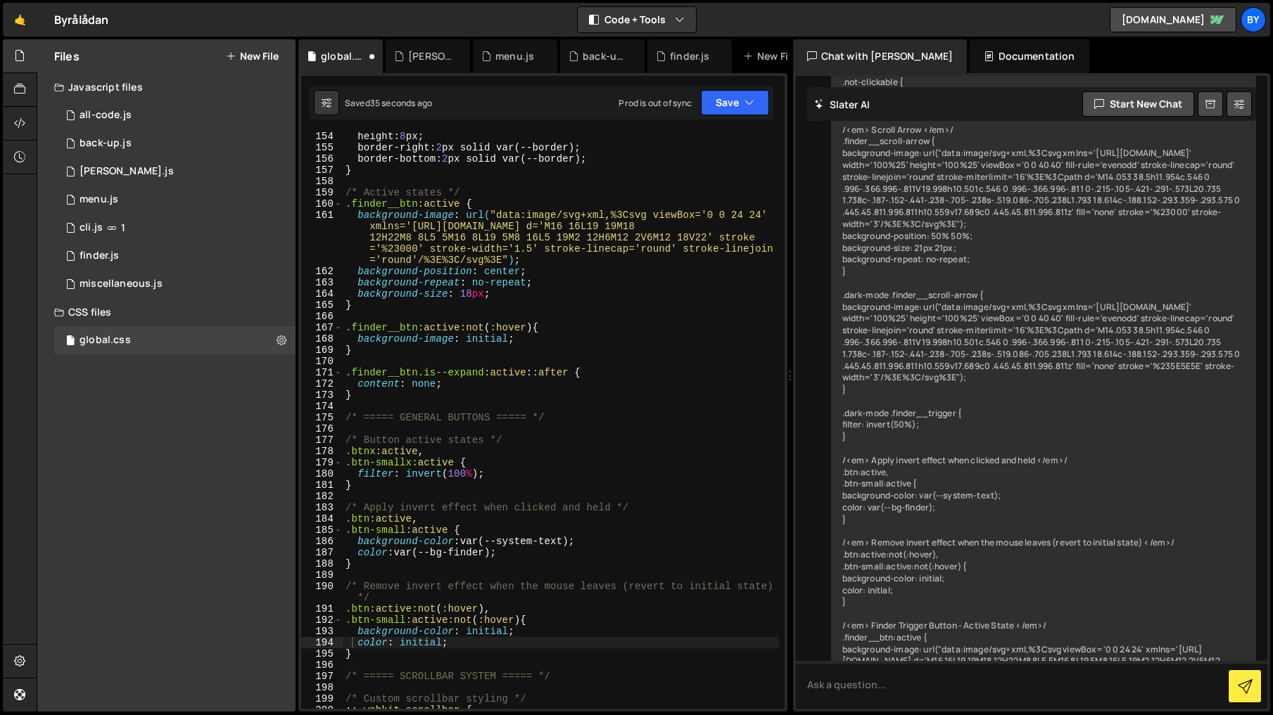
scroll to position [1835, 0]
click at [492, 552] on div "height : 8 px ; border-right : 2 px solid var(--border) ; border-bottom : 2 px …" at bounding box center [561, 431] width 436 height 599
click at [511, 480] on div "height : 8 px ; border-right : 2 px solid var(--border) ; border-bottom : 2 px …" at bounding box center [561, 431] width 436 height 599
type textarea "}"
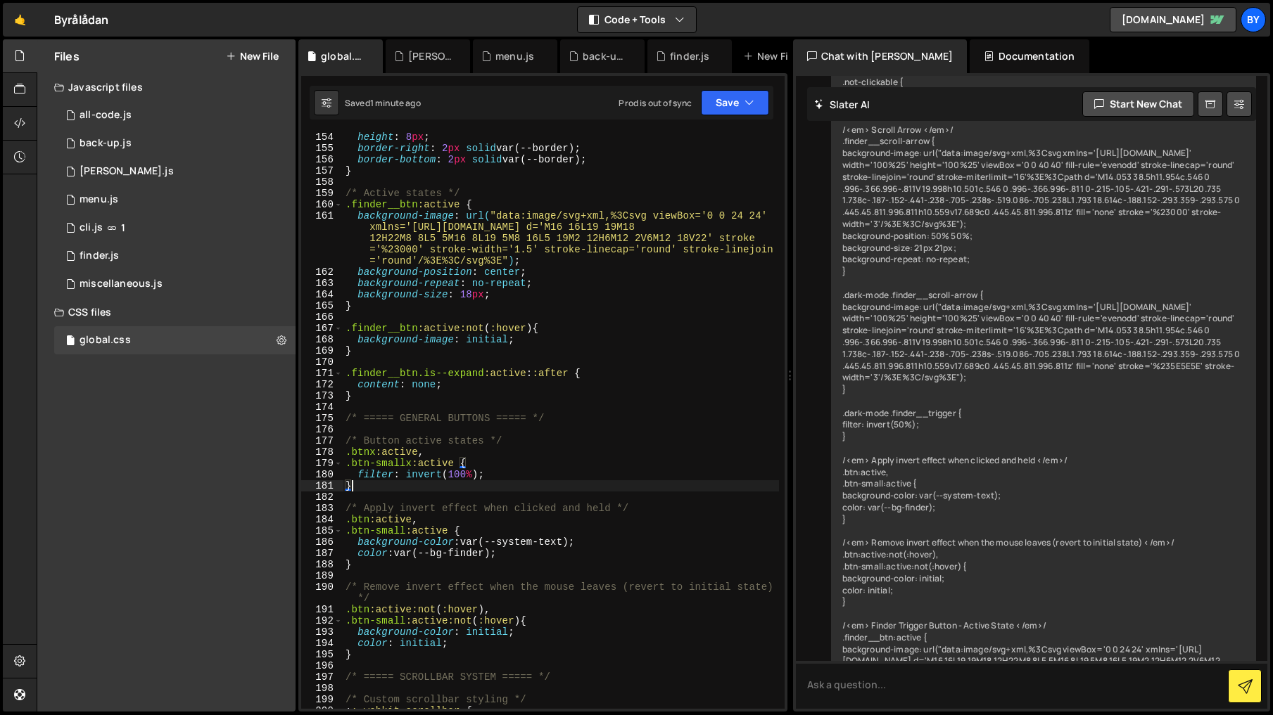
click at [394, 493] on div "height : 8 px ; border-right : 2 px solid var(--border) ; border-bottom : 2 px …" at bounding box center [561, 431] width 436 height 599
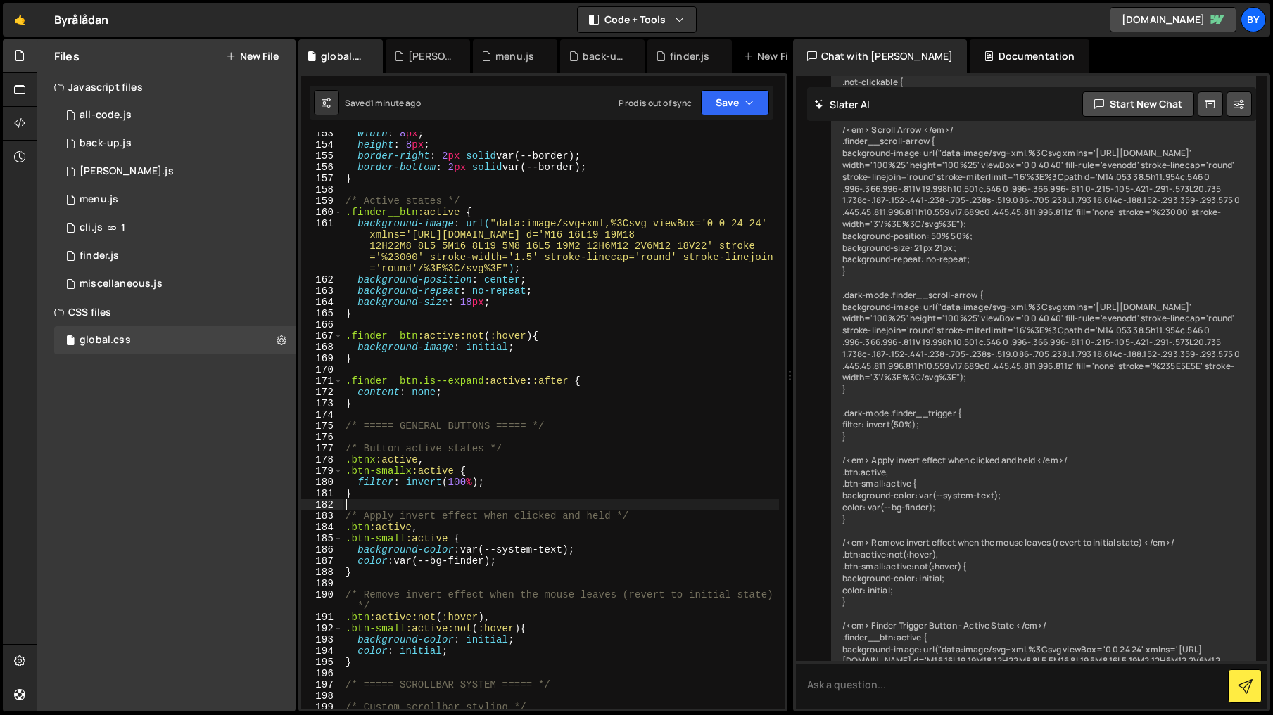
scroll to position [1823, 0]
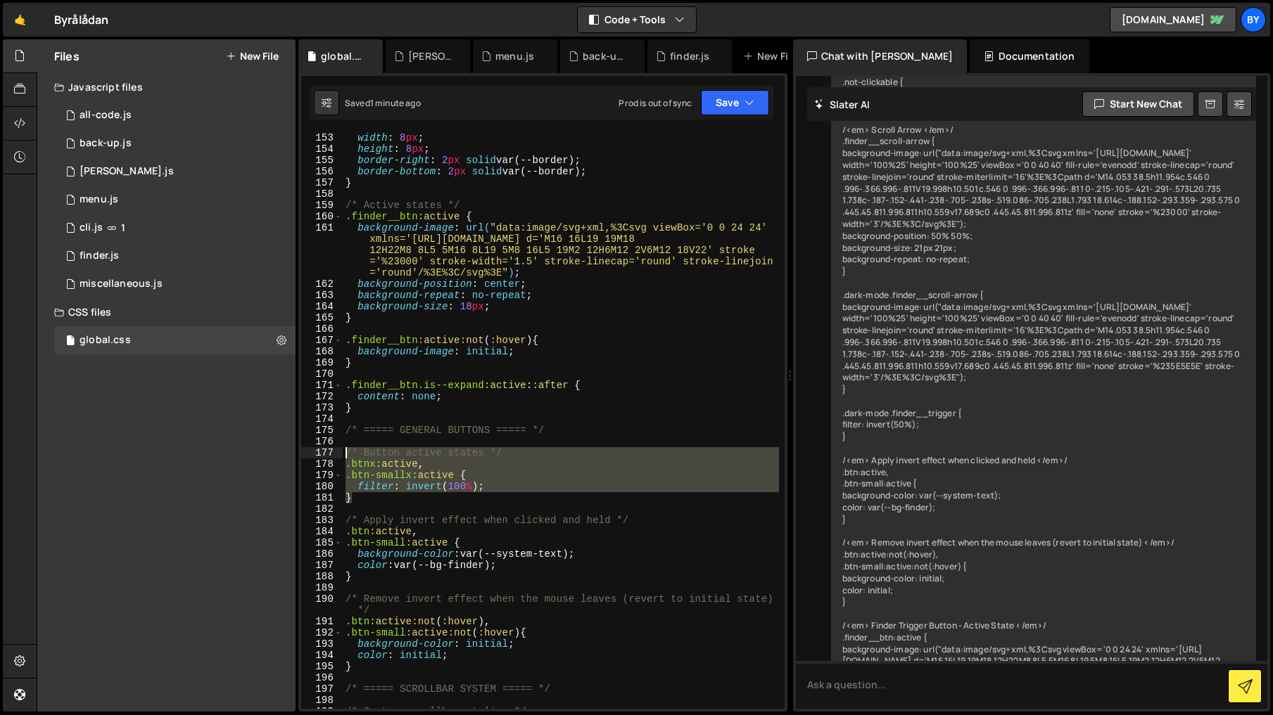
drag, startPoint x: 389, startPoint y: 500, endPoint x: 342, endPoint y: 454, distance: 65.7
click at [342, 454] on div "153 154 155 156 157 158 159 160 161 162 163 164 165 166 167 168 169 170 171 172…" at bounding box center [542, 420] width 483 height 577
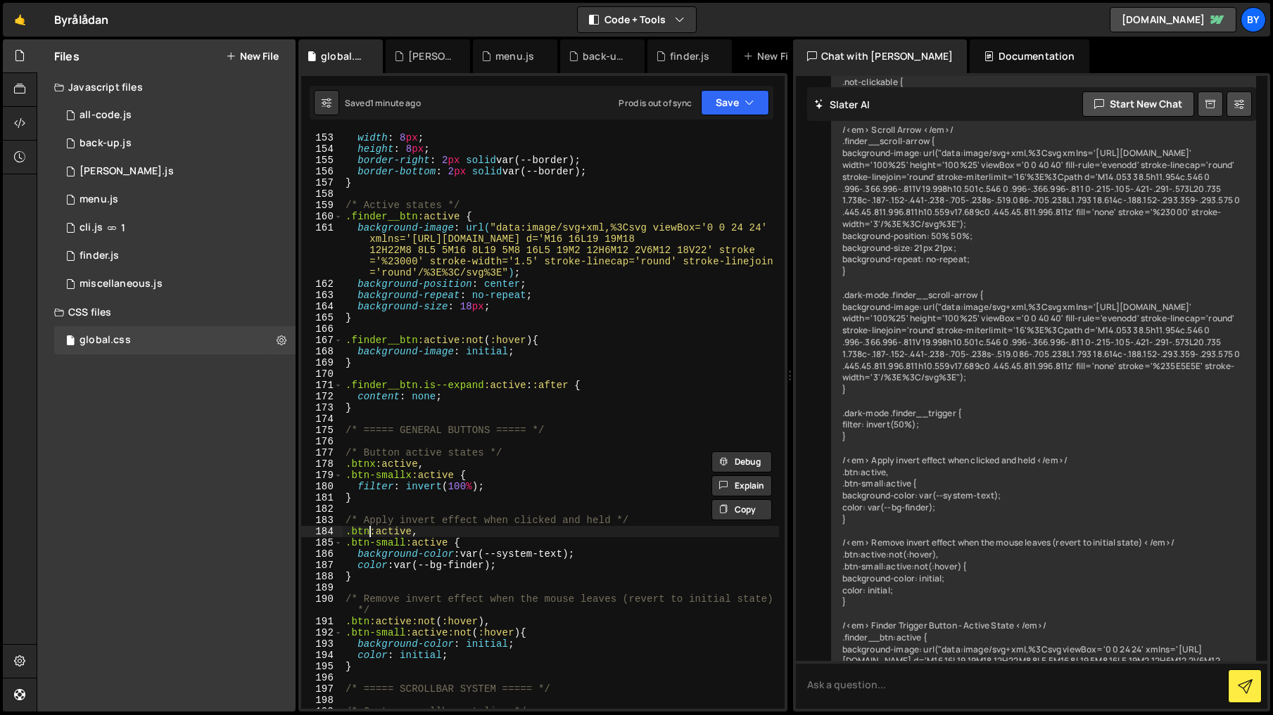
click at [370, 533] on div "width : 8 px ; height : 8 px ; border-right : 2 px solid var(--border) ; border…" at bounding box center [561, 431] width 436 height 599
click at [412, 580] on div "width : 8 px ; height : 8 px ; border-right : 2 px solid var(--border) ; border…" at bounding box center [561, 431] width 436 height 599
click at [367, 620] on div "width : 8 px ; height : 8 px ; border-right : 2 px solid var(--border) ; border…" at bounding box center [561, 431] width 436 height 599
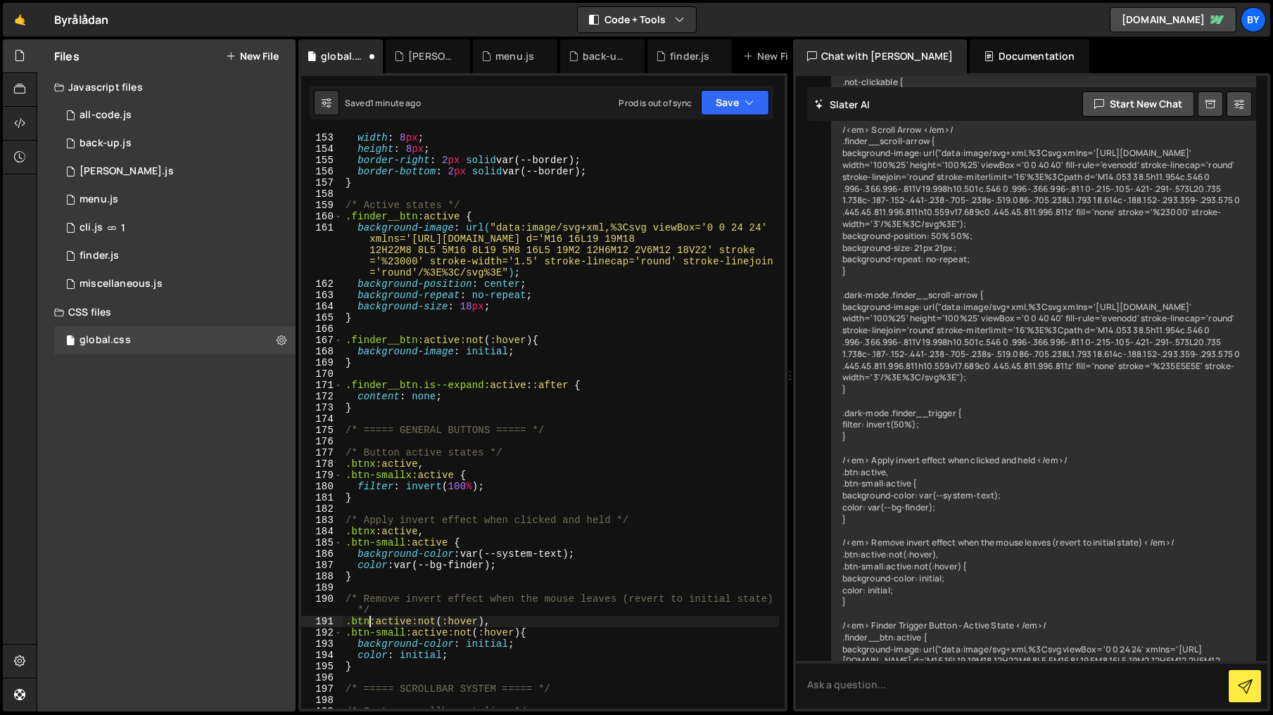
scroll to position [0, 2]
click at [485, 650] on div "width : 8 px ; height : 8 px ; border-right : 2 px solid var(--border) ; border…" at bounding box center [561, 431] width 436 height 599
drag, startPoint x: 496, startPoint y: 623, endPoint x: 379, endPoint y: 624, distance: 116.8
click at [379, 624] on div "width : 8 px ; height : 8 px ; border-right : 2 px solid var(--border) ; border…" at bounding box center [561, 431] width 436 height 599
click at [746, 107] on icon "button" at bounding box center [749, 103] width 10 height 14
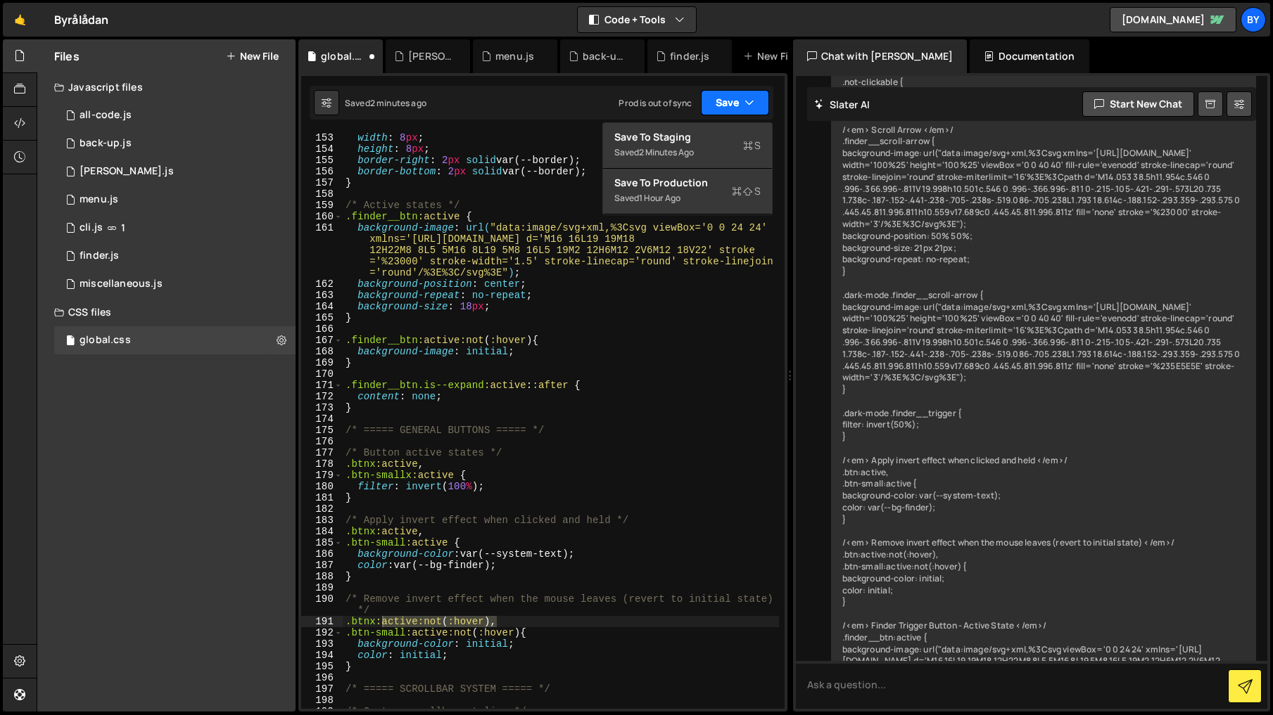
click at [746, 107] on icon "button" at bounding box center [749, 103] width 10 height 14
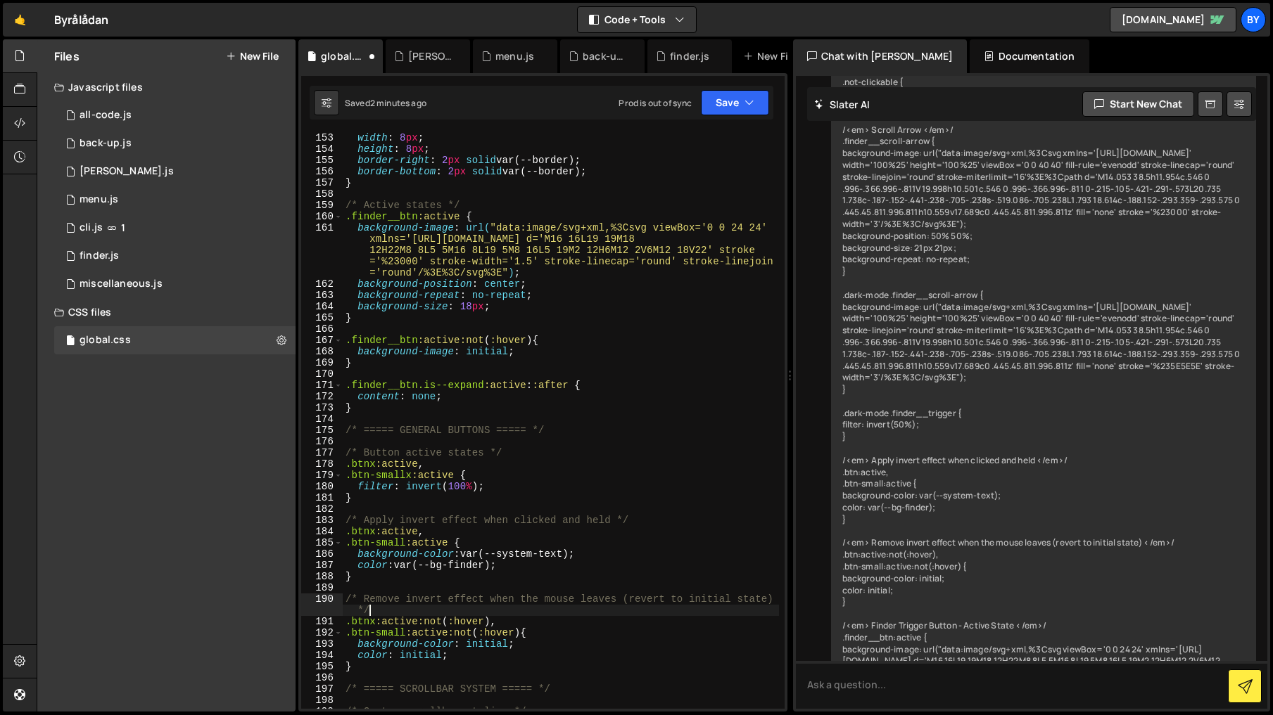
scroll to position [1823, 0]
drag, startPoint x: 453, startPoint y: 608, endPoint x: 439, endPoint y: 611, distance: 14.5
click at [453, 607] on div "width : 8 px ; height : 8 px ; border-right : 2 px solid var(--border) ; border…" at bounding box center [561, 431] width 436 height 599
click at [377, 621] on div "top : 6 px ; width : 8 px ; height : 8 px ; border-right : 2 px solid var(--bor…" at bounding box center [561, 421] width 436 height 599
click at [375, 464] on div "top : 6 px ; width : 8 px ; height : 8 px ; border-right : 2 px solid var(--bor…" at bounding box center [561, 421] width 436 height 599
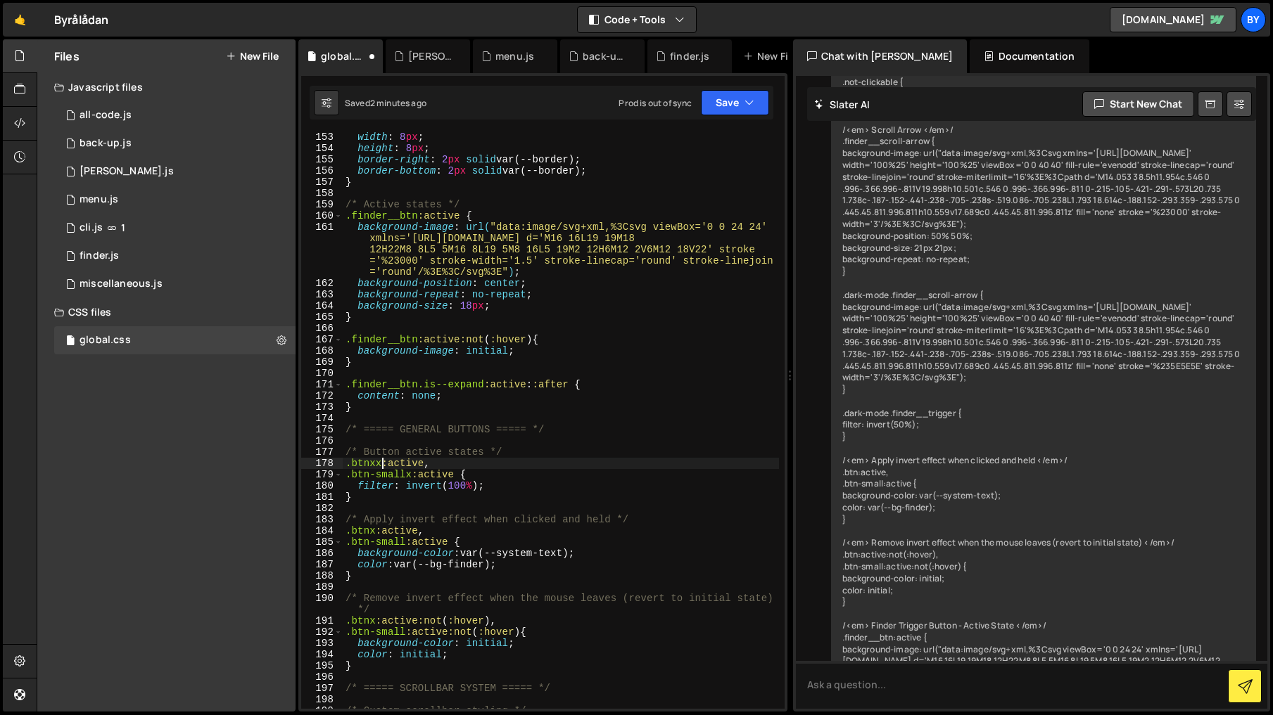
scroll to position [0, 3]
click at [634, 336] on div "width : 8 px ; height : 8 px ; border-right : 2 px solid var(--border) ; border…" at bounding box center [561, 431] width 436 height 599
drag, startPoint x: 738, startPoint y: 109, endPoint x: 723, endPoint y: 140, distance: 34.3
click at [738, 110] on button "Save" at bounding box center [735, 102] width 68 height 25
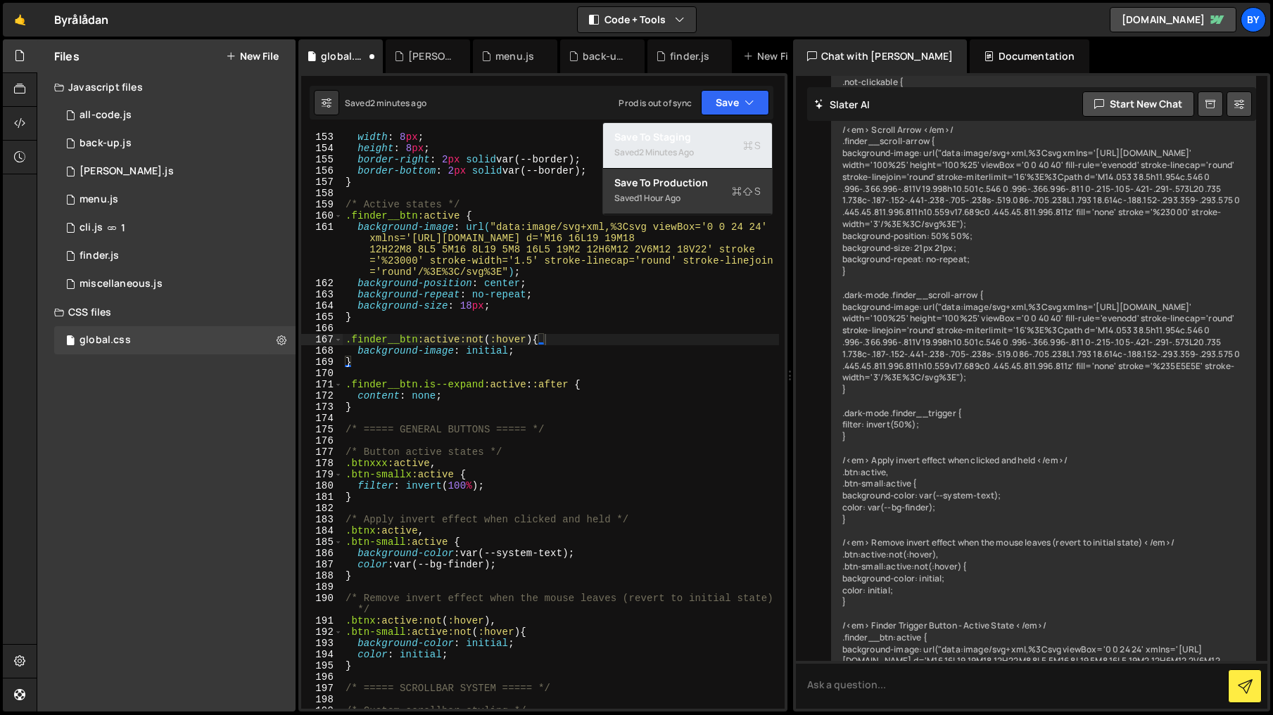
drag, startPoint x: 722, startPoint y: 141, endPoint x: 1102, endPoint y: 174, distance: 381.4
click at [722, 141] on div "Save to Staging S" at bounding box center [687, 137] width 146 height 14
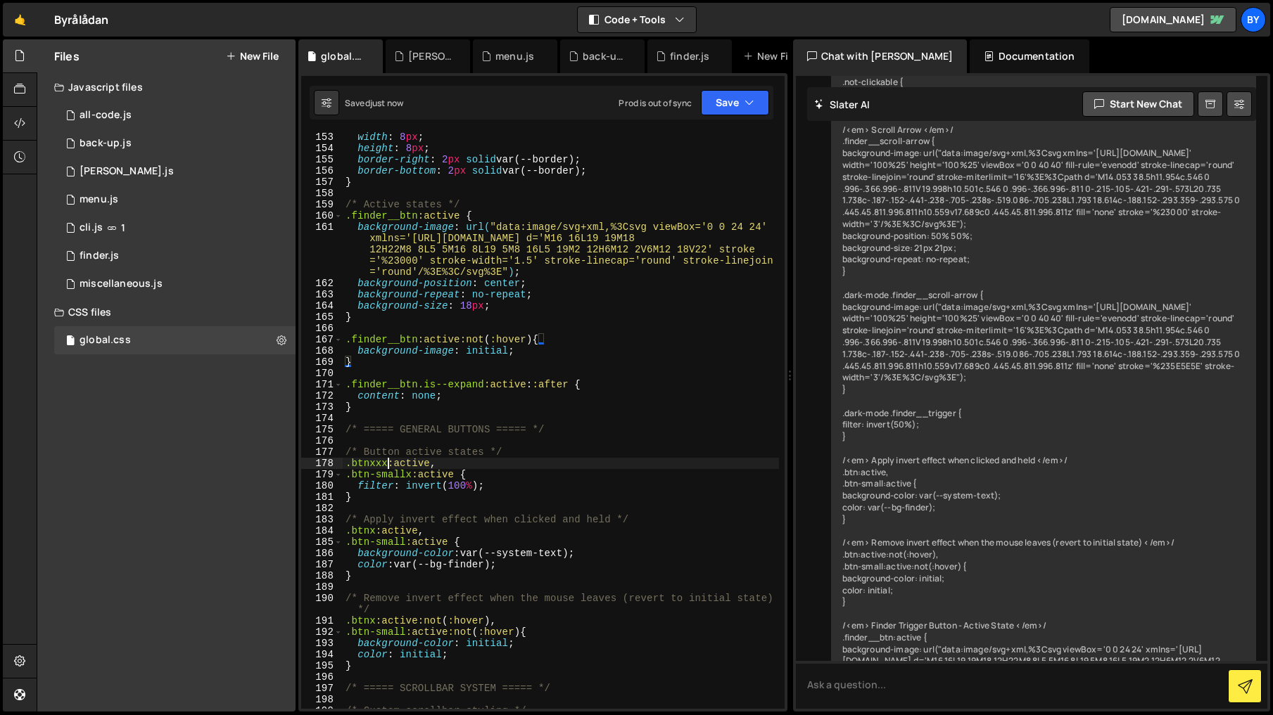
click at [388, 463] on div "width : 8 px ; height : 8 px ; border-right : 2 px solid var(--border) ; border…" at bounding box center [561, 431] width 436 height 599
drag, startPoint x: 733, startPoint y: 86, endPoint x: 731, endPoint y: 101, distance: 14.9
click at [733, 86] on div "Saved 10 seconds ago Prod is out of sync Upgrade to Edit Save Save to Staging S…" at bounding box center [542, 103] width 464 height 34
drag, startPoint x: 730, startPoint y: 103, endPoint x: 722, endPoint y: 138, distance: 35.5
click at [731, 108] on button "Save" at bounding box center [735, 102] width 68 height 25
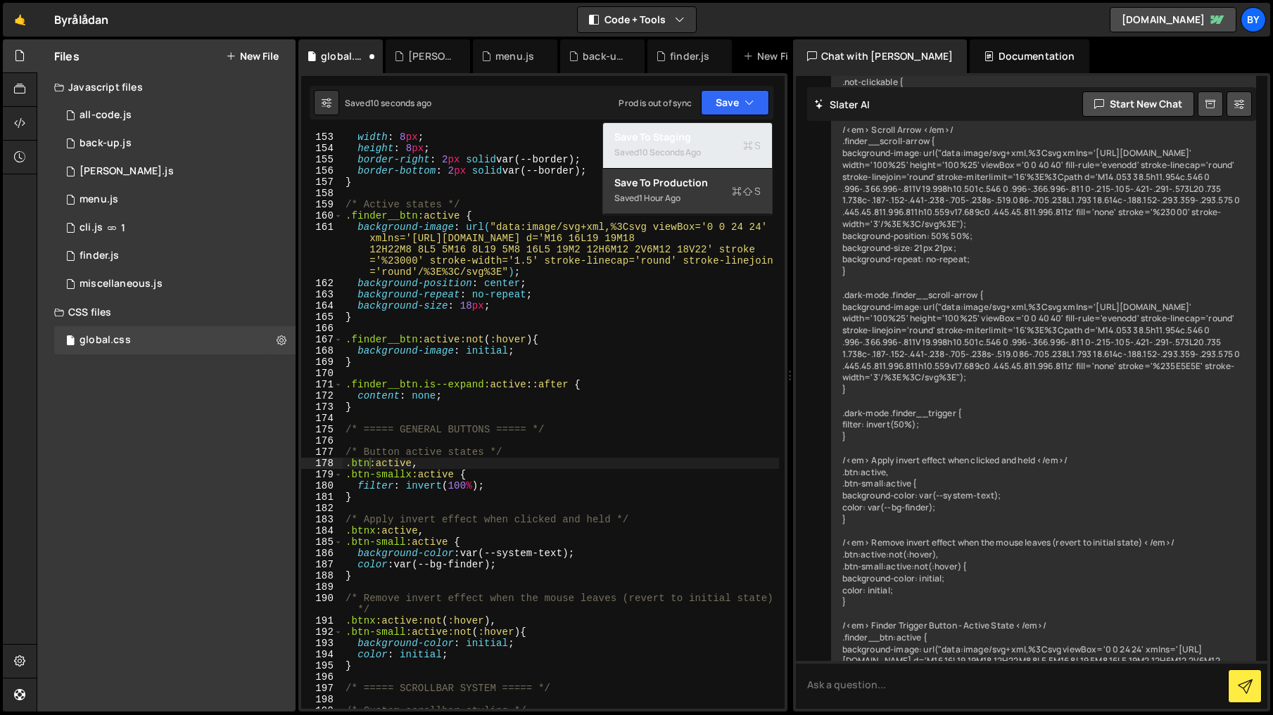
click at [722, 138] on div "Save to Staging S" at bounding box center [687, 137] width 146 height 14
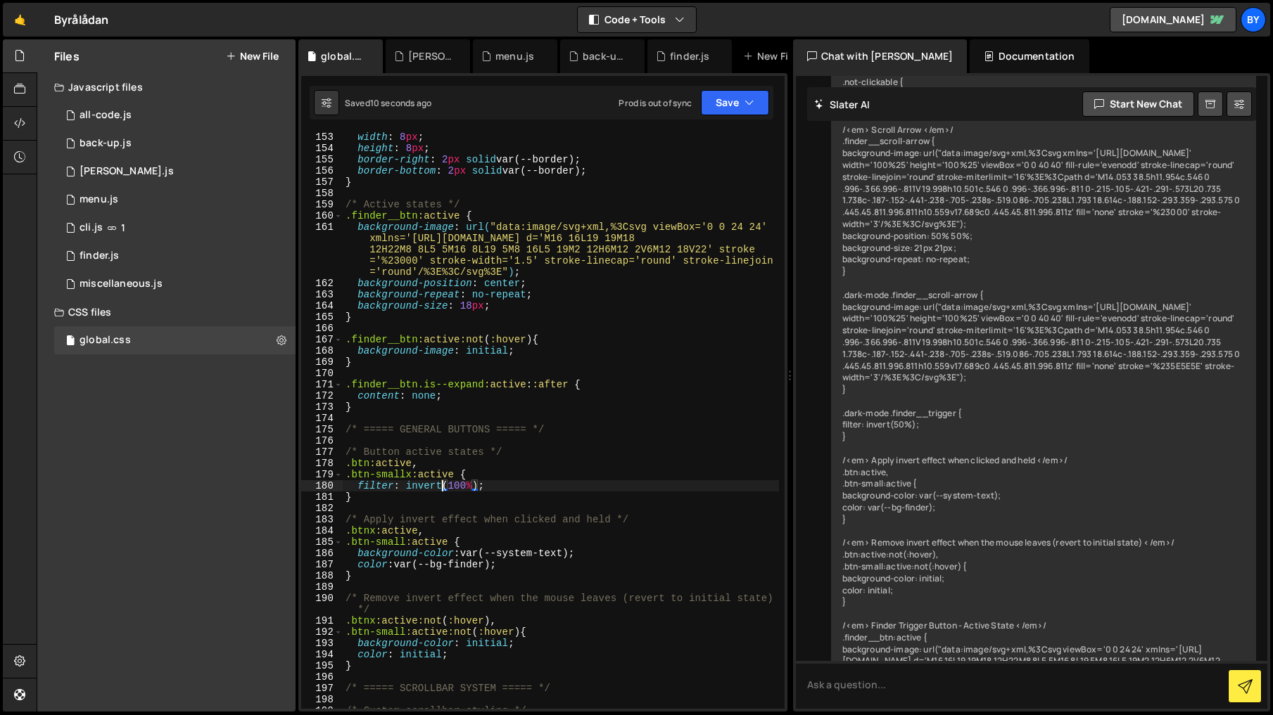
click at [440, 487] on div "width : 8 px ; height : 8 px ; border-right : 2 px solid var(--border) ; border…" at bounding box center [561, 431] width 436 height 599
type textarea "}"
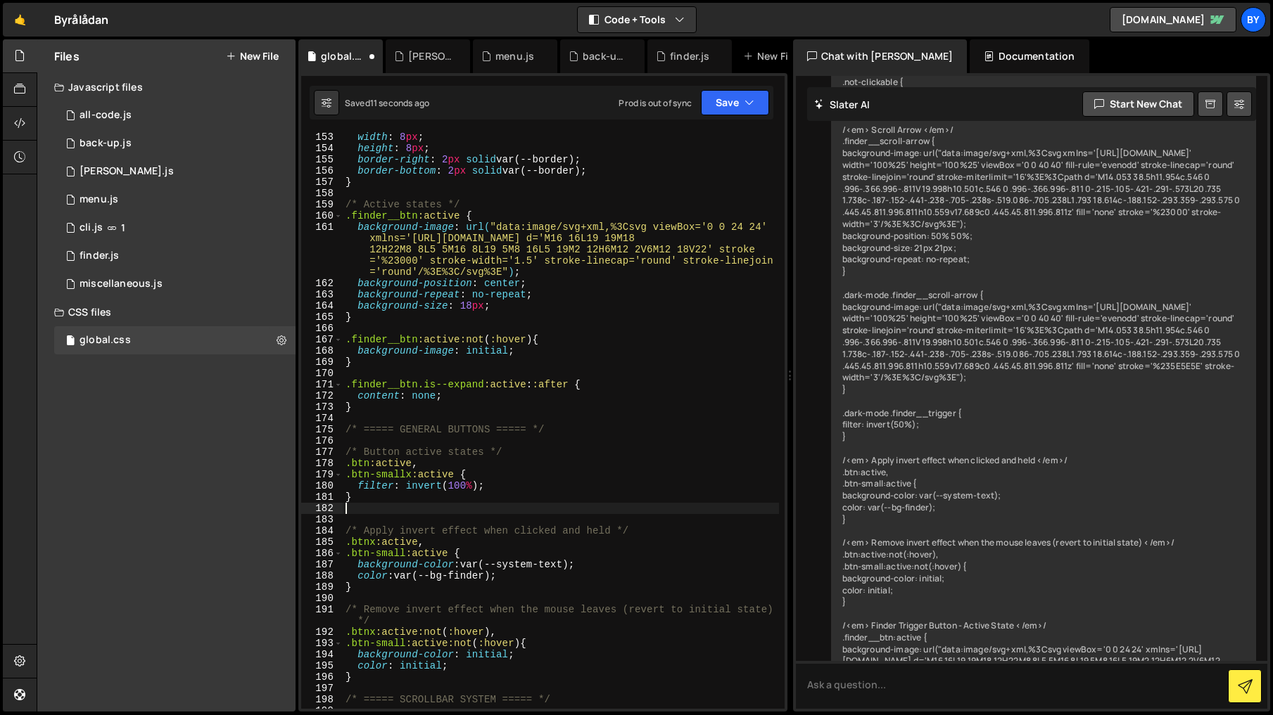
paste textarea "}"
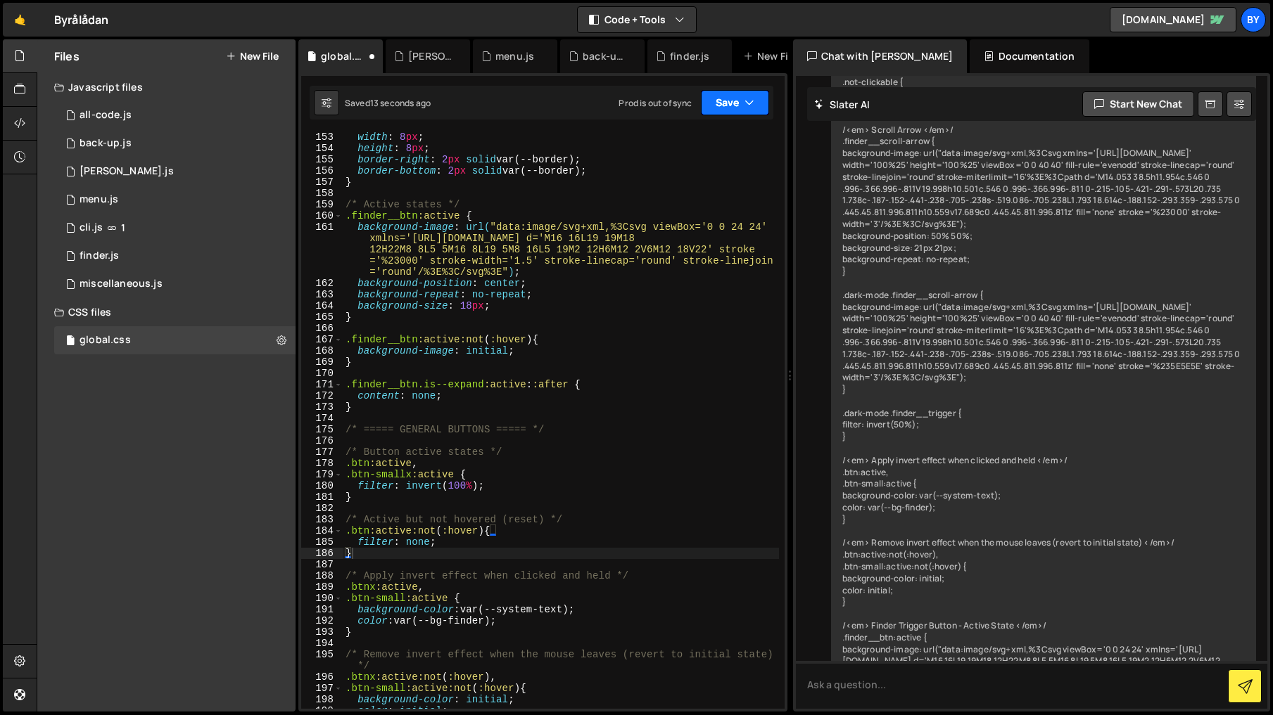
drag, startPoint x: 732, startPoint y: 104, endPoint x: 721, endPoint y: 132, distance: 30.3
click at [732, 110] on button "Save" at bounding box center [735, 102] width 68 height 25
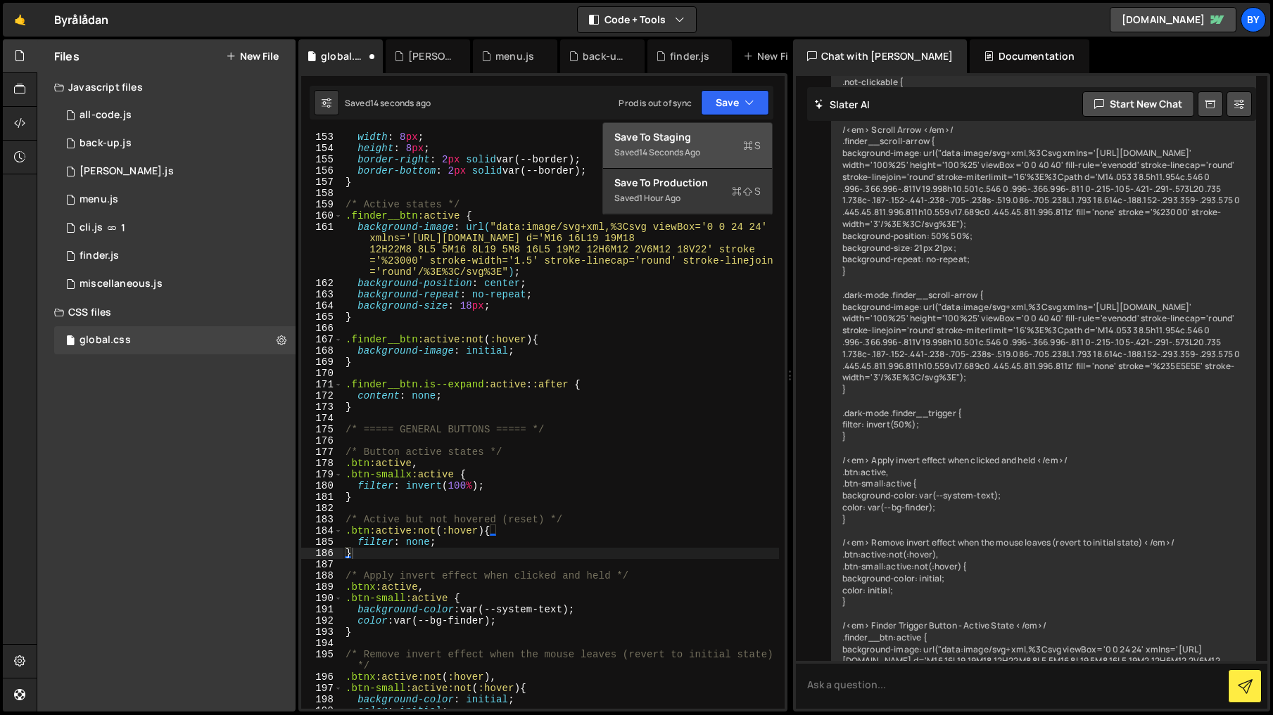
click at [711, 141] on div "Save to Staging S" at bounding box center [687, 137] width 146 height 14
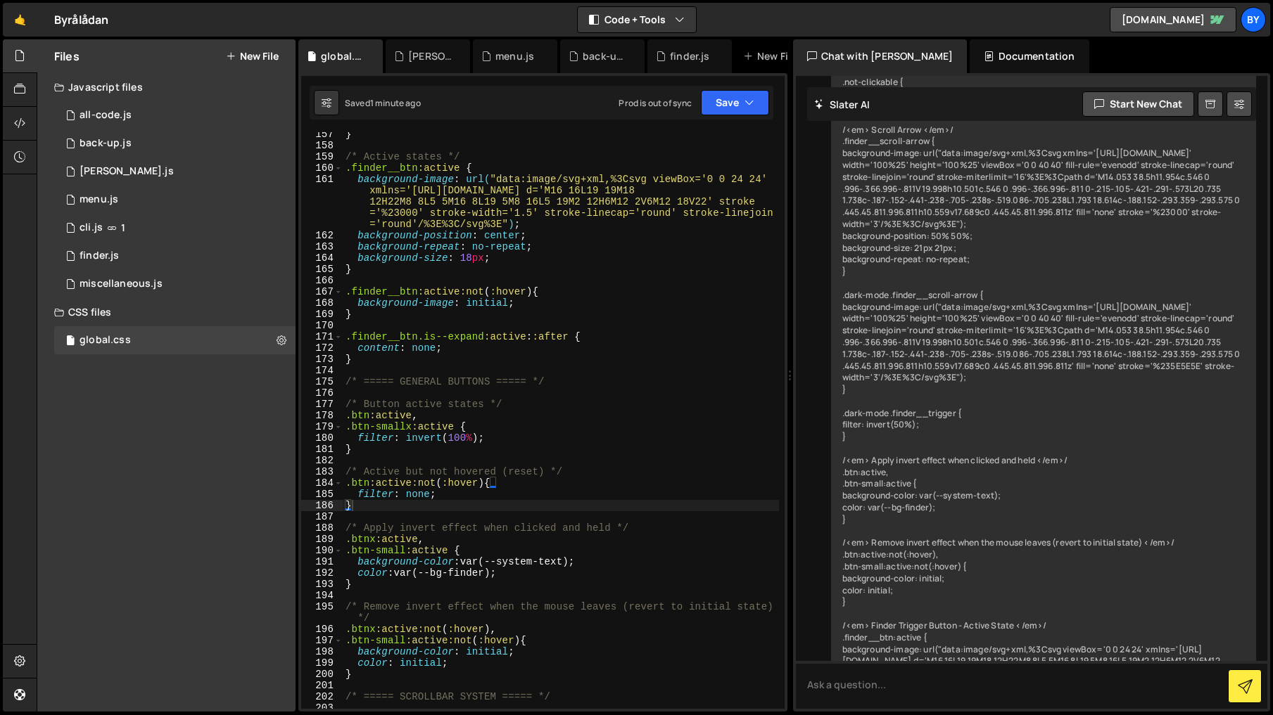
scroll to position [1918, 0]
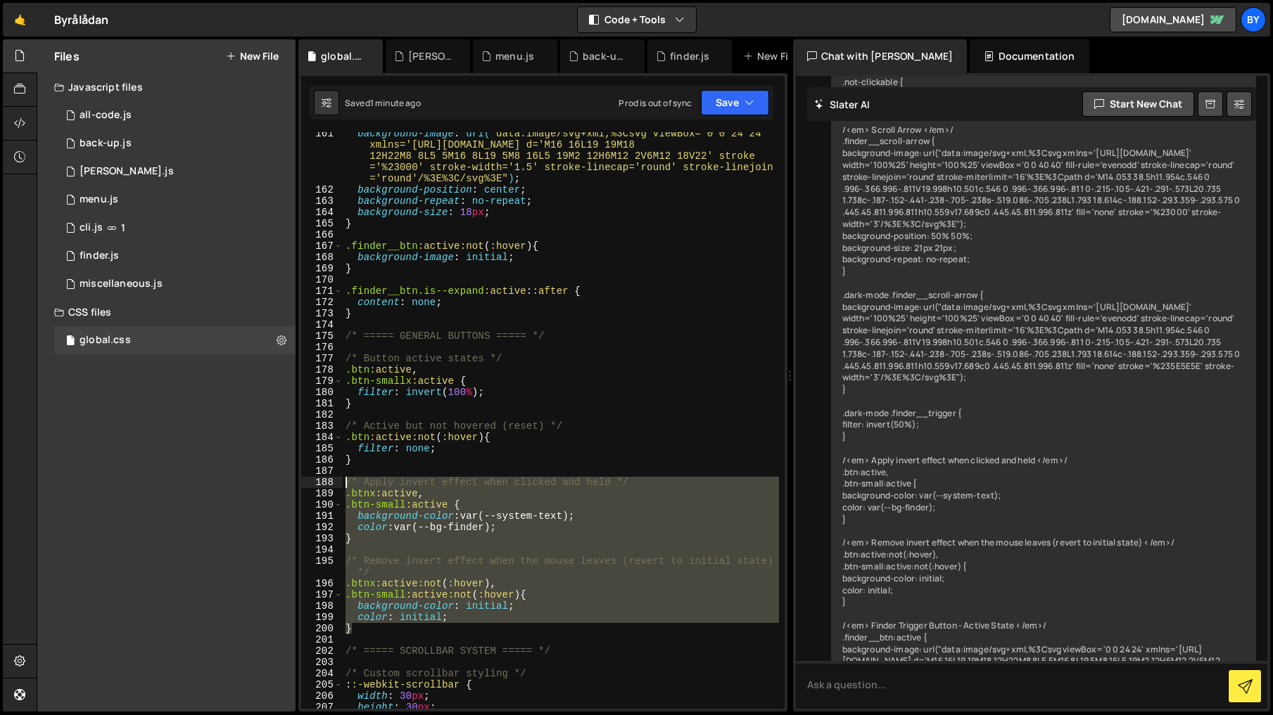
drag, startPoint x: 378, startPoint y: 632, endPoint x: 327, endPoint y: 484, distance: 156.8
click at [327, 484] on div "} 161 162 163 164 165 166 167 168 169 170 171 172 173 174 175 176 177 178 179 1…" at bounding box center [542, 420] width 483 height 577
type textarea "/* Apply invert effect when clicked and held */ .btnx:active,"
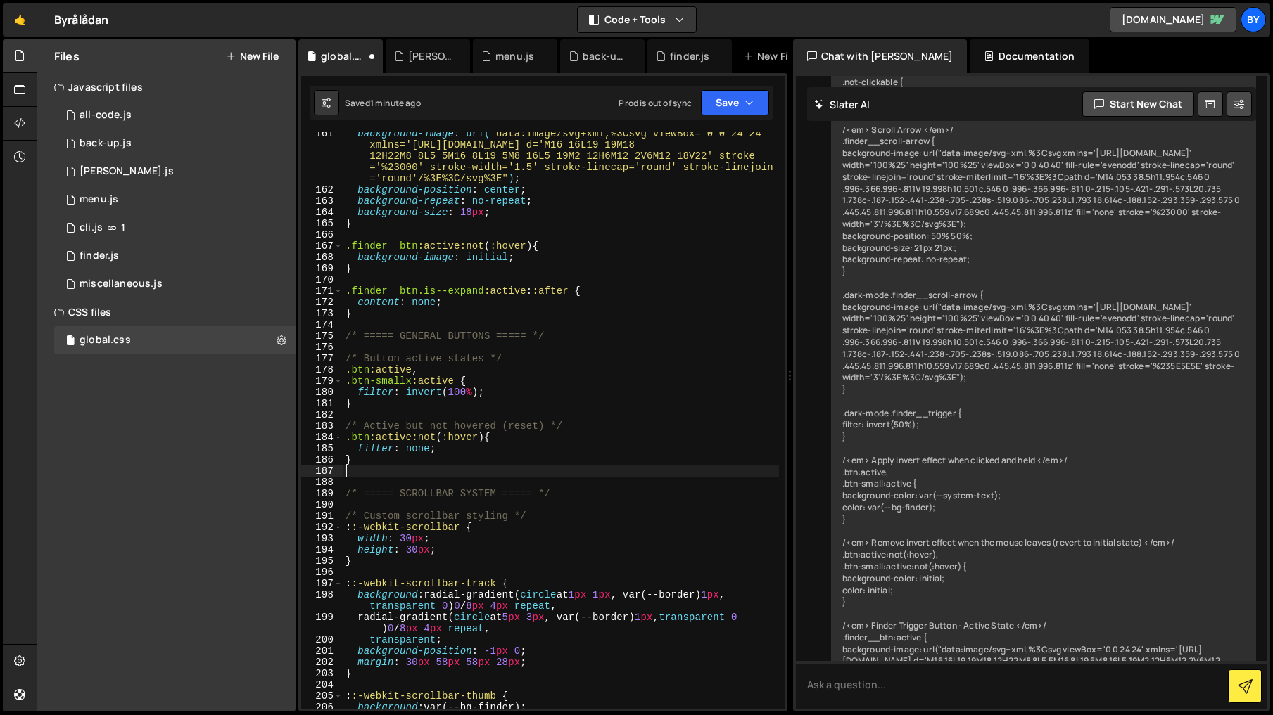
type textarea "}"
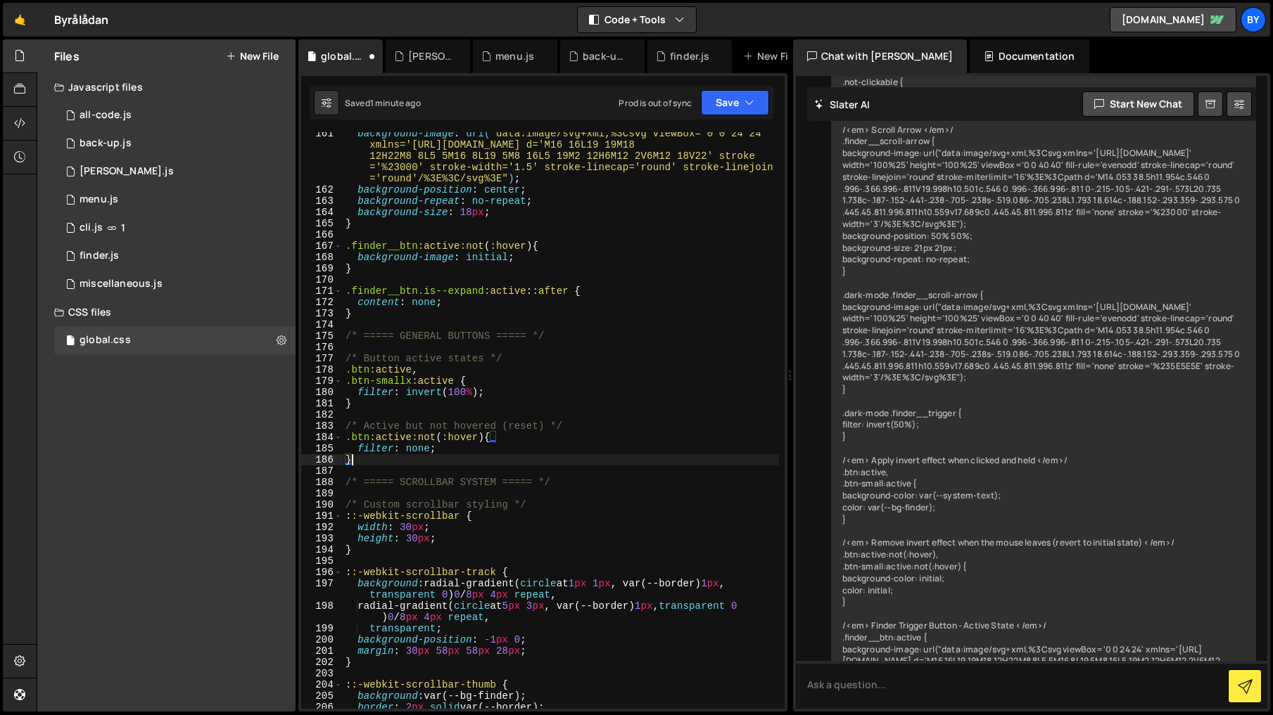
drag, startPoint x: 549, startPoint y: 409, endPoint x: 558, endPoint y: 314, distance: 95.4
click at [549, 409] on div "background-image : url( "data:image/svg+xml,%3Csvg viewBox='0 0 24 24' xmlns='h…" at bounding box center [561, 450] width 436 height 644
click at [485, 378] on div "background-image : url( "data:image/svg+xml,%3Csvg viewBox='0 0 24 24' xmlns='h…" at bounding box center [561, 450] width 436 height 644
drag, startPoint x: 393, startPoint y: 382, endPoint x: 336, endPoint y: 381, distance: 57.0
click at [336, 381] on div ".btn-smallx:active { 161 162 163 164 165 166 167 168 169 170 171 172 173 174 17…" at bounding box center [542, 420] width 483 height 577
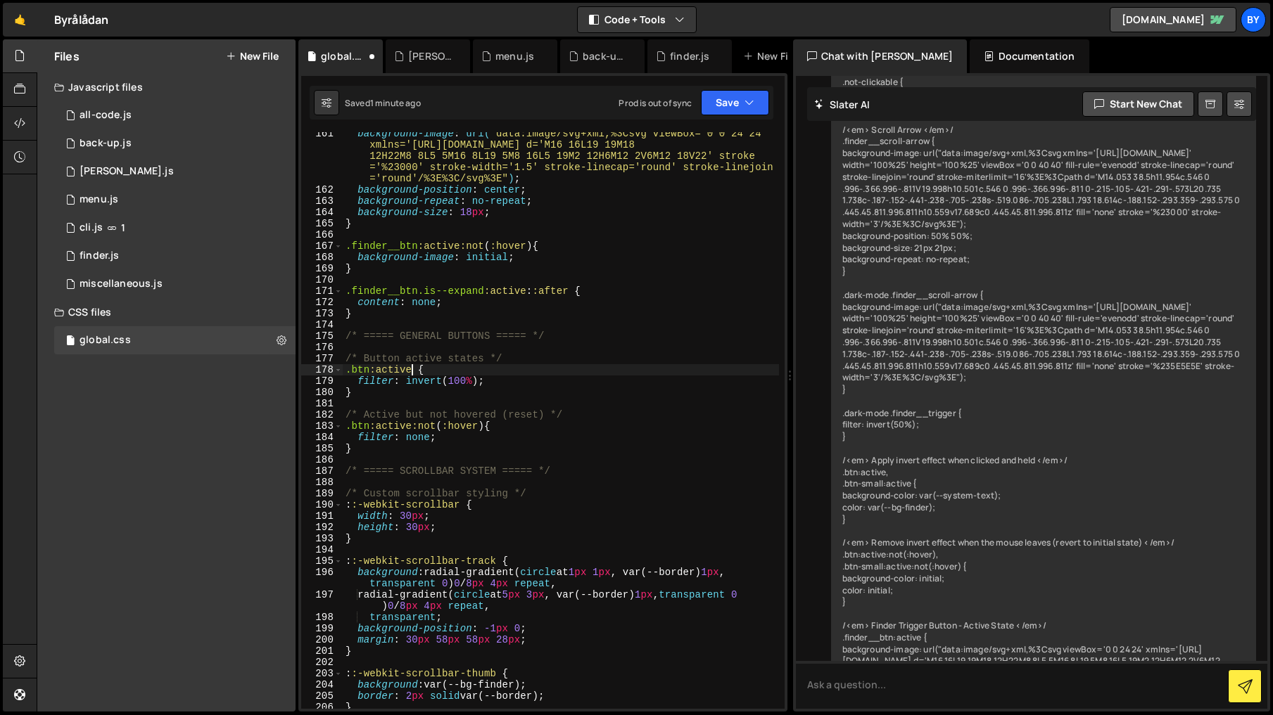
drag, startPoint x: 554, startPoint y: 383, endPoint x: 570, endPoint y: 385, distance: 16.3
click at [554, 383] on div "background-image : url( "data:image/svg+xml,%3Csvg viewBox='0 0 24 24' xmlns='h…" at bounding box center [561, 450] width 436 height 644
type textarea "filter: invert(100%);"
drag, startPoint x: 748, startPoint y: 104, endPoint x: 735, endPoint y: 125, distance: 24.6
click at [748, 104] on icon "button" at bounding box center [749, 103] width 10 height 14
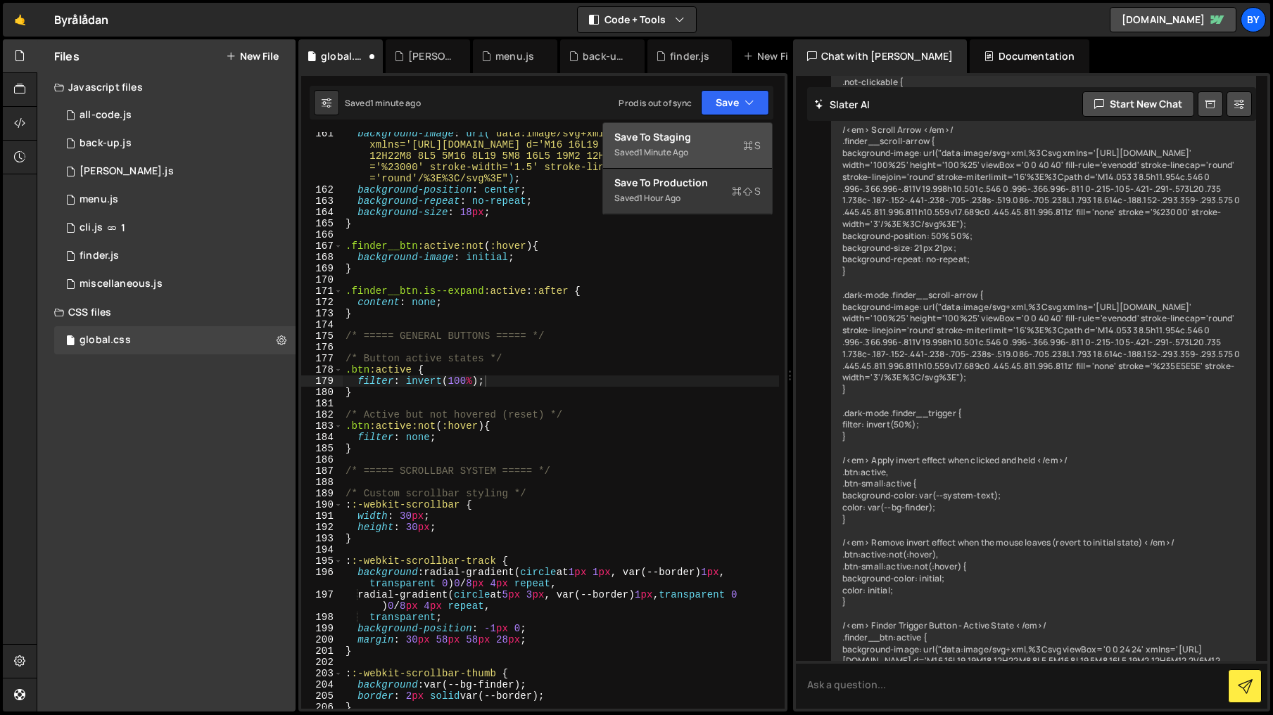
click at [718, 132] on div "Save to Staging S" at bounding box center [687, 137] width 146 height 14
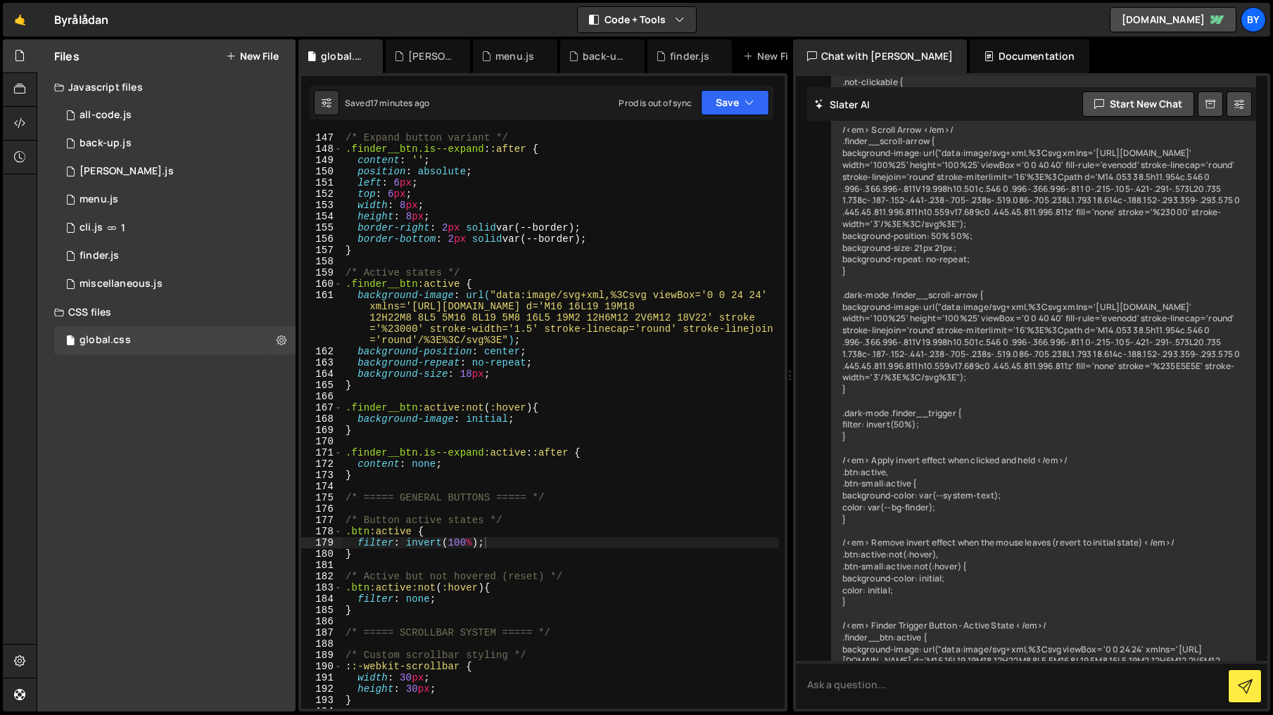
scroll to position [1602, 0]
